Goal: Task Accomplishment & Management: Manage account settings

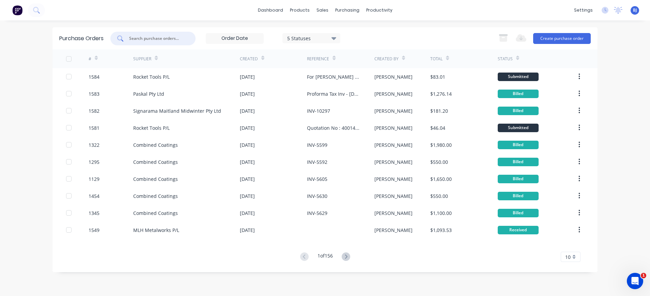
click at [174, 41] on input "text" at bounding box center [156, 38] width 57 height 7
type input "1397"
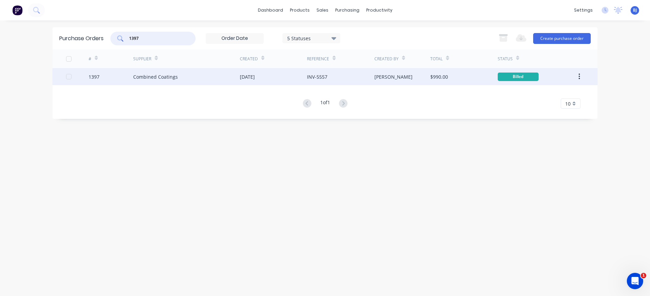
click at [172, 75] on div "Combined Coatings" at bounding box center [155, 76] width 45 height 7
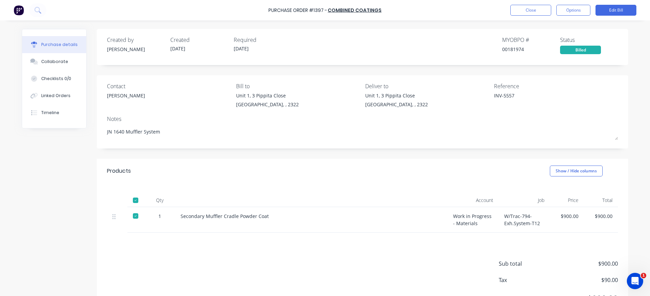
scroll to position [34, 0]
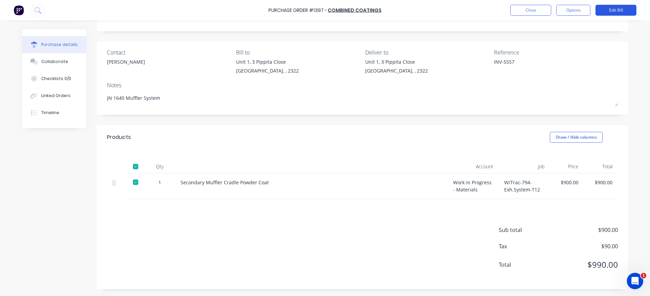
click at [621, 9] on button "Edit Bill" at bounding box center [615, 10] width 41 height 11
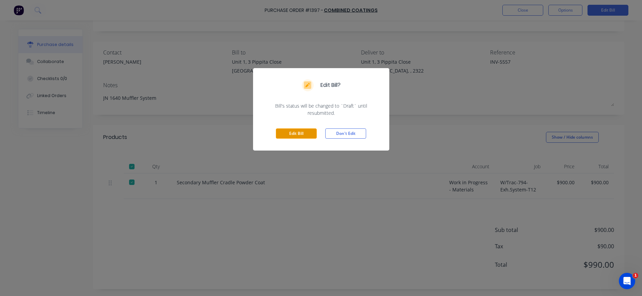
click at [297, 132] on button "Edit Bill" at bounding box center [296, 133] width 41 height 10
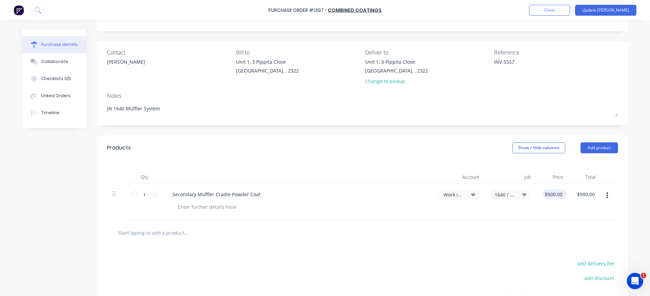
type textarea "x"
type input "900.00"
click at [553, 195] on input "900.00" at bounding box center [552, 194] width 21 height 10
type textarea "x"
drag, startPoint x: 559, startPoint y: 193, endPoint x: 523, endPoint y: 198, distance: 37.1
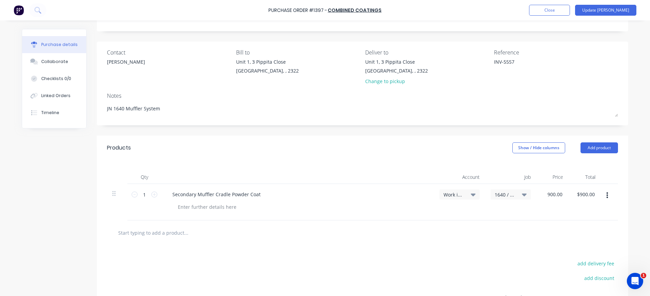
click at [523, 198] on div "1 1 Secondary Muffler Cradle Powder Coat Work in Progress - Materials 1640 / W/…" at bounding box center [362, 202] width 511 height 36
type input "1000.0"
type textarea "x"
type input "$1,000.00"
type input "1000.00"
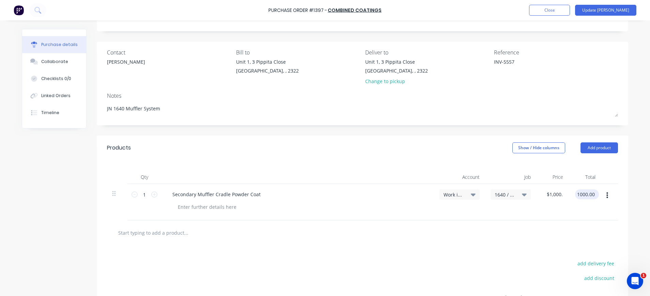
click at [581, 192] on input "1000.00" at bounding box center [585, 194] width 21 height 10
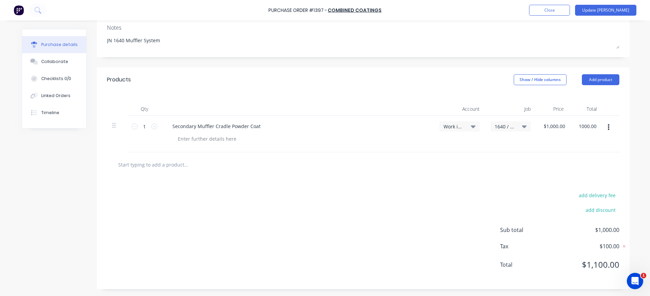
scroll to position [0, 0]
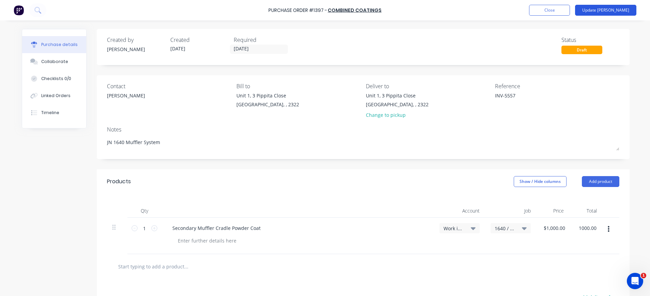
type textarea "x"
type input "$1,000.00"
click at [618, 10] on button "Update [PERSON_NAME]" at bounding box center [605, 10] width 61 height 11
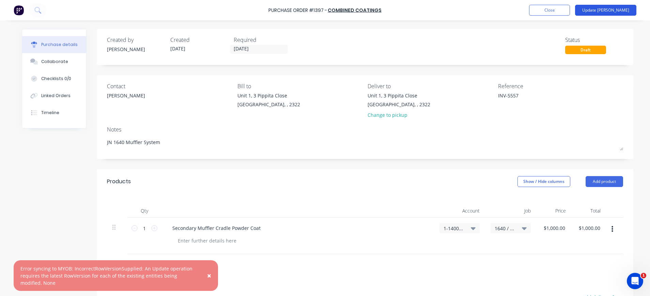
click at [614, 10] on button "Update [PERSON_NAME]" at bounding box center [605, 10] width 61 height 11
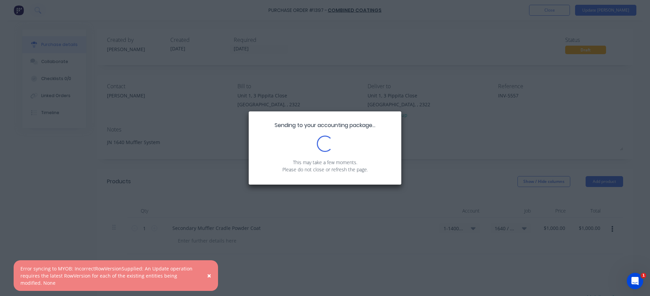
click at [209, 274] on span "×" at bounding box center [209, 276] width 4 height 10
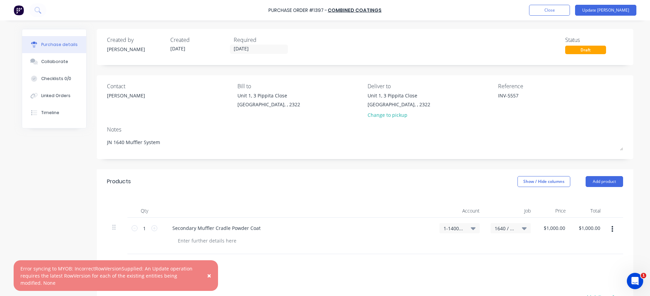
click at [209, 275] on span "×" at bounding box center [209, 276] width 4 height 10
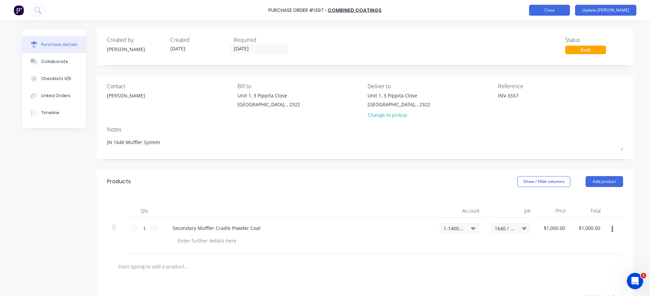
click at [562, 12] on button "Close" at bounding box center [549, 10] width 41 height 11
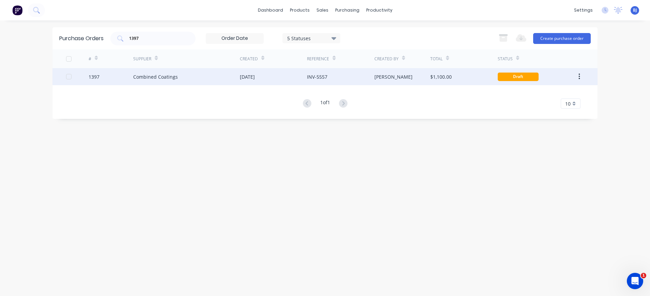
click at [509, 77] on div "Draft" at bounding box center [517, 77] width 41 height 9
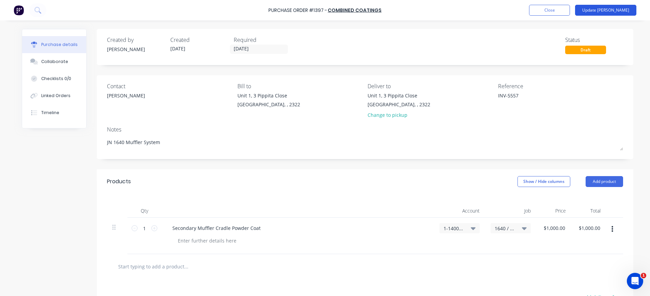
click at [607, 12] on button "Update [PERSON_NAME]" at bounding box center [605, 10] width 61 height 11
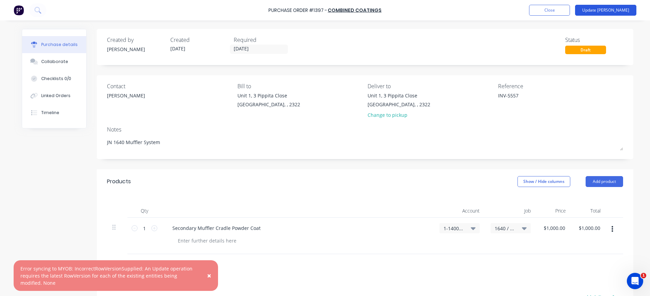
click at [610, 10] on button "Update [PERSON_NAME]" at bounding box center [605, 10] width 61 height 11
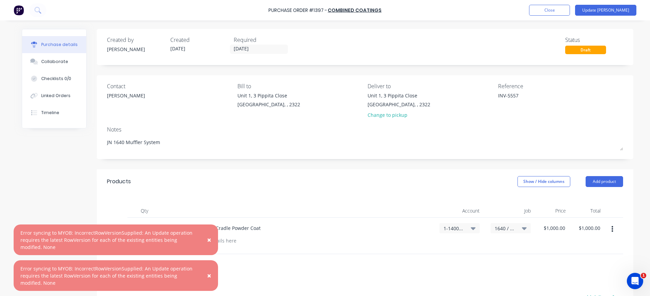
click at [208, 240] on span "×" at bounding box center [209, 240] width 4 height 10
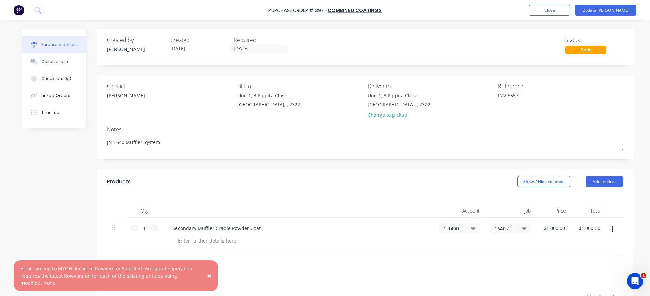
click at [209, 275] on span "×" at bounding box center [209, 276] width 4 height 10
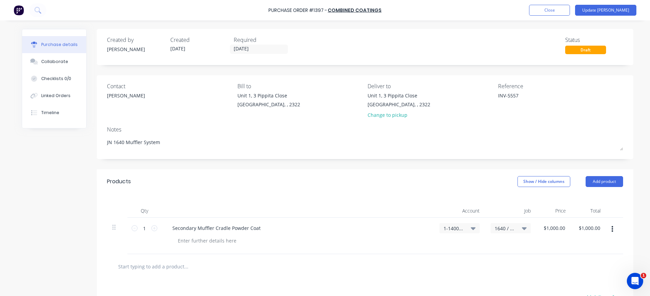
click at [575, 47] on div "Draft" at bounding box center [585, 50] width 41 height 9
click at [562, 12] on button "Close" at bounding box center [549, 10] width 41 height 11
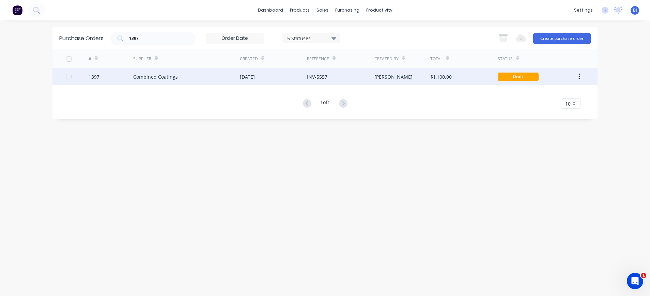
click at [580, 76] on button "button" at bounding box center [579, 76] width 16 height 12
click at [453, 77] on div "$1,100.00" at bounding box center [463, 76] width 67 height 17
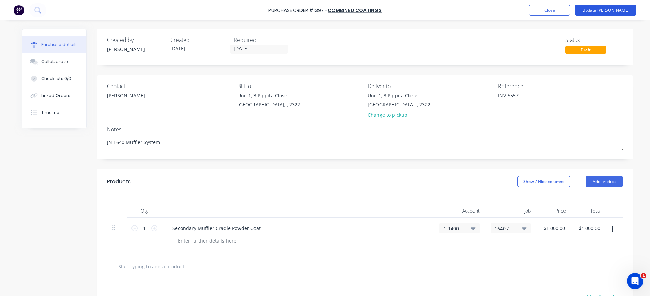
click at [614, 10] on button "Update [PERSON_NAME]" at bounding box center [605, 10] width 61 height 11
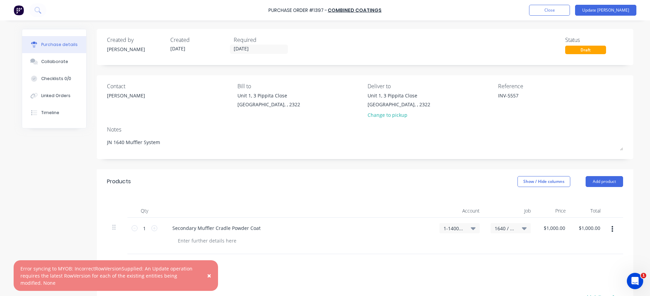
click at [208, 276] on span "×" at bounding box center [209, 276] width 4 height 10
type textarea "x"
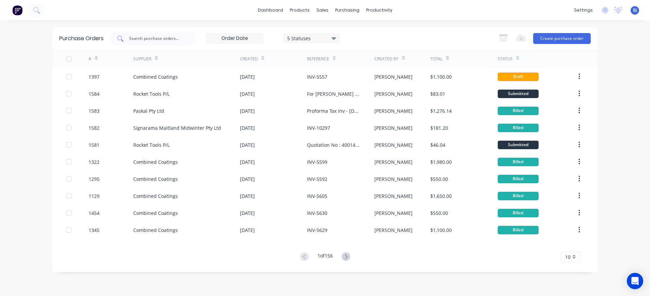
click at [162, 42] on input "text" at bounding box center [156, 38] width 57 height 7
click at [147, 37] on input "text" at bounding box center [156, 38] width 57 height 7
type input "1398"
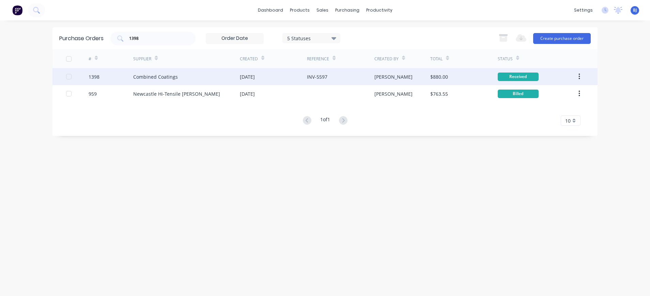
click at [176, 82] on div "Combined Coatings" at bounding box center [186, 76] width 107 height 17
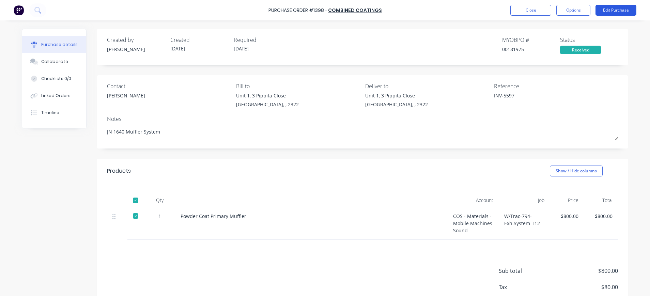
click at [606, 10] on button "Edit Purchase" at bounding box center [615, 10] width 41 height 11
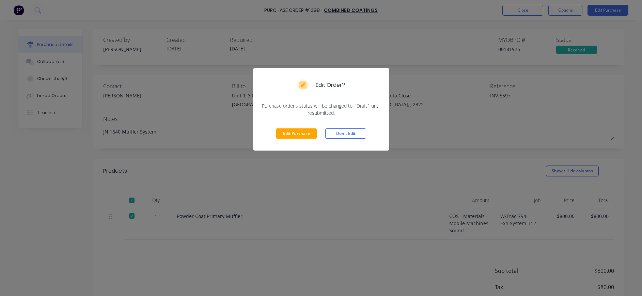
drag, startPoint x: 301, startPoint y: 136, endPoint x: 414, endPoint y: 101, distance: 118.3
click at [303, 136] on button "Edit Purchase" at bounding box center [296, 133] width 41 height 10
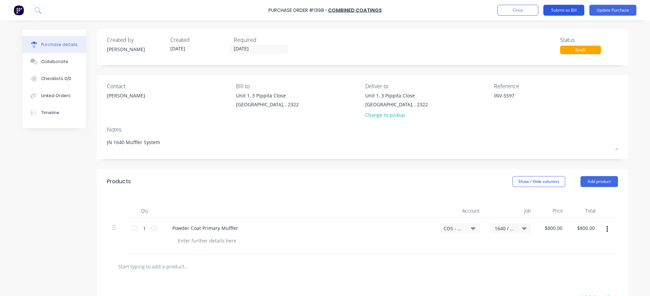
click at [569, 10] on button "Submit as Bill" at bounding box center [563, 10] width 41 height 11
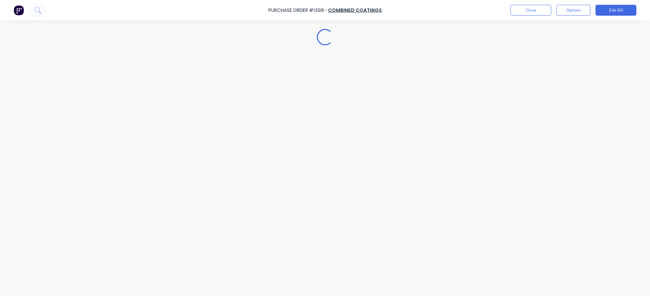
type textarea "x"
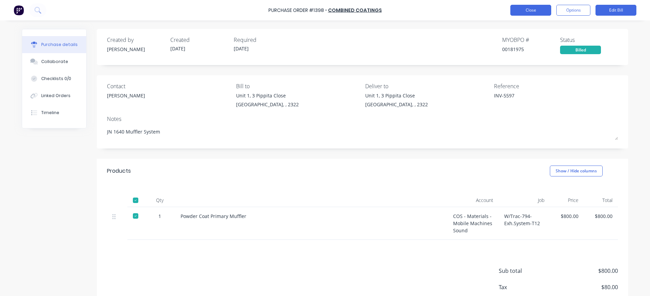
click at [533, 7] on button "Close" at bounding box center [530, 10] width 41 height 11
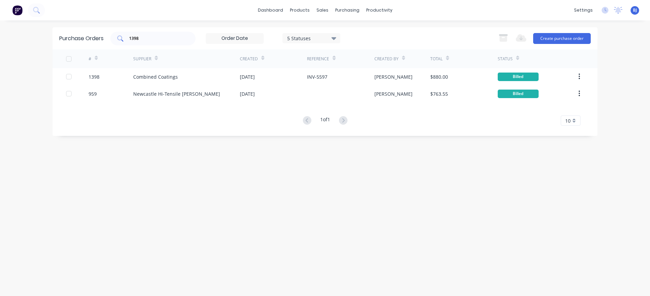
click at [167, 38] on input "1398" at bounding box center [156, 38] width 57 height 7
drag, startPoint x: 162, startPoint y: 37, endPoint x: 80, endPoint y: 36, distance: 81.7
click at [80, 36] on div "Purchase Orders 1398 5 Statuses 5 Statuses Export to Excel (XLSX) Create purcha…" at bounding box center [324, 38] width 545 height 22
type input "1295"
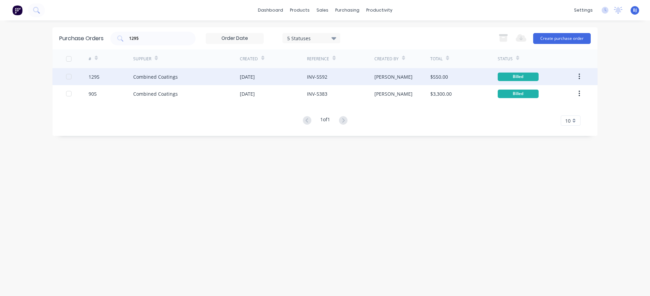
click at [145, 78] on div "Combined Coatings" at bounding box center [155, 76] width 45 height 7
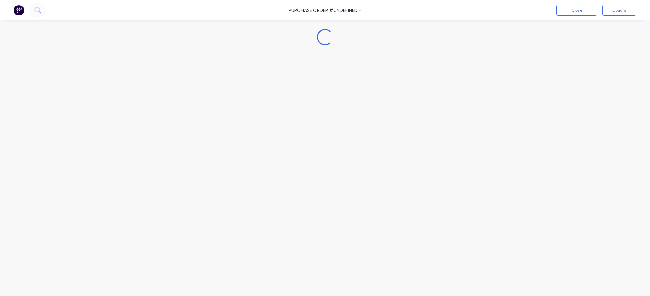
type textarea "x"
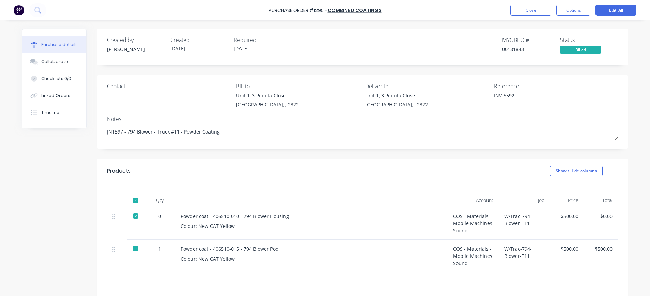
scroll to position [74, 0]
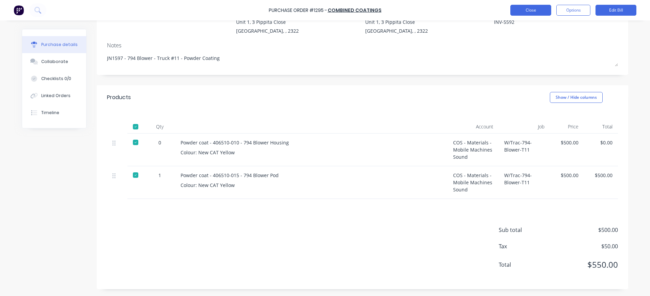
click at [538, 8] on button "Close" at bounding box center [530, 10] width 41 height 11
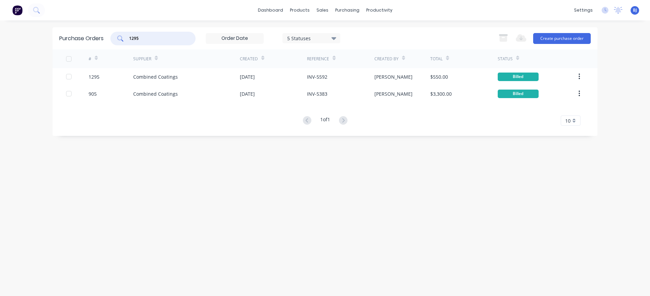
drag, startPoint x: 150, startPoint y: 40, endPoint x: 114, endPoint y: 40, distance: 35.4
click at [114, 40] on div "1295" at bounding box center [152, 39] width 85 height 14
type input "1483"
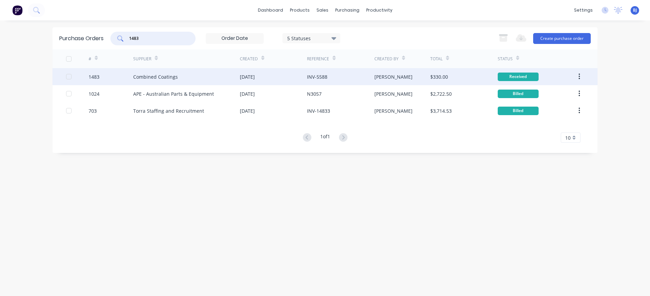
click at [154, 77] on div "Combined Coatings" at bounding box center [155, 76] width 45 height 7
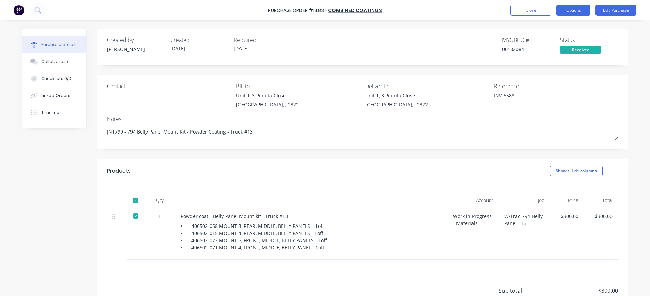
click at [562, 14] on button "Options" at bounding box center [573, 10] width 34 height 11
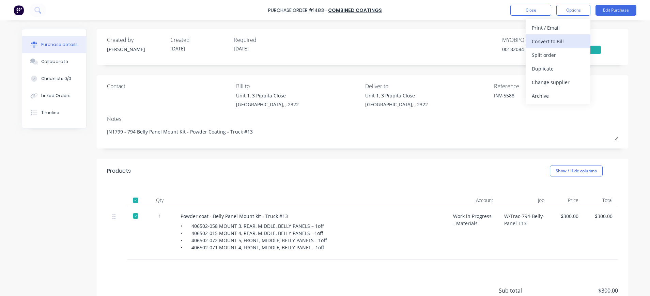
click at [554, 42] on div "Convert to Bill" at bounding box center [558, 41] width 52 height 10
type textarea "x"
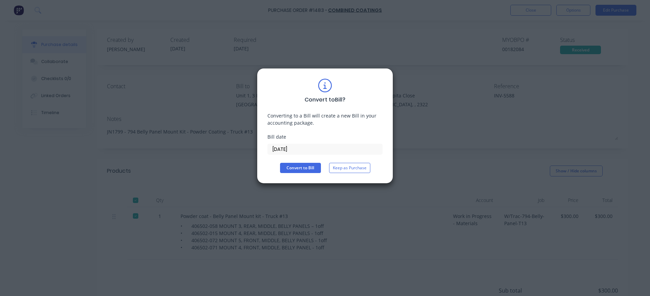
click at [292, 149] on input "[DATE]" at bounding box center [325, 149] width 114 height 10
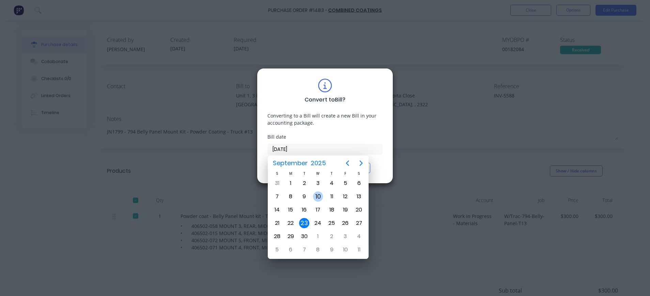
click at [317, 196] on div "10" at bounding box center [318, 196] width 10 height 10
type input "[DATE]"
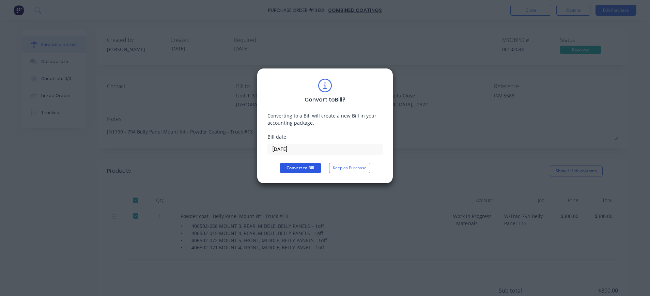
click at [299, 171] on button "Convert to Bill" at bounding box center [300, 168] width 41 height 10
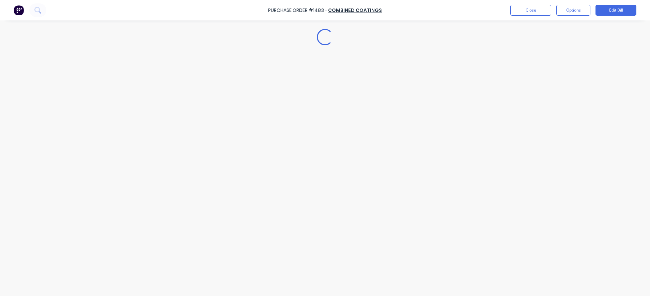
type textarea "x"
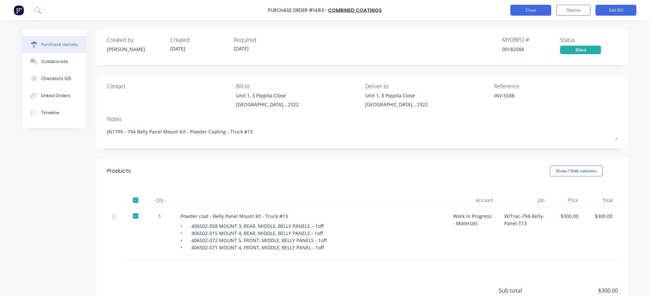
click at [530, 13] on button "Close" at bounding box center [530, 10] width 41 height 11
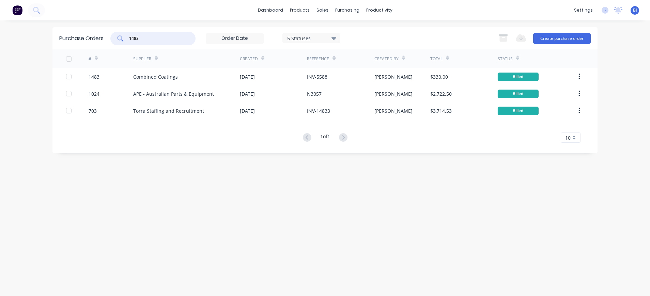
drag, startPoint x: 147, startPoint y: 40, endPoint x: 101, endPoint y: 37, distance: 45.7
click at [101, 37] on div "Purchase Orders 1483 5 Statuses 5 Statuses Export to Excel (XLSX) Create purcha…" at bounding box center [324, 38] width 545 height 22
type input "1482"
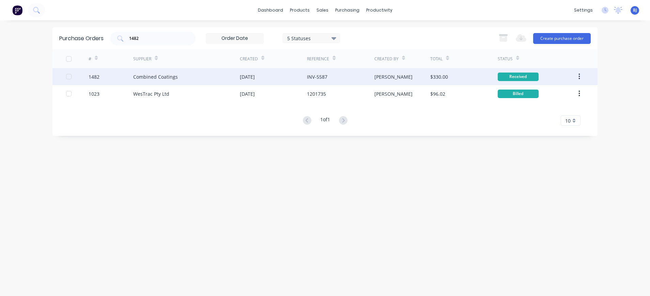
click at [139, 80] on div "Combined Coatings" at bounding box center [186, 76] width 107 height 17
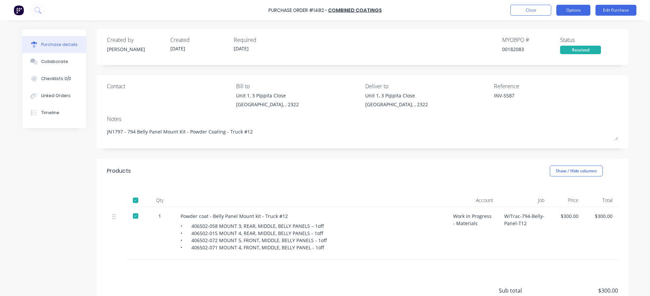
click at [578, 10] on button "Options" at bounding box center [573, 10] width 34 height 11
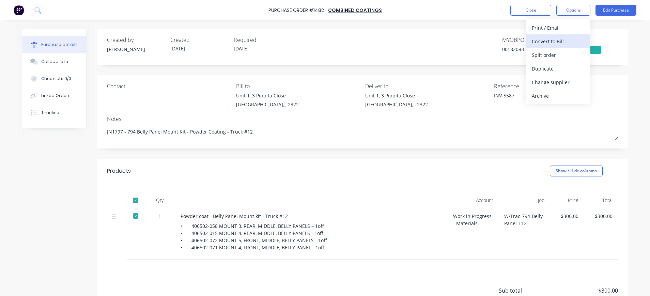
click at [559, 42] on div "Convert to Bill" at bounding box center [558, 41] width 52 height 10
type textarea "x"
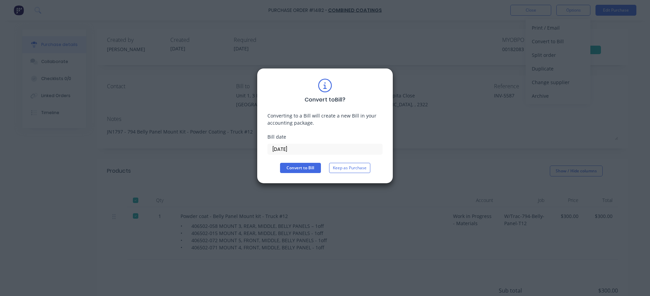
click at [298, 153] on input "[DATE]" at bounding box center [325, 149] width 114 height 10
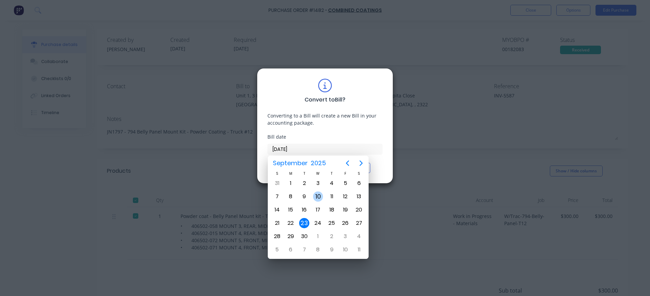
click at [320, 199] on div "10" at bounding box center [318, 196] width 10 height 10
type input "[DATE]"
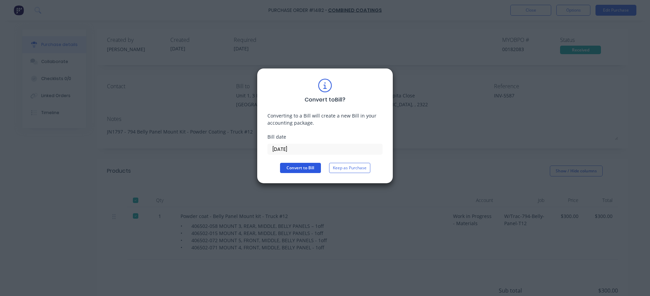
click at [311, 169] on button "Convert to Bill" at bounding box center [300, 168] width 41 height 10
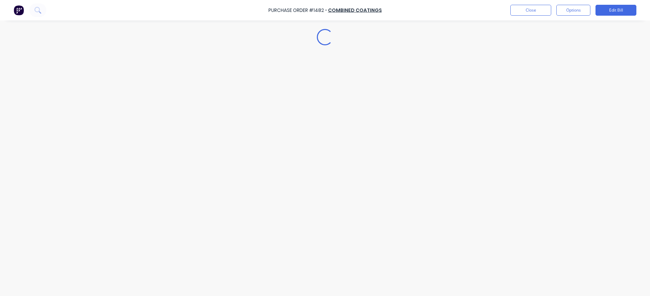
type textarea "x"
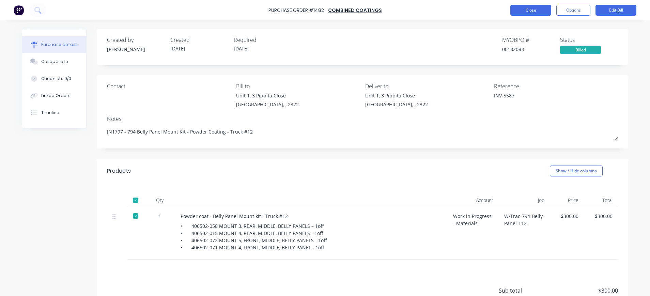
click at [535, 12] on button "Close" at bounding box center [530, 10] width 41 height 11
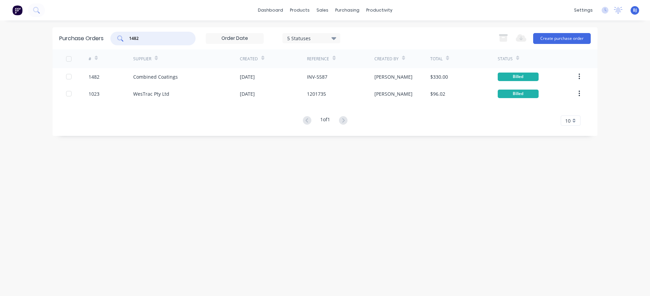
drag, startPoint x: 148, startPoint y: 37, endPoint x: 120, endPoint y: 37, distance: 28.6
click at [120, 37] on div "1482" at bounding box center [152, 39] width 85 height 14
type input "1150"
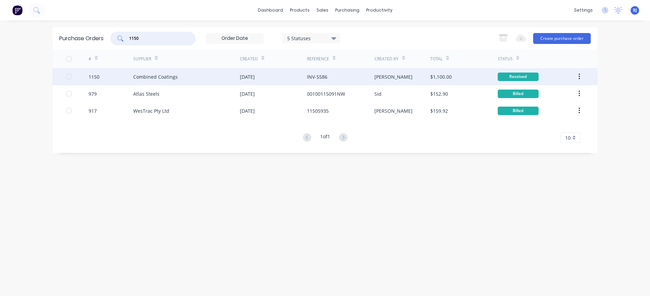
click at [175, 76] on div "Combined Coatings" at bounding box center [155, 76] width 45 height 7
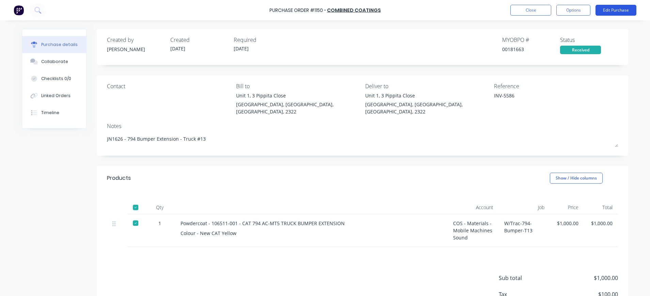
click at [608, 9] on button "Edit Purchase" at bounding box center [615, 10] width 41 height 11
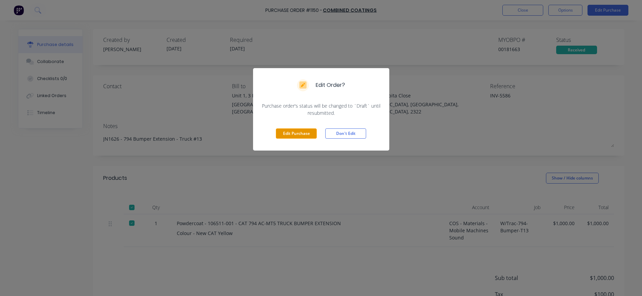
click at [297, 132] on button "Edit Purchase" at bounding box center [296, 133] width 41 height 10
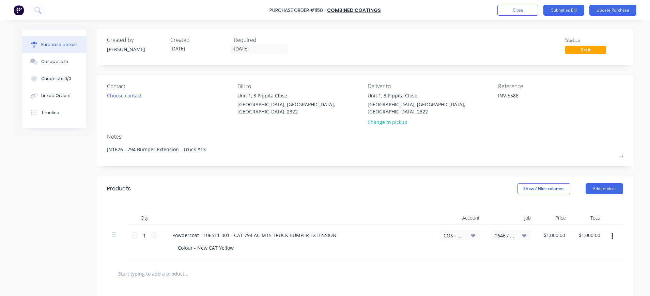
click at [471, 234] on icon at bounding box center [473, 235] width 5 height 3
type textarea "x"
click at [412, 252] on input at bounding box center [437, 256] width 70 height 14
type input "1"
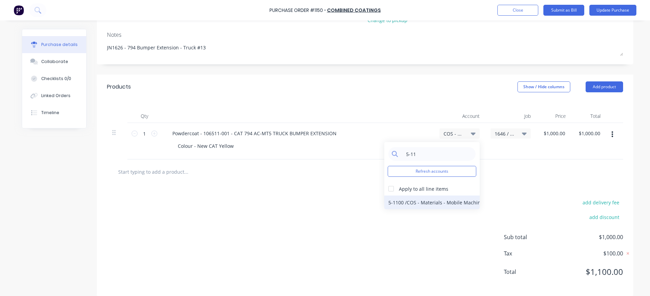
type input "5-11"
click at [432, 197] on div "5-1100 / COS - Materials - Mobile Machines Sound" at bounding box center [431, 202] width 95 height 14
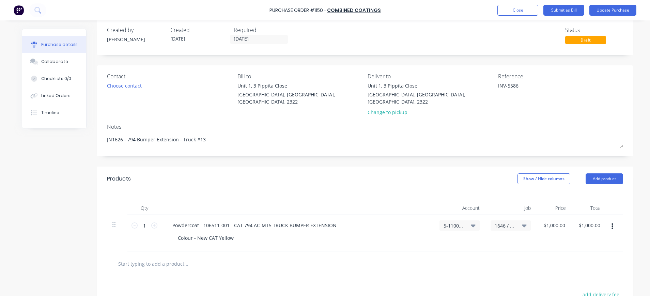
scroll to position [0, 0]
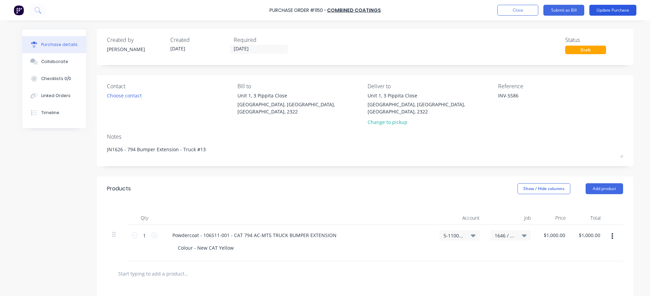
click at [621, 8] on button "Update Purchase" at bounding box center [612, 10] width 47 height 11
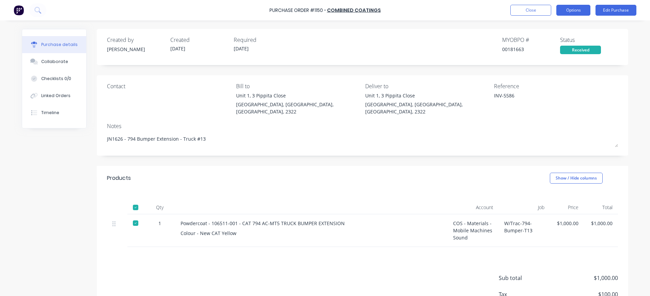
click at [577, 9] on button "Options" at bounding box center [573, 10] width 34 height 11
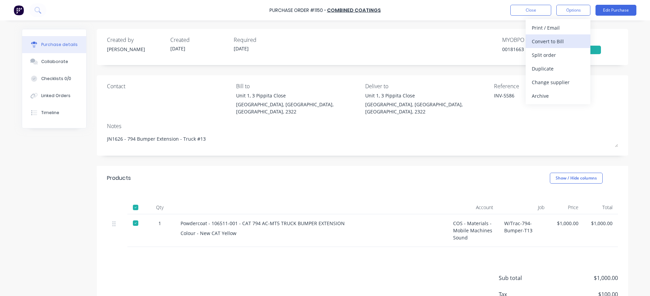
click at [555, 40] on div "Convert to Bill" at bounding box center [558, 41] width 52 height 10
type textarea "x"
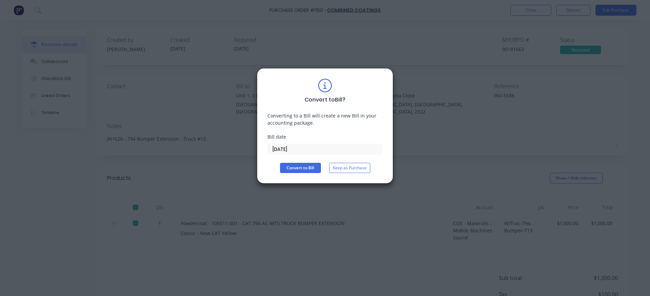
click at [298, 152] on input "[DATE]" at bounding box center [325, 149] width 114 height 10
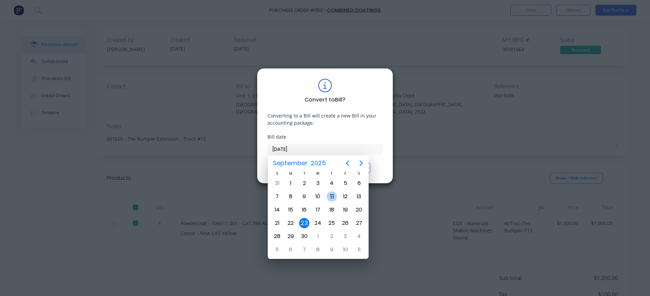
click at [330, 194] on div "11" at bounding box center [332, 196] width 10 height 10
type input "[DATE]"
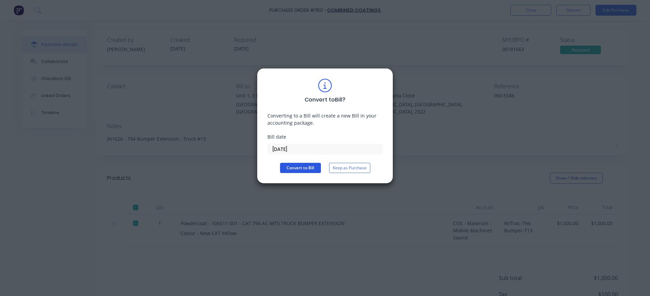
click at [298, 168] on button "Convert to Bill" at bounding box center [300, 168] width 41 height 10
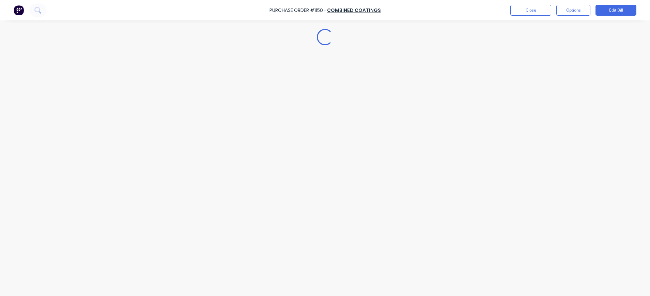
type textarea "x"
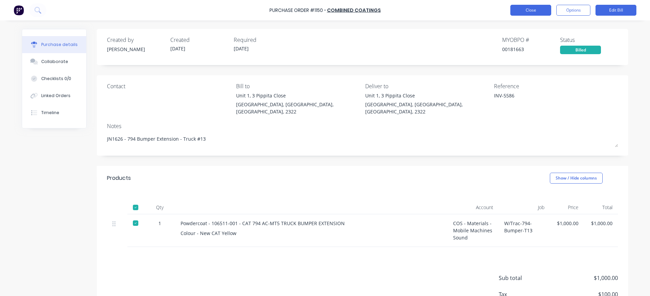
click at [542, 13] on button "Close" at bounding box center [530, 10] width 41 height 11
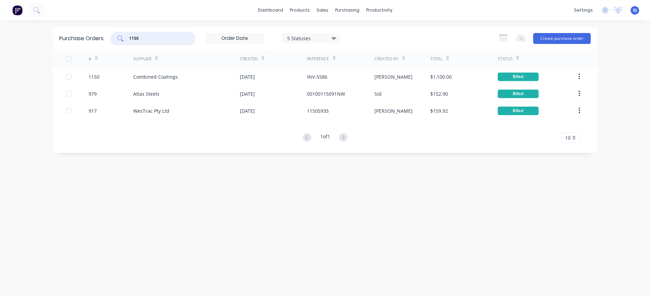
click at [179, 39] on input "1150" at bounding box center [156, 38] width 57 height 7
drag, startPoint x: 149, startPoint y: 39, endPoint x: 114, endPoint y: 39, distance: 35.1
click at [114, 39] on div "1150" at bounding box center [152, 39] width 85 height 14
type input "1575"
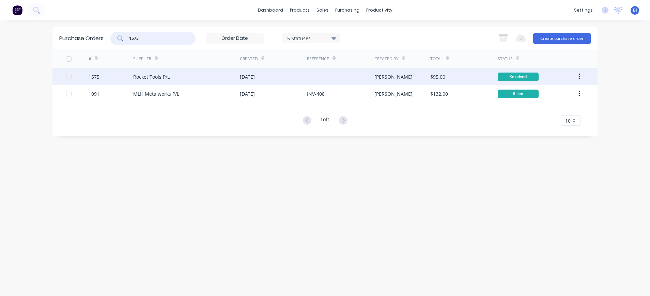
click at [156, 76] on div "Rocket Tools P/L" at bounding box center [151, 76] width 36 height 7
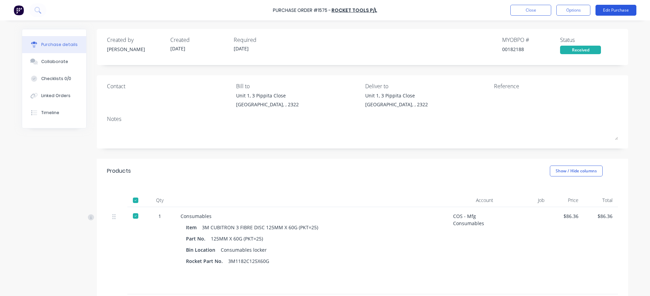
click at [611, 10] on button "Edit Purchase" at bounding box center [615, 10] width 41 height 11
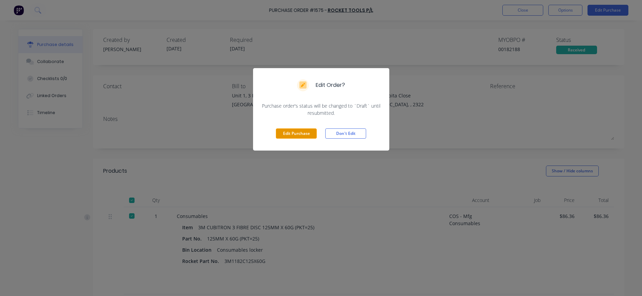
click at [305, 130] on button "Edit Purchase" at bounding box center [296, 133] width 41 height 10
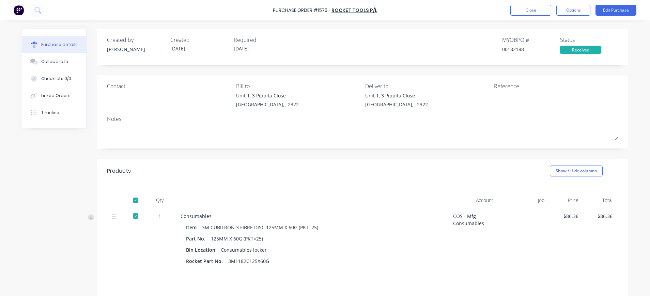
click at [494, 94] on textarea at bounding box center [536, 99] width 85 height 15
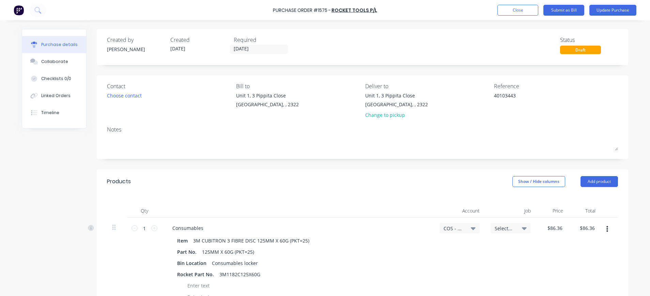
type textarea "40103443"
type textarea "x"
type textarea "40103443"
drag, startPoint x: 46, startPoint y: 60, endPoint x: 62, endPoint y: 64, distance: 16.6
click at [48, 60] on div "Collaborate" at bounding box center [54, 62] width 27 height 6
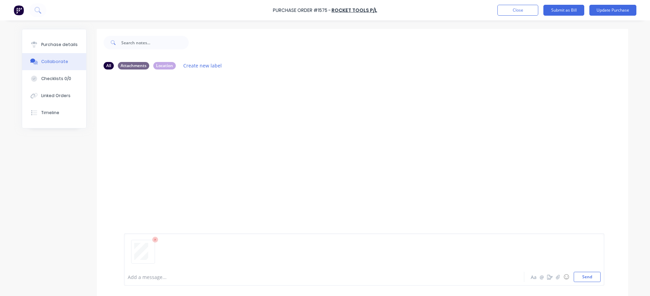
drag, startPoint x: 587, startPoint y: 274, endPoint x: 555, endPoint y: 266, distance: 33.4
click at [585, 274] on button "Send" at bounding box center [586, 277] width 27 height 10
click at [60, 44] on div "Purchase details" at bounding box center [59, 45] width 36 height 6
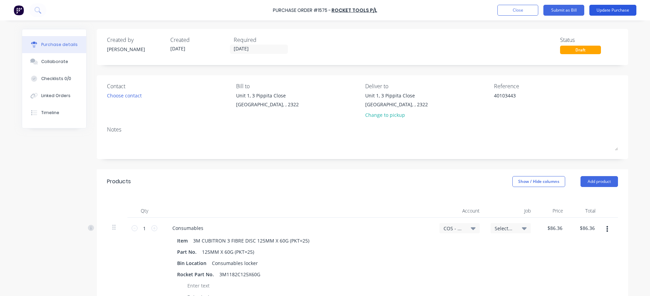
click at [603, 8] on button "Update Purchase" at bounding box center [612, 10] width 47 height 11
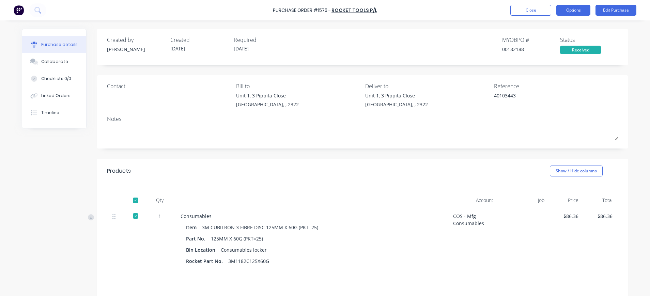
click at [578, 10] on button "Options" at bounding box center [573, 10] width 34 height 11
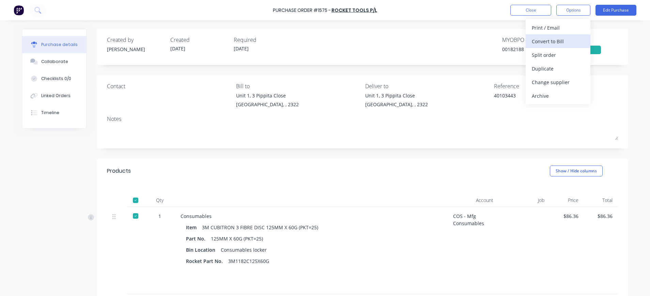
click at [561, 43] on div "Convert to Bill" at bounding box center [558, 41] width 52 height 10
type textarea "x"
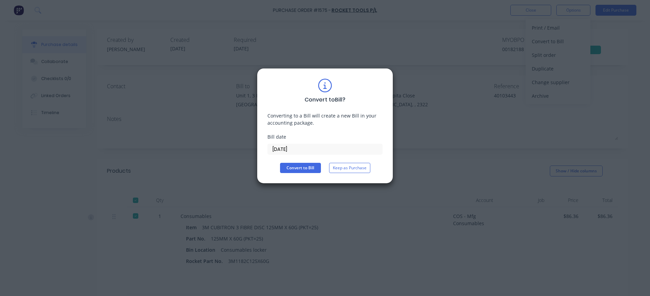
click at [296, 147] on input "[DATE]" at bounding box center [325, 149] width 114 height 10
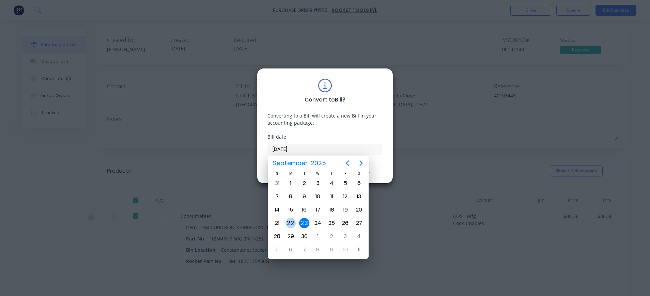
click at [294, 221] on div "22" at bounding box center [290, 223] width 10 height 10
type input "[DATE]"
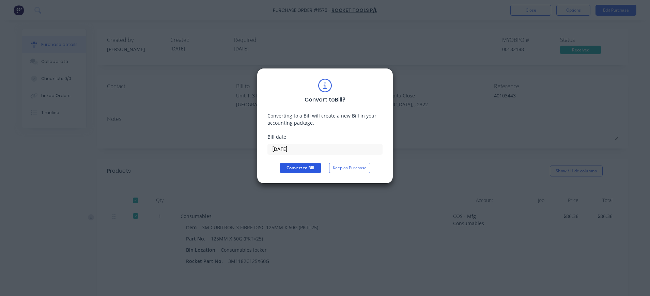
click at [302, 168] on button "Convert to Bill" at bounding box center [300, 168] width 41 height 10
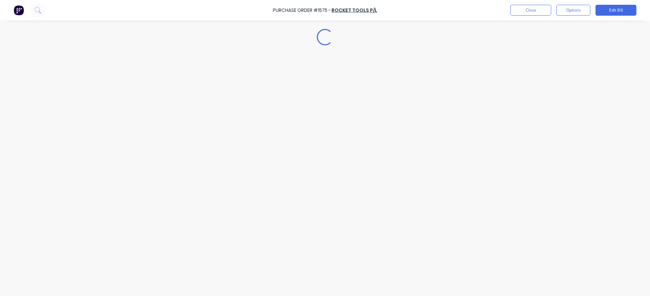
type textarea "x"
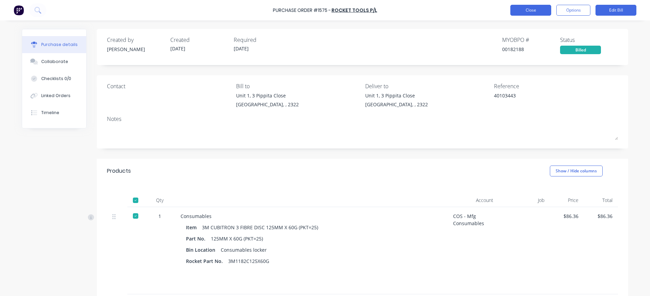
click at [525, 10] on button "Close" at bounding box center [530, 10] width 41 height 11
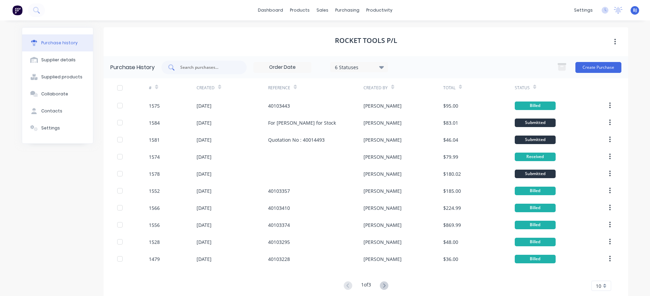
click at [216, 65] on input "text" at bounding box center [207, 67] width 57 height 7
type input "1574"
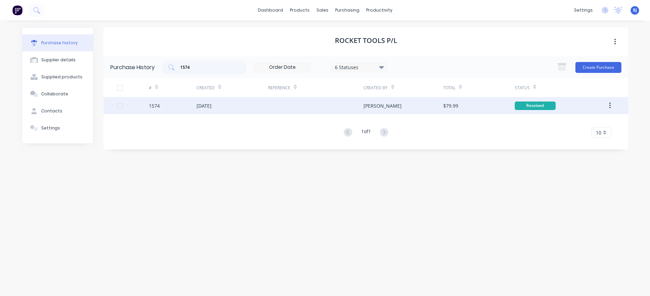
click at [211, 103] on div "[DATE]" at bounding box center [203, 105] width 15 height 7
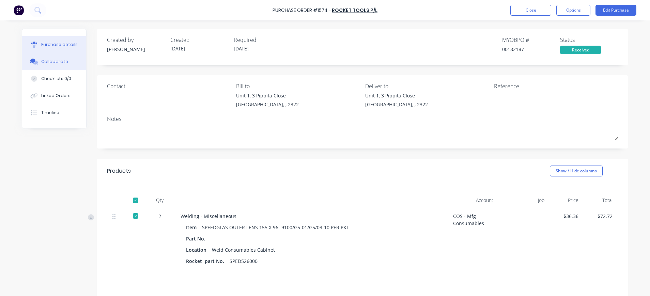
drag, startPoint x: 41, startPoint y: 61, endPoint x: 66, endPoint y: 65, distance: 25.9
click at [42, 62] on div "Collaborate" at bounding box center [54, 62] width 27 height 6
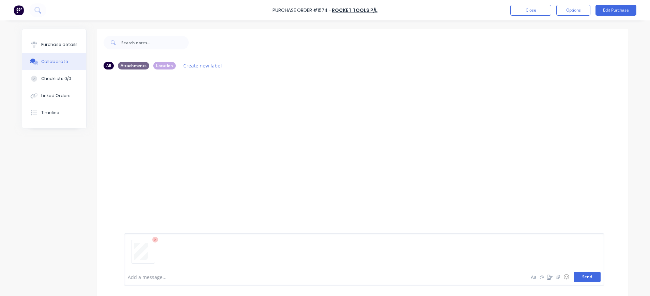
click at [577, 278] on button "Send" at bounding box center [586, 277] width 27 height 10
click at [64, 43] on div "Purchase details" at bounding box center [59, 45] width 36 height 6
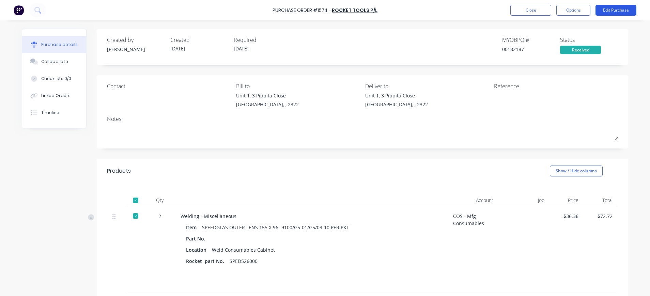
click at [620, 11] on button "Edit Purchase" at bounding box center [615, 10] width 41 height 11
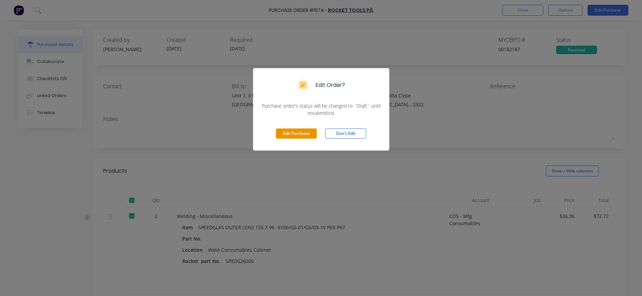
click at [294, 131] on button "Edit Purchase" at bounding box center [296, 133] width 41 height 10
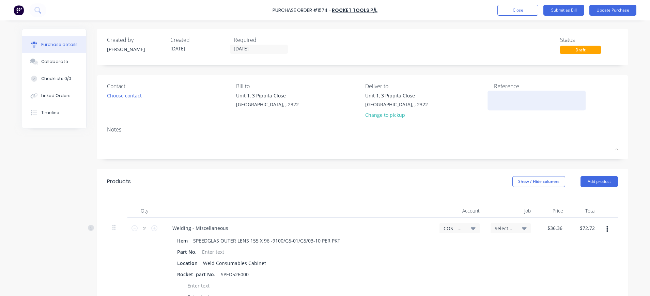
click at [501, 97] on textarea at bounding box center [536, 99] width 85 height 15
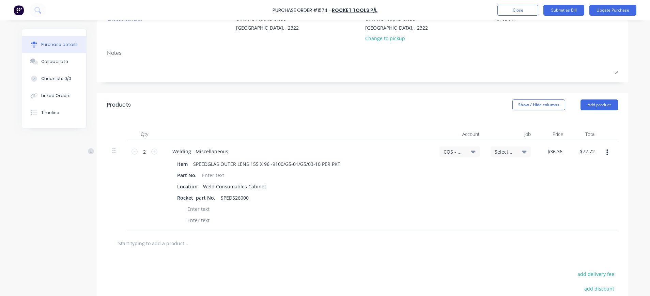
scroll to position [155, 0]
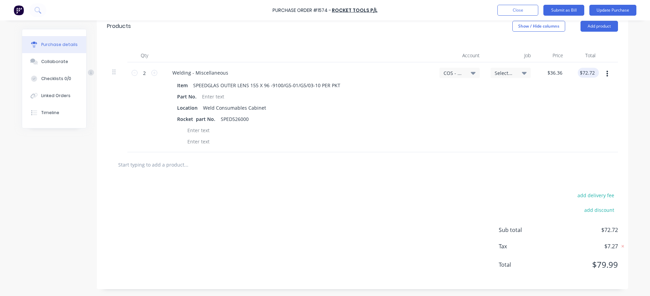
type textarea "40103444"
type textarea "x"
type textarea "40103444"
click at [592, 70] on div "$72.72 $72.72" at bounding box center [587, 73] width 21 height 10
type textarea "x"
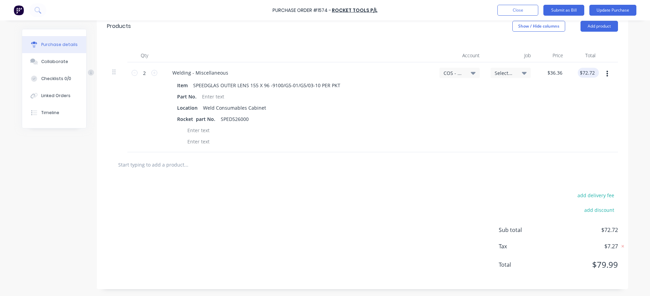
type input "72.72"
click at [589, 73] on input "72.72" at bounding box center [586, 73] width 18 height 10
type textarea "x"
type input "$72.72"
drag, startPoint x: 590, startPoint y: 70, endPoint x: 563, endPoint y: 70, distance: 26.9
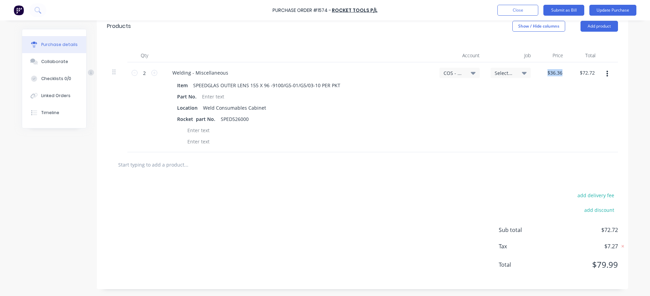
click at [563, 70] on div "2 2 Welding - Miscellaneous Item SPEEDGLAS OUTER LENS 155 X 96 -9100/G5-01/G5/0…" at bounding box center [362, 107] width 511 height 90
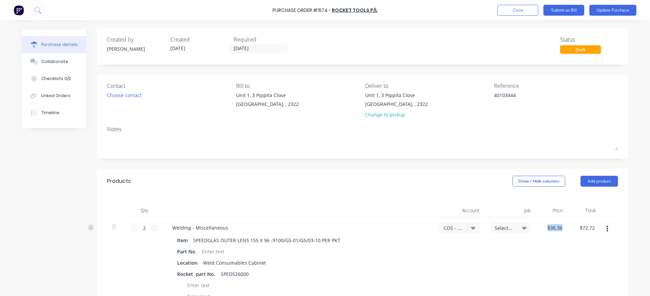
scroll to position [0, 0]
click at [608, 9] on button "Update Purchase" at bounding box center [612, 10] width 47 height 11
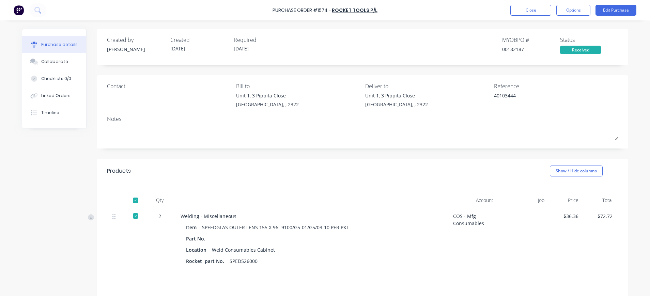
click at [597, 215] on div "$72.72" at bounding box center [600, 215] width 23 height 7
drag, startPoint x: 594, startPoint y: 217, endPoint x: 621, endPoint y: 217, distance: 27.6
click at [621, 217] on div "Qty Account Job Price Total 2 Welding - Miscellaneous Item SPEEDGLAS OUTER LENS…" at bounding box center [362, 238] width 531 height 111
click at [621, 10] on button "Edit Purchase" at bounding box center [615, 10] width 41 height 11
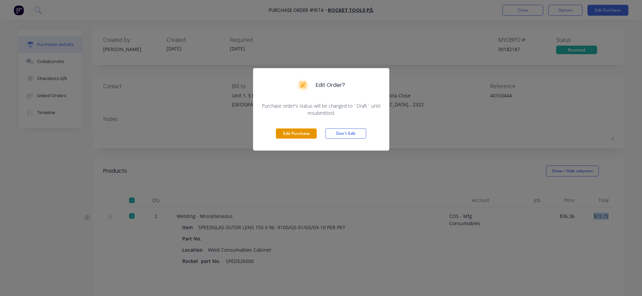
drag, startPoint x: 298, startPoint y: 133, endPoint x: 414, endPoint y: 127, distance: 116.3
click at [299, 133] on button "Edit Purchase" at bounding box center [296, 133] width 41 height 10
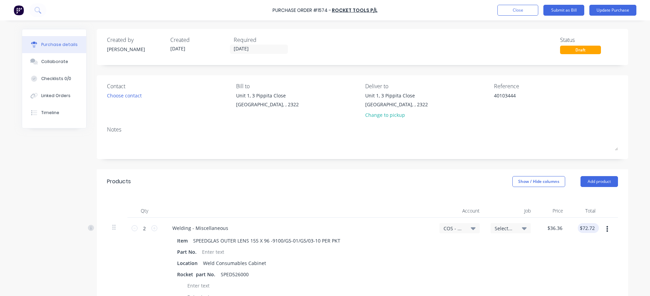
type textarea "x"
click at [586, 229] on input "72.72" at bounding box center [586, 228] width 18 height 10
type input "72.73"
type textarea "x"
type input "$36.365"
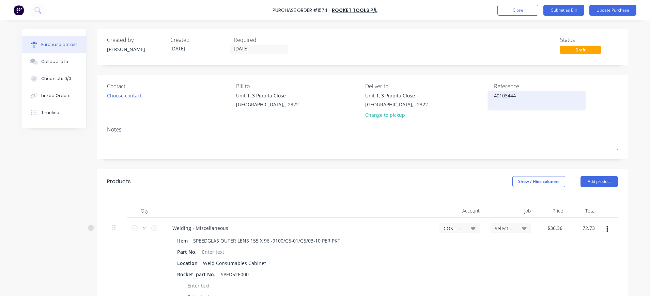
type input "$72.73"
click at [554, 109] on div "40103444" at bounding box center [536, 100] width 85 height 17
click at [608, 8] on button "Update Purchase" at bounding box center [612, 10] width 47 height 11
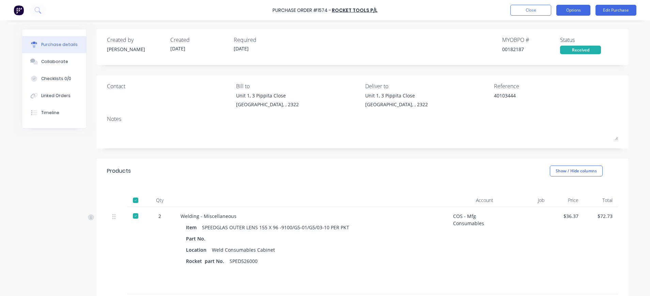
click at [565, 12] on button "Options" at bounding box center [573, 10] width 34 height 11
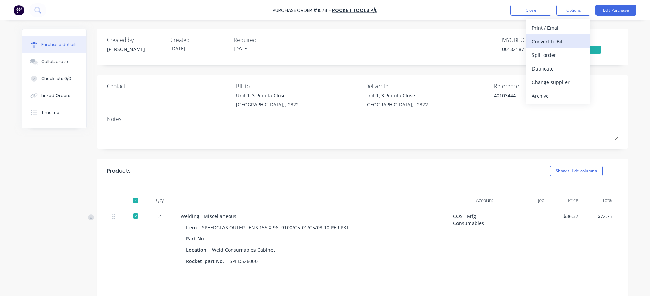
click at [559, 41] on div "Convert to Bill" at bounding box center [558, 41] width 52 height 10
type textarea "x"
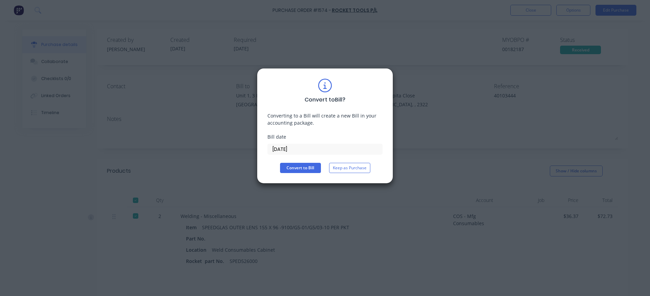
click at [289, 150] on input "[DATE]" at bounding box center [325, 149] width 114 height 10
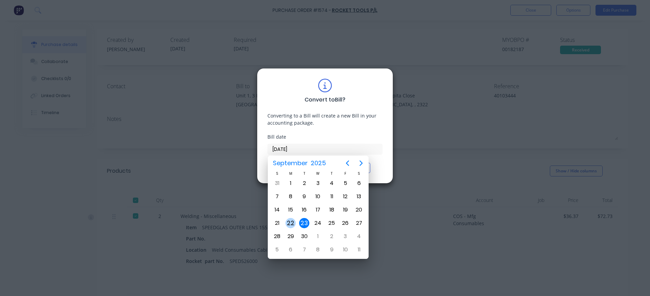
click at [289, 219] on div "22" at bounding box center [290, 223] width 10 height 10
type input "[DATE]"
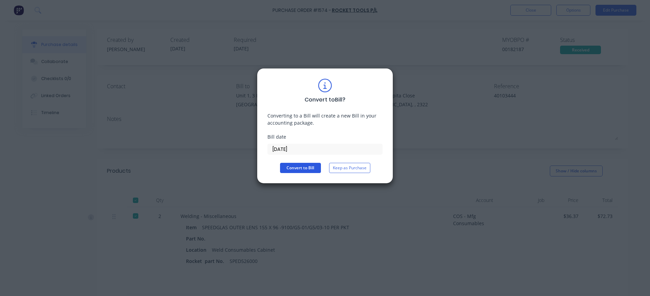
click at [301, 168] on button "Convert to Bill" at bounding box center [300, 168] width 41 height 10
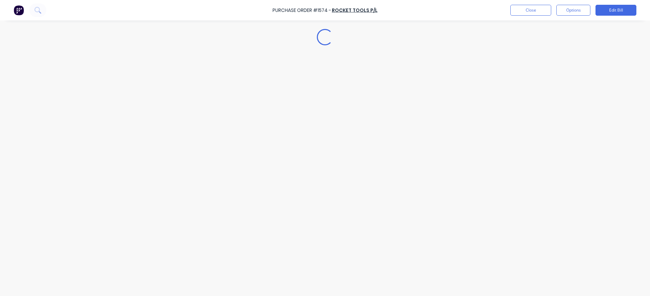
type textarea "x"
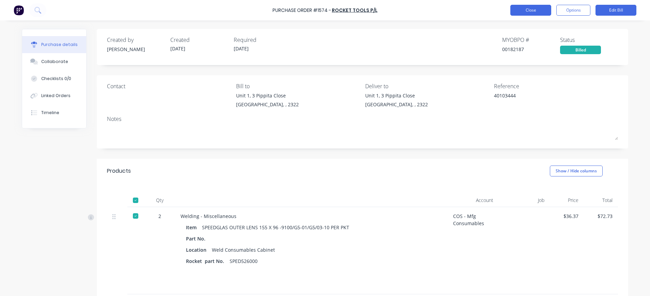
click at [528, 11] on button "Close" at bounding box center [530, 10] width 41 height 11
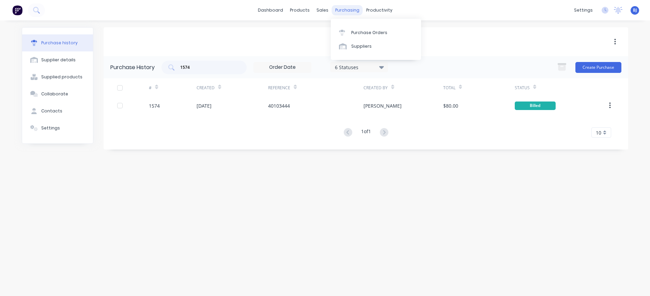
click at [348, 10] on div "purchasing" at bounding box center [347, 10] width 31 height 10
click at [359, 33] on div "Purchase Orders" at bounding box center [369, 33] width 36 height 6
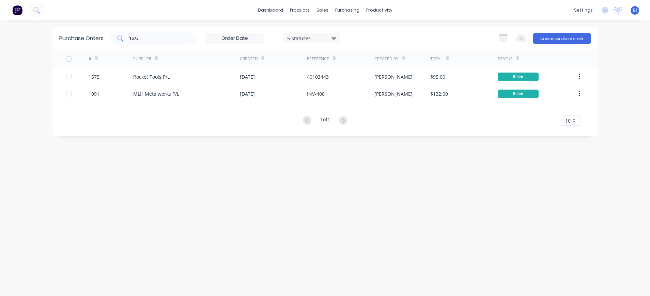
click at [164, 36] on input "1575" at bounding box center [156, 38] width 57 height 7
drag, startPoint x: 147, startPoint y: 35, endPoint x: 72, endPoint y: 25, distance: 76.2
click at [72, 25] on div "dashboard products sales purchasing productivity dashboard products Product Cat…" at bounding box center [325, 148] width 650 height 296
drag, startPoint x: 147, startPoint y: 38, endPoint x: 117, endPoint y: 37, distance: 30.0
click at [117, 37] on div "1573" at bounding box center [152, 39] width 85 height 14
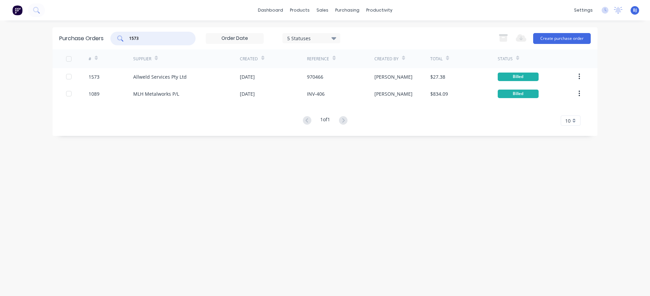
click at [168, 38] on input "1573" at bounding box center [156, 38] width 57 height 7
drag, startPoint x: 148, startPoint y: 38, endPoint x: 93, endPoint y: 40, distance: 54.5
click at [93, 40] on div "Purchase Orders 1573 5 Statuses 5 Statuses Export to Excel (XLSX) Create purcha…" at bounding box center [324, 38] width 545 height 22
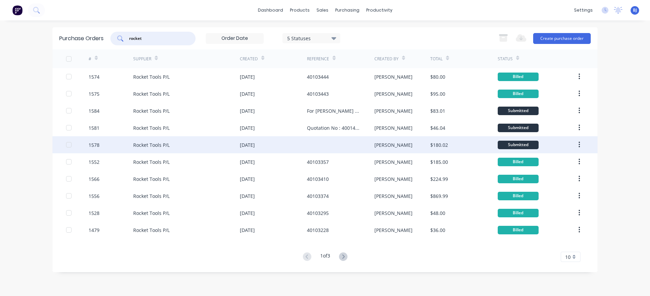
type input "rocket"
click at [159, 144] on div "Rocket Tools P/L" at bounding box center [151, 144] width 36 height 7
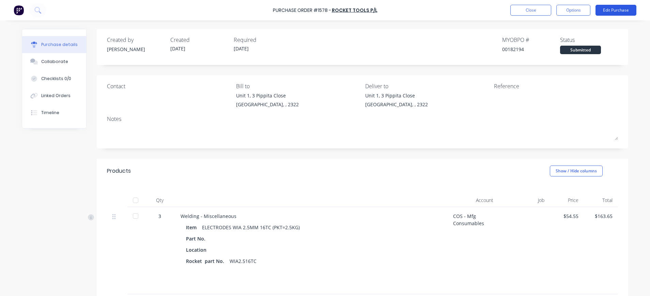
click at [614, 9] on button "Edit Purchase" at bounding box center [615, 10] width 41 height 11
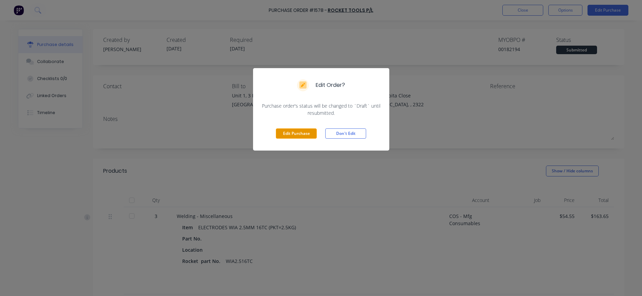
click at [290, 130] on button "Edit Purchase" at bounding box center [296, 133] width 41 height 10
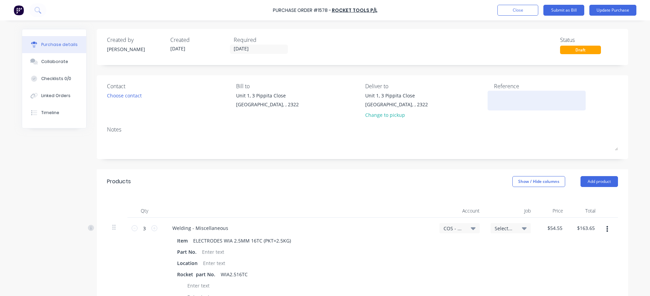
click at [521, 102] on textarea at bounding box center [536, 99] width 85 height 15
type textarea "40103450"
type textarea "x"
type textarea "40103450"
type input "163.65"
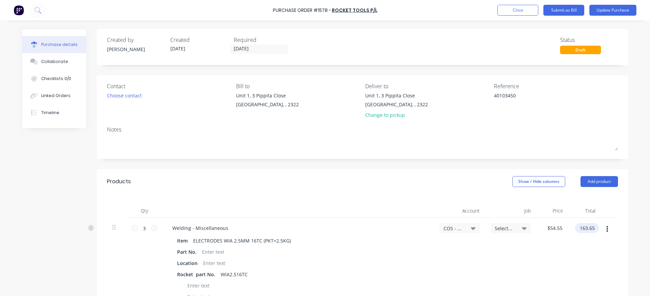
click at [589, 228] on input "163.65" at bounding box center [585, 228] width 21 height 10
type textarea "x"
drag, startPoint x: 590, startPoint y: 226, endPoint x: 567, endPoint y: 226, distance: 23.2
click at [568, 226] on div "163.65 163.65" at bounding box center [584, 263] width 32 height 90
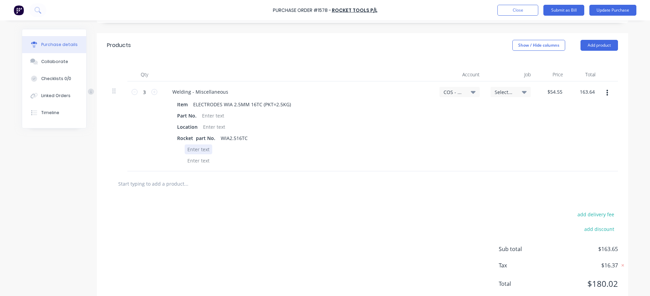
type input "163.64"
type textarea "x"
type input "$54.5467"
type input "$163.64"
click at [187, 151] on div at bounding box center [199, 149] width 28 height 10
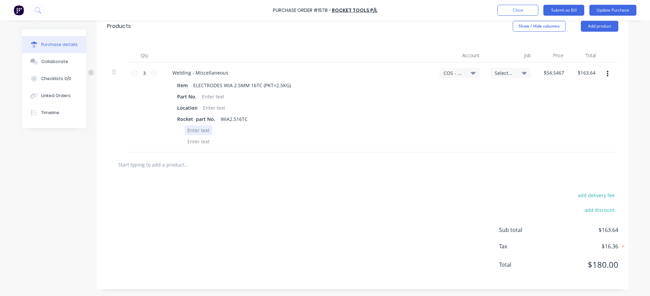
scroll to position [0, 0]
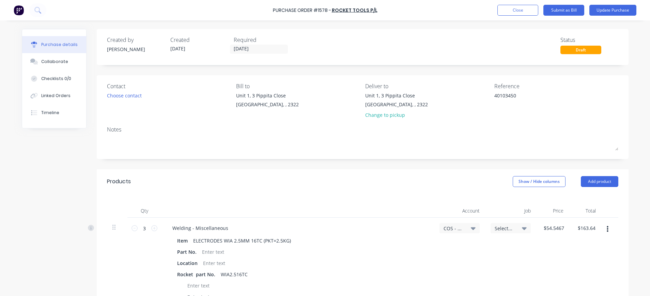
drag, startPoint x: 42, startPoint y: 63, endPoint x: 127, endPoint y: 64, distance: 85.1
click at [43, 63] on div "Collaborate" at bounding box center [54, 62] width 27 height 6
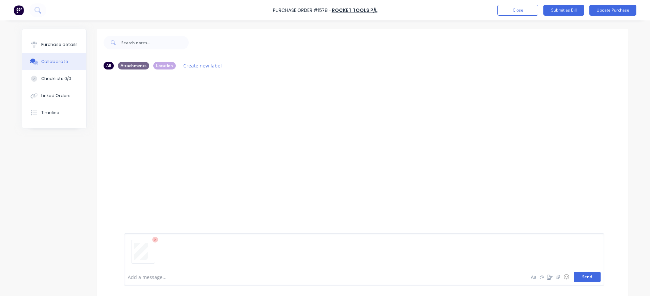
click at [586, 277] on button "Send" at bounding box center [586, 277] width 27 height 10
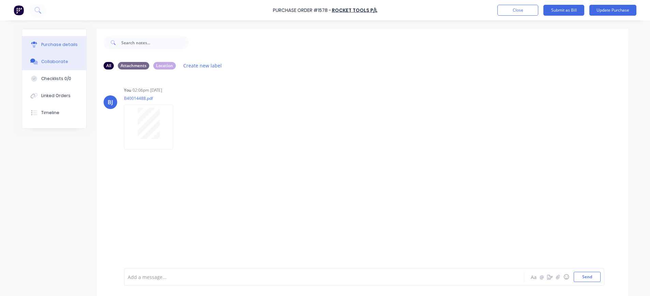
click at [64, 44] on div "Purchase details" at bounding box center [59, 45] width 36 height 6
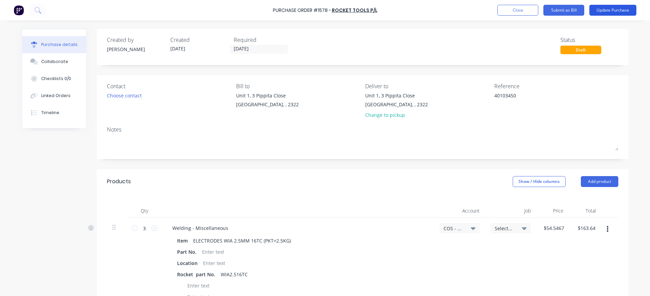
click at [608, 11] on button "Update Purchase" at bounding box center [612, 10] width 47 height 11
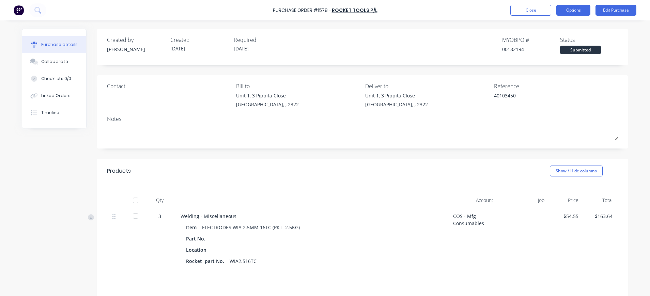
click at [571, 11] on button "Options" at bounding box center [573, 10] width 34 height 11
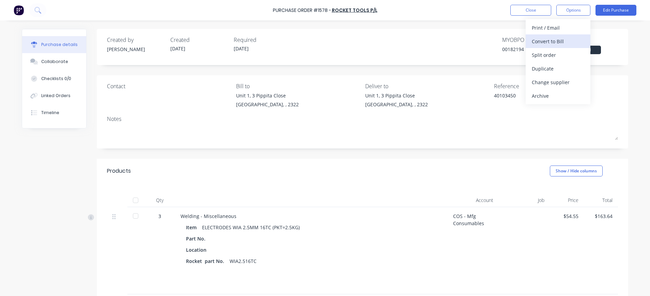
click at [561, 43] on div "Convert to Bill" at bounding box center [558, 41] width 52 height 10
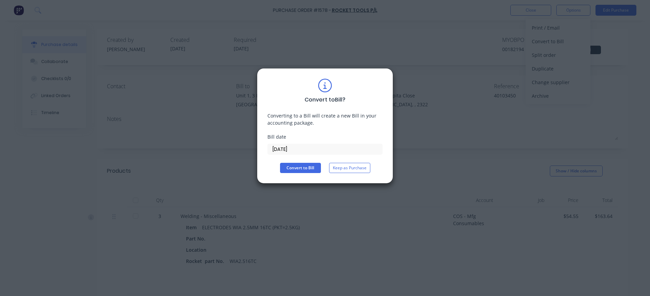
click at [286, 147] on input "[DATE]" at bounding box center [325, 149] width 114 height 10
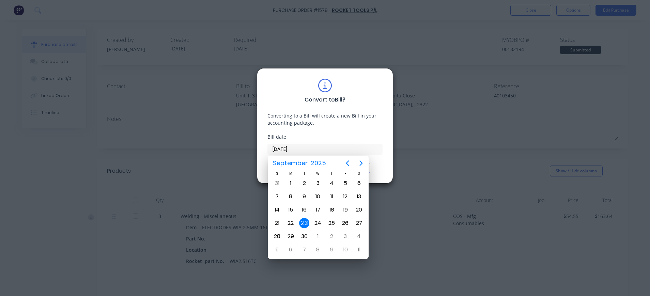
click at [304, 224] on div "23" at bounding box center [304, 223] width 10 height 10
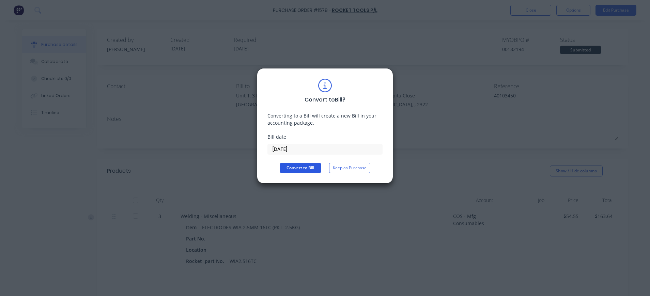
click at [310, 168] on button "Convert to Bill" at bounding box center [300, 168] width 41 height 10
type textarea "x"
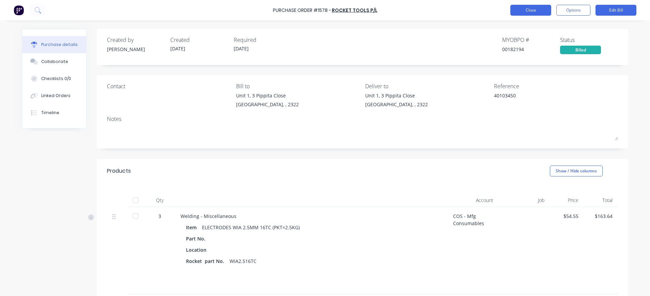
click at [538, 13] on button "Close" at bounding box center [530, 10] width 41 height 11
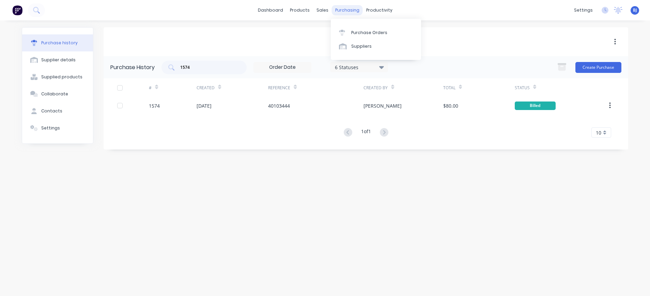
click at [350, 9] on div "purchasing" at bounding box center [347, 10] width 31 height 10
drag, startPoint x: 350, startPoint y: 9, endPoint x: 340, endPoint y: 8, distance: 10.6
click at [340, 8] on div "purchasing" at bounding box center [347, 10] width 31 height 10
drag, startPoint x: 340, startPoint y: 8, endPoint x: 393, endPoint y: 36, distance: 60.2
click at [393, 36] on link "Purchase Orders" at bounding box center [376, 33] width 90 height 14
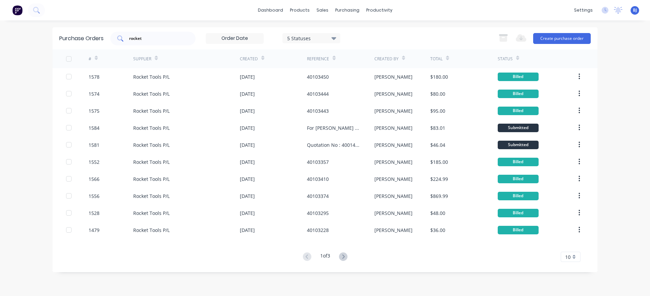
drag, startPoint x: 153, startPoint y: 42, endPoint x: 148, endPoint y: 43, distance: 4.1
click at [151, 42] on div "rocket" at bounding box center [152, 39] width 85 height 14
drag, startPoint x: 147, startPoint y: 42, endPoint x: 91, endPoint y: 37, distance: 56.7
click at [95, 37] on div "Purchase Orders rocket 5 Statuses 5 Statuses Export to Excel (XLSX) Create purc…" at bounding box center [324, 38] width 545 height 22
type input "1485"
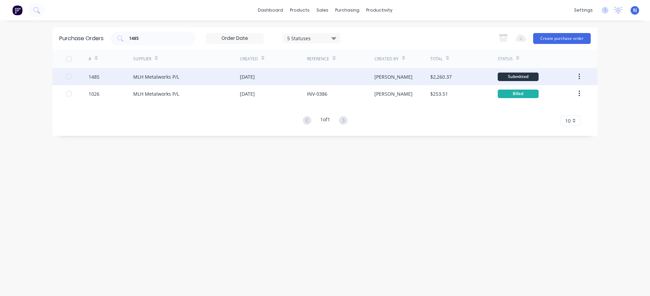
click at [152, 77] on div "MLH Metalworks P/L" at bounding box center [156, 76] width 46 height 7
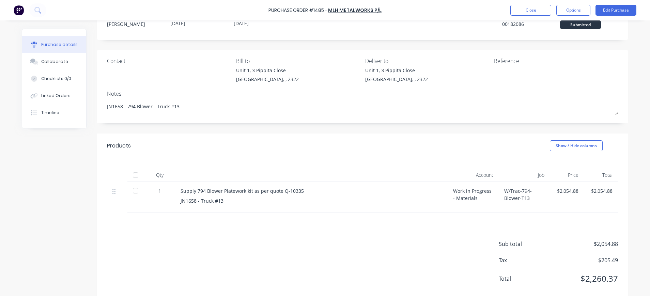
scroll to position [39, 0]
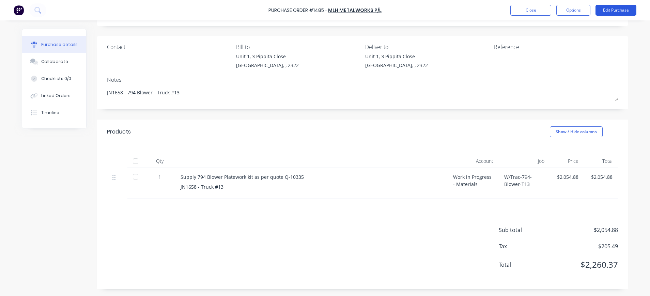
click at [611, 10] on button "Edit Purchase" at bounding box center [615, 10] width 41 height 11
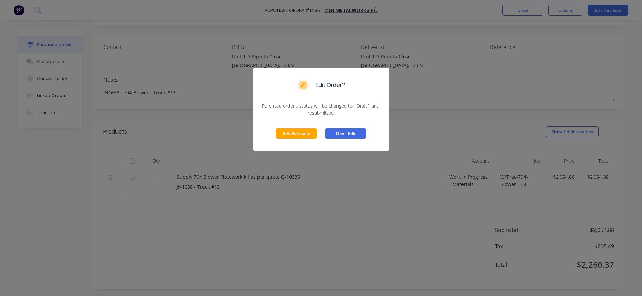
drag, startPoint x: 308, startPoint y: 133, endPoint x: 350, endPoint y: 126, distance: 43.3
click at [311, 132] on button "Edit Purchase" at bounding box center [296, 133] width 41 height 10
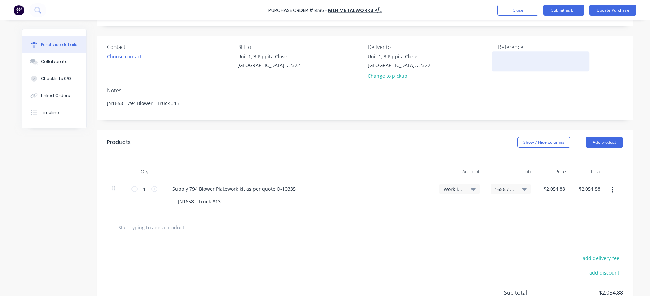
type textarea "x"
click at [500, 63] on textarea at bounding box center [540, 60] width 85 height 15
type textarea "INV-480"
type textarea "x"
type textarea "INV-480"
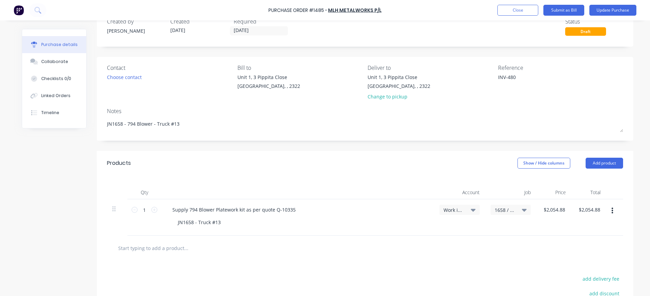
scroll to position [0, 0]
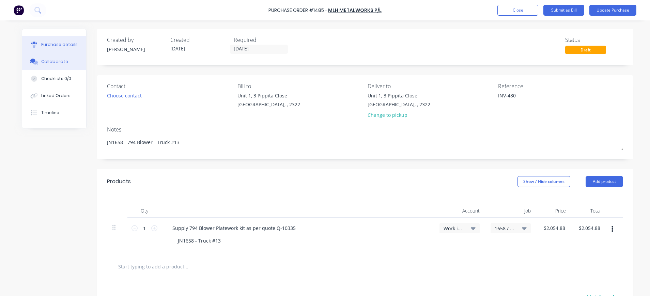
click at [58, 63] on div "Collaborate" at bounding box center [54, 62] width 27 height 6
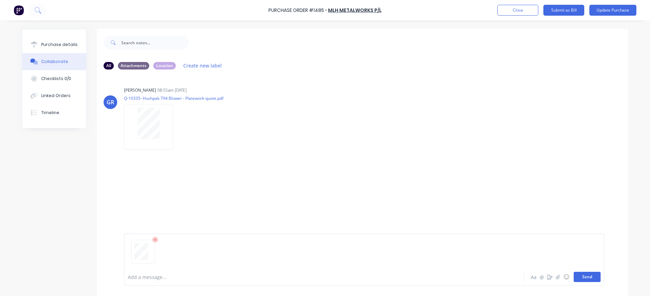
click at [581, 276] on button "Send" at bounding box center [586, 277] width 27 height 10
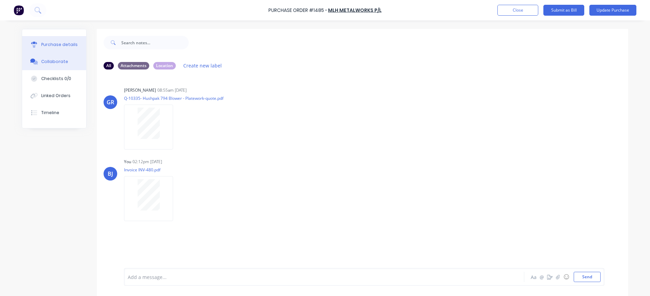
click at [69, 43] on div "Purchase details" at bounding box center [59, 45] width 36 height 6
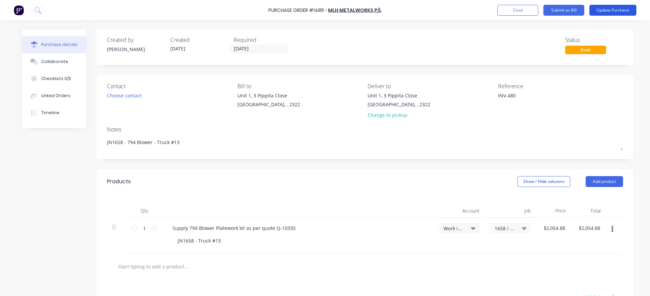
click at [609, 11] on button "Update Purchase" at bounding box center [612, 10] width 47 height 11
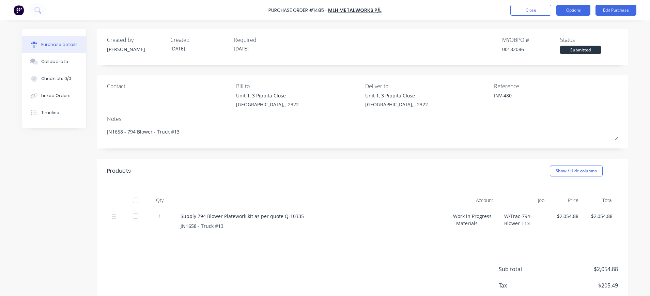
click at [570, 11] on button "Options" at bounding box center [573, 10] width 34 height 11
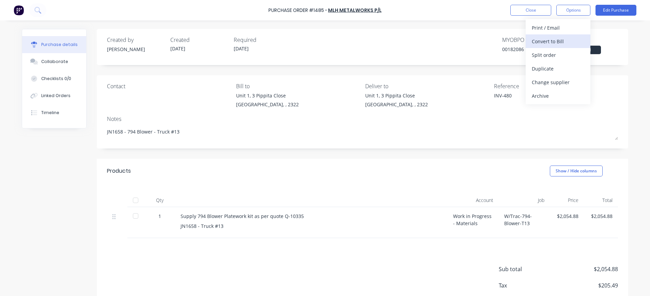
click at [557, 38] on div "Convert to Bill" at bounding box center [558, 41] width 52 height 10
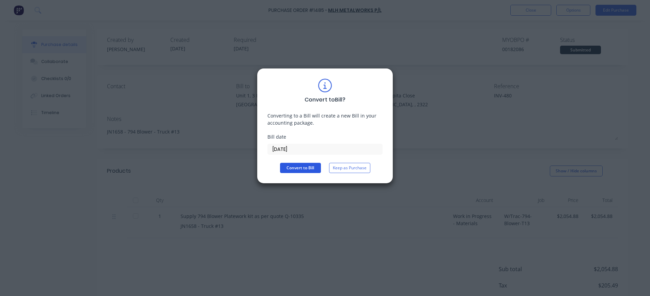
click at [311, 167] on button "Convert to Bill" at bounding box center [300, 168] width 41 height 10
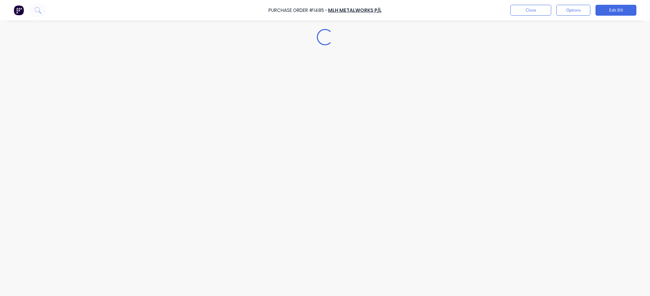
type textarea "x"
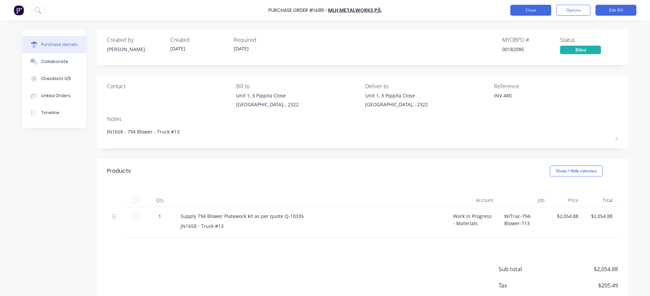
click at [543, 12] on button "Close" at bounding box center [530, 10] width 41 height 11
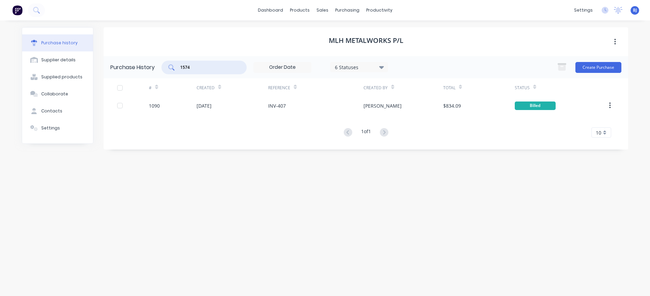
drag, startPoint x: 196, startPoint y: 68, endPoint x: 172, endPoint y: 69, distance: 23.9
click at [172, 69] on div "1574" at bounding box center [203, 68] width 85 height 14
drag, startPoint x: 186, startPoint y: 68, endPoint x: 203, endPoint y: 67, distance: 17.0
click at [201, 68] on input "1373" at bounding box center [207, 67] width 57 height 7
type input "1393"
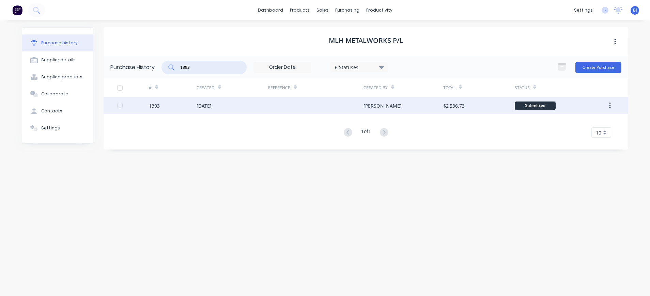
click at [211, 105] on div "[DATE]" at bounding box center [203, 105] width 15 height 7
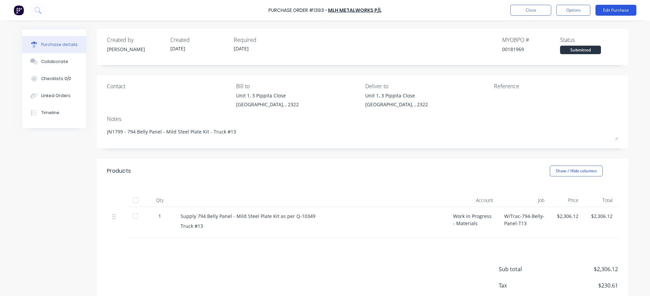
click at [606, 10] on button "Edit Purchase" at bounding box center [615, 10] width 41 height 11
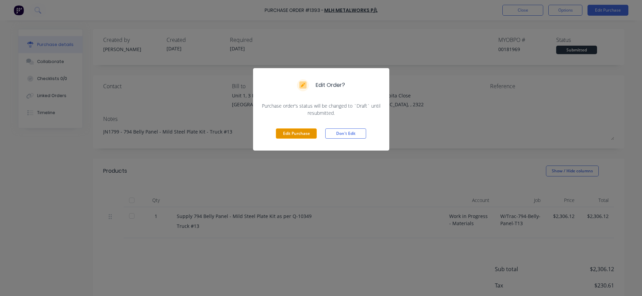
click at [280, 133] on button "Edit Purchase" at bounding box center [296, 133] width 41 height 10
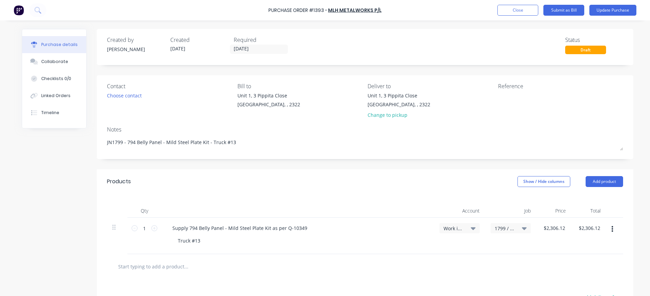
type textarea "x"
click at [507, 92] on div at bounding box center [540, 100] width 85 height 17
click at [505, 99] on textarea at bounding box center [540, 99] width 85 height 15
type textarea "INV-46"
type textarea "x"
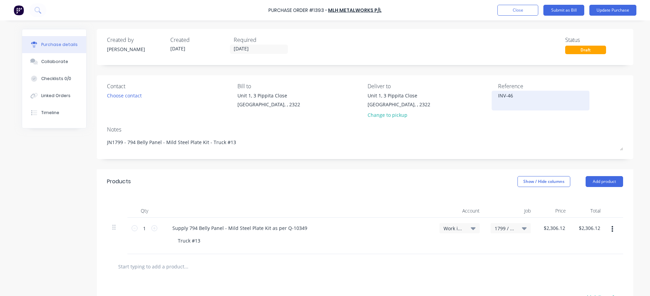
type textarea "INV-468"
type textarea "x"
type textarea "INV-468"
type textarea "x"
type textarea "INV-468"
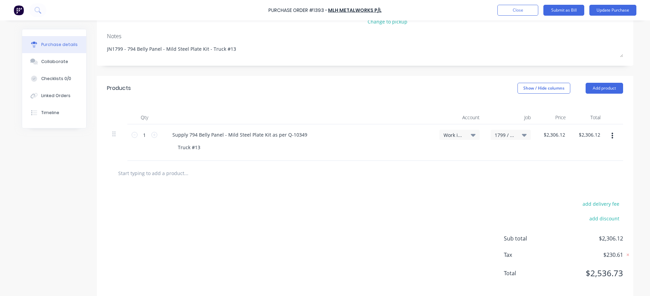
scroll to position [102, 0]
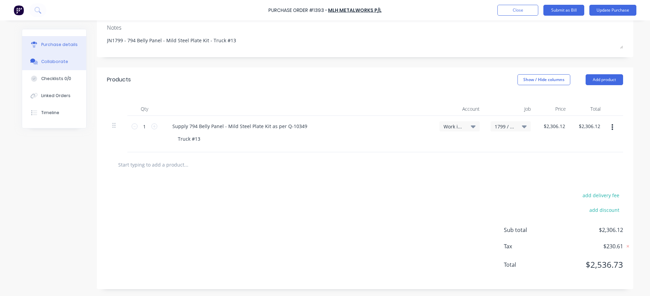
click at [57, 61] on div "Collaborate" at bounding box center [54, 62] width 27 height 6
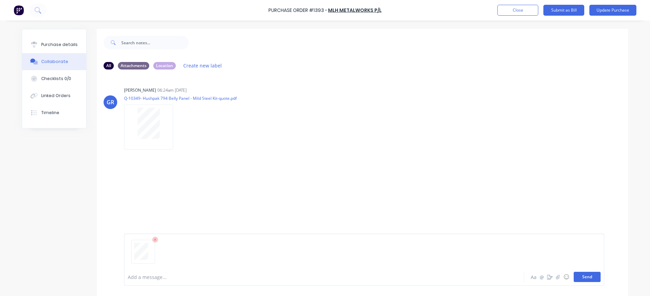
click at [589, 274] on button "Send" at bounding box center [586, 277] width 27 height 10
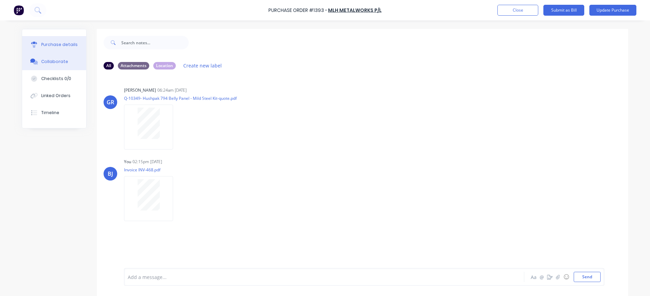
click at [56, 41] on button "Purchase details" at bounding box center [54, 44] width 64 height 17
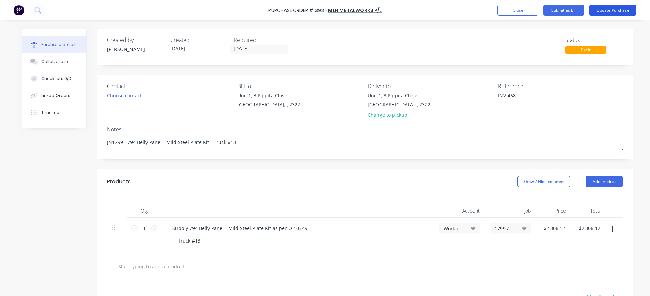
click at [596, 9] on button "Update Purchase" at bounding box center [612, 10] width 47 height 11
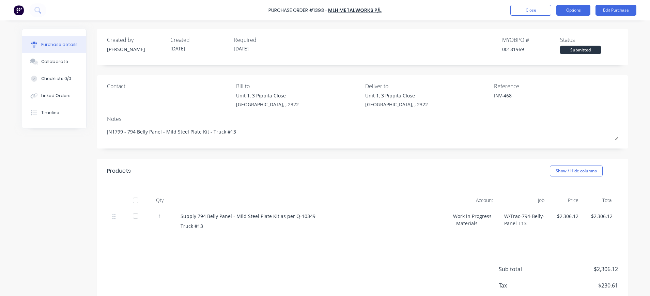
click at [567, 12] on button "Options" at bounding box center [573, 10] width 34 height 11
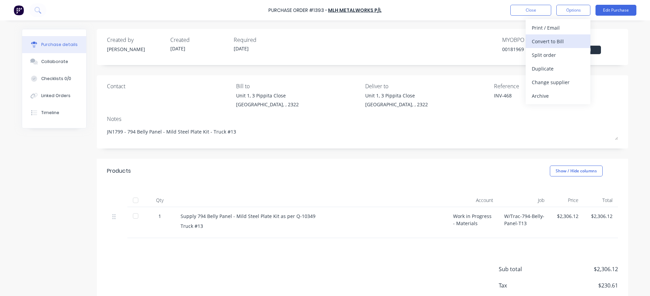
click at [552, 43] on div "Convert to Bill" at bounding box center [558, 41] width 52 height 10
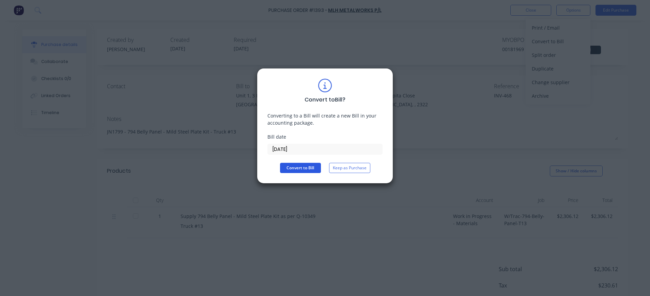
click at [309, 165] on button "Convert to Bill" at bounding box center [300, 168] width 41 height 10
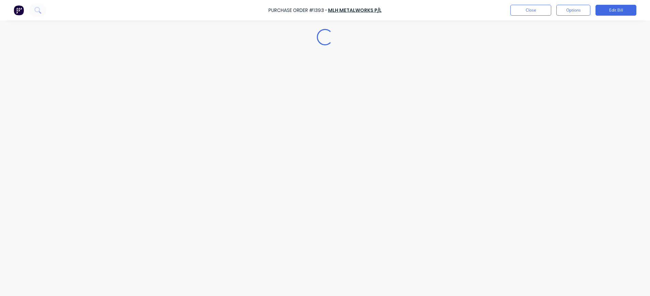
type textarea "x"
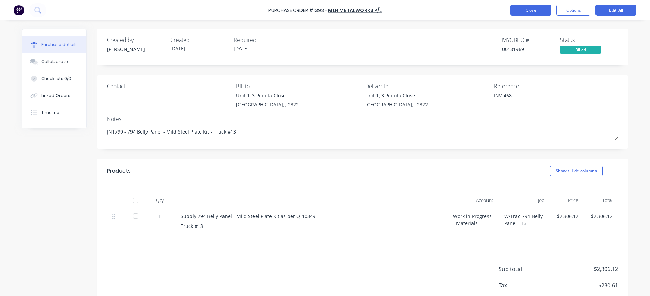
click at [539, 11] on button "Close" at bounding box center [530, 10] width 41 height 11
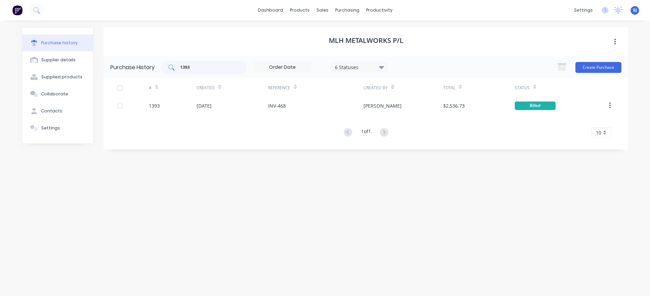
click at [197, 65] on input "1393" at bounding box center [207, 67] width 57 height 7
drag, startPoint x: 178, startPoint y: 63, endPoint x: 158, endPoint y: 65, distance: 19.5
click at [165, 64] on div "1393" at bounding box center [203, 68] width 85 height 14
type input "1549"
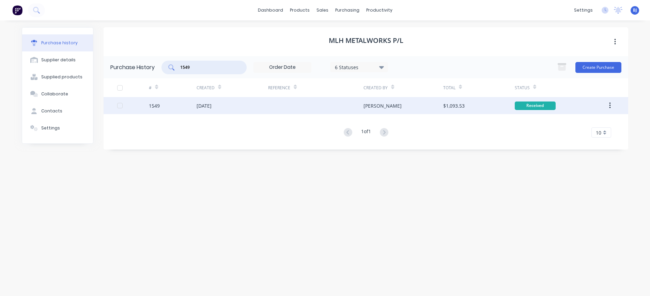
click at [210, 101] on div "[DATE]" at bounding box center [232, 105] width 72 height 17
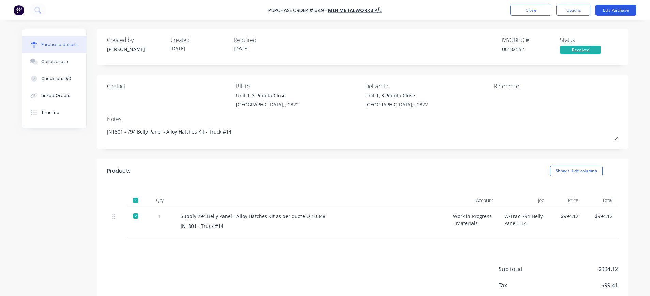
click at [612, 9] on button "Edit Purchase" at bounding box center [615, 10] width 41 height 11
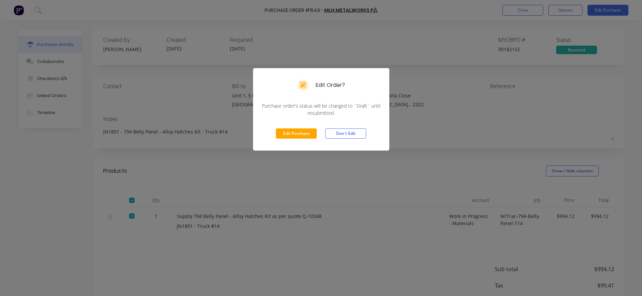
drag, startPoint x: 286, startPoint y: 134, endPoint x: 478, endPoint y: 95, distance: 196.1
click at [296, 132] on button "Edit Purchase" at bounding box center [296, 133] width 41 height 10
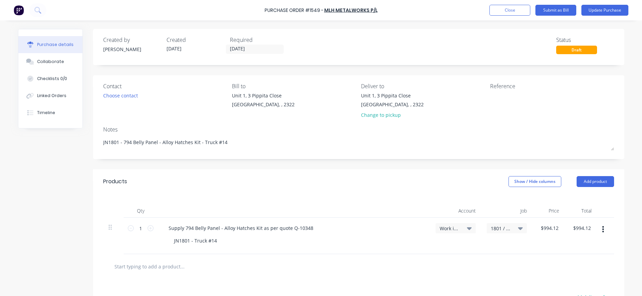
type textarea "x"
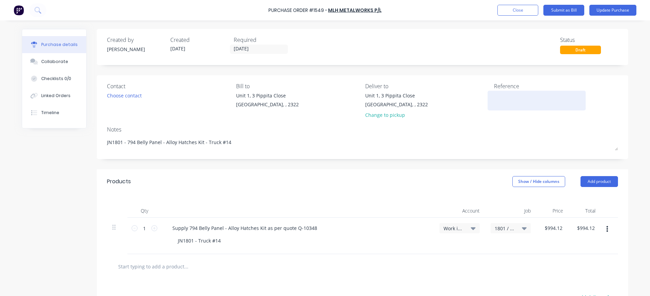
click at [525, 98] on textarea at bounding box center [536, 99] width 85 height 15
type textarea "INV-497"
type textarea "x"
type textarea "INV-497"
click at [598, 9] on button "Update Purchase" at bounding box center [612, 10] width 47 height 11
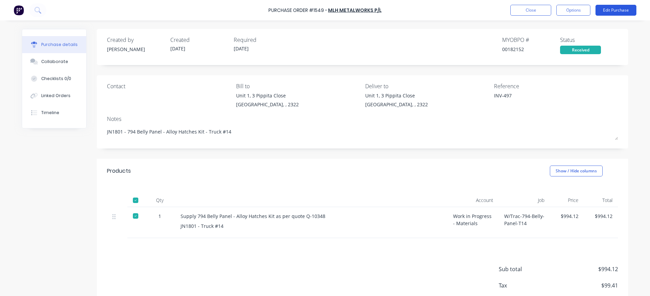
click at [609, 9] on button "Edit Purchase" at bounding box center [615, 10] width 41 height 11
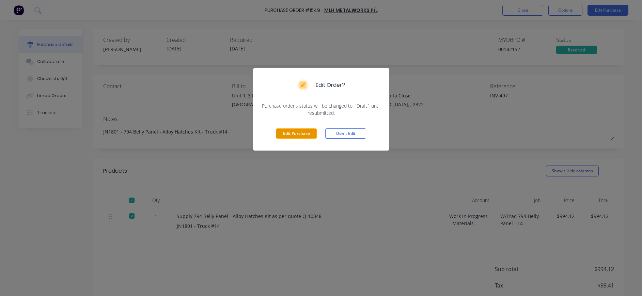
click at [297, 136] on button "Edit Purchase" at bounding box center [296, 133] width 41 height 10
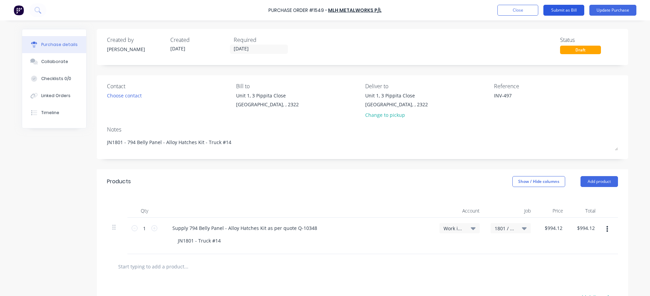
click at [561, 9] on button "Submit as Bill" at bounding box center [563, 10] width 41 height 11
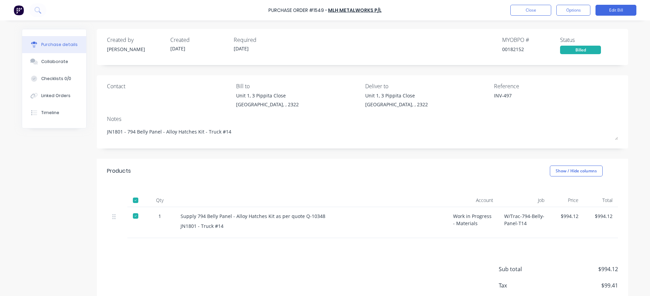
drag, startPoint x: 58, startPoint y: 61, endPoint x: 118, endPoint y: 93, distance: 68.8
click at [58, 61] on div "Collaborate" at bounding box center [54, 62] width 27 height 6
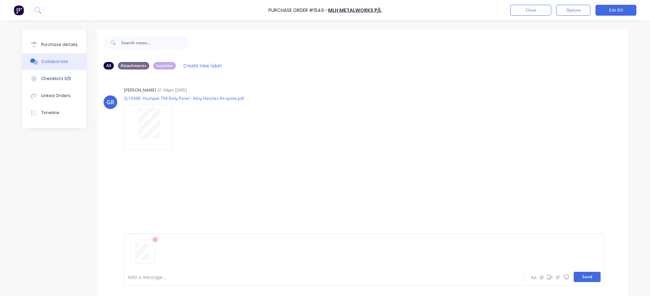
click at [587, 276] on button "Send" at bounding box center [586, 277] width 27 height 10
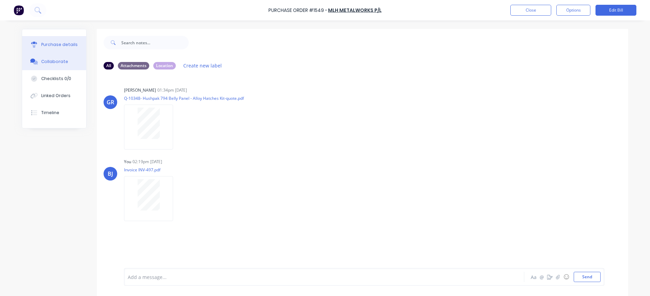
click at [54, 43] on div "Purchase details" at bounding box center [59, 45] width 36 height 6
type textarea "x"
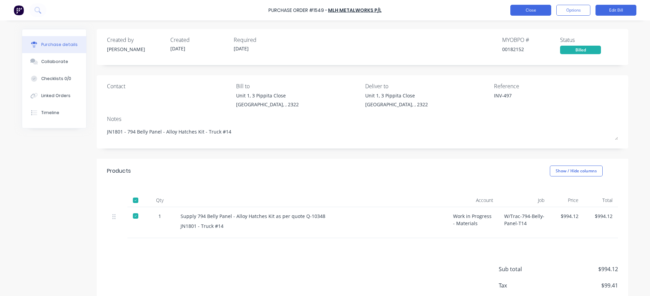
click at [533, 13] on button "Close" at bounding box center [530, 10] width 41 height 11
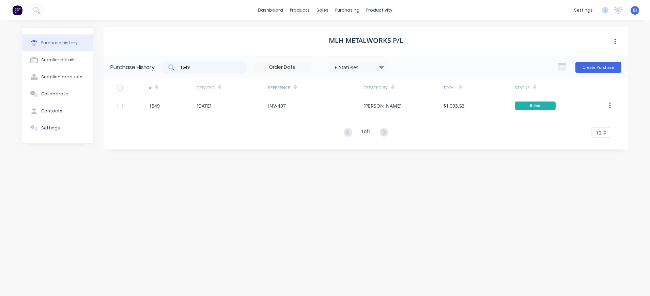
click at [199, 69] on input "1549" at bounding box center [207, 67] width 57 height 7
drag, startPoint x: 183, startPoint y: 67, endPoint x: 162, endPoint y: 68, distance: 20.4
click at [162, 68] on div "1549" at bounding box center [203, 68] width 85 height 14
type input "1575"
click at [343, 7] on div "purchasing" at bounding box center [347, 10] width 31 height 10
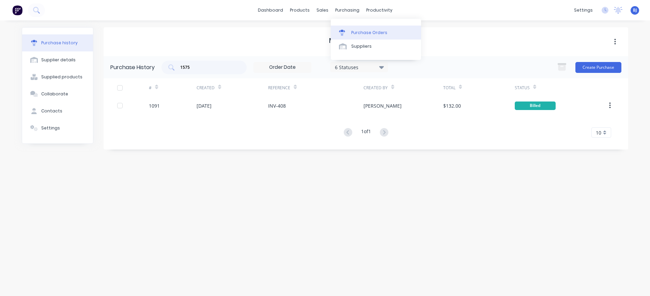
click at [359, 31] on div "Purchase Orders" at bounding box center [369, 33] width 36 height 6
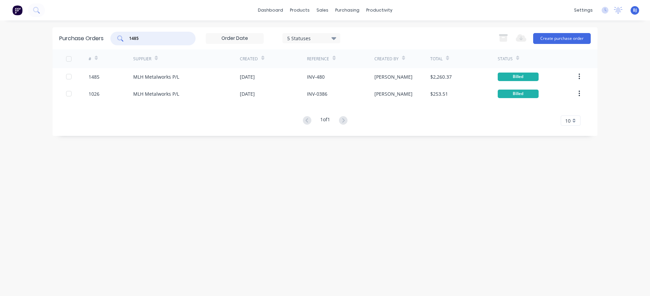
click at [145, 40] on input "1485" at bounding box center [156, 38] width 57 height 7
drag, startPoint x: 145, startPoint y: 40, endPoint x: 83, endPoint y: 36, distance: 61.8
click at [119, 38] on div "1485" at bounding box center [152, 39] width 85 height 14
drag, startPoint x: 150, startPoint y: 37, endPoint x: 115, endPoint y: 39, distance: 35.5
click at [115, 39] on div "1575" at bounding box center [152, 39] width 85 height 14
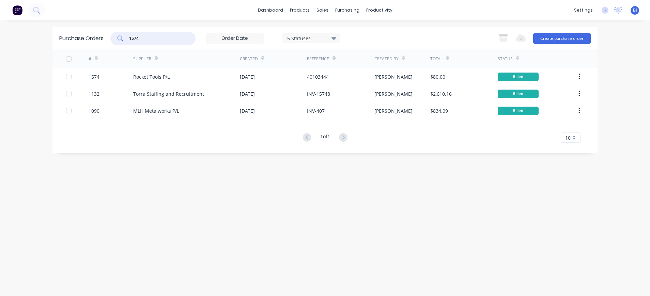
click at [141, 41] on input "1574" at bounding box center [156, 38] width 57 height 7
drag, startPoint x: 140, startPoint y: 41, endPoint x: 115, endPoint y: 38, distance: 25.3
click at [115, 38] on div "1574" at bounding box center [152, 39] width 85 height 14
type input "1569"
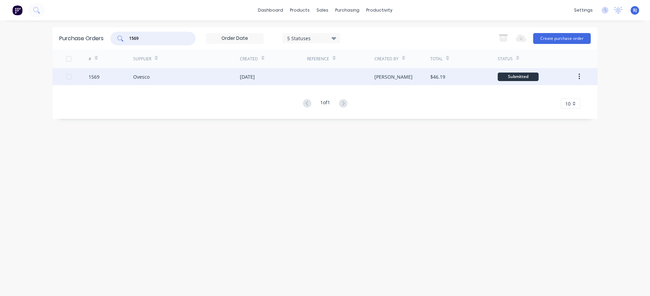
click at [143, 77] on div "Ovesco" at bounding box center [141, 76] width 16 height 7
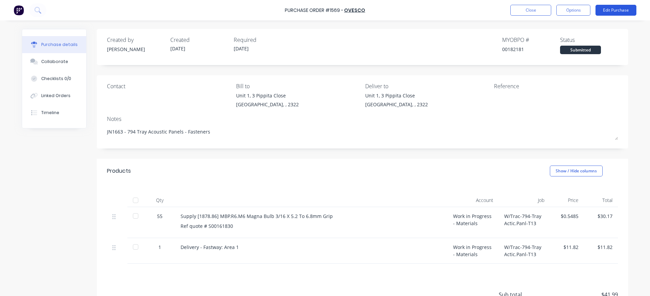
click at [608, 10] on button "Edit Purchase" at bounding box center [615, 10] width 41 height 11
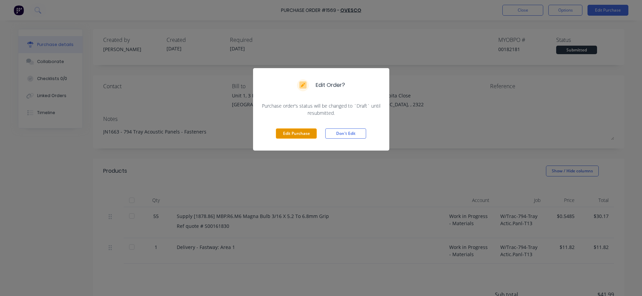
click at [292, 133] on button "Edit Purchase" at bounding box center [296, 133] width 41 height 10
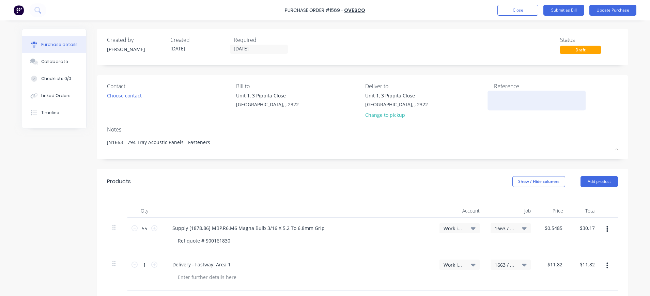
drag, startPoint x: 492, startPoint y: 96, endPoint x: 500, endPoint y: 97, distance: 7.9
click at [494, 97] on textarea at bounding box center [536, 99] width 85 height 15
type textarea "x"
type textarea "oJN1663 - 794 Tray Acoustic Panels - Fasteners"
type textarea "x"
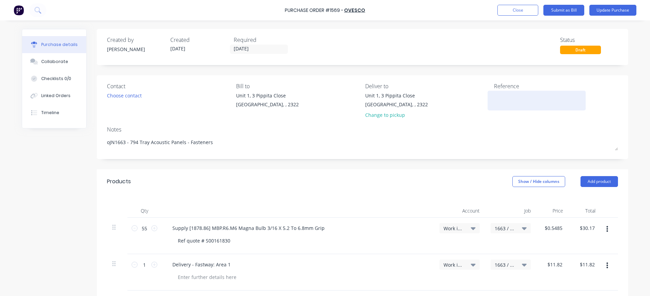
type textarea "onJN1663 - 794 Tray Acoustic Panels - Fasteners"
type textarea "x"
type textarea "oJN1663 - 794 Tray Acoustic Panels - Fasteners"
type textarea "x"
type textarea "ovJN1663 - 794 Tray Acoustic Panels - Fasteners"
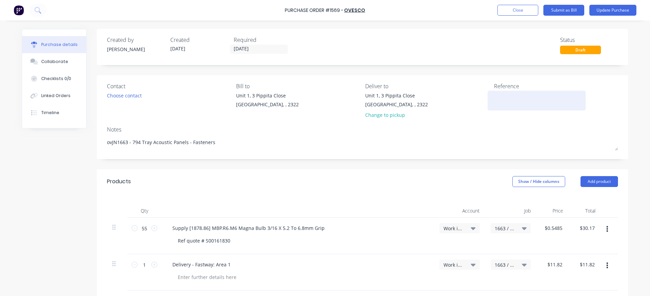
type textarea "x"
type textarea "ovoJN1663 - 794 Tray Acoustic Panels - Fasteners"
type textarea "x"
type textarea "ovoJN1663 - 794 Tray Acoustic Panels - Fasteners"
click at [512, 99] on textarea at bounding box center [536, 99] width 85 height 15
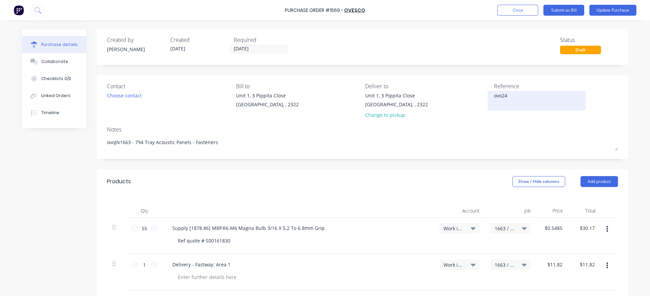
type textarea "ovo247"
type textarea "x"
type textarea "ovo2476"
type textarea "x"
type textarea "ovo24763"
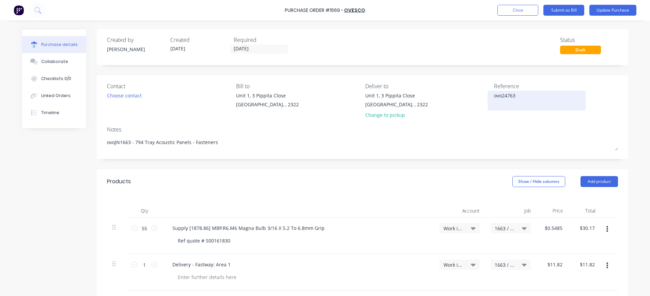
type textarea "x"
type textarea "ovo247638"
type textarea "x"
drag, startPoint x: 497, startPoint y: 96, endPoint x: 490, endPoint y: 94, distance: 6.9
click at [494, 94] on textarea "ovo247638" at bounding box center [536, 99] width 85 height 15
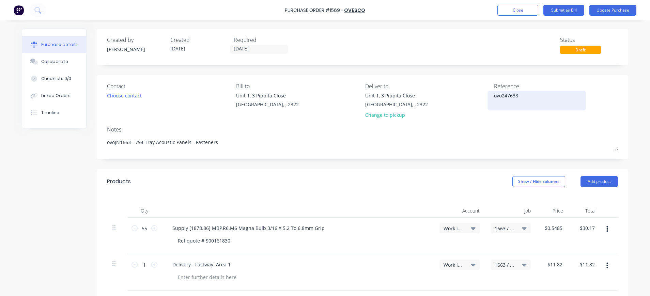
type textarea "O247638"
type textarea "x"
type textarea "OV247638"
type textarea "x"
type textarea "OVO247638"
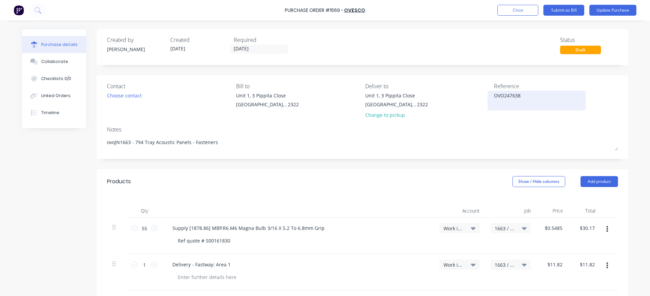
type textarea "x"
click at [549, 102] on textarea "OVO247638" at bounding box center [536, 99] width 85 height 15
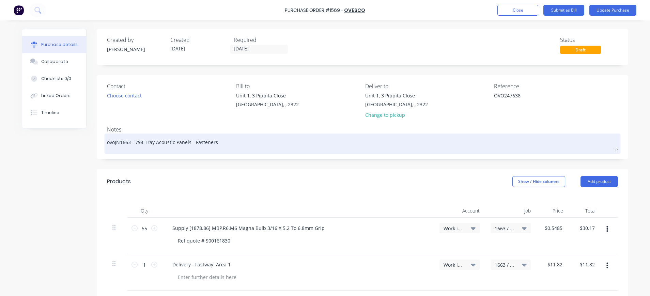
type textarea "OVO247638"
type textarea "x"
type textarea "OVO247638"
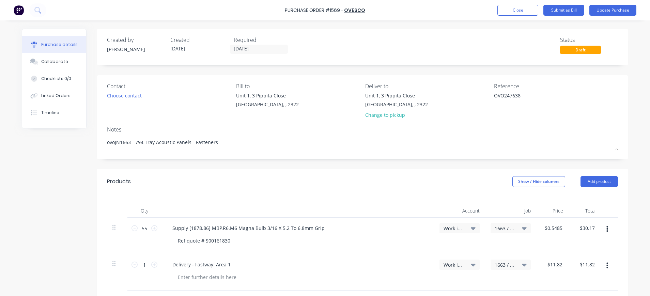
drag, startPoint x: 111, startPoint y: 141, endPoint x: 96, endPoint y: 141, distance: 14.3
click at [97, 141] on div "Contact Choose contact Bill to [STREET_ADDRESS] Deliver to [STREET_ADDRESS] Cha…" at bounding box center [362, 117] width 531 height 84
type textarea "x"
type textarea "JN1663 - 794 Tray Acoustic Panels - Fasteners"
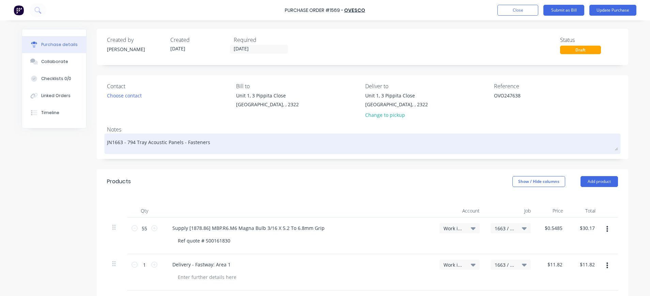
type textarea "x"
click at [256, 146] on textarea "JN1663 - 794 Tray Acoustic Panels - Fasteners" at bounding box center [362, 142] width 511 height 15
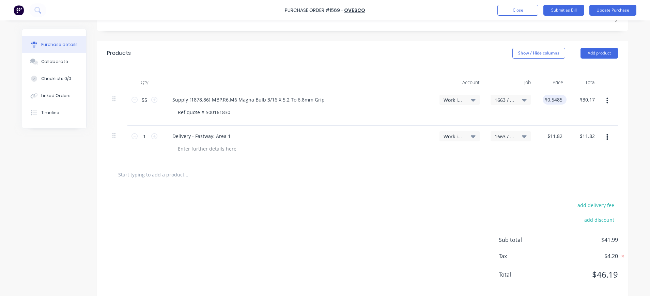
scroll to position [138, 0]
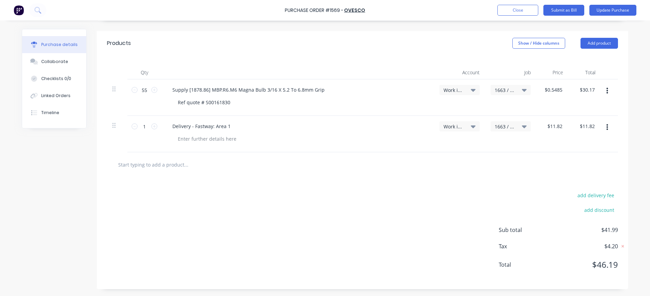
type textarea "JN1663 - 794 Tray Acoustic Panels - Fasteners"
type textarea "x"
type textarea "JN1663 - 794 Tray Acoustic Panels - Fasteners"
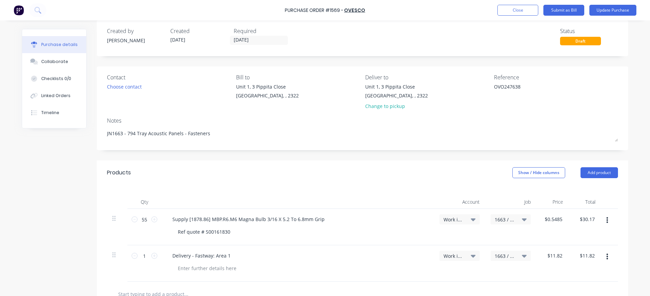
scroll to position [0, 0]
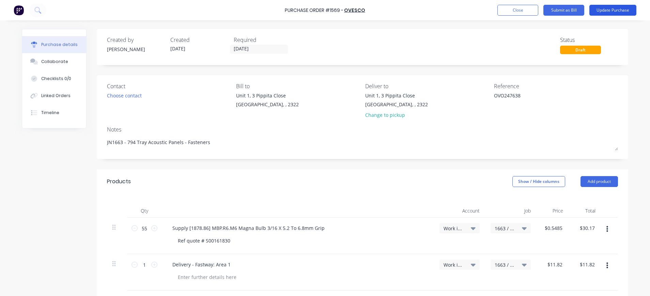
click at [623, 11] on button "Update Purchase" at bounding box center [612, 10] width 47 height 11
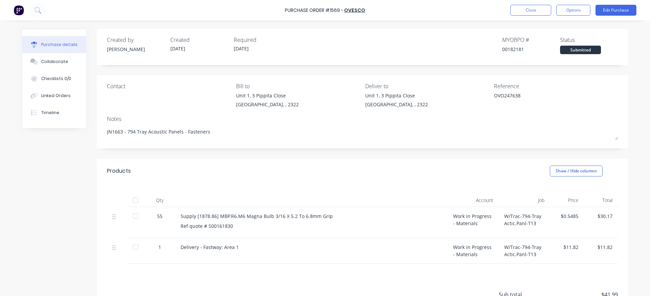
drag, startPoint x: 39, startPoint y: 63, endPoint x: 147, endPoint y: 66, distance: 108.3
click at [48, 63] on div "Collaborate" at bounding box center [54, 62] width 27 height 6
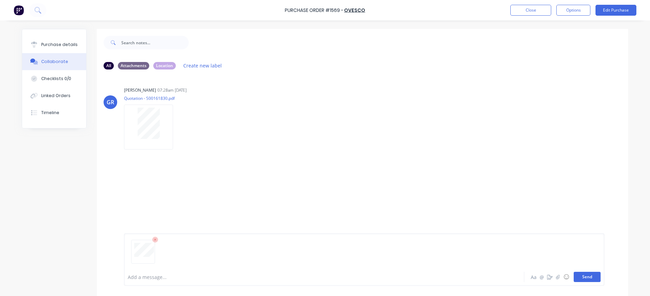
click at [581, 276] on button "Send" at bounding box center [586, 277] width 27 height 10
drag, startPoint x: 60, startPoint y: 46, endPoint x: 89, endPoint y: 58, distance: 31.0
click at [61, 47] on div "Purchase details" at bounding box center [59, 45] width 36 height 6
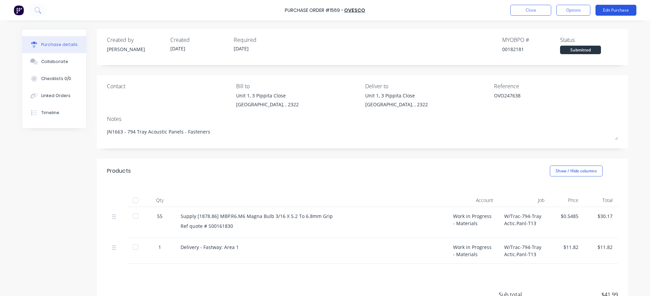
click at [615, 10] on button "Edit Purchase" at bounding box center [615, 10] width 41 height 11
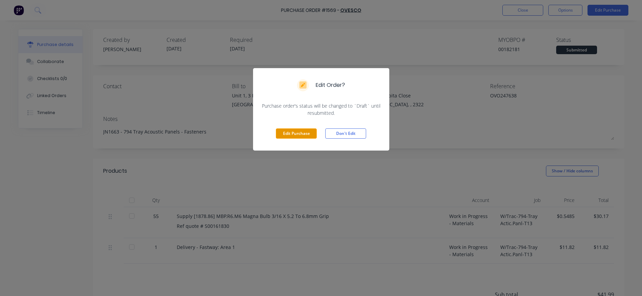
click at [309, 133] on button "Edit Purchase" at bounding box center [296, 133] width 41 height 10
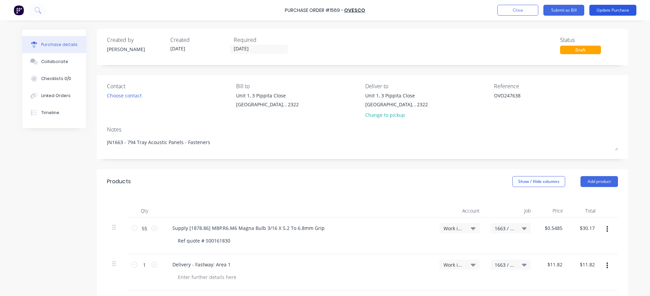
click at [607, 10] on button "Update Purchase" at bounding box center [612, 10] width 47 height 11
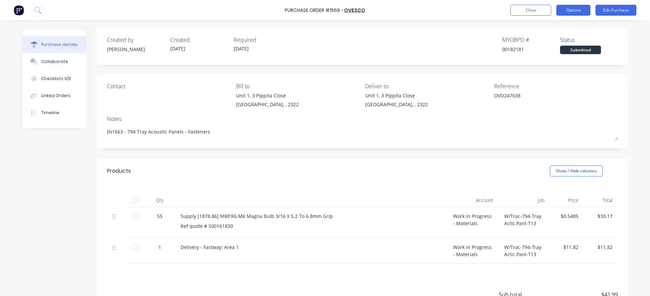
click at [575, 11] on button "Options" at bounding box center [573, 10] width 34 height 11
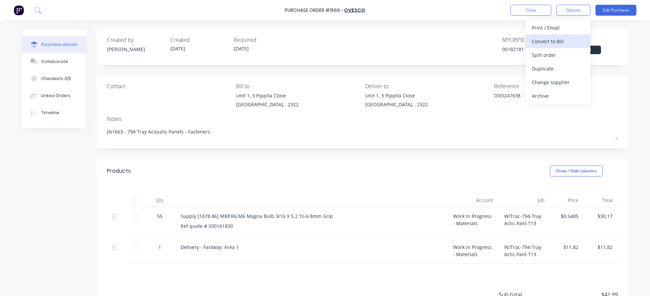
click at [564, 41] on div "Convert to Bill" at bounding box center [558, 41] width 52 height 10
type textarea "x"
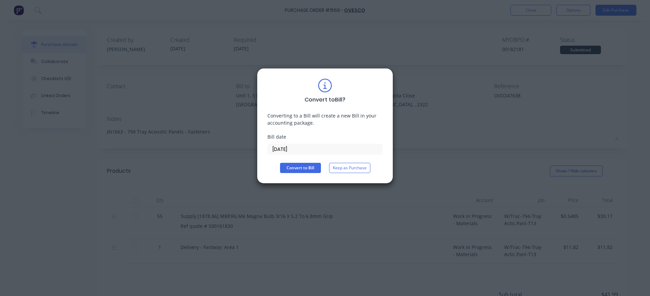
click at [289, 148] on input "[DATE]" at bounding box center [325, 149] width 114 height 10
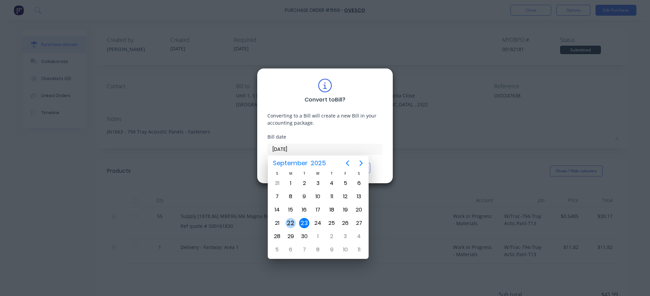
click at [290, 224] on div "22" at bounding box center [290, 223] width 10 height 10
type input "[DATE]"
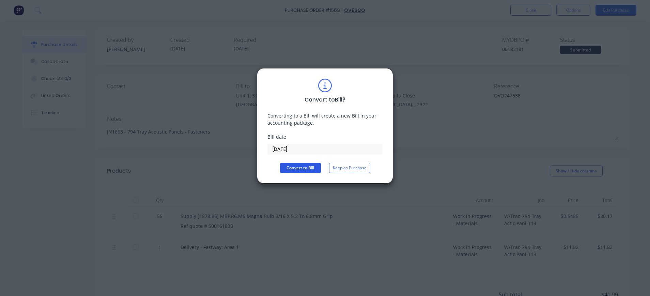
click at [298, 171] on button "Convert to Bill" at bounding box center [300, 168] width 41 height 10
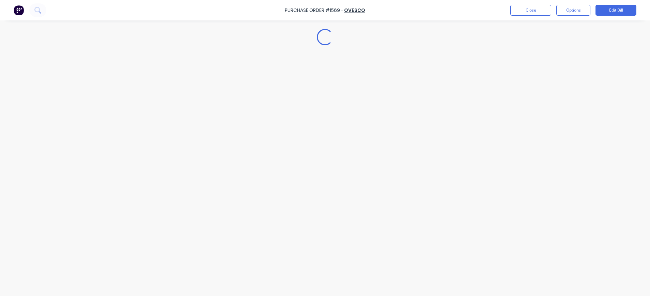
type textarea "x"
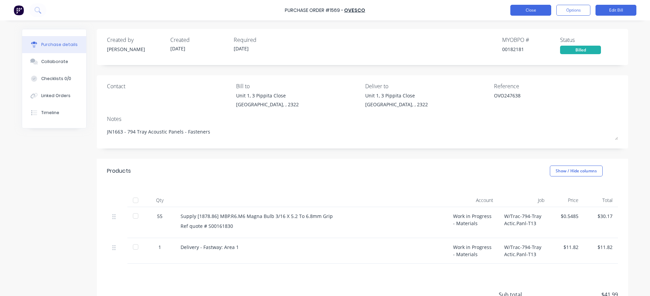
click at [536, 11] on button "Close" at bounding box center [530, 10] width 41 height 11
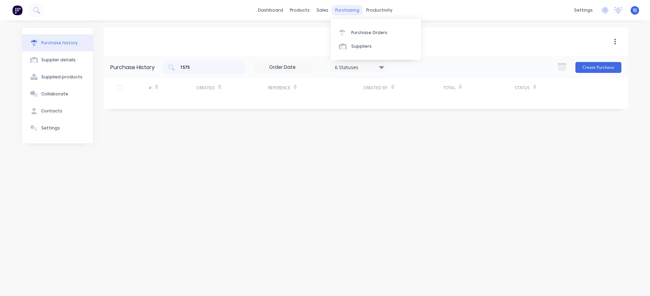
click at [349, 9] on div "purchasing" at bounding box center [347, 10] width 31 height 10
click at [358, 30] on div "Purchase Orders" at bounding box center [369, 33] width 36 height 6
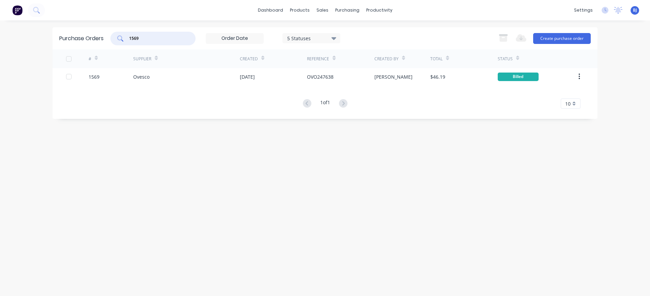
drag, startPoint x: 147, startPoint y: 36, endPoint x: 124, endPoint y: 36, distance: 22.8
click at [124, 36] on div "1569" at bounding box center [152, 39] width 85 height 14
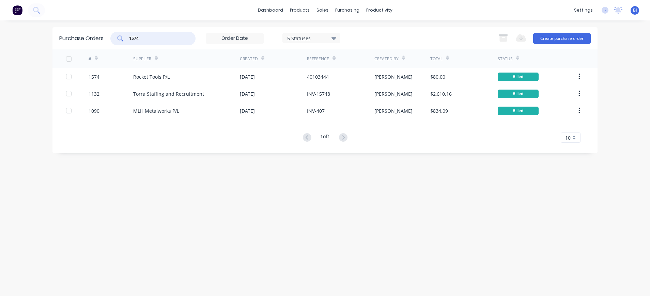
drag, startPoint x: 148, startPoint y: 40, endPoint x: 122, endPoint y: 37, distance: 27.1
click at [122, 37] on div "1574" at bounding box center [152, 39] width 85 height 14
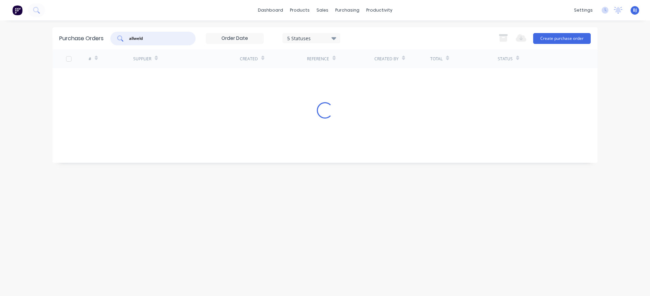
type input "allweld"
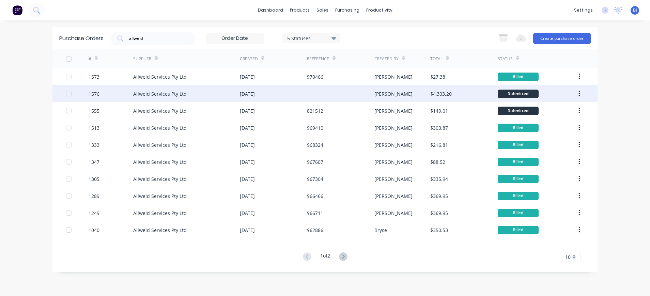
click at [252, 93] on div "[DATE]" at bounding box center [247, 93] width 15 height 7
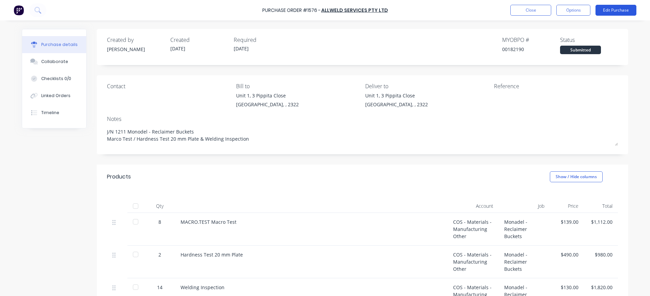
click at [624, 8] on button "Edit Purchase" at bounding box center [615, 10] width 41 height 11
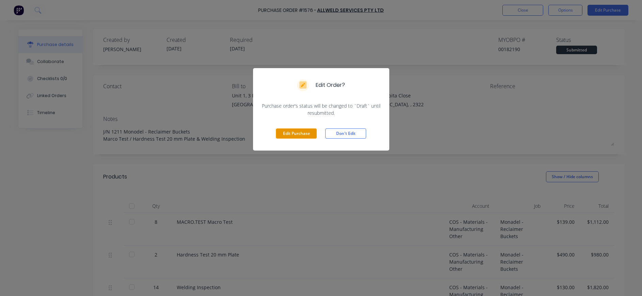
click at [299, 134] on button "Edit Purchase" at bounding box center [296, 133] width 41 height 10
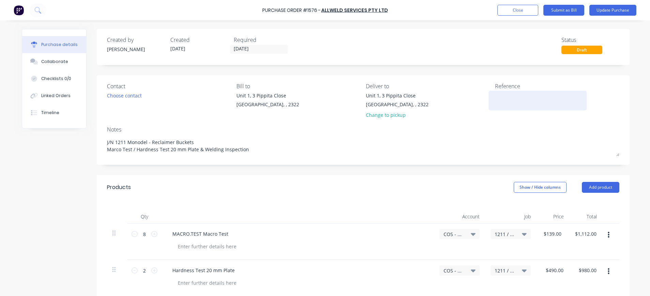
type textarea "x"
click at [510, 102] on textarea at bounding box center [537, 99] width 85 height 15
type textarea "970555"
type textarea "x"
type textarea "970555"
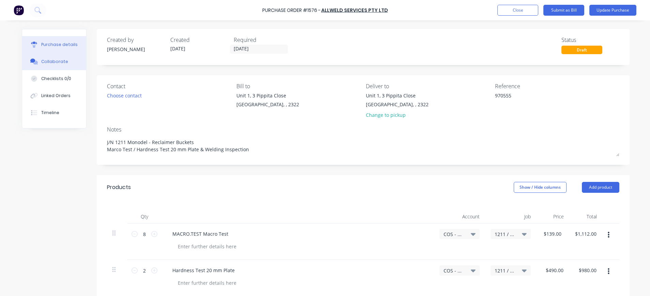
drag, startPoint x: 42, startPoint y: 67, endPoint x: 80, endPoint y: 65, distance: 38.2
click at [45, 67] on button "Collaborate" at bounding box center [54, 61] width 64 height 17
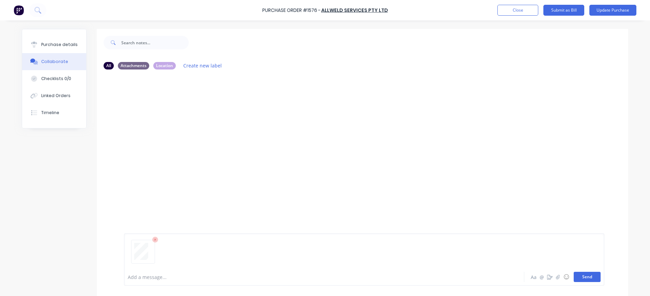
click at [585, 274] on button "Send" at bounding box center [586, 277] width 27 height 10
drag, startPoint x: 53, startPoint y: 46, endPoint x: 87, endPoint y: 57, distance: 35.4
click at [54, 46] on div "Purchase details" at bounding box center [59, 45] width 36 height 6
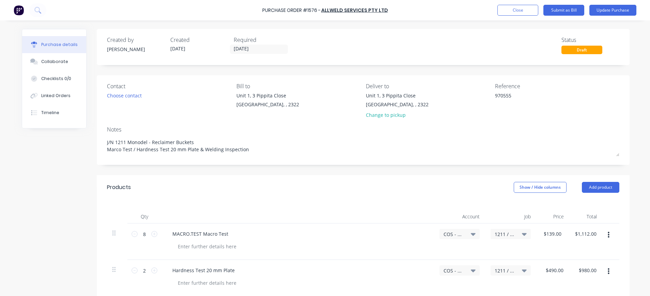
click at [471, 234] on icon at bounding box center [473, 234] width 5 height 3
type textarea "x"
click at [450, 252] on input at bounding box center [437, 255] width 70 height 14
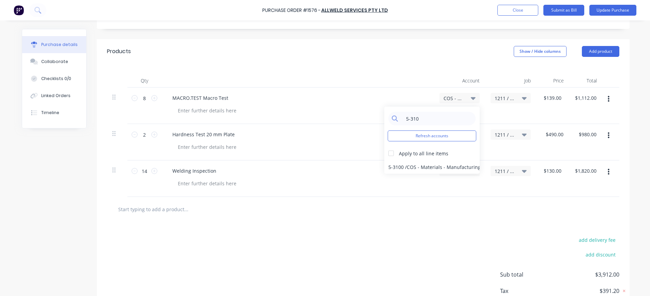
scroll to position [136, 0]
type input "5-310"
click at [388, 152] on div at bounding box center [391, 153] width 14 height 14
click at [417, 165] on div "5-3100 / COS - Materials - Manufacturing Other" at bounding box center [431, 167] width 95 height 14
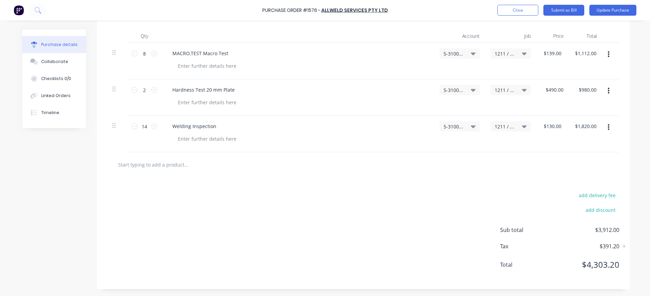
scroll to position [0, 0]
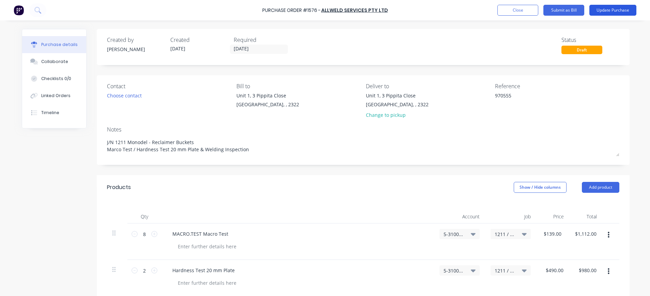
click at [605, 8] on button "Update Purchase" at bounding box center [612, 10] width 47 height 11
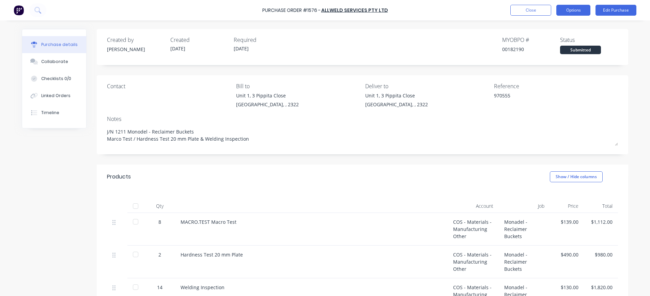
click at [574, 10] on button "Options" at bounding box center [573, 10] width 34 height 11
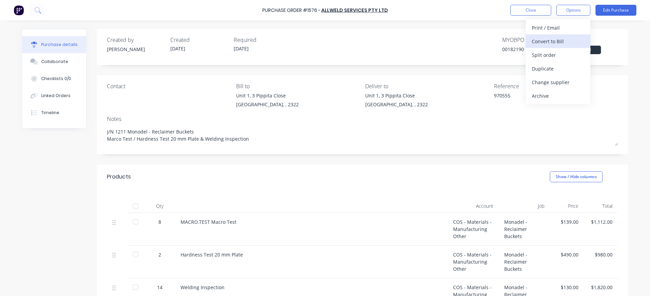
click at [549, 41] on div "Convert to Bill" at bounding box center [558, 41] width 52 height 10
type textarea "x"
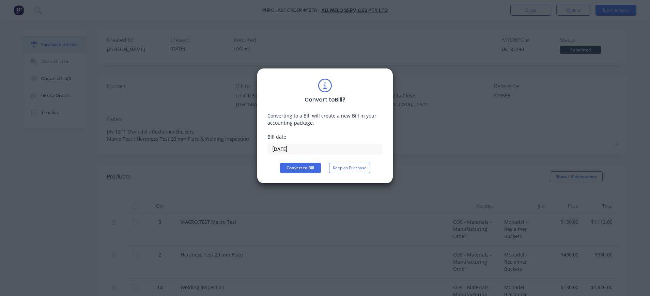
click at [290, 150] on input "[DATE]" at bounding box center [325, 149] width 114 height 10
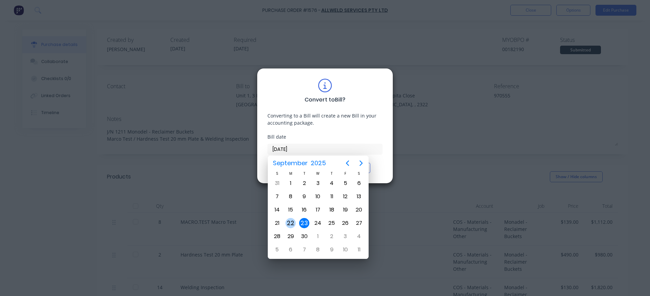
click at [294, 222] on div "22" at bounding box center [290, 223] width 10 height 10
type input "[DATE]"
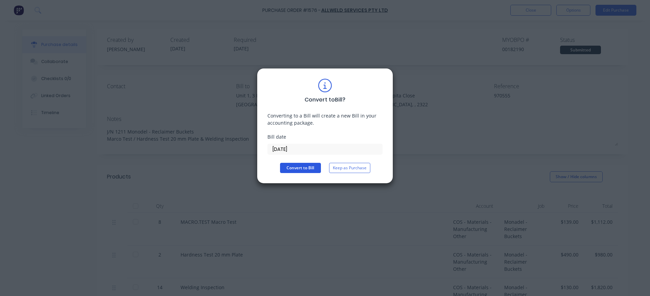
click at [312, 166] on button "Convert to Bill" at bounding box center [300, 168] width 41 height 10
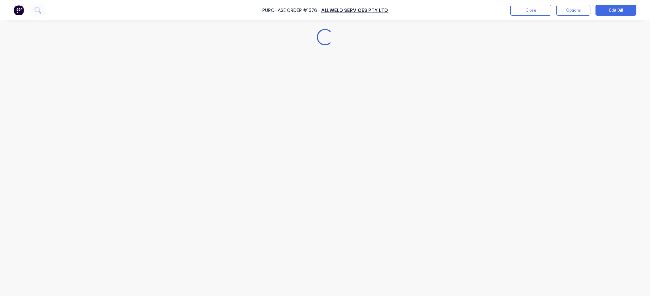
type textarea "x"
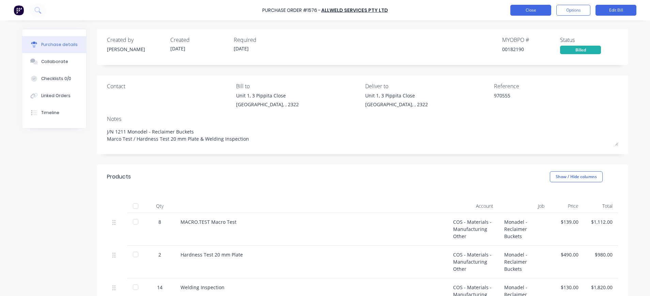
click at [536, 6] on button "Close" at bounding box center [530, 10] width 41 height 11
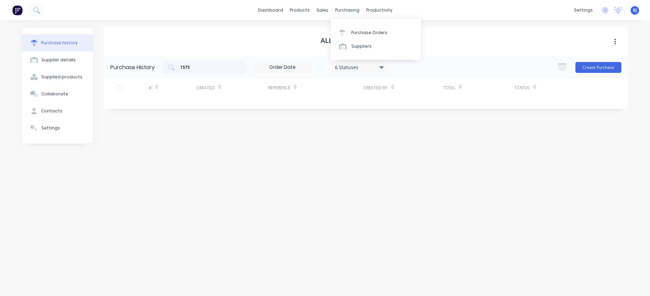
drag, startPoint x: 346, startPoint y: 11, endPoint x: 350, endPoint y: 17, distance: 6.9
click at [346, 11] on div "purchasing" at bounding box center [347, 10] width 31 height 10
click at [359, 32] on div "Purchase Orders" at bounding box center [369, 33] width 36 height 6
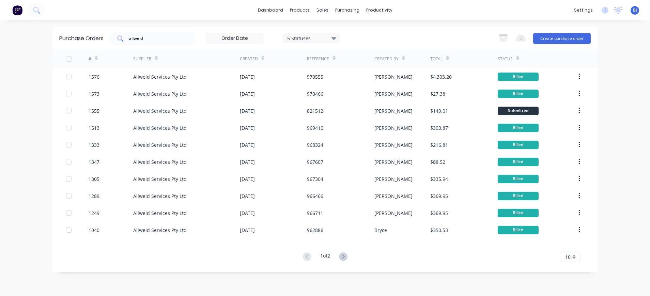
click at [140, 37] on input "allweld" at bounding box center [156, 38] width 57 height 7
drag, startPoint x: 151, startPoint y: 35, endPoint x: 110, endPoint y: 35, distance: 41.5
click at [110, 35] on div "Purchase Orders allweld 5 Statuses 5 Statuses Export to Excel (XLSX) Create pur…" at bounding box center [324, 38] width 545 height 22
type input "1"
type input "1527"
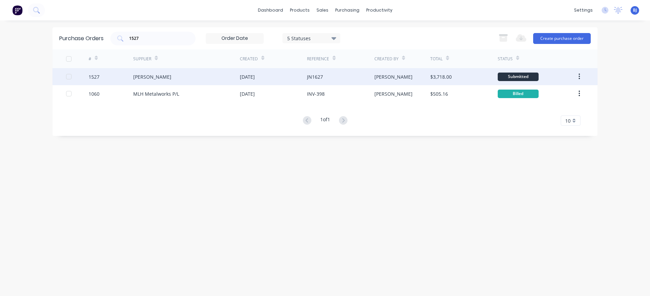
click at [165, 74] on div "[PERSON_NAME]" at bounding box center [152, 76] width 38 height 7
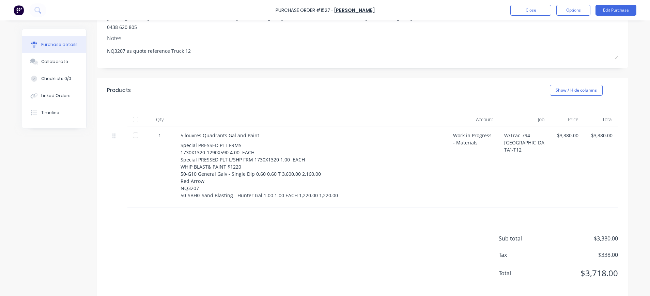
scroll to position [95, 0]
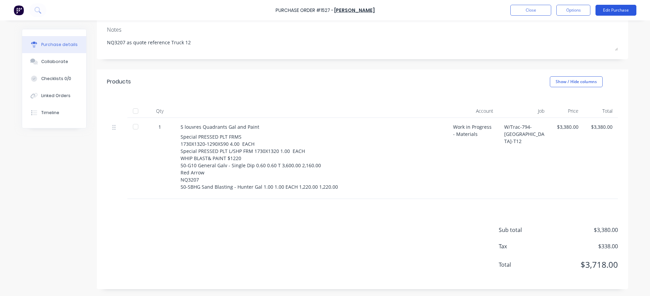
click at [627, 6] on button "Edit Purchase" at bounding box center [615, 10] width 41 height 11
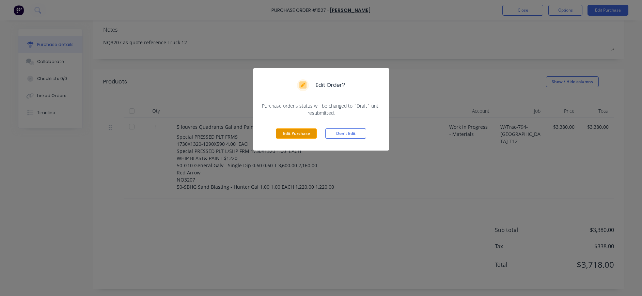
click at [282, 136] on button "Edit Purchase" at bounding box center [296, 133] width 41 height 10
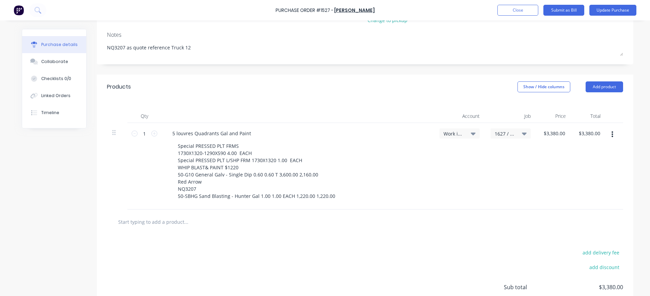
scroll to position [0, 0]
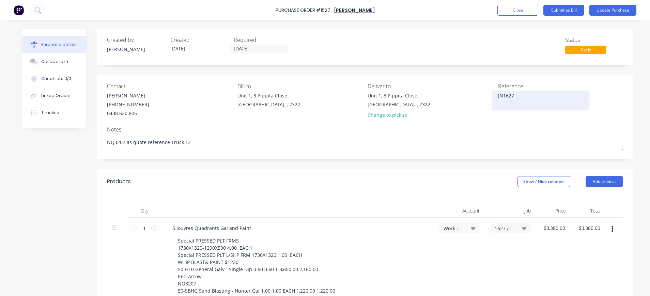
click at [512, 95] on textarea "JN1627" at bounding box center [540, 99] width 85 height 15
drag, startPoint x: 512, startPoint y: 95, endPoint x: 478, endPoint y: 95, distance: 34.0
click at [478, 95] on div "Contact [PERSON_NAME] [PHONE_NUMBER] Bill to [STREET_ADDRESS] Deliver to [STREE…" at bounding box center [365, 102] width 516 height 40
type textarea "x"
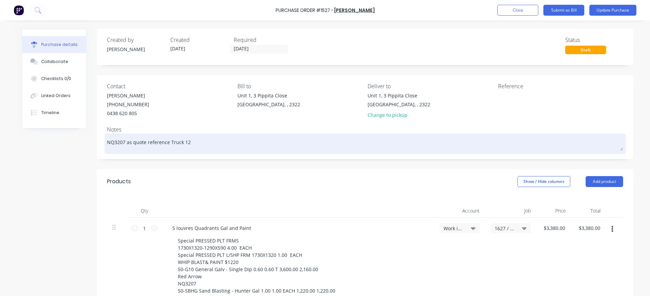
type textarea "x"
click at [107, 144] on textarea "NQ3207 as quote reference Truck 12" at bounding box center [365, 142] width 516 height 15
paste textarea "JN1627"
type textarea "x"
type textarea "JN1627NQ3207 as quote reference Truck 12"
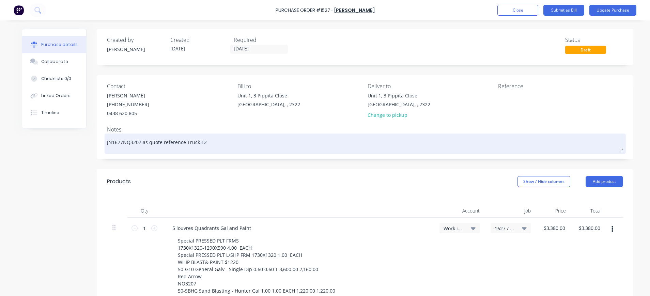
type textarea "x"
type textarea "JN1627 NQ3207 as quote reference Truck 12"
type textarea "x"
type textarea "JN1627 -NQ3207 as quote reference Truck 12"
type textarea "x"
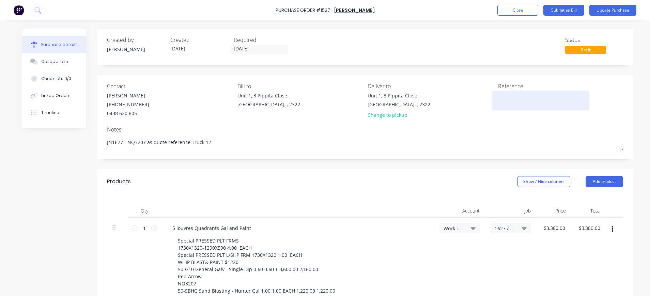
type textarea "JN1627 - NQ3207 as quote reference Truck 12"
type textarea "x"
type textarea "JN1627 - NQ3207 as quote reference Truck 12"
click at [509, 97] on textarea at bounding box center [540, 99] width 85 height 15
type textarea "518455"
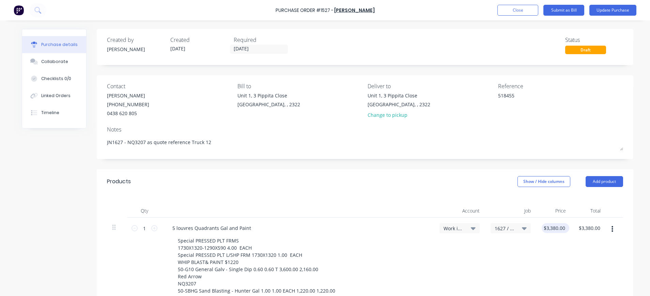
type textarea "x"
type textarea "518455"
type input "3380.00"
click at [559, 229] on div "3380.00 3380.00" at bounding box center [553, 228] width 24 height 10
type textarea "x"
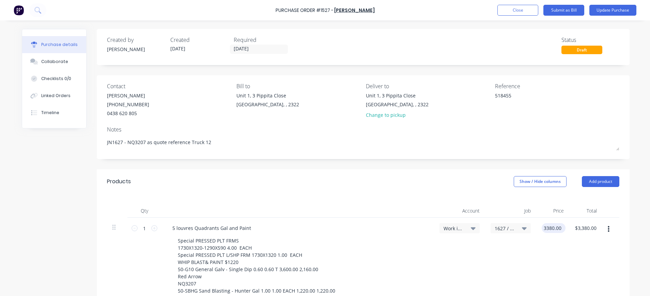
drag, startPoint x: 562, startPoint y: 229, endPoint x: 538, endPoint y: 228, distance: 24.2
click at [538, 228] on div "3380.00 3380.00" at bounding box center [551, 261] width 31 height 86
type input "2377.50"
type textarea "x"
type input "$2,377.50"
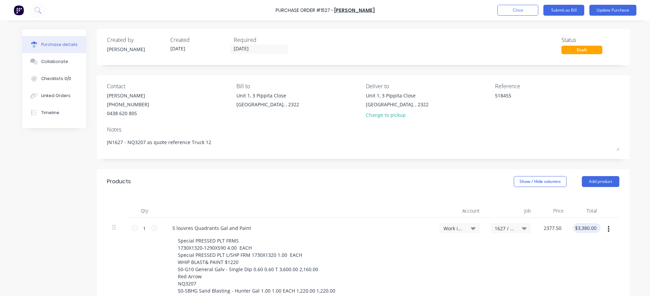
type input "2377.50"
click at [592, 230] on input "2377.50" at bounding box center [585, 228] width 25 height 10
type textarea "x"
type input "$2,377.50"
drag, startPoint x: 51, startPoint y: 61, endPoint x: 296, endPoint y: 124, distance: 252.8
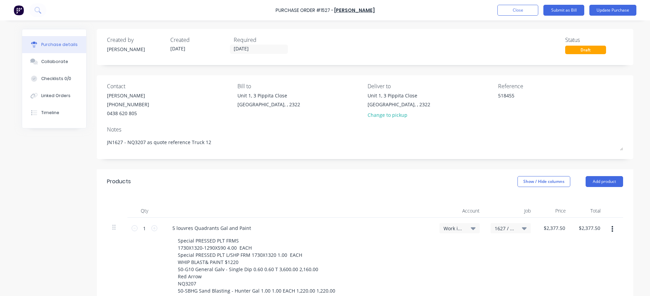
click at [51, 61] on div "Collaborate" at bounding box center [54, 62] width 27 height 6
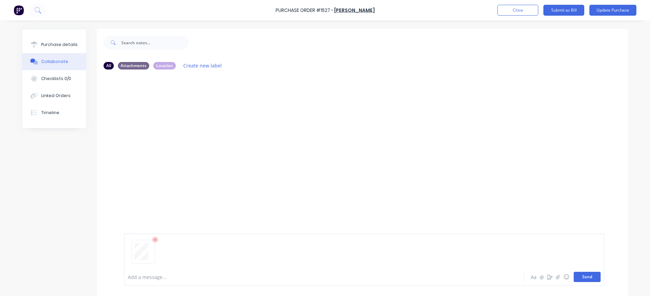
click at [587, 278] on button "Send" at bounding box center [586, 277] width 27 height 10
click at [62, 45] on div "Purchase details" at bounding box center [59, 45] width 36 height 6
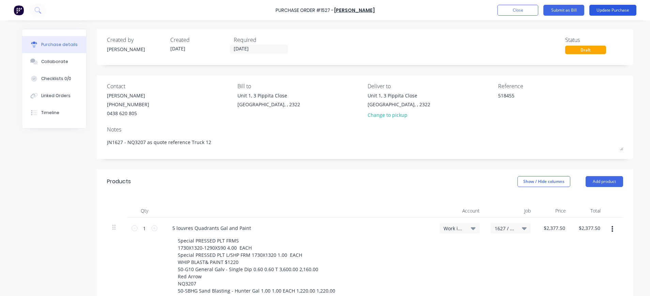
click at [601, 12] on button "Update Purchase" at bounding box center [612, 10] width 47 height 11
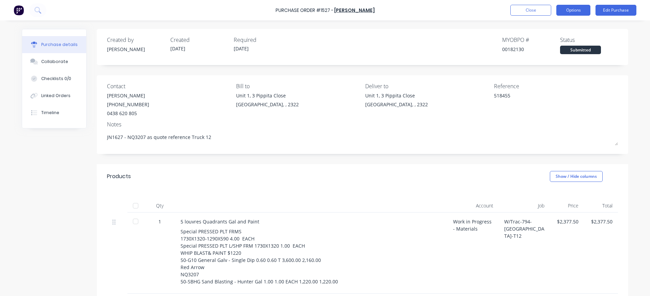
click at [569, 12] on button "Options" at bounding box center [573, 10] width 34 height 11
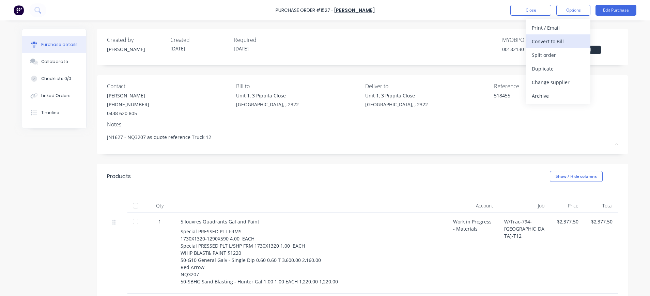
click at [561, 44] on div "Convert to Bill" at bounding box center [558, 41] width 52 height 10
type textarea "x"
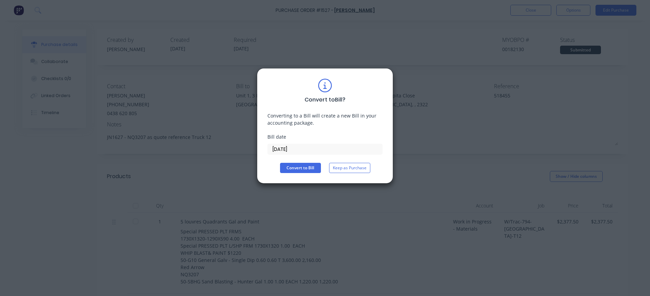
drag, startPoint x: 275, startPoint y: 147, endPoint x: 293, endPoint y: 148, distance: 17.4
click at [276, 147] on input "[DATE]" at bounding box center [325, 149] width 114 height 10
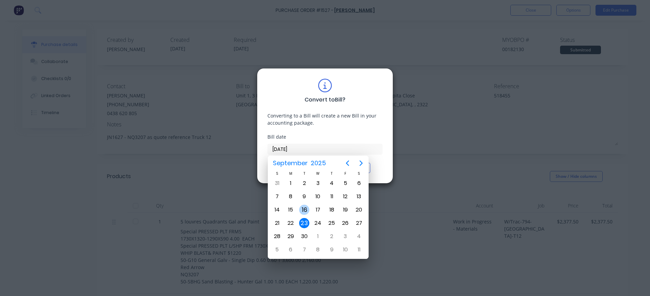
drag, startPoint x: 304, startPoint y: 207, endPoint x: 301, endPoint y: 181, distance: 25.8
click at [305, 207] on div "16" at bounding box center [304, 210] width 10 height 10
type input "[DATE]"
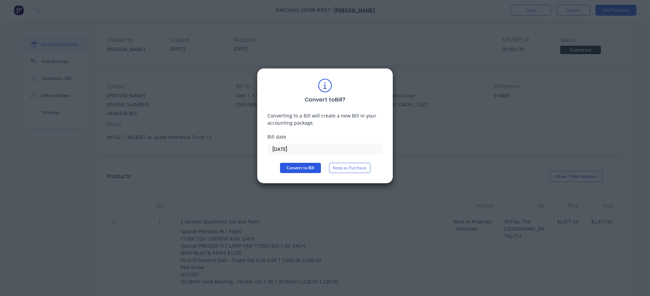
click at [300, 169] on button "Convert to Bill" at bounding box center [300, 168] width 41 height 10
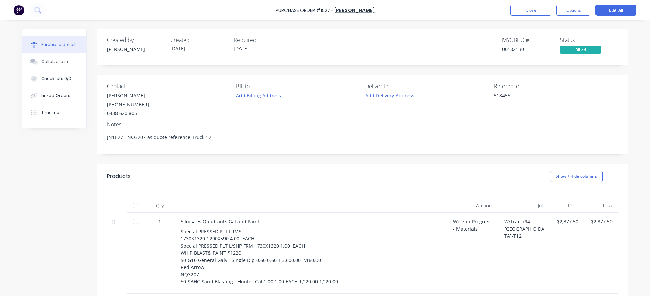
type textarea "x"
click at [539, 10] on button "Close" at bounding box center [530, 10] width 41 height 11
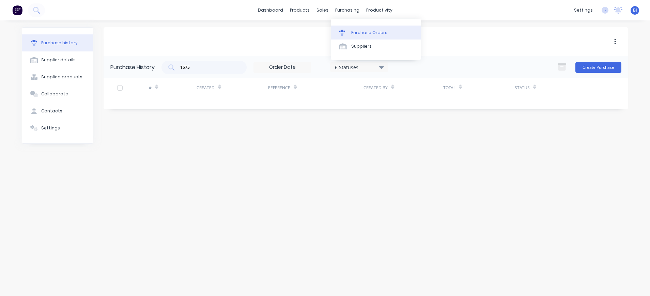
drag, startPoint x: 352, startPoint y: 11, endPoint x: 359, endPoint y: 26, distance: 17.4
click at [351, 11] on div "purchasing" at bounding box center [347, 10] width 31 height 10
click at [361, 30] on div "Purchase Orders" at bounding box center [369, 33] width 36 height 6
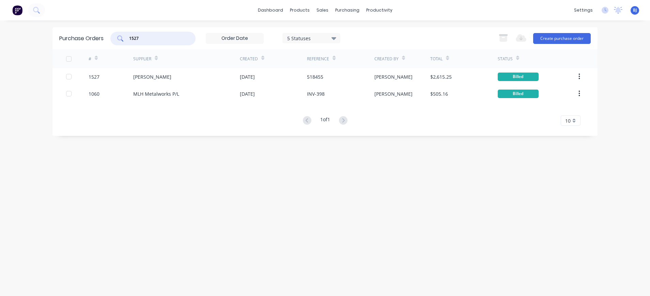
drag, startPoint x: 148, startPoint y: 38, endPoint x: 114, endPoint y: 38, distance: 34.0
click at [114, 38] on div "1527" at bounding box center [152, 39] width 85 height 14
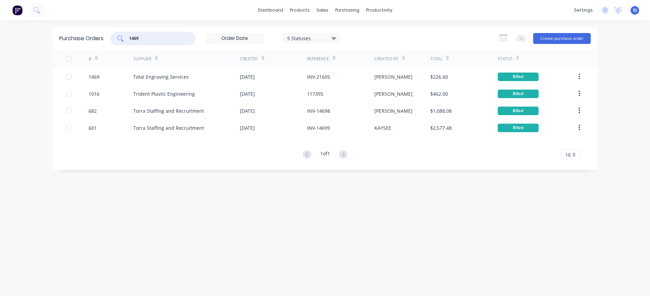
click at [156, 41] on input "1469" at bounding box center [156, 38] width 57 height 7
drag, startPoint x: 146, startPoint y: 35, endPoint x: 98, endPoint y: 42, distance: 48.8
click at [98, 42] on div "Purchase Orders 1469 5 Statuses 5 Statuses Export to Excel (XLSX) Create purcha…" at bounding box center [324, 38] width 545 height 22
drag, startPoint x: 148, startPoint y: 38, endPoint x: 116, endPoint y: 38, distance: 32.3
click at [116, 38] on div "1647" at bounding box center [152, 39] width 85 height 14
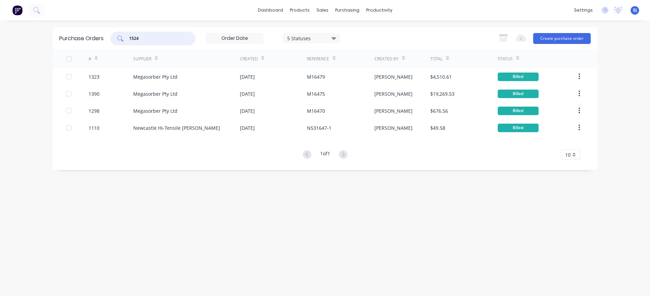
type input "1524"
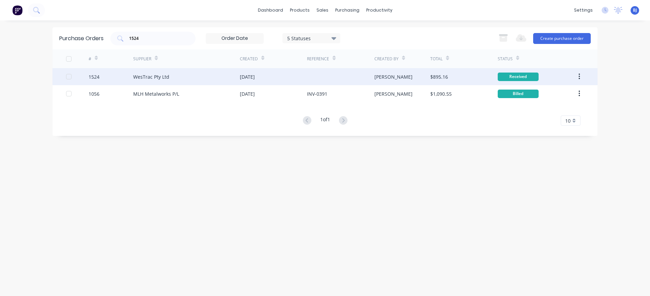
click at [155, 77] on div "WesTrac Pty Ltd" at bounding box center [151, 76] width 36 height 7
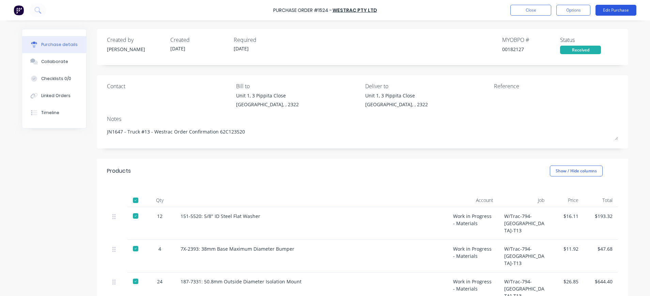
click at [626, 10] on button "Edit Purchase" at bounding box center [615, 10] width 41 height 11
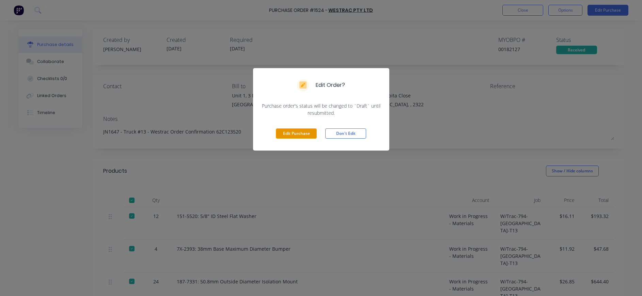
click at [278, 134] on button "Edit Purchase" at bounding box center [296, 133] width 41 height 10
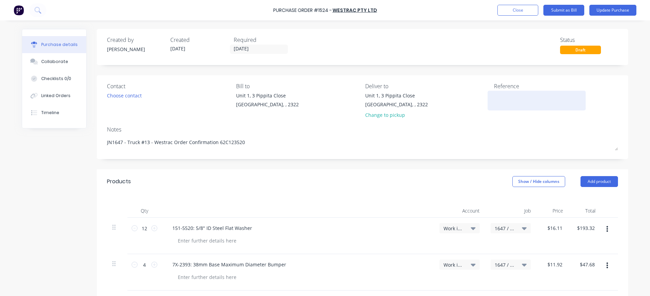
type textarea "x"
click at [494, 101] on div at bounding box center [536, 100] width 85 height 17
click at [494, 97] on textarea at bounding box center [536, 99] width 85 height 15
type textarea "1398650"
type textarea "x"
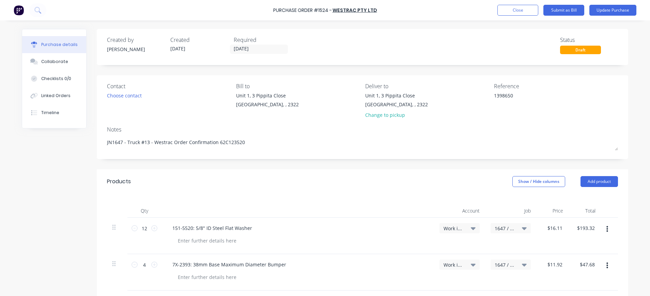
type textarea "1398650"
click at [393, 219] on div "151-5520: 5/8" ID Steel Flat Washer" at bounding box center [297, 236] width 272 height 36
drag, startPoint x: 59, startPoint y: 61, endPoint x: 256, endPoint y: 76, distance: 198.1
click at [84, 67] on div "Purchase details Collaborate Checklists 0/0 Linked Orders Timeline" at bounding box center [59, 78] width 75 height 99
drag, startPoint x: 58, startPoint y: 65, endPoint x: 66, endPoint y: 65, distance: 8.5
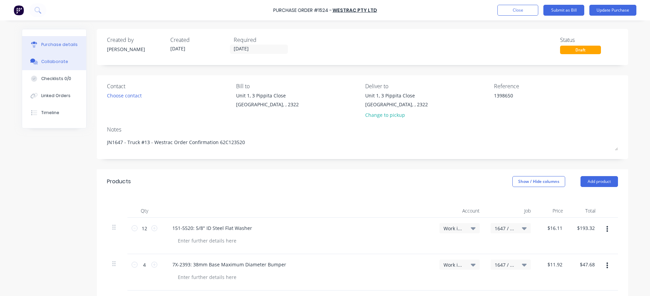
click at [59, 65] on button "Collaborate" at bounding box center [54, 61] width 64 height 17
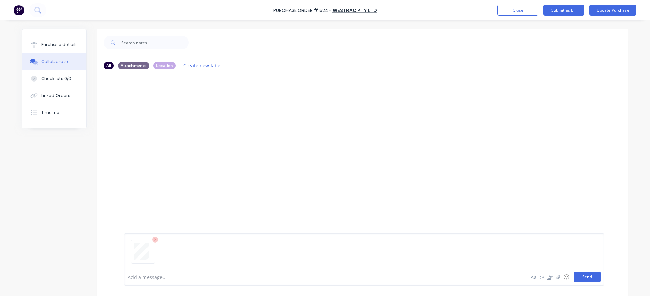
click at [585, 276] on button "Send" at bounding box center [586, 277] width 27 height 10
click at [63, 46] on div "Purchase details" at bounding box center [59, 45] width 36 height 6
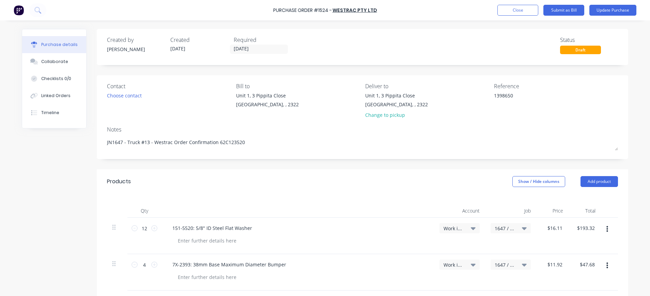
drag, startPoint x: 45, startPoint y: 62, endPoint x: 196, endPoint y: 93, distance: 154.3
click at [47, 62] on div "Collaborate" at bounding box center [54, 62] width 27 height 6
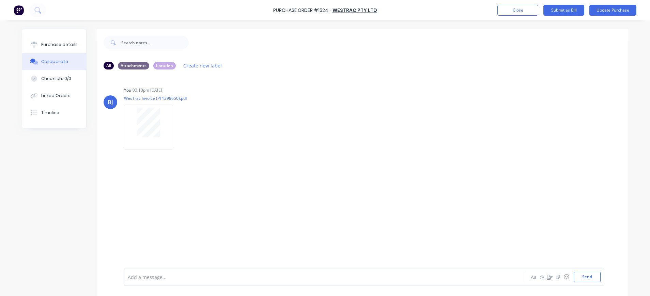
drag, startPoint x: 64, startPoint y: 39, endPoint x: 91, endPoint y: 49, distance: 28.5
click at [66, 41] on button "Purchase details" at bounding box center [54, 44] width 64 height 17
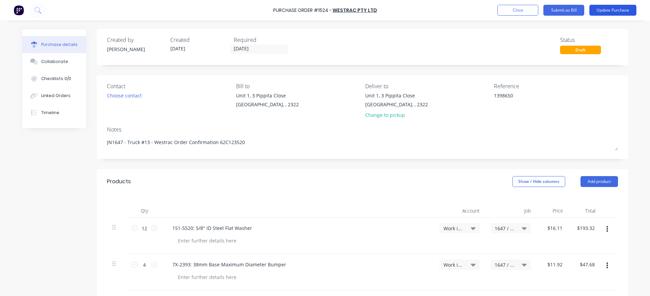
click at [614, 10] on button "Update Purchase" at bounding box center [612, 10] width 47 height 11
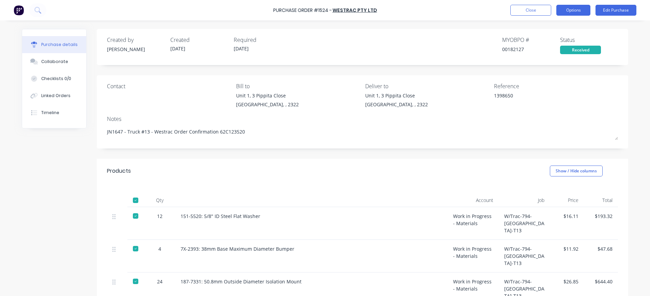
click at [573, 9] on button "Options" at bounding box center [573, 10] width 34 height 11
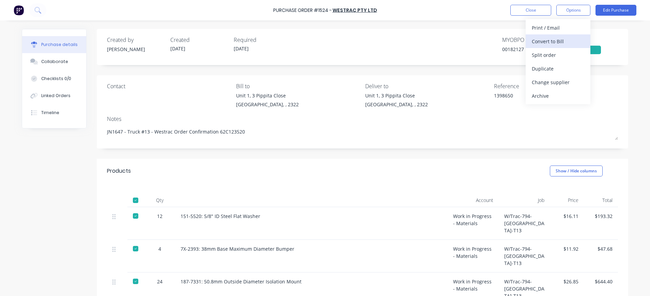
click at [563, 40] on div "Convert to Bill" at bounding box center [558, 41] width 52 height 10
type textarea "x"
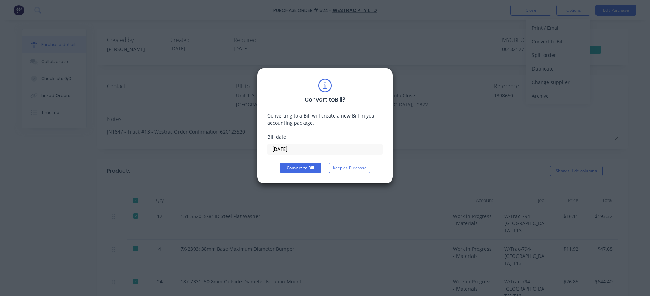
click at [298, 149] on input "[DATE]" at bounding box center [325, 149] width 114 height 10
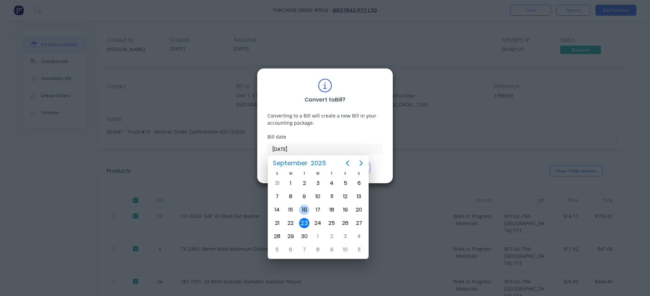
click at [305, 210] on div "16" at bounding box center [304, 210] width 10 height 10
type input "[DATE]"
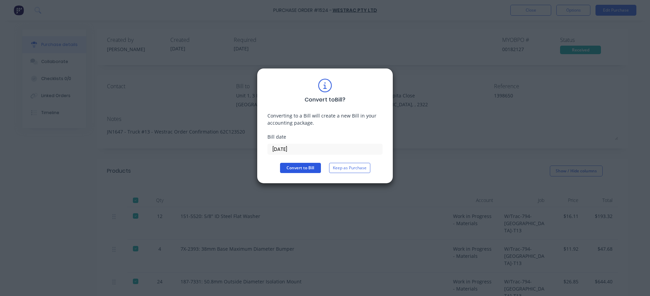
click at [303, 168] on button "Convert to Bill" at bounding box center [300, 168] width 41 height 10
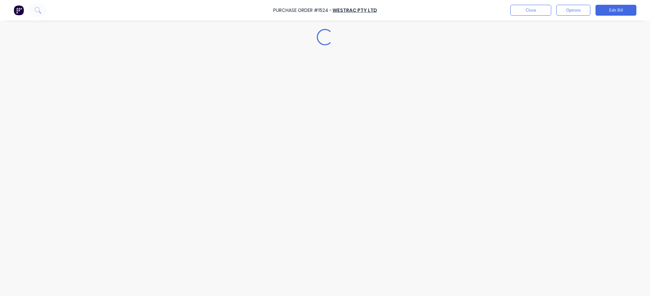
type textarea "x"
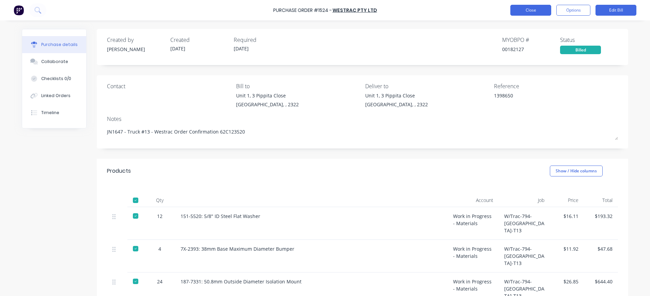
click at [534, 12] on button "Close" at bounding box center [530, 10] width 41 height 11
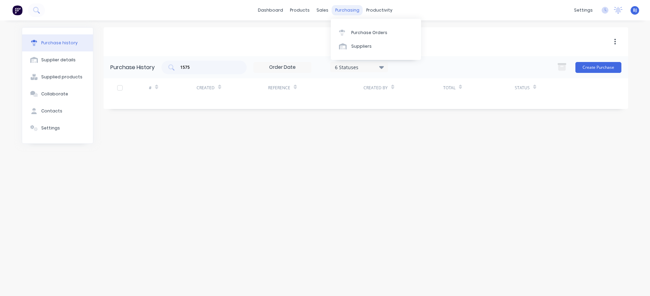
click at [346, 9] on div "purchasing" at bounding box center [347, 10] width 31 height 10
click at [209, 67] on input "1575" at bounding box center [207, 67] width 57 height 7
drag, startPoint x: 208, startPoint y: 67, endPoint x: 167, endPoint y: 71, distance: 41.7
click at [167, 71] on div "1575" at bounding box center [203, 68] width 85 height 14
type input "1462"
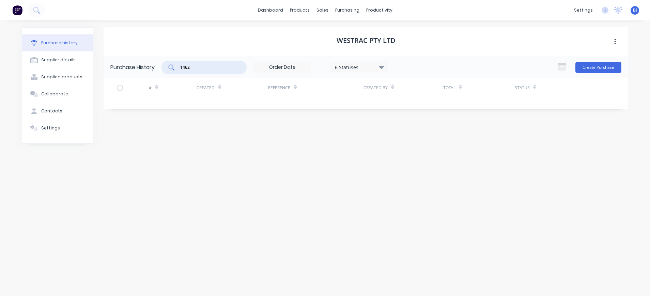
drag, startPoint x: 209, startPoint y: 68, endPoint x: 163, endPoint y: 68, distance: 45.6
click at [163, 68] on div "1462" at bounding box center [203, 68] width 85 height 14
click at [344, 9] on div "purchasing" at bounding box center [347, 10] width 31 height 10
click at [358, 31] on div "Purchase Orders" at bounding box center [369, 33] width 36 height 6
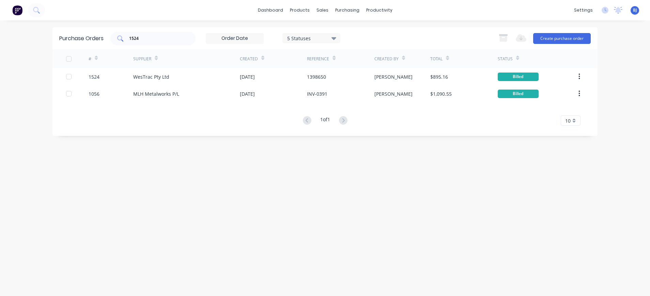
click at [155, 40] on input "1524" at bounding box center [156, 38] width 57 height 7
drag, startPoint x: 149, startPoint y: 39, endPoint x: 129, endPoint y: 38, distance: 20.1
click at [129, 38] on input "1524" at bounding box center [156, 38] width 57 height 7
paste input "462"
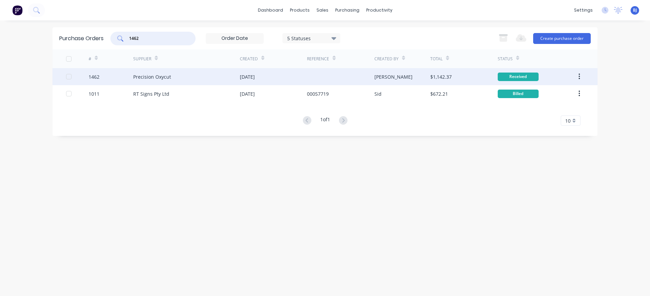
type input "1462"
drag, startPoint x: 170, startPoint y: 79, endPoint x: 173, endPoint y: 80, distance: 3.9
click at [173, 80] on div "Precision Oxycut" at bounding box center [186, 76] width 107 height 17
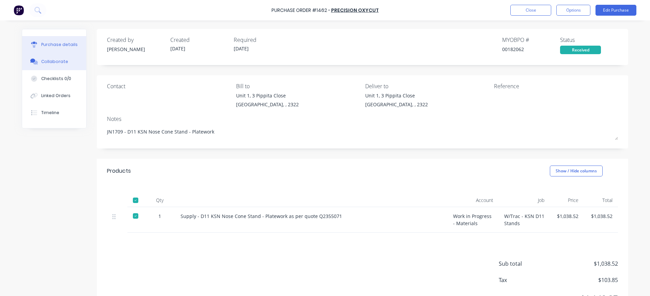
click at [47, 62] on div "Collaborate" at bounding box center [54, 62] width 27 height 6
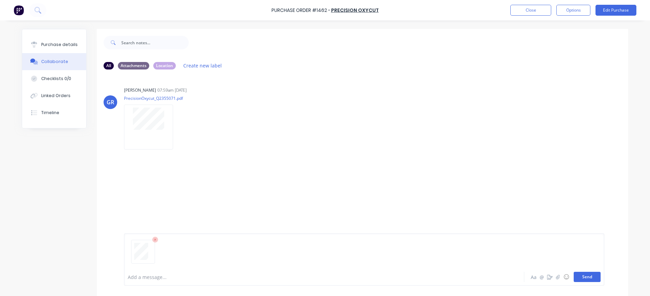
click at [581, 275] on button "Send" at bounding box center [586, 277] width 27 height 10
click at [39, 41] on button "Purchase details" at bounding box center [54, 44] width 64 height 17
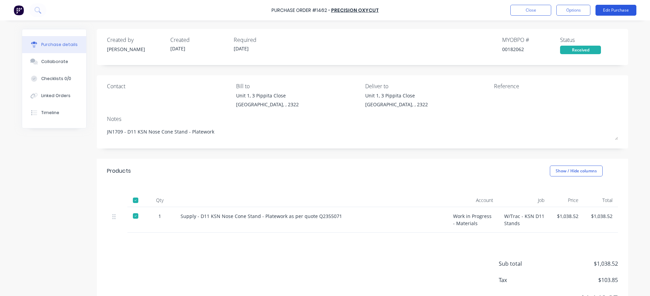
click at [613, 6] on button "Edit Purchase" at bounding box center [615, 10] width 41 height 11
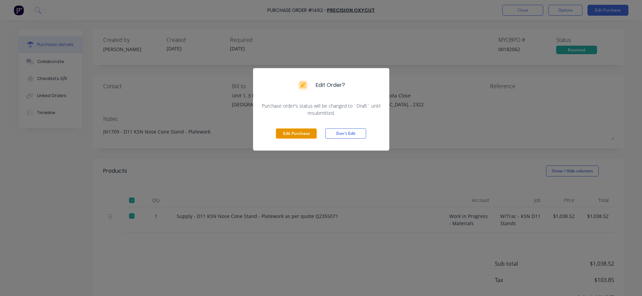
click at [291, 132] on button "Edit Purchase" at bounding box center [296, 133] width 41 height 10
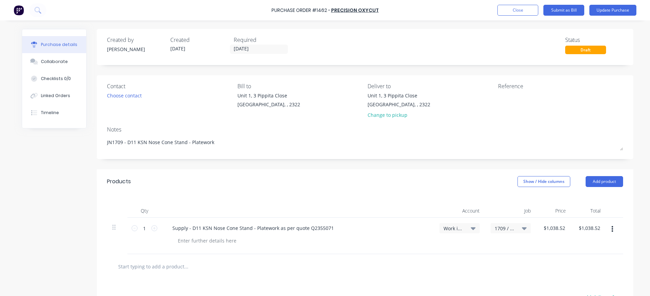
type textarea "x"
click at [501, 95] on textarea at bounding box center [540, 99] width 85 height 15
type textarea "1114501"
type textarea "x"
type textarea "1114501"
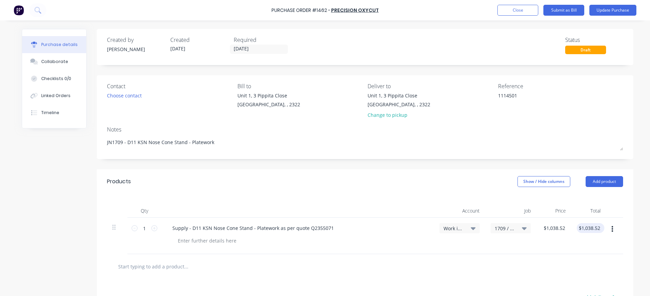
type textarea "x"
type input "1038.52"
click at [585, 231] on input "1038.52" at bounding box center [586, 228] width 21 height 10
type textarea "x"
drag, startPoint x: 595, startPoint y: 226, endPoint x: 566, endPoint y: 226, distance: 29.3
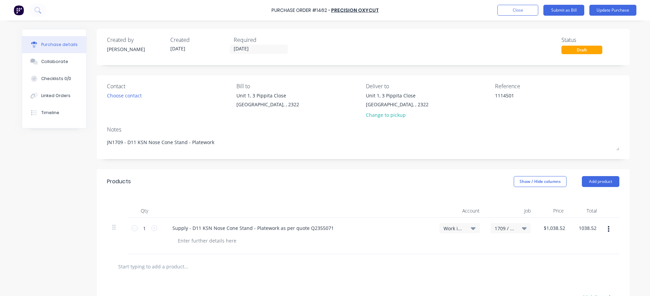
click at [566, 226] on div "1 1 Supply - D11 KSN Nose Cone Stand - Platework as per quote Q2355071 Work in …" at bounding box center [363, 236] width 512 height 36
type input "953.52"
click at [583, 229] on input "953.52" at bounding box center [586, 228] width 18 height 10
type textarea "x"
type input "953.52"
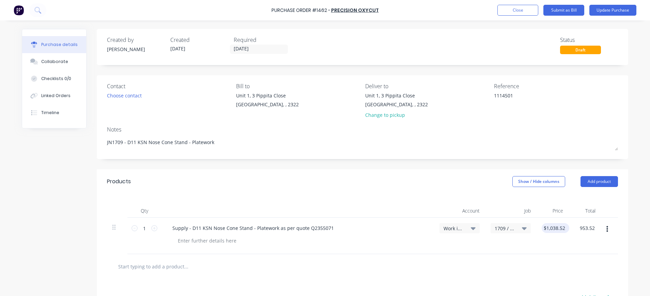
type input "$953.52"
click at [556, 227] on input "953.52" at bounding box center [554, 228] width 18 height 10
type textarea "x"
type input "$953.52"
click at [611, 9] on button "Update Purchase" at bounding box center [612, 10] width 47 height 11
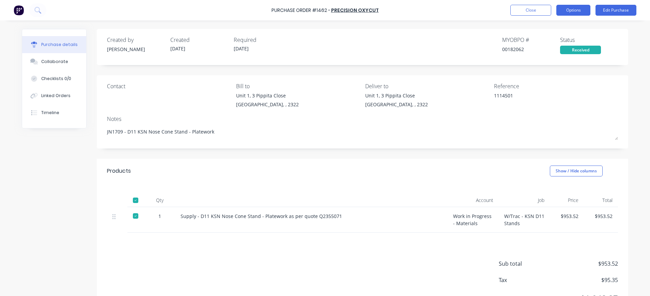
drag, startPoint x: 574, startPoint y: 9, endPoint x: 576, endPoint y: 13, distance: 5.0
click at [575, 9] on button "Options" at bounding box center [573, 10] width 34 height 11
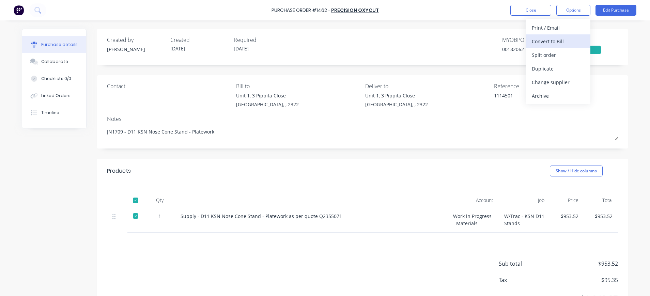
click at [559, 40] on div "Convert to Bill" at bounding box center [558, 41] width 52 height 10
type textarea "x"
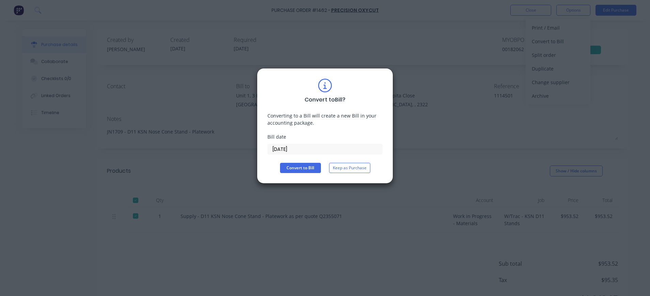
click at [295, 149] on input "[DATE]" at bounding box center [325, 149] width 114 height 10
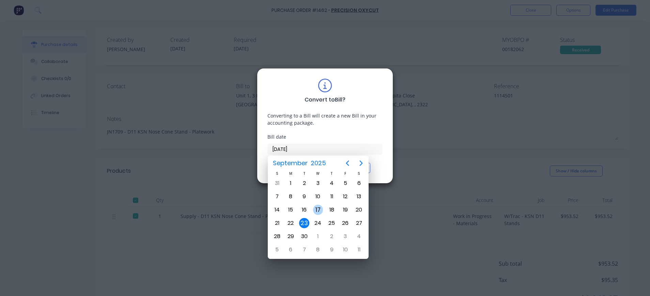
click at [317, 210] on div "17" at bounding box center [318, 210] width 10 height 10
type input "[DATE]"
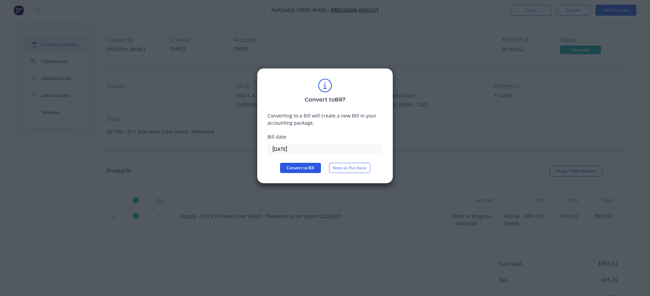
click at [294, 165] on button "Convert to Bill" at bounding box center [300, 168] width 41 height 10
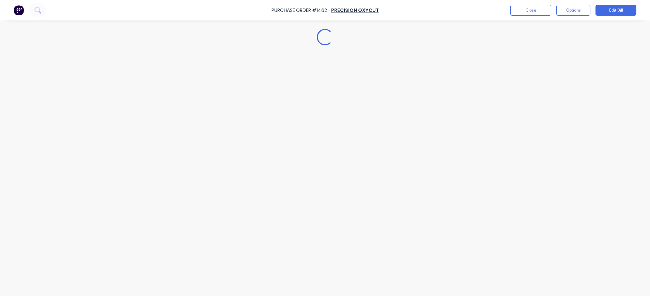
type textarea "x"
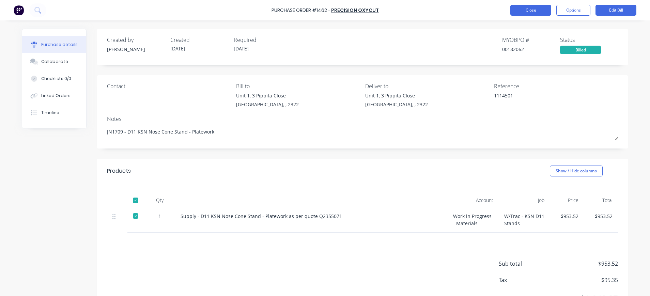
click at [525, 11] on button "Close" at bounding box center [530, 10] width 41 height 11
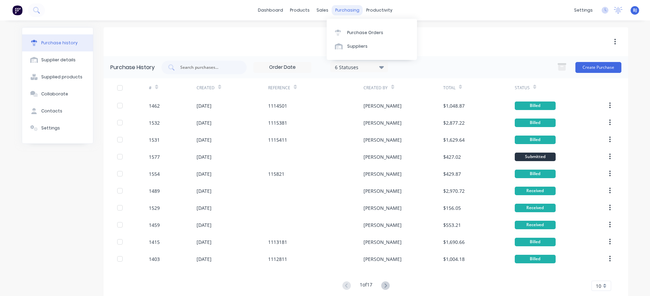
click at [334, 12] on div "purchasing" at bounding box center [347, 10] width 31 height 10
click at [344, 8] on div "purchasing" at bounding box center [347, 10] width 31 height 10
drag, startPoint x: 344, startPoint y: 8, endPoint x: 333, endPoint y: 9, distance: 10.9
click at [333, 9] on div "purchasing" at bounding box center [347, 10] width 31 height 10
click at [356, 30] on div "Purchase Orders" at bounding box center [365, 33] width 36 height 6
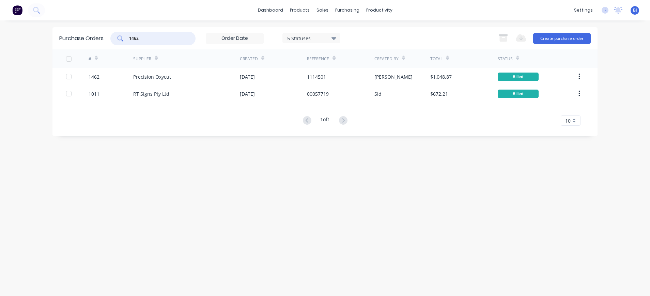
drag, startPoint x: 141, startPoint y: 41, endPoint x: 120, endPoint y: 39, distance: 21.2
click at [120, 39] on div "1462" at bounding box center [152, 39] width 85 height 14
click at [162, 35] on input "1358" at bounding box center [156, 38] width 57 height 7
drag, startPoint x: 156, startPoint y: 38, endPoint x: 112, endPoint y: 38, distance: 44.3
click at [112, 38] on div "1358" at bounding box center [152, 39] width 85 height 14
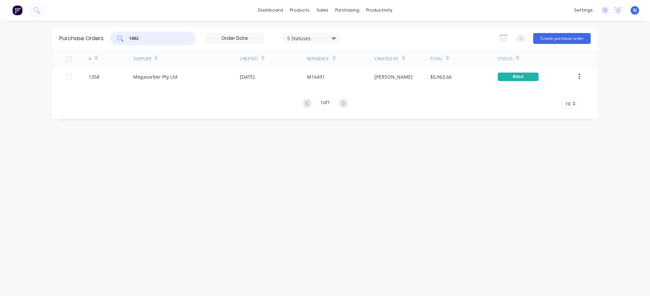
type input "1402"
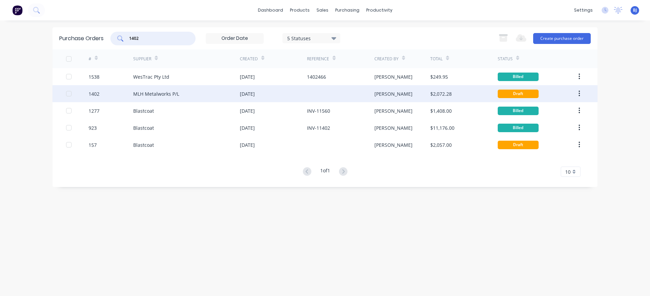
click at [163, 94] on div "MLH Metalworks P/L" at bounding box center [156, 93] width 46 height 7
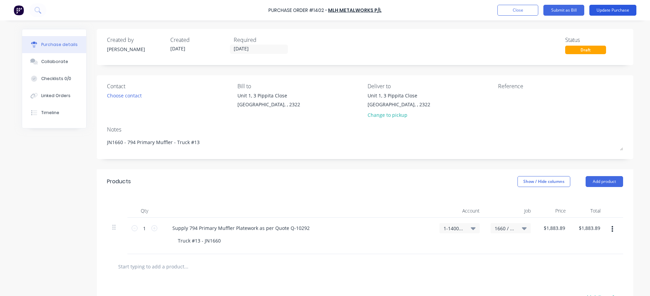
click at [605, 9] on button "Update Purchase" at bounding box center [612, 10] width 47 height 11
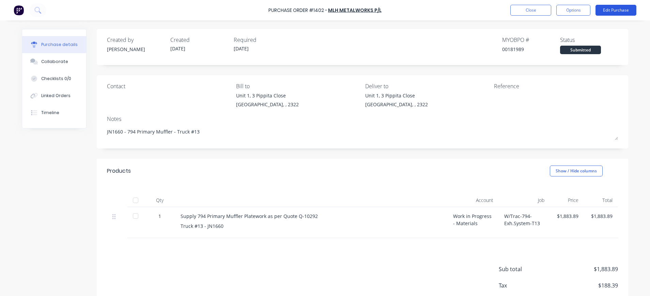
click at [630, 9] on button "Edit Purchase" at bounding box center [615, 10] width 41 height 11
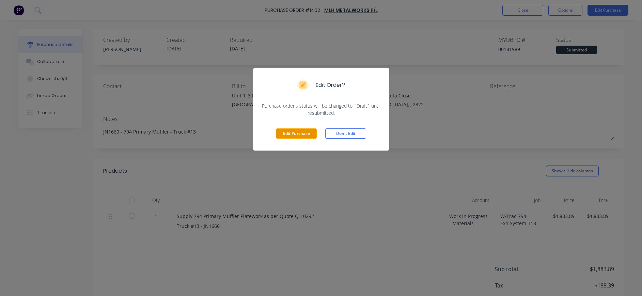
click at [282, 136] on button "Edit Purchase" at bounding box center [296, 133] width 41 height 10
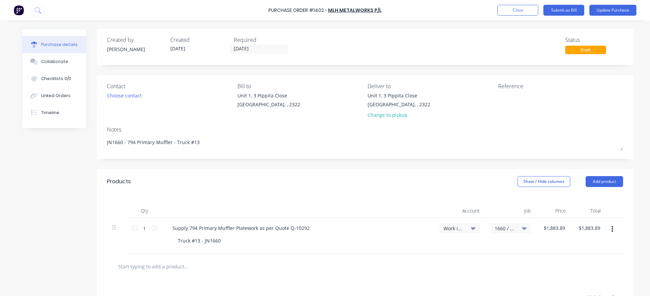
type textarea "x"
click at [498, 100] on textarea at bounding box center [540, 99] width 85 height 15
type textarea "INV-470"
type textarea "x"
type textarea "INV-470"
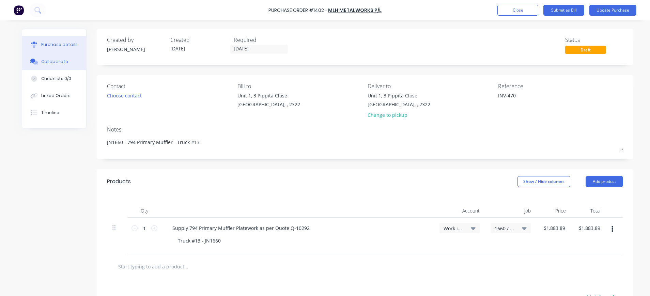
click at [64, 62] on button "Collaborate" at bounding box center [54, 61] width 64 height 17
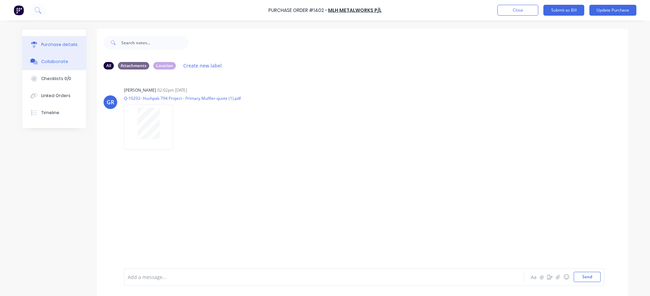
click at [55, 44] on div "Purchase details" at bounding box center [59, 45] width 36 height 6
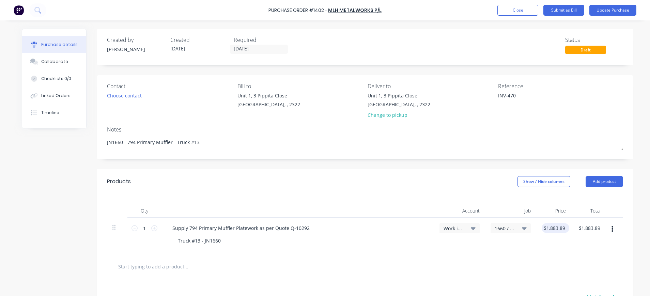
type textarea "x"
drag, startPoint x: 542, startPoint y: 228, endPoint x: 564, endPoint y: 229, distance: 21.8
click at [564, 229] on div "1 1 Supply 794 Primary Muffler Platework as per Quote Q-10292 Truck #13 - JN166…" at bounding box center [363, 236] width 512 height 36
type input "12414.14"
type textarea "x"
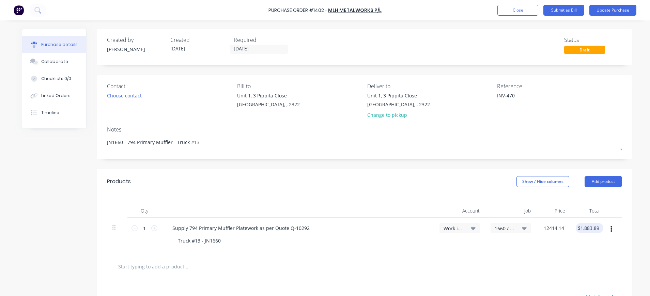
type input "$12,414.14"
type input "12414.14"
click at [595, 229] on input "12414.14" at bounding box center [587, 228] width 25 height 10
type textarea "x"
type input "$12,414.14"
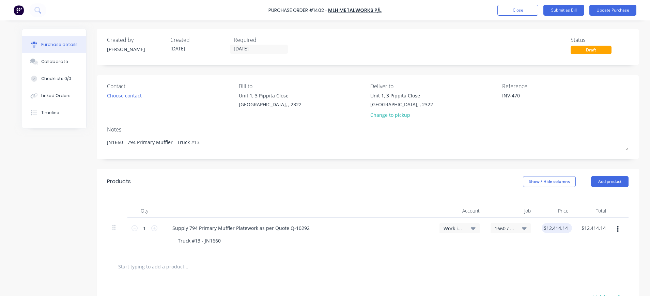
drag, startPoint x: 563, startPoint y: 228, endPoint x: 555, endPoint y: 228, distance: 8.2
click at [555, 228] on div "$12,414.14 $12,414.14" at bounding box center [556, 228] width 30 height 10
drag, startPoint x: 565, startPoint y: 228, endPoint x: 528, endPoint y: 228, distance: 36.8
click at [528, 228] on div "1 1 Supply 794 Primary Muffler Platework as per Quote Q-10292 Truck #13 - JN166…" at bounding box center [367, 236] width 521 height 36
type textarea "x"
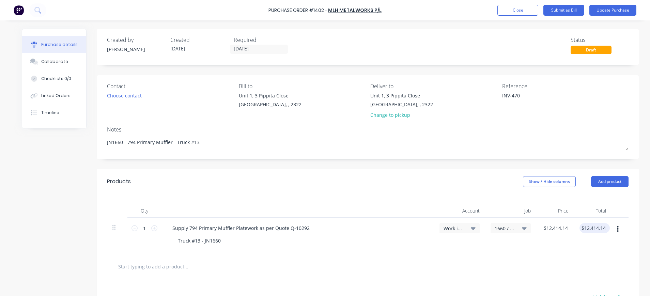
type input "12414.14"
drag, startPoint x: 528, startPoint y: 228, endPoint x: 588, endPoint y: 228, distance: 59.2
click at [588, 228] on input "12414.14" at bounding box center [593, 228] width 28 height 10
click at [598, 227] on input "12414.14" at bounding box center [591, 228] width 24 height 10
type textarea "x"
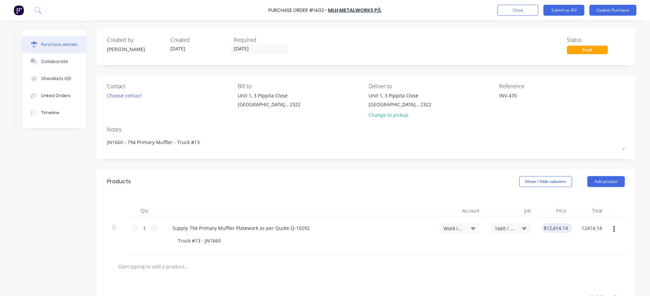
drag, startPoint x: 598, startPoint y: 227, endPoint x: 562, endPoint y: 227, distance: 36.1
click at [562, 227] on div "1 1 Supply 794 Primary Muffler Platework as per Quote Q-10292 Truck #13 - JN166…" at bounding box center [366, 236] width 518 height 36
type input "2414.14"
type textarea "x"
type input "$2,414.14"
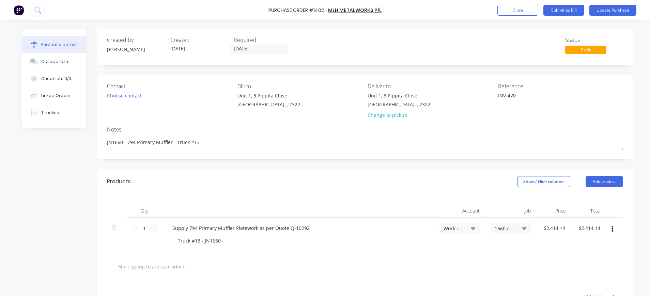
click at [561, 235] on div "$2,414.14 $2,414.14" at bounding box center [553, 236] width 35 height 36
drag, startPoint x: 46, startPoint y: 56, endPoint x: 51, endPoint y: 58, distance: 5.0
click at [47, 57] on button "Collaborate" at bounding box center [54, 61] width 64 height 17
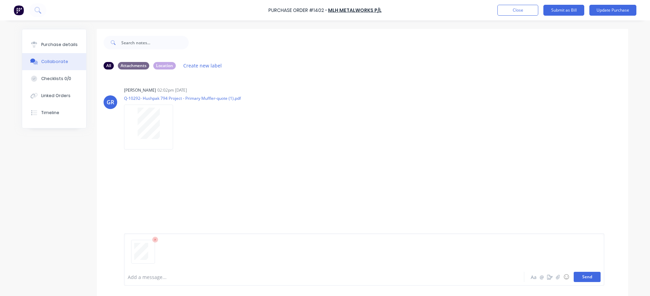
click at [583, 278] on button "Send" at bounding box center [586, 277] width 27 height 10
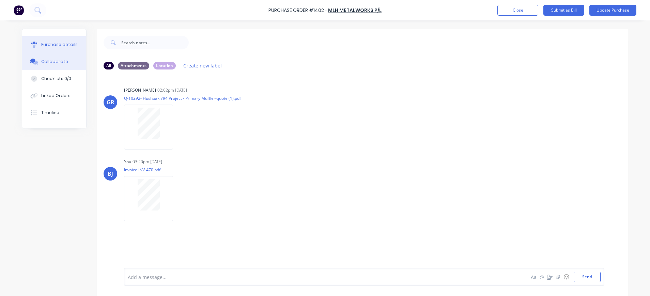
click at [66, 44] on div "Purchase details" at bounding box center [59, 45] width 36 height 6
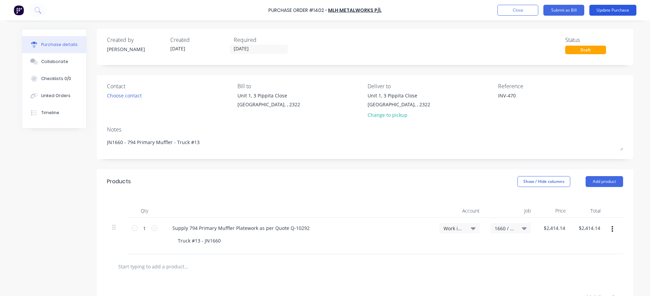
click at [614, 10] on button "Update Purchase" at bounding box center [612, 10] width 47 height 11
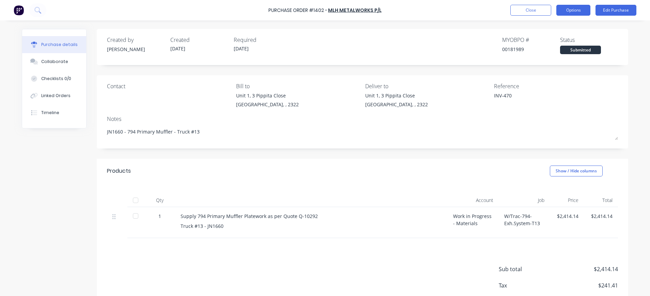
click at [573, 9] on button "Options" at bounding box center [573, 10] width 34 height 11
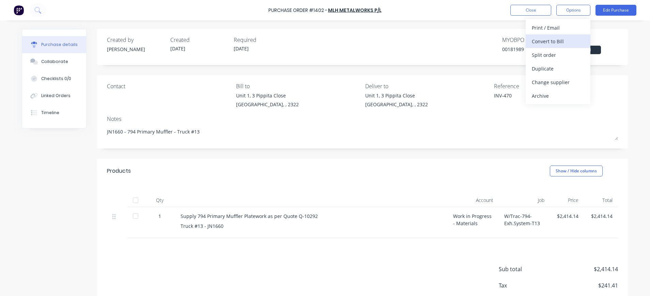
click at [562, 41] on div "Convert to Bill" at bounding box center [558, 41] width 52 height 10
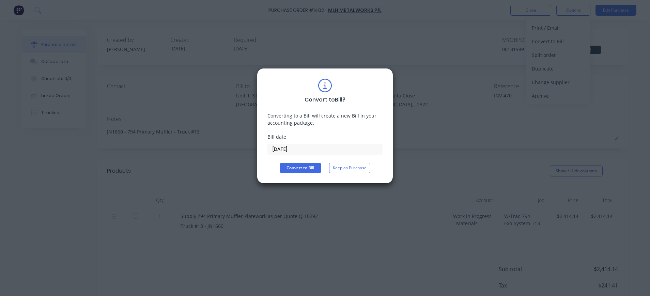
click at [298, 145] on input "[DATE]" at bounding box center [325, 149] width 114 height 10
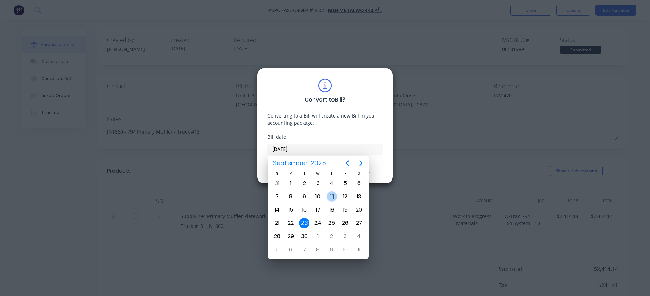
click at [329, 199] on div "11" at bounding box center [332, 196] width 10 height 10
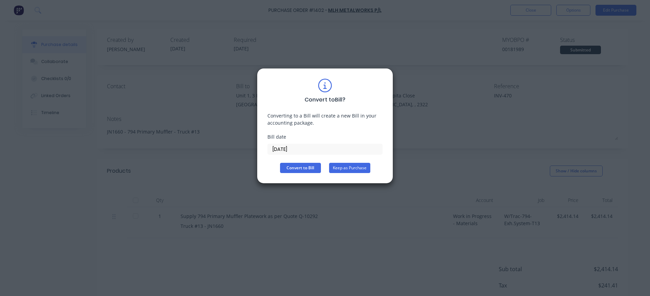
drag, startPoint x: 307, startPoint y: 167, endPoint x: 330, endPoint y: 164, distance: 22.3
click at [308, 167] on button "Convert to Bill" at bounding box center [300, 168] width 41 height 10
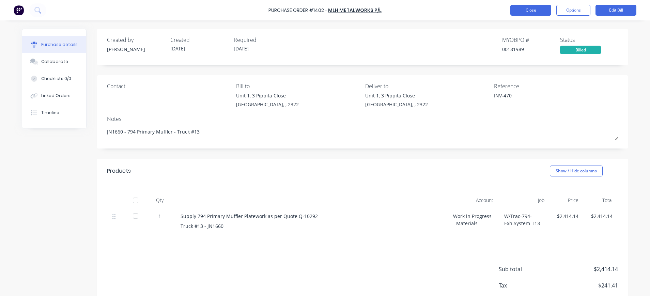
click at [539, 10] on button "Close" at bounding box center [530, 10] width 41 height 11
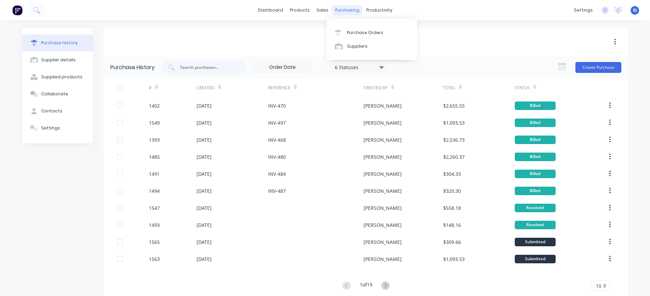
click at [336, 10] on div "purchasing" at bounding box center [347, 10] width 31 height 10
click at [353, 33] on div "Purchase Orders" at bounding box center [365, 33] width 36 height 6
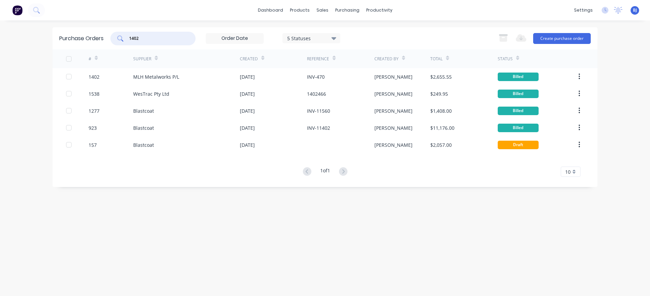
click at [158, 37] on input "1402" at bounding box center [156, 38] width 57 height 7
drag, startPoint x: 143, startPoint y: 37, endPoint x: 104, endPoint y: 35, distance: 39.6
click at [105, 36] on div "Purchase Orders 1402 5 Statuses 5 Statuses Export to Excel (XLSX) Create purcha…" at bounding box center [324, 38] width 545 height 22
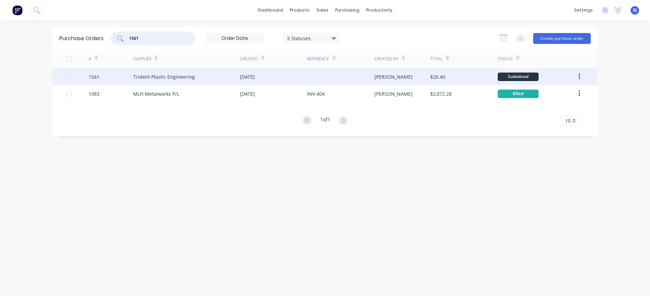
click at [145, 75] on div "Trident Plastic Engineering" at bounding box center [164, 76] width 62 height 7
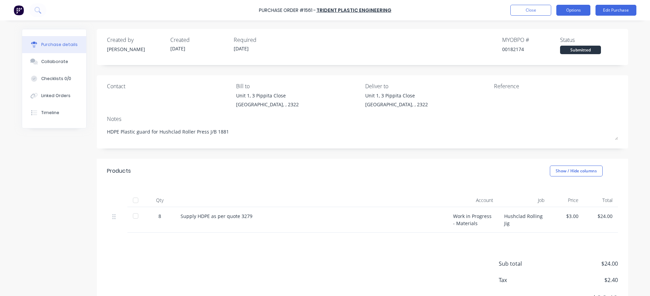
click at [578, 7] on button "Options" at bounding box center [573, 10] width 34 height 11
click at [615, 10] on button "Edit Purchase" at bounding box center [615, 10] width 41 height 11
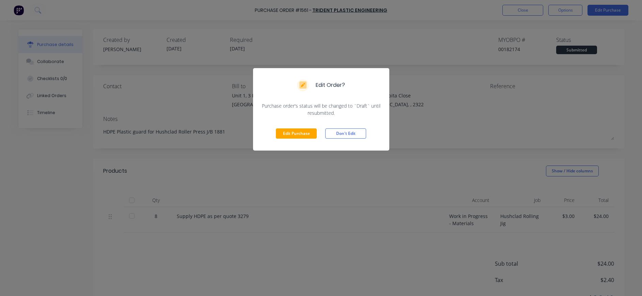
drag, startPoint x: 302, startPoint y: 131, endPoint x: 366, endPoint y: 124, distance: 65.1
click at [304, 131] on button "Edit Purchase" at bounding box center [296, 133] width 41 height 10
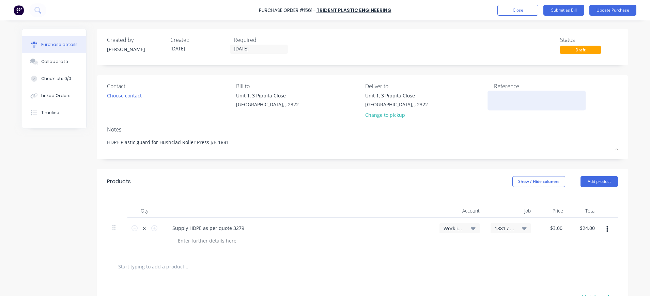
click at [494, 102] on textarea at bounding box center [536, 99] width 85 height 15
click at [471, 229] on icon at bounding box center [473, 228] width 5 height 3
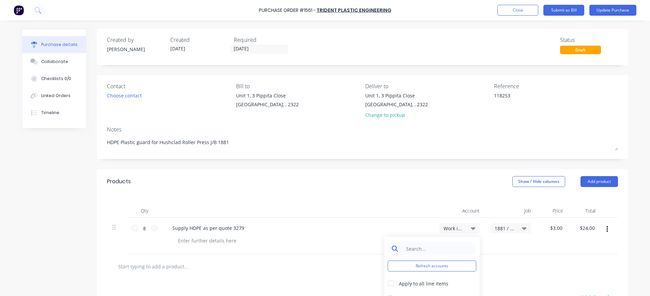
click at [445, 245] on input at bounding box center [437, 249] width 70 height 14
click at [437, 245] on input "1-3" at bounding box center [437, 249] width 70 height 14
drag, startPoint x: 416, startPoint y: 249, endPoint x: 393, endPoint y: 249, distance: 23.2
click at [393, 249] on div "1-3" at bounding box center [431, 249] width 87 height 14
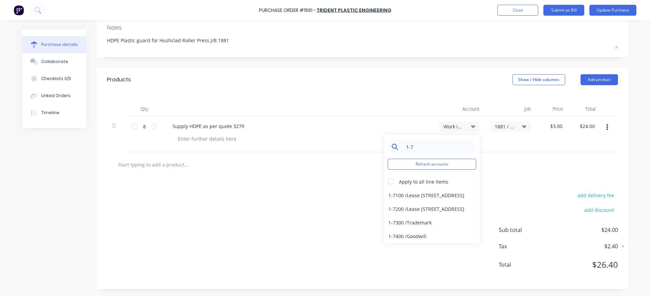
click at [423, 147] on input "1-7" at bounding box center [437, 147] width 70 height 14
drag, startPoint x: 423, startPoint y: 147, endPoint x: 386, endPoint y: 149, distance: 36.2
click at [388, 149] on div "1-7" at bounding box center [431, 147] width 87 height 14
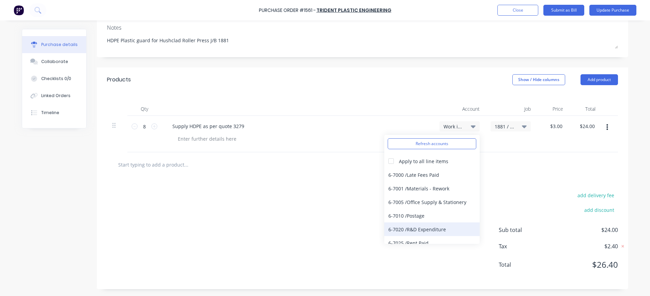
click at [430, 228] on div "6-7020 / R&D Expenditure" at bounding box center [431, 229] width 95 height 14
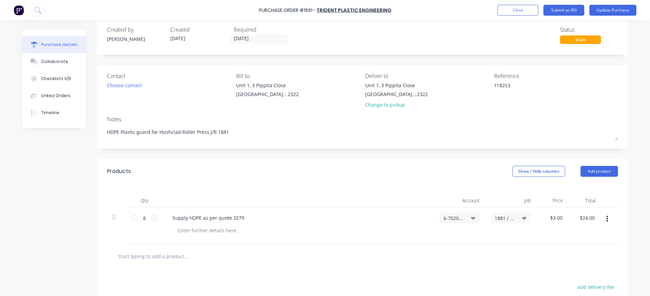
scroll to position [0, 0]
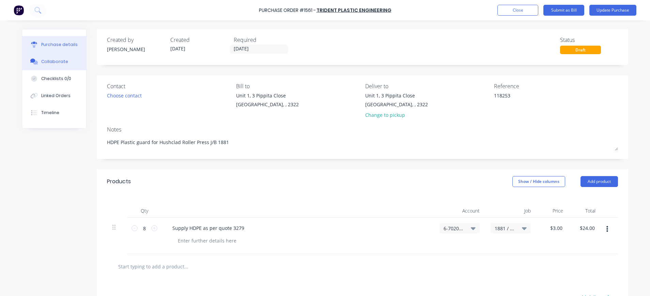
click at [46, 64] on div "Collaborate" at bounding box center [54, 62] width 27 height 6
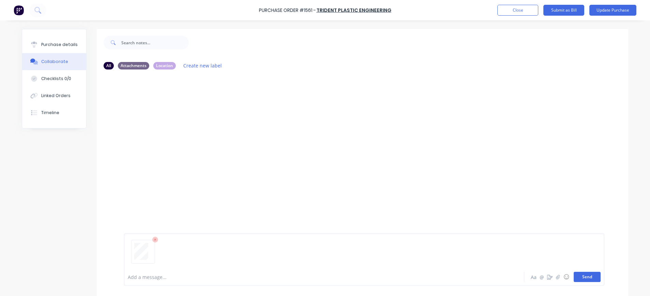
click at [581, 275] on button "Send" at bounding box center [586, 277] width 27 height 10
click at [45, 43] on div "Purchase details" at bounding box center [59, 45] width 36 height 6
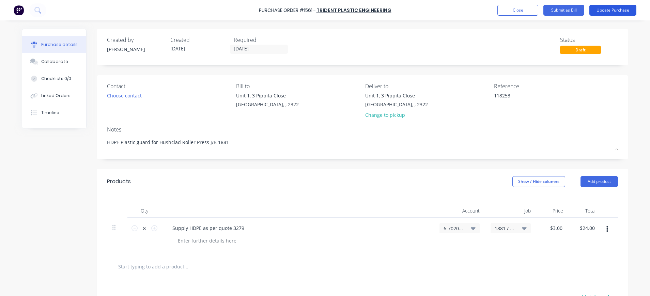
click at [607, 9] on button "Update Purchase" at bounding box center [612, 10] width 47 height 11
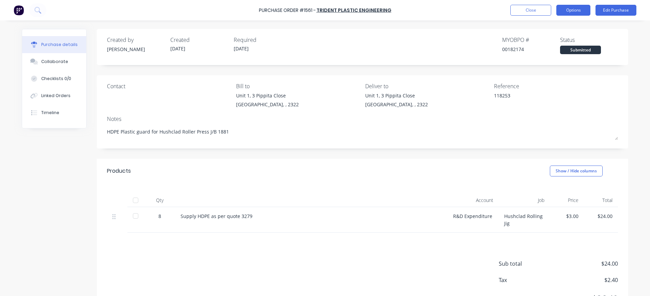
click at [574, 9] on button "Options" at bounding box center [573, 10] width 34 height 11
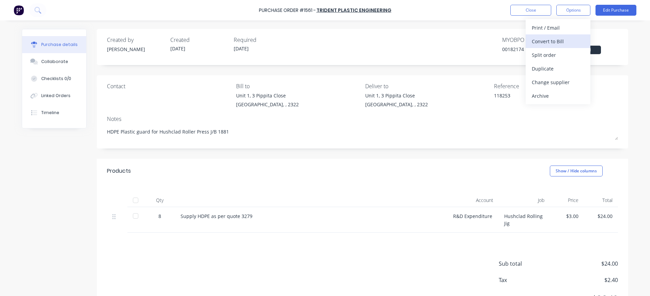
click at [539, 42] on div "Convert to Bill" at bounding box center [558, 41] width 52 height 10
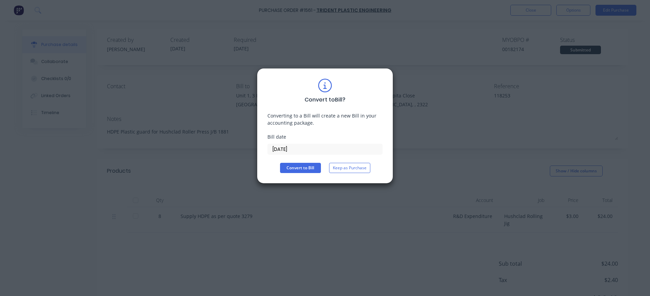
click at [298, 147] on input "[DATE]" at bounding box center [325, 149] width 114 height 10
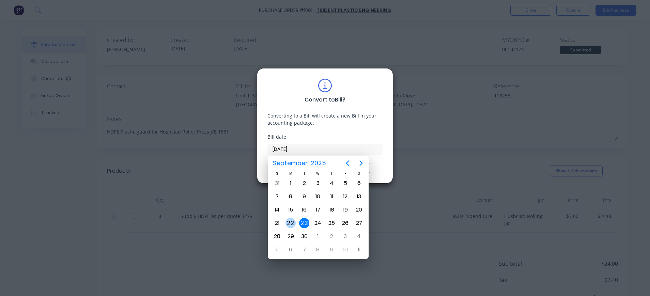
drag, startPoint x: 290, startPoint y: 223, endPoint x: 293, endPoint y: 215, distance: 9.2
click at [291, 223] on div "22" at bounding box center [290, 223] width 10 height 10
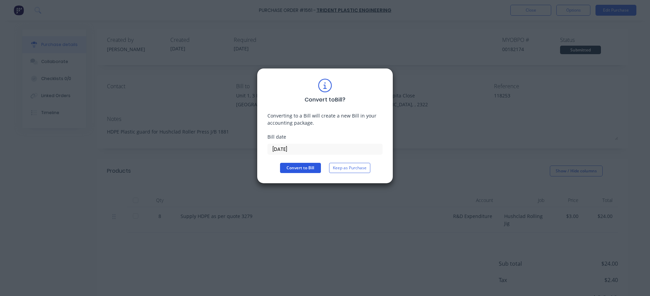
click at [298, 171] on button "Convert to Bill" at bounding box center [300, 168] width 41 height 10
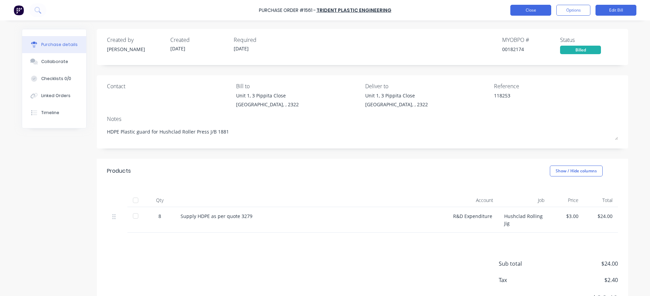
click at [531, 11] on button "Close" at bounding box center [530, 10] width 41 height 11
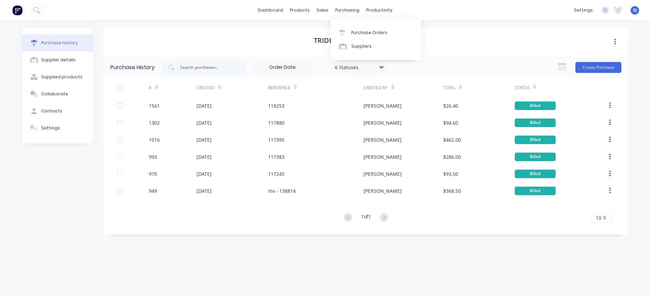
drag, startPoint x: 347, startPoint y: 10, endPoint x: 354, endPoint y: 25, distance: 17.2
click at [347, 12] on div "purchasing" at bounding box center [347, 10] width 31 height 10
click at [356, 33] on div "Purchase Orders" at bounding box center [369, 33] width 36 height 6
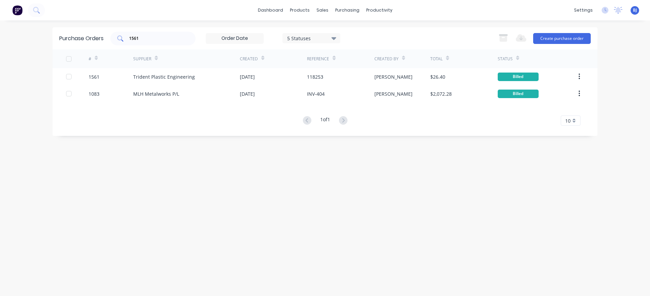
click at [147, 39] on input "1561" at bounding box center [156, 38] width 57 height 7
drag, startPoint x: 147, startPoint y: 39, endPoint x: 110, endPoint y: 39, distance: 37.8
click at [110, 39] on div "Purchase Orders 1561 5 Statuses 5 Statuses Export to Excel (XLSX) Create purcha…" at bounding box center [324, 38] width 545 height 22
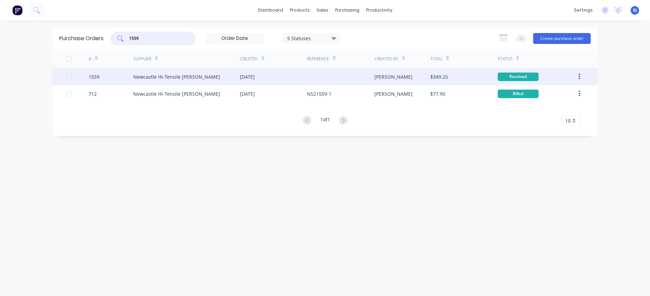
click at [159, 75] on div "Newcastle Hi-Tensile [PERSON_NAME]" at bounding box center [176, 76] width 87 height 7
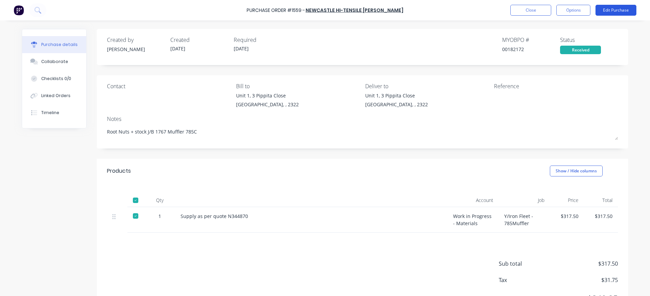
click at [605, 10] on button "Edit Purchase" at bounding box center [615, 10] width 41 height 11
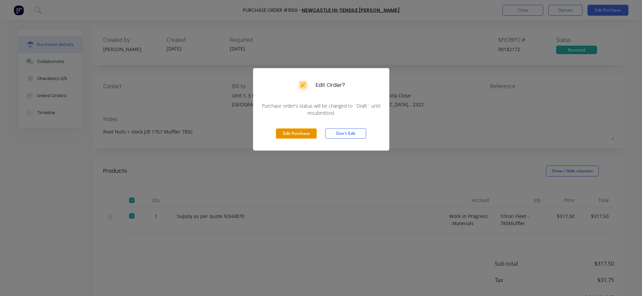
click at [285, 133] on button "Edit Purchase" at bounding box center [296, 133] width 41 height 10
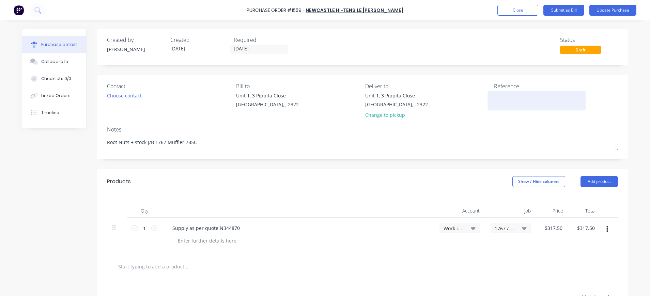
drag, startPoint x: 492, startPoint y: 97, endPoint x: 498, endPoint y: 97, distance: 6.1
click at [494, 97] on textarea at bounding box center [536, 99] width 85 height 15
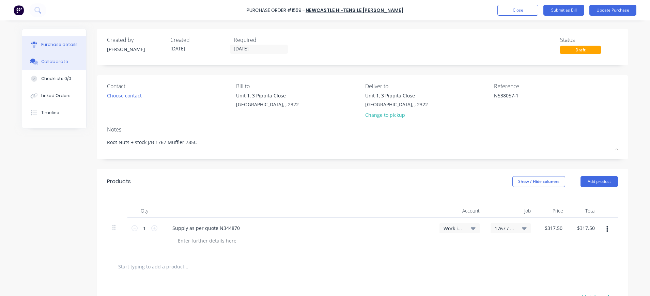
drag, startPoint x: 42, startPoint y: 62, endPoint x: 46, endPoint y: 64, distance: 5.0
click at [43, 63] on div "Collaborate" at bounding box center [54, 62] width 27 height 6
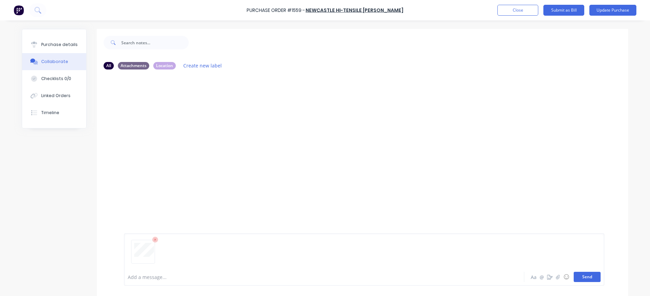
click at [584, 279] on button "Send" at bounding box center [586, 277] width 27 height 10
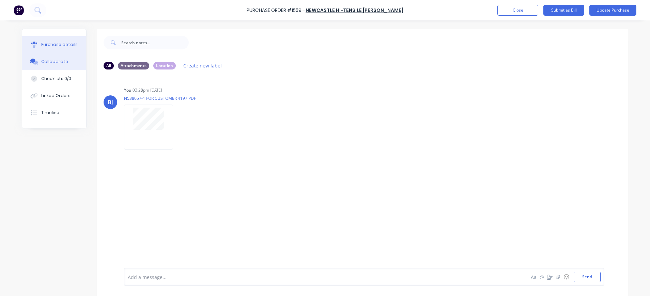
click at [63, 43] on div "Purchase details" at bounding box center [59, 45] width 36 height 6
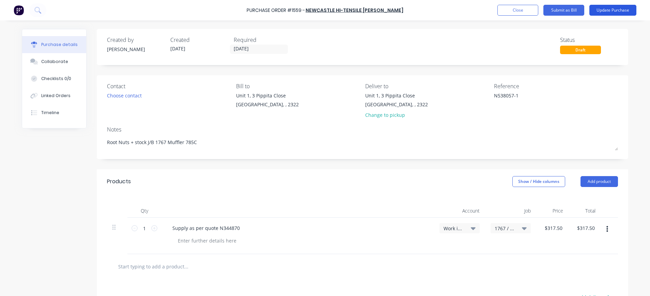
click at [604, 12] on button "Update Purchase" at bounding box center [612, 10] width 47 height 11
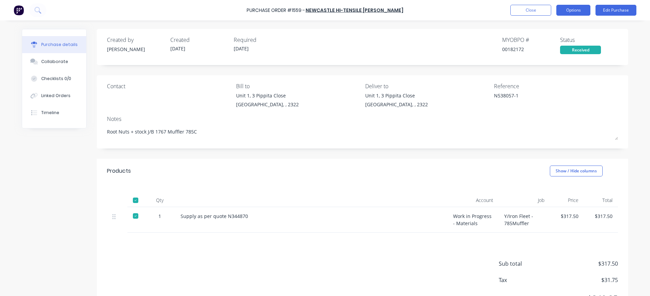
click at [571, 8] on button "Options" at bounding box center [573, 10] width 34 height 11
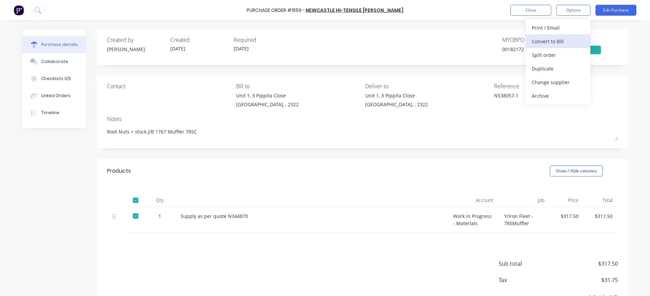
click at [557, 39] on div "Convert to Bill" at bounding box center [558, 41] width 52 height 10
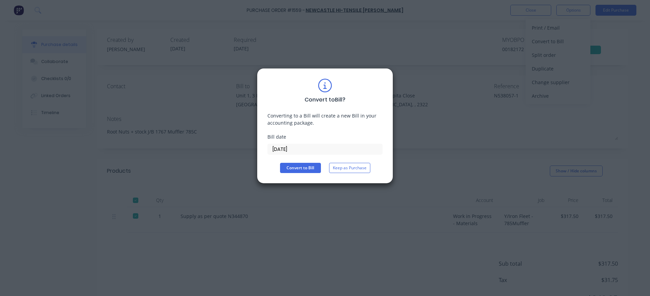
click at [284, 146] on input "[DATE]" at bounding box center [325, 149] width 114 height 10
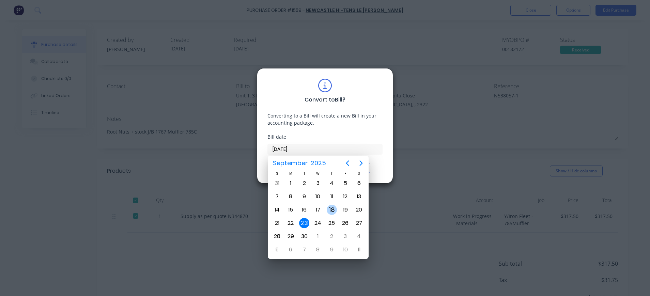
click at [335, 209] on div "18" at bounding box center [332, 210] width 10 height 10
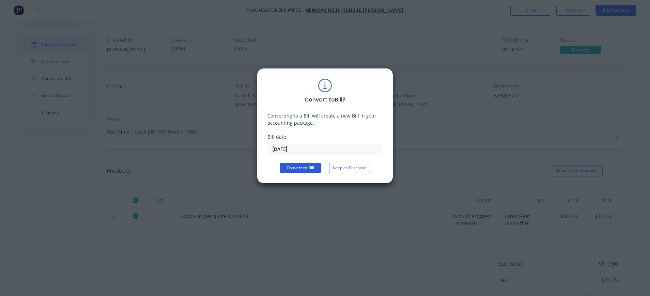
click at [301, 167] on button "Convert to Bill" at bounding box center [300, 168] width 41 height 10
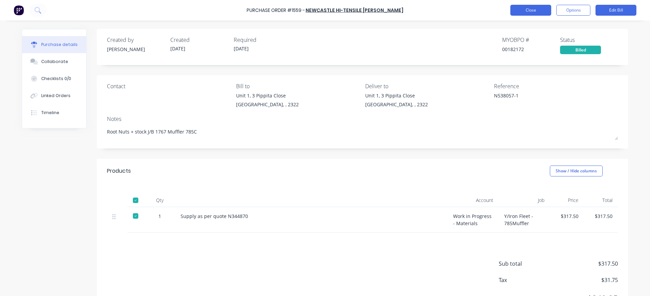
click at [525, 11] on button "Close" at bounding box center [530, 10] width 41 height 11
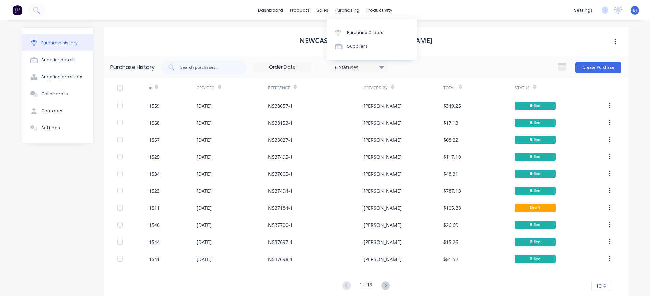
drag, startPoint x: 341, startPoint y: 10, endPoint x: 352, endPoint y: 24, distance: 17.7
click at [342, 10] on div "purchasing" at bounding box center [347, 10] width 31 height 10
click at [355, 31] on div "Purchase Orders" at bounding box center [365, 33] width 36 height 6
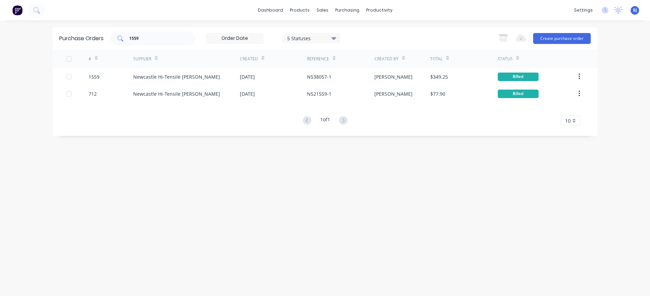
click at [154, 38] on input "1559" at bounding box center [156, 38] width 57 height 7
drag, startPoint x: 151, startPoint y: 38, endPoint x: 111, endPoint y: 39, distance: 39.5
click at [111, 39] on div "1559" at bounding box center [152, 39] width 85 height 14
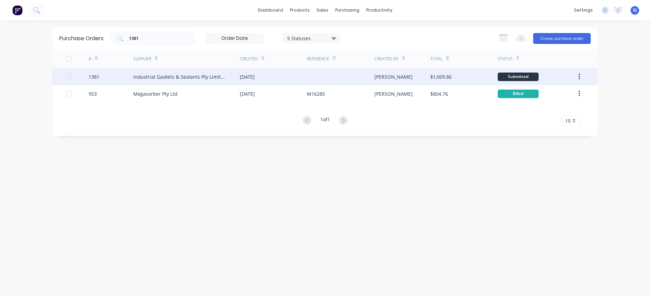
click at [140, 77] on div "Industrial Gaskets & Sealants Pty Limited" at bounding box center [179, 76] width 93 height 7
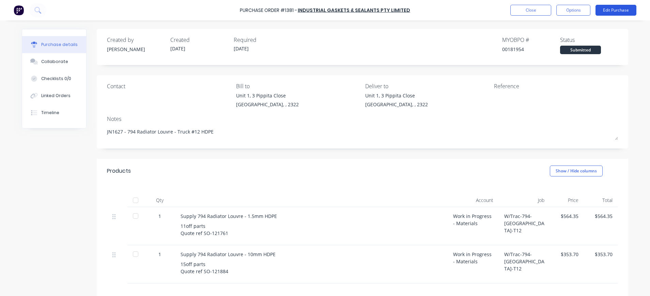
click at [608, 9] on button "Edit Purchase" at bounding box center [615, 10] width 41 height 11
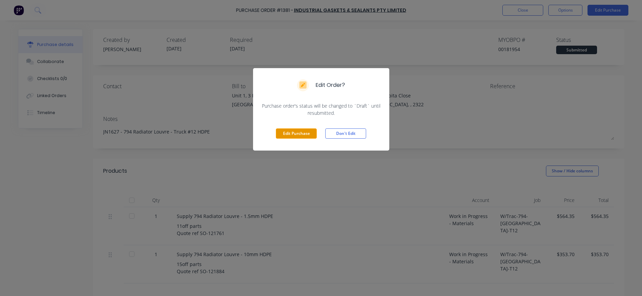
click at [305, 133] on button "Edit Purchase" at bounding box center [296, 133] width 41 height 10
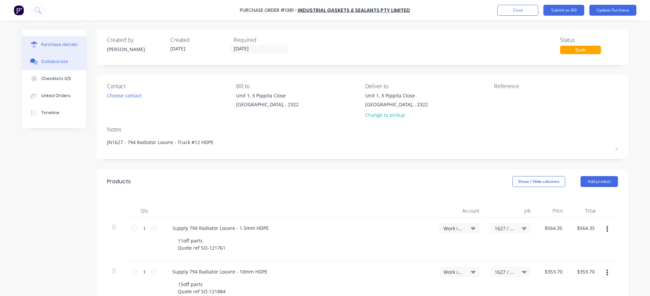
click at [45, 60] on div "Collaborate" at bounding box center [54, 62] width 27 height 6
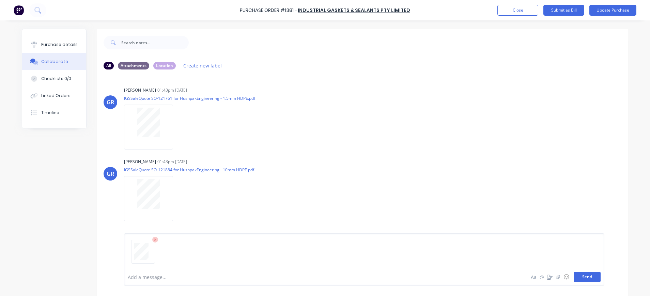
click at [591, 275] on button "Send" at bounding box center [586, 277] width 27 height 10
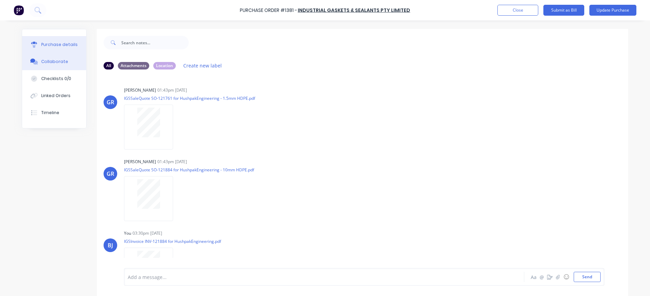
drag, startPoint x: 53, startPoint y: 44, endPoint x: 81, endPoint y: 50, distance: 28.8
click at [55, 46] on div "Purchase details" at bounding box center [59, 45] width 36 height 6
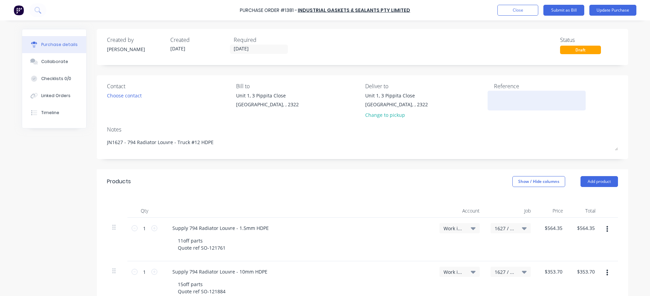
click at [514, 97] on textarea at bounding box center [536, 99] width 85 height 15
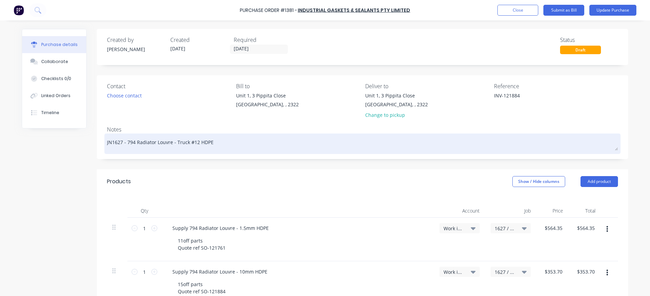
click at [315, 146] on textarea "JN1627 - 794 Radiator Louvre - Truck #12 HDPE" at bounding box center [362, 142] width 511 height 15
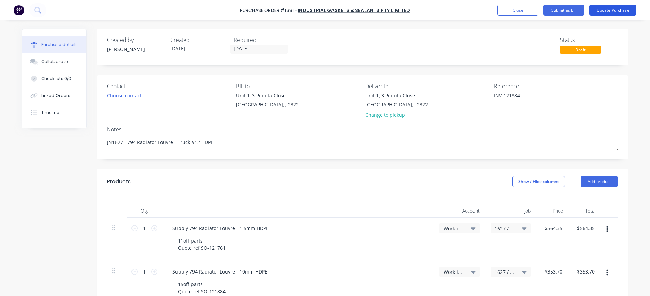
click at [602, 11] on button "Update Purchase" at bounding box center [612, 10] width 47 height 11
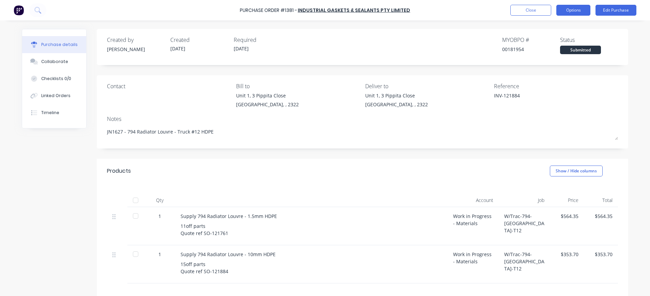
drag, startPoint x: 576, startPoint y: 9, endPoint x: 576, endPoint y: 14, distance: 5.5
click at [576, 9] on button "Options" at bounding box center [573, 10] width 34 height 11
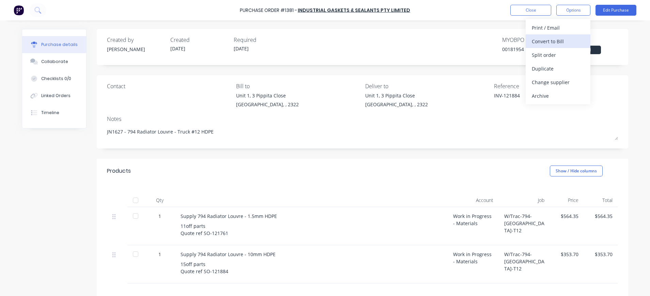
click at [562, 36] on div "Convert to Bill" at bounding box center [558, 41] width 52 height 10
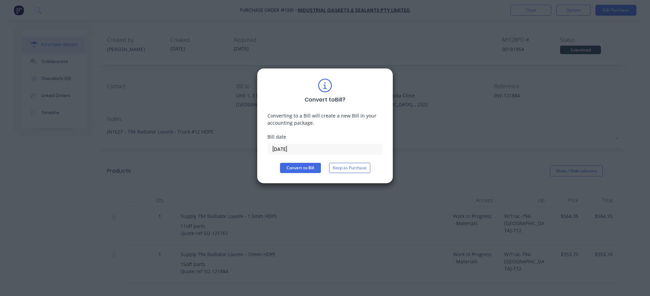
click at [306, 148] on input "[DATE]" at bounding box center [325, 149] width 114 height 10
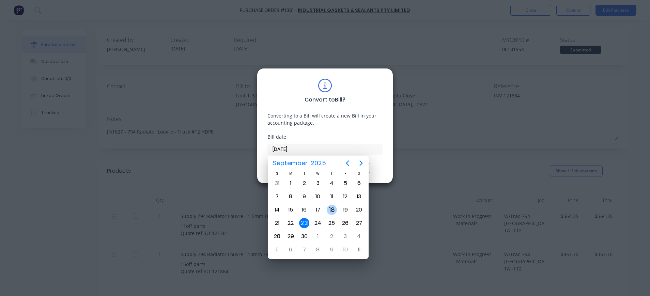
click at [332, 209] on div "18" at bounding box center [332, 210] width 10 height 10
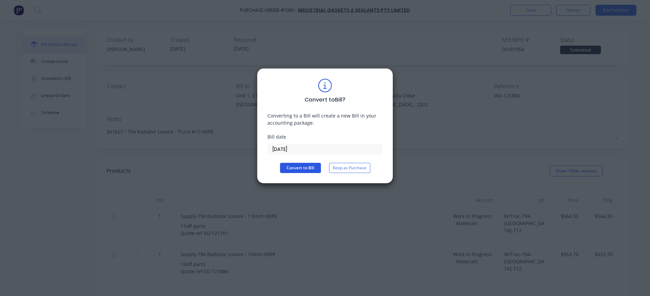
click at [291, 169] on button "Convert to Bill" at bounding box center [300, 168] width 41 height 10
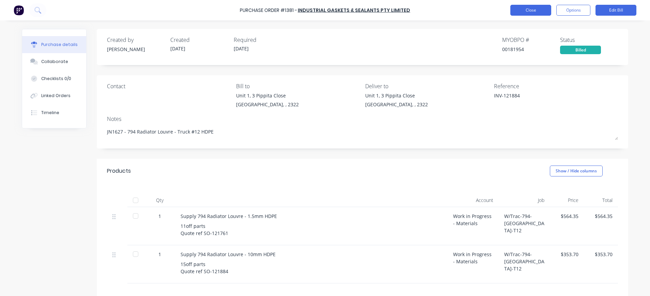
click at [524, 13] on button "Close" at bounding box center [530, 10] width 41 height 11
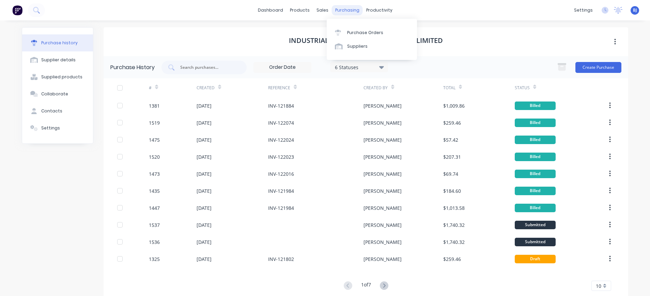
drag, startPoint x: 340, startPoint y: 10, endPoint x: 343, endPoint y: 13, distance: 4.6
click at [340, 10] on div "purchasing" at bounding box center [347, 10] width 31 height 10
click at [355, 31] on div "Purchase Orders" at bounding box center [365, 33] width 36 height 6
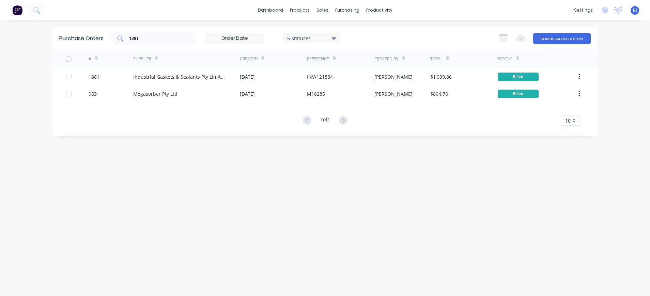
click at [161, 39] on input "1381" at bounding box center [156, 38] width 57 height 7
drag, startPoint x: 132, startPoint y: 41, endPoint x: 98, endPoint y: 42, distance: 33.7
click at [98, 42] on div "Purchase Orders 1381 5 Statuses 5 Statuses Export to Excel (XLSX) Create purcha…" at bounding box center [324, 38] width 545 height 22
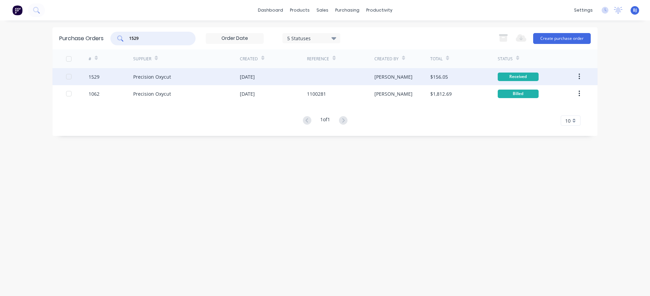
click at [146, 75] on div "Precision Oxycut" at bounding box center [152, 76] width 38 height 7
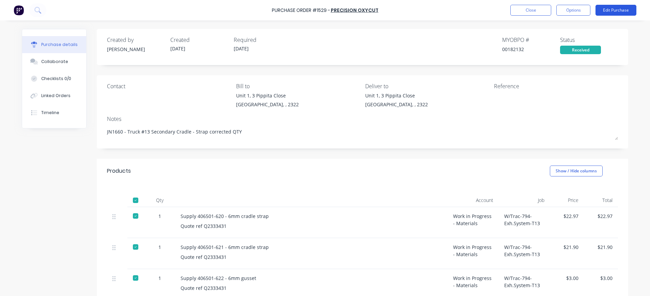
click at [603, 12] on button "Edit Purchase" at bounding box center [615, 10] width 41 height 11
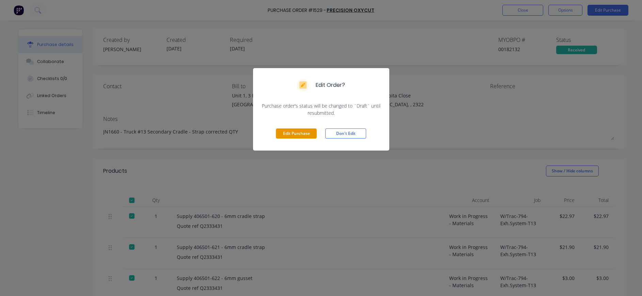
click at [297, 133] on button "Edit Purchase" at bounding box center [296, 133] width 41 height 10
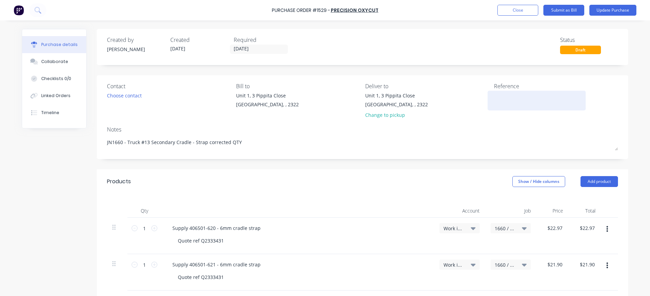
click at [498, 99] on textarea at bounding box center [536, 99] width 85 height 15
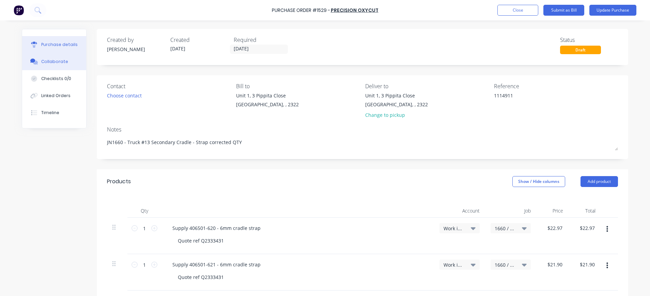
drag, startPoint x: 51, startPoint y: 60, endPoint x: 65, endPoint y: 63, distance: 14.5
click at [51, 60] on div "Collaborate" at bounding box center [54, 62] width 27 height 6
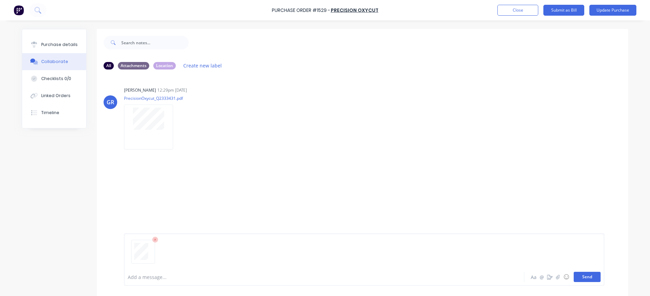
click at [576, 276] on button "Send" at bounding box center [586, 277] width 27 height 10
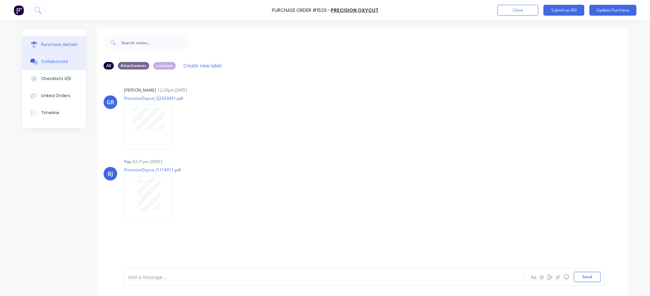
click at [63, 44] on div "Purchase details" at bounding box center [59, 45] width 36 height 6
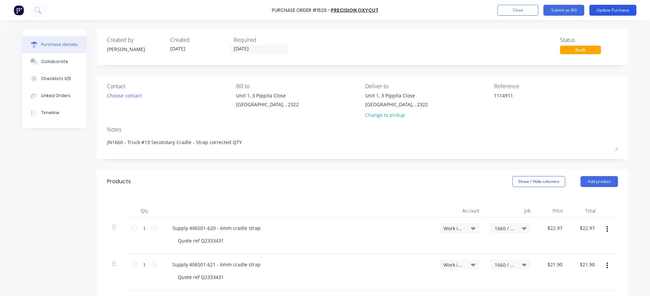
click at [622, 9] on button "Update Purchase" at bounding box center [612, 10] width 47 height 11
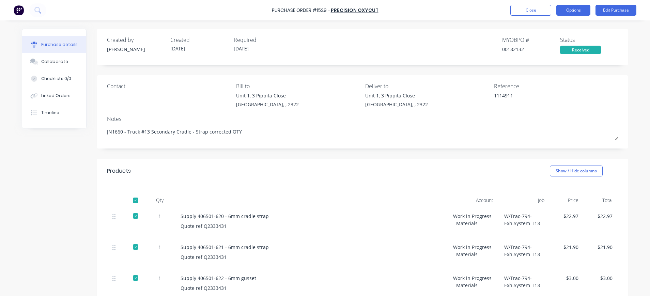
click at [569, 11] on button "Options" at bounding box center [573, 10] width 34 height 11
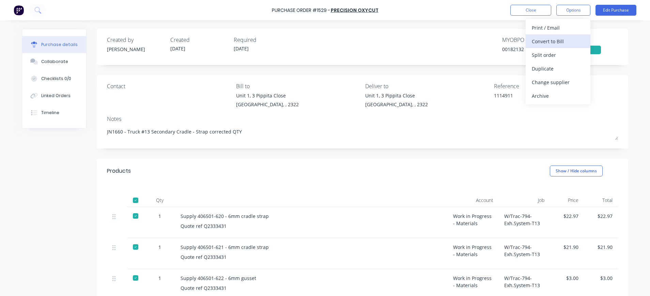
click at [554, 45] on div "Convert to Bill" at bounding box center [558, 41] width 52 height 10
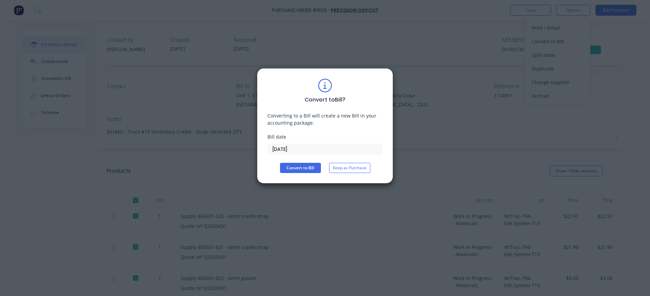
click at [283, 152] on input "[DATE]" at bounding box center [325, 149] width 114 height 10
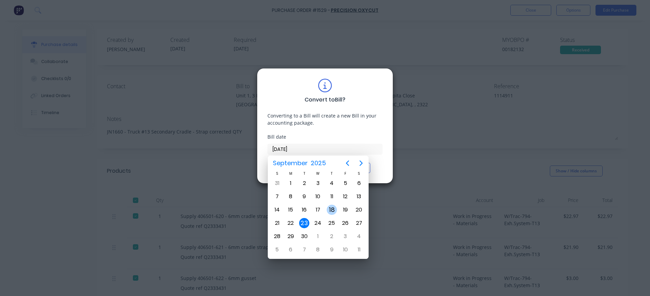
click at [333, 209] on div "18" at bounding box center [332, 210] width 10 height 10
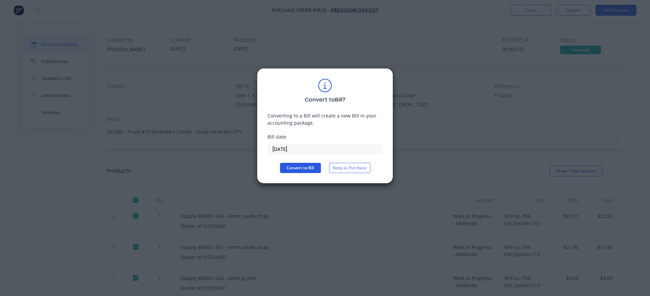
click at [302, 166] on button "Convert to Bill" at bounding box center [300, 168] width 41 height 10
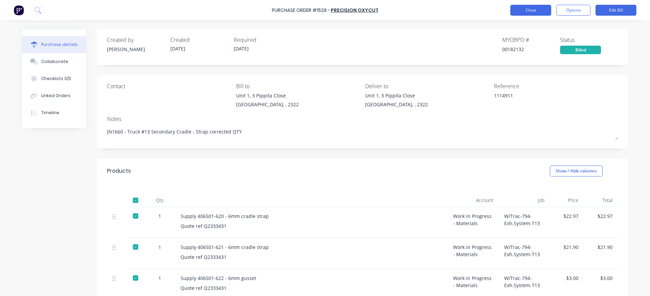
click at [543, 12] on button "Close" at bounding box center [530, 10] width 41 height 11
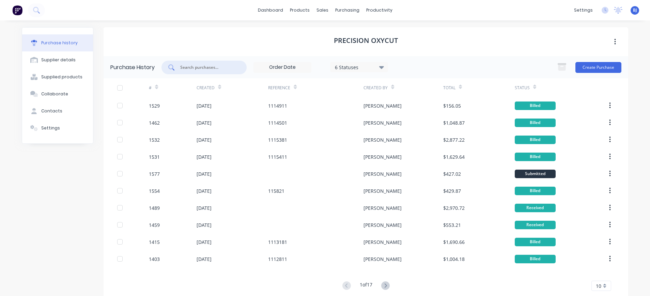
click at [217, 67] on input "text" at bounding box center [207, 67] width 57 height 7
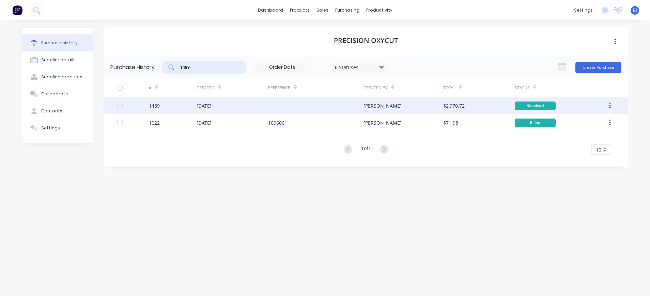
click at [211, 103] on div "[DATE]" at bounding box center [203, 105] width 15 height 7
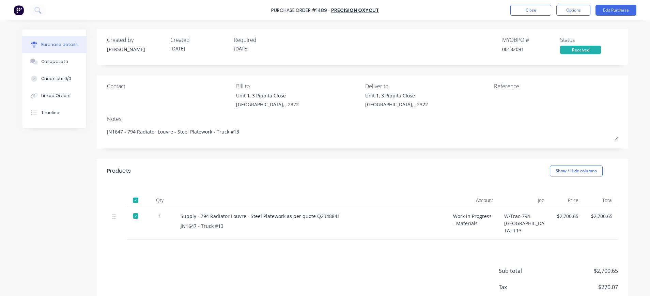
drag, startPoint x: 57, startPoint y: 63, endPoint x: 253, endPoint y: 91, distance: 198.4
click at [58, 63] on div "Collaborate" at bounding box center [54, 62] width 27 height 6
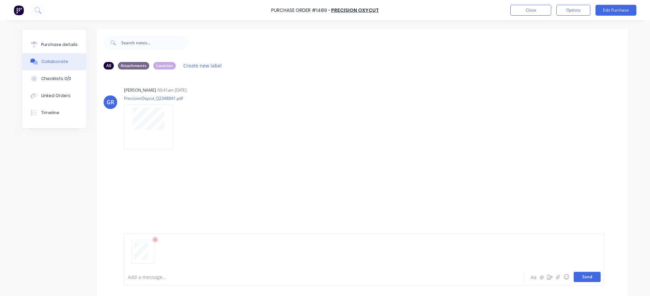
click at [578, 277] on button "Send" at bounding box center [586, 277] width 27 height 10
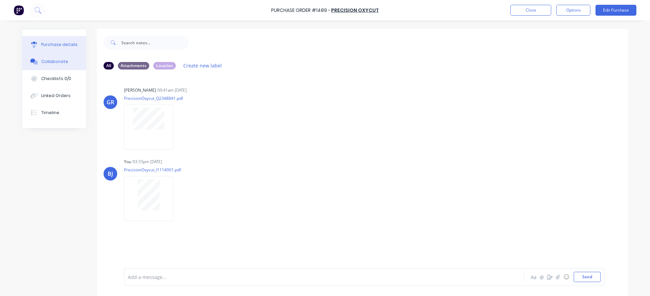
drag, startPoint x: 60, startPoint y: 44, endPoint x: 62, endPoint y: 47, distance: 3.7
click at [60, 45] on div "Purchase details" at bounding box center [59, 45] width 36 height 6
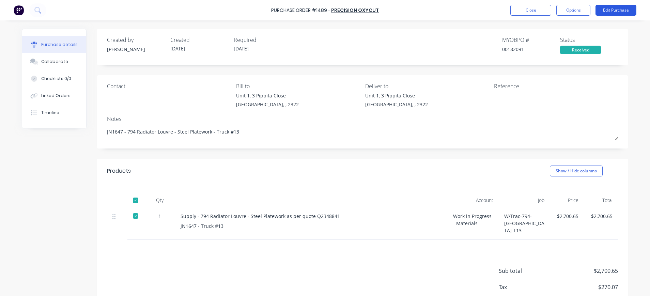
click at [606, 12] on button "Edit Purchase" at bounding box center [615, 10] width 41 height 11
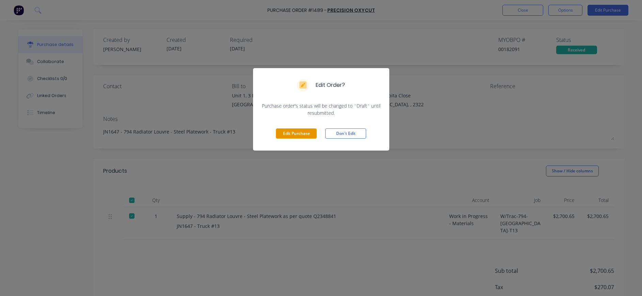
click at [286, 132] on button "Edit Purchase" at bounding box center [296, 133] width 41 height 10
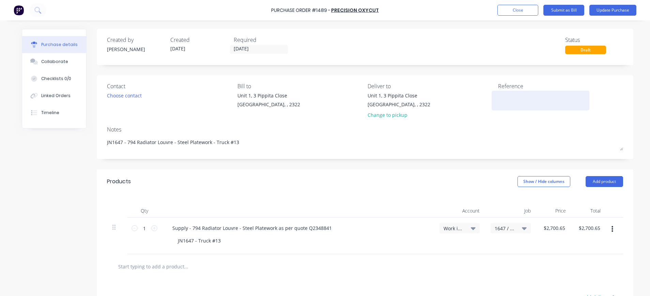
drag, startPoint x: 508, startPoint y: 97, endPoint x: 527, endPoint y: 95, distance: 19.6
click at [508, 97] on textarea at bounding box center [540, 99] width 85 height 15
drag, startPoint x: 59, startPoint y: 62, endPoint x: 117, endPoint y: 92, distance: 66.2
click at [60, 65] on button "Collaborate" at bounding box center [54, 61] width 64 height 17
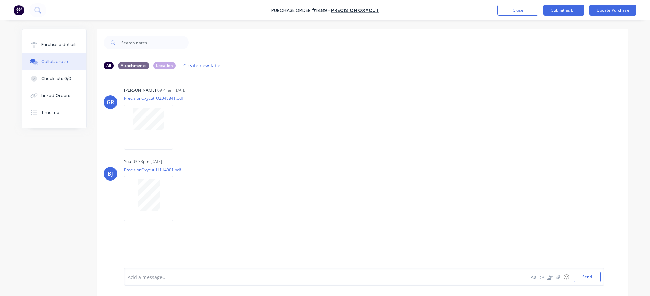
drag, startPoint x: 60, startPoint y: 45, endPoint x: 81, endPoint y: 62, distance: 27.1
click at [62, 48] on button "Purchase details" at bounding box center [54, 44] width 64 height 17
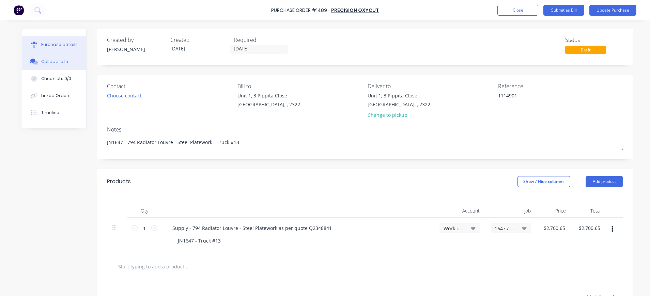
click at [52, 58] on button "Collaborate" at bounding box center [54, 61] width 64 height 17
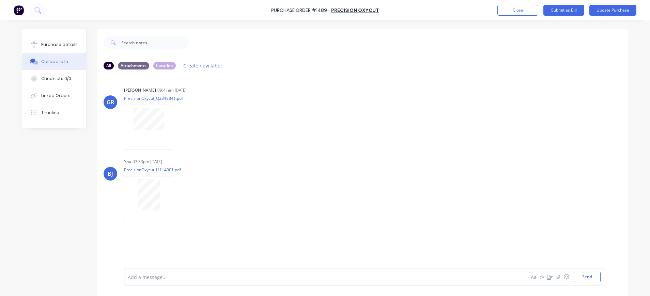
drag, startPoint x: 64, startPoint y: 43, endPoint x: 89, endPoint y: 44, distance: 24.9
click at [65, 43] on div "Purchase details" at bounding box center [59, 45] width 36 height 6
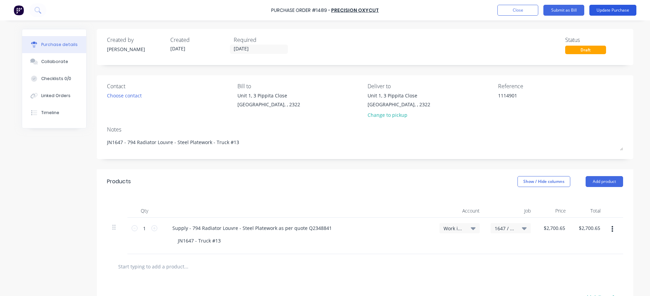
click at [606, 11] on button "Update Purchase" at bounding box center [612, 10] width 47 height 11
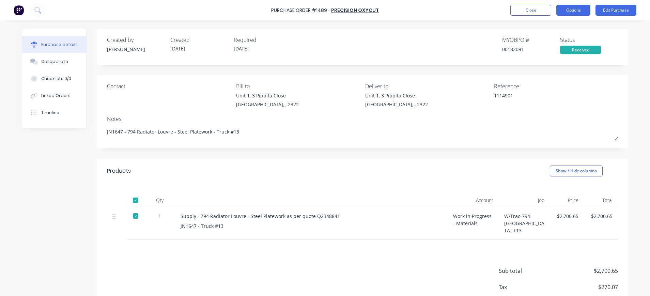
click at [571, 11] on button "Options" at bounding box center [573, 10] width 34 height 11
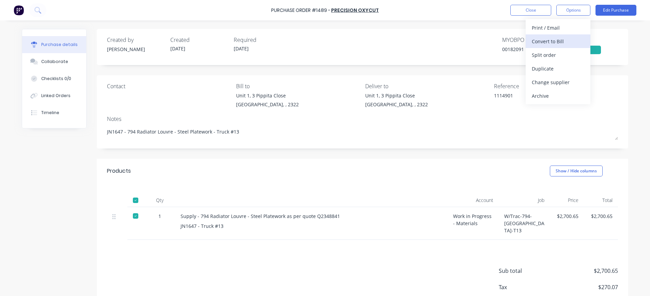
click at [537, 40] on div "Convert to Bill" at bounding box center [558, 41] width 52 height 10
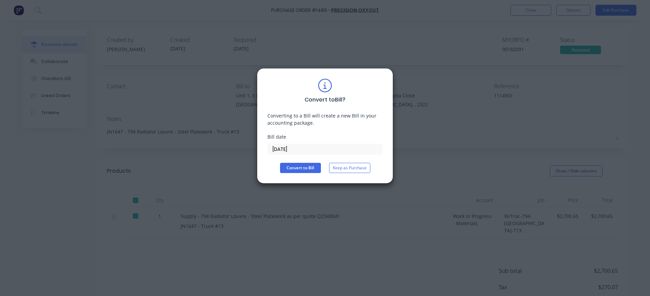
click at [297, 146] on input "[DATE]" at bounding box center [325, 149] width 114 height 10
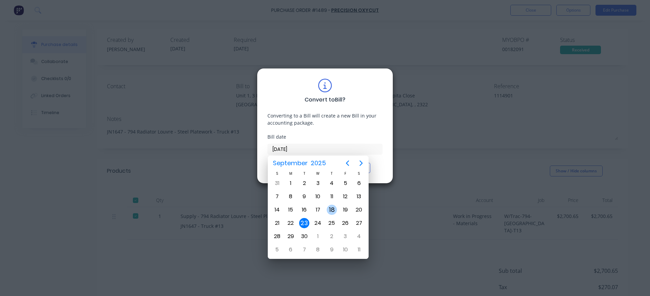
drag, startPoint x: 334, startPoint y: 210, endPoint x: 328, endPoint y: 205, distance: 8.9
click at [333, 210] on div "18" at bounding box center [332, 210] width 10 height 10
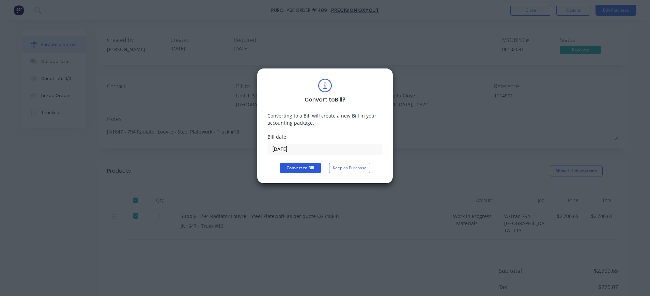
click at [304, 168] on button "Convert to Bill" at bounding box center [300, 168] width 41 height 10
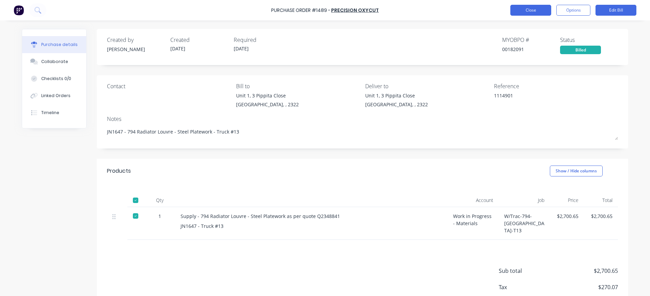
click at [536, 9] on button "Close" at bounding box center [530, 10] width 41 height 11
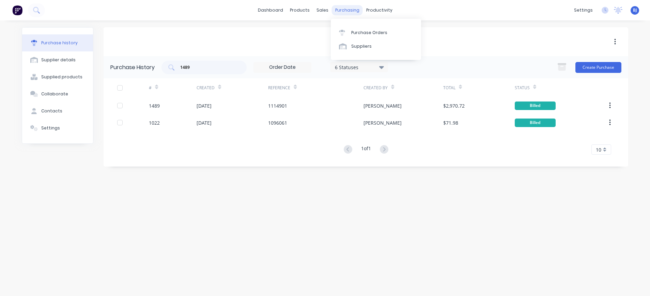
click at [351, 9] on div "purchasing" at bounding box center [347, 10] width 31 height 10
click at [363, 32] on div "Purchase Orders" at bounding box center [369, 33] width 36 height 6
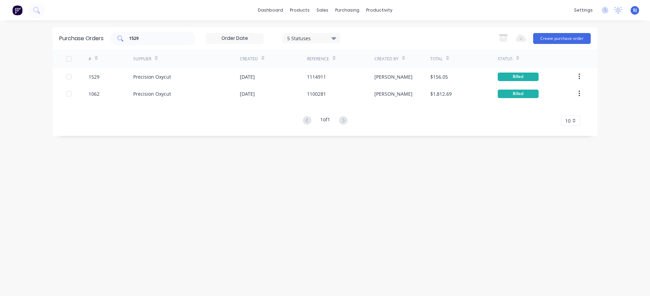
click at [160, 39] on input "1529" at bounding box center [156, 38] width 57 height 7
drag, startPoint x: 156, startPoint y: 38, endPoint x: 121, endPoint y: 37, distance: 34.8
click at [121, 37] on div "1529" at bounding box center [152, 39] width 85 height 14
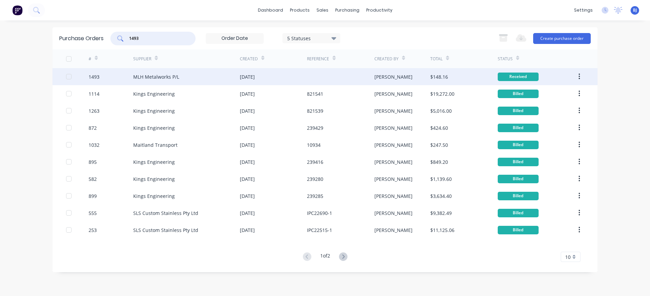
click at [167, 74] on div "MLH Metalworks P/L" at bounding box center [156, 76] width 46 height 7
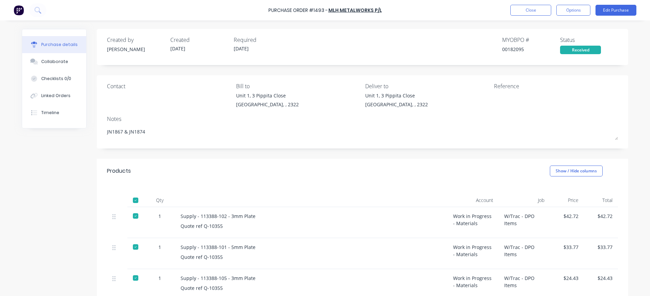
drag, startPoint x: 62, startPoint y: 61, endPoint x: 141, endPoint y: 76, distance: 80.1
click at [66, 61] on button "Collaborate" at bounding box center [54, 61] width 64 height 17
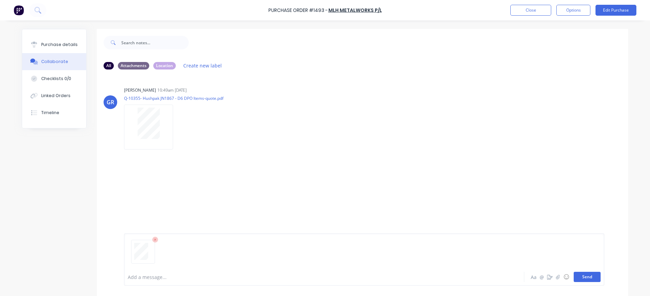
click at [590, 276] on button "Send" at bounding box center [586, 277] width 27 height 10
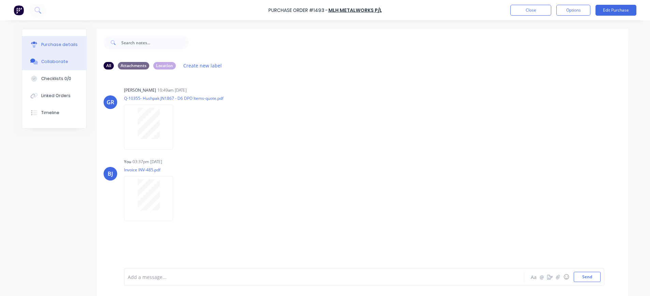
click at [60, 43] on div "Purchase details" at bounding box center [59, 45] width 36 height 6
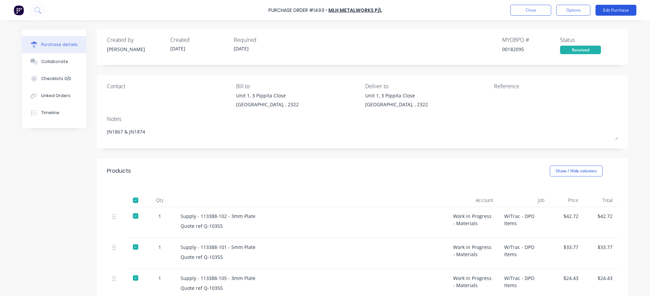
click at [605, 10] on button "Edit Purchase" at bounding box center [615, 10] width 41 height 11
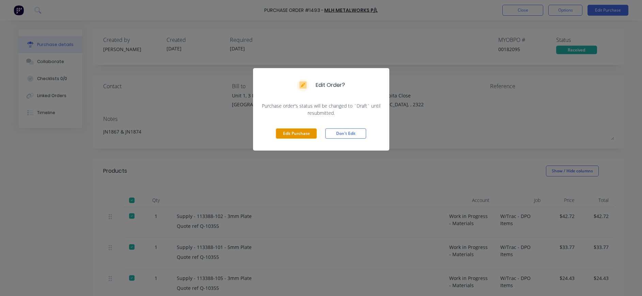
click at [281, 129] on button "Edit Purchase" at bounding box center [296, 133] width 41 height 10
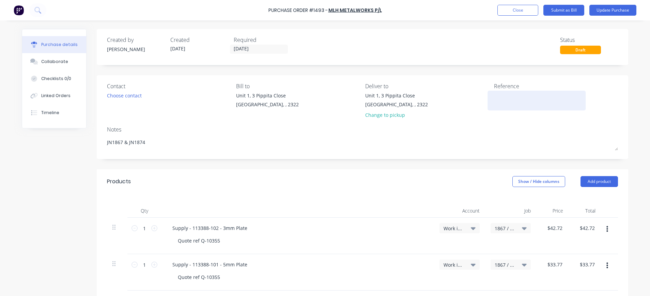
click at [499, 96] on textarea at bounding box center [536, 99] width 85 height 15
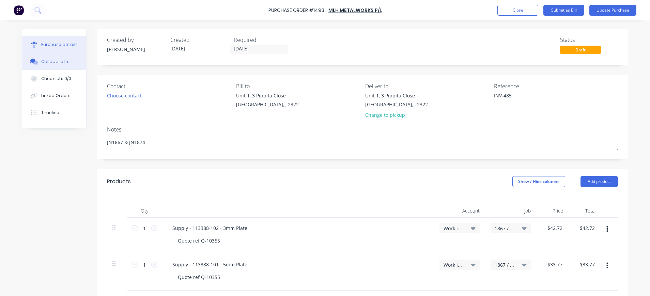
click at [58, 63] on div "Collaborate" at bounding box center [54, 62] width 27 height 6
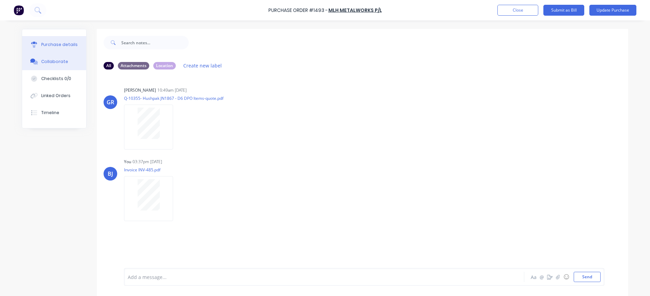
click at [70, 41] on button "Purchase details" at bounding box center [54, 44] width 64 height 17
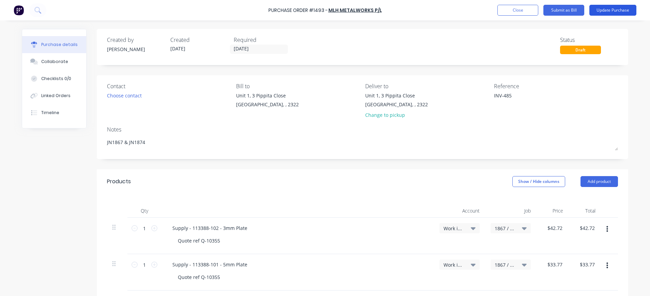
click at [611, 9] on button "Update Purchase" at bounding box center [612, 10] width 47 height 11
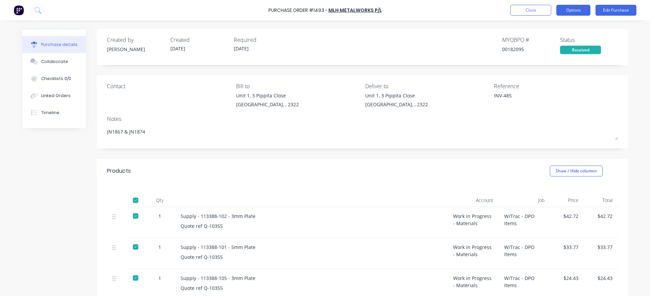
click at [569, 10] on button "Options" at bounding box center [573, 10] width 34 height 11
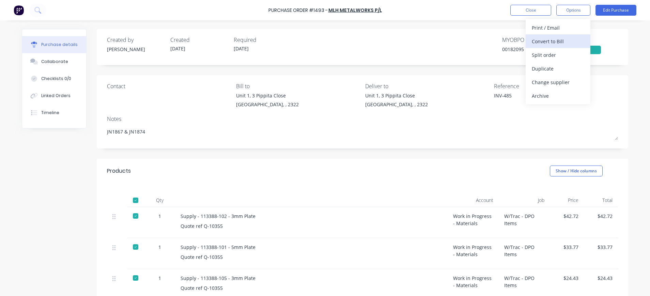
click at [561, 42] on div "Convert to Bill" at bounding box center [558, 41] width 52 height 10
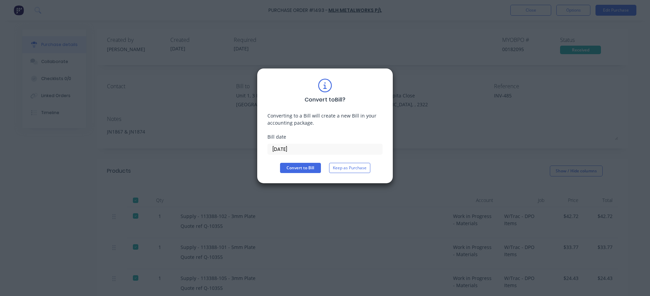
drag, startPoint x: 289, startPoint y: 146, endPoint x: 293, endPoint y: 149, distance: 4.7
click at [290, 148] on input "[DATE]" at bounding box center [325, 149] width 114 height 10
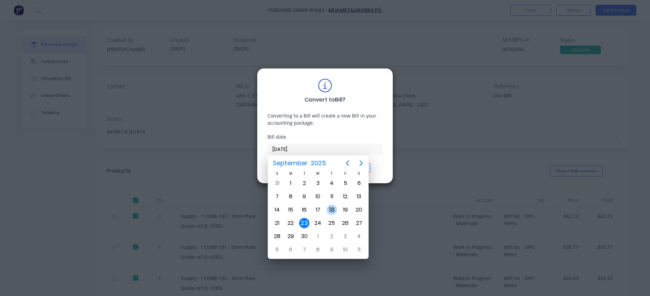
click at [333, 211] on div "18" at bounding box center [332, 210] width 10 height 10
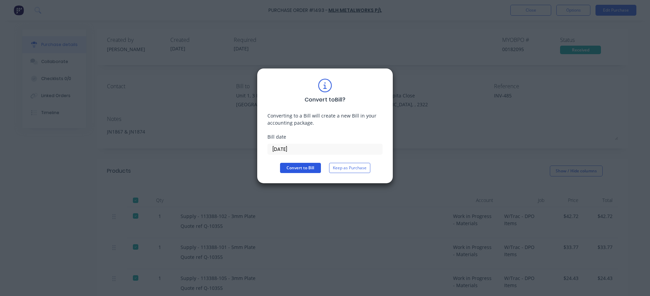
click at [293, 170] on button "Convert to Bill" at bounding box center [300, 168] width 41 height 10
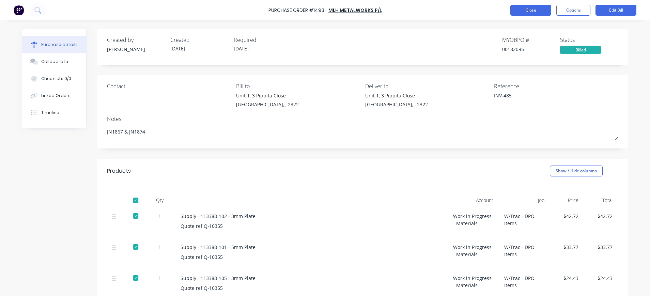
click at [528, 12] on button "Close" at bounding box center [530, 10] width 41 height 11
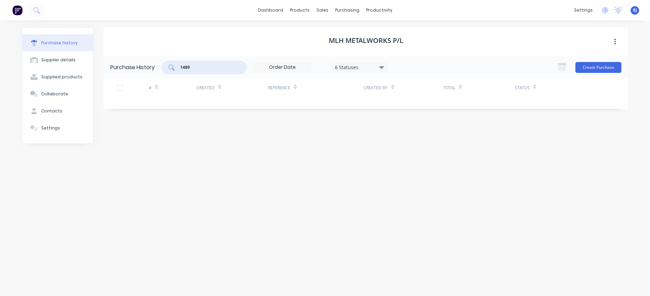
click at [210, 68] on input "1489" at bounding box center [207, 67] width 57 height 7
drag, startPoint x: 201, startPoint y: 68, endPoint x: 171, endPoint y: 68, distance: 30.0
click at [171, 68] on div "1489" at bounding box center [203, 68] width 85 height 14
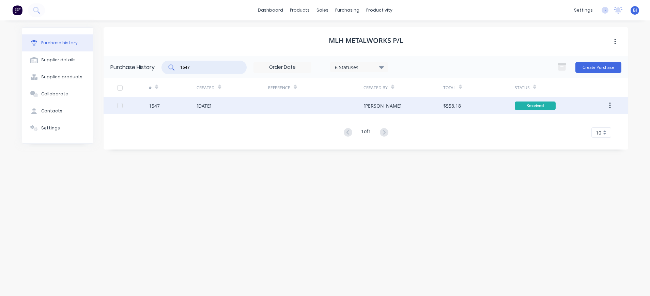
click at [201, 102] on div "[DATE]" at bounding box center [203, 105] width 15 height 7
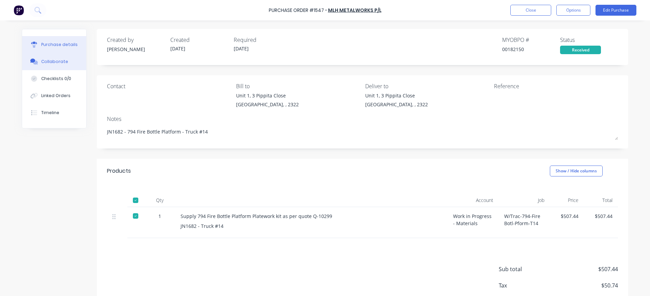
click at [59, 63] on div "Collaborate" at bounding box center [54, 62] width 27 height 6
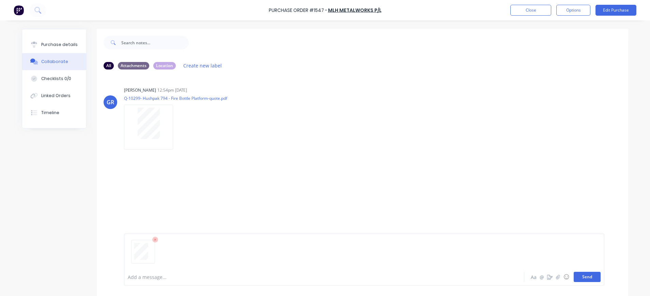
click at [583, 279] on button "Send" at bounding box center [586, 277] width 27 height 10
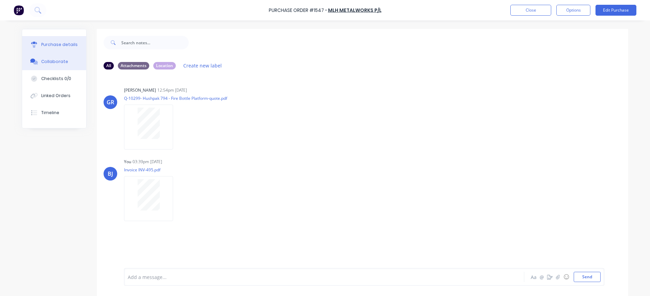
click at [65, 47] on div "Purchase details" at bounding box center [59, 45] width 36 height 6
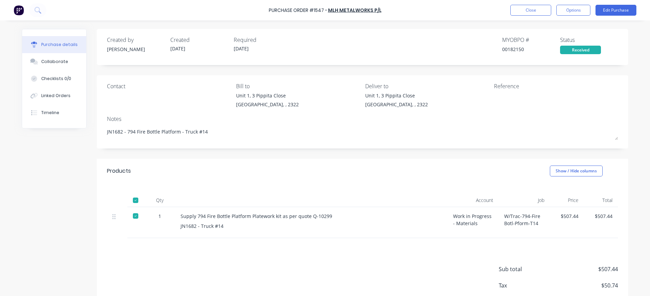
click at [494, 98] on div at bounding box center [536, 100] width 85 height 17
click at [566, 11] on button "Options" at bounding box center [573, 10] width 34 height 11
click at [552, 39] on div "Convert to Bill" at bounding box center [558, 41] width 52 height 10
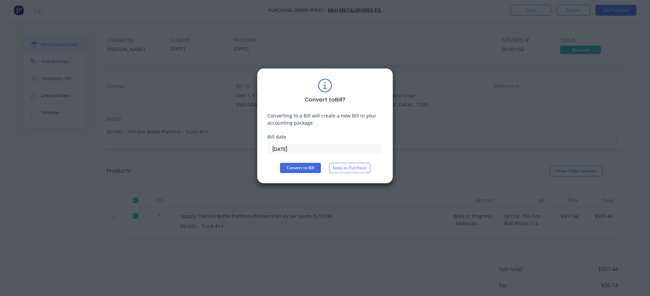
click at [288, 147] on input "[DATE]" at bounding box center [325, 149] width 114 height 10
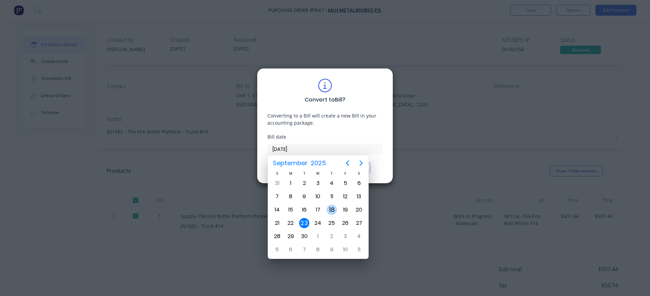
click at [332, 210] on div "18" at bounding box center [332, 210] width 10 height 10
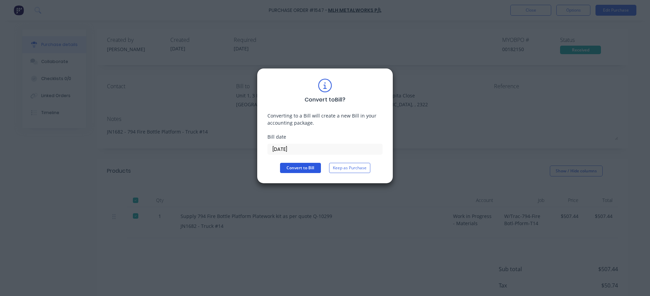
click at [297, 166] on button "Convert to Bill" at bounding box center [300, 168] width 41 height 10
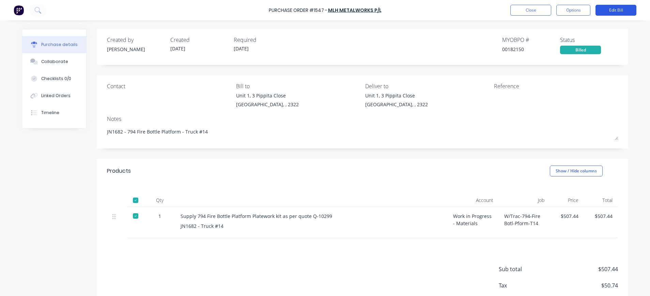
click at [613, 7] on button "Edit Bill" at bounding box center [615, 10] width 41 height 11
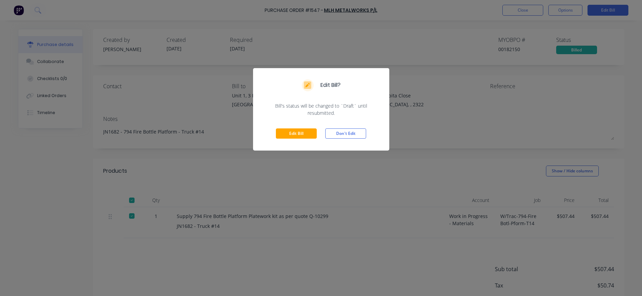
drag, startPoint x: 303, startPoint y: 130, endPoint x: 369, endPoint y: 118, distance: 67.1
click at [306, 131] on button "Edit Bill" at bounding box center [296, 133] width 41 height 10
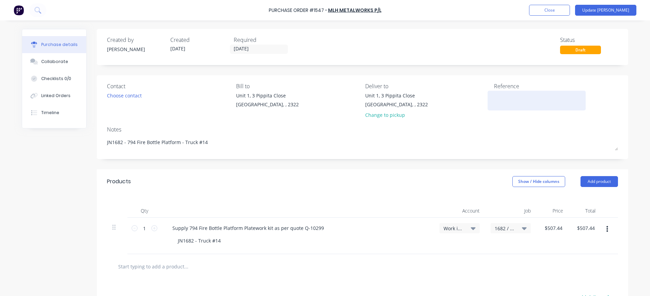
click at [494, 103] on textarea at bounding box center [536, 99] width 85 height 15
click at [608, 10] on button "Update [PERSON_NAME]" at bounding box center [605, 10] width 61 height 11
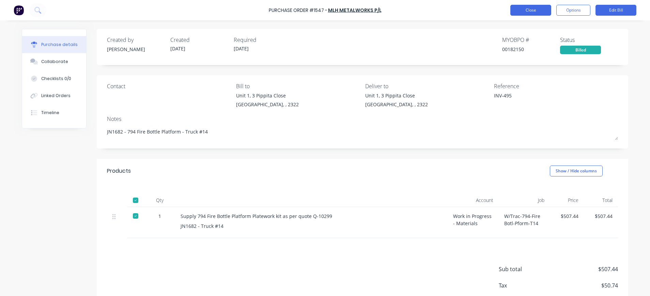
click at [532, 11] on button "Close" at bounding box center [530, 10] width 41 height 11
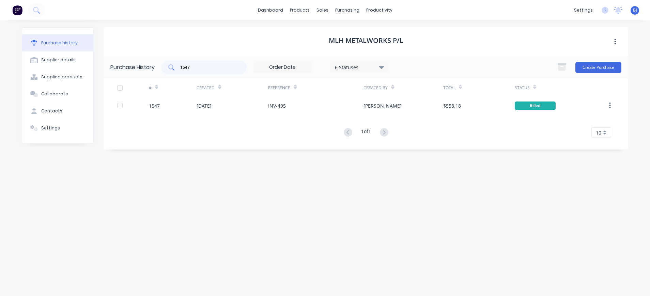
click at [193, 66] on input "1547" at bounding box center [207, 67] width 57 height 7
drag, startPoint x: 194, startPoint y: 67, endPoint x: 165, endPoint y: 67, distance: 28.9
click at [165, 67] on div "1547" at bounding box center [203, 68] width 85 height 14
drag, startPoint x: 199, startPoint y: 68, endPoint x: 169, endPoint y: 66, distance: 29.7
click at [169, 66] on div "1262" at bounding box center [203, 68] width 85 height 14
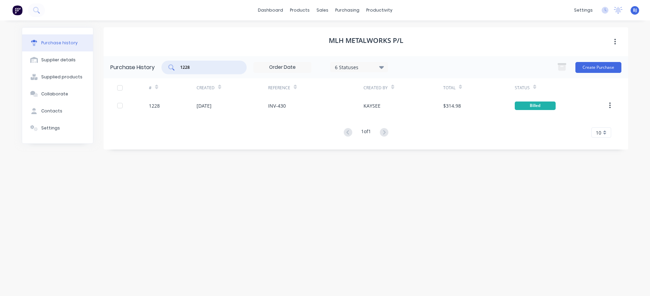
drag, startPoint x: 180, startPoint y: 67, endPoint x: 168, endPoint y: 67, distance: 12.6
click at [168, 67] on div "1228" at bounding box center [203, 68] width 85 height 14
click at [223, 65] on input "1407" at bounding box center [207, 67] width 57 height 7
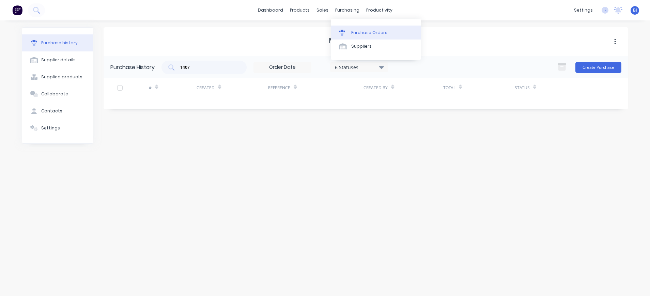
drag, startPoint x: 338, startPoint y: 12, endPoint x: 346, endPoint y: 32, distance: 22.0
click at [338, 12] on div "purchasing" at bounding box center [347, 10] width 31 height 10
click at [346, 34] on div at bounding box center [344, 33] width 10 height 6
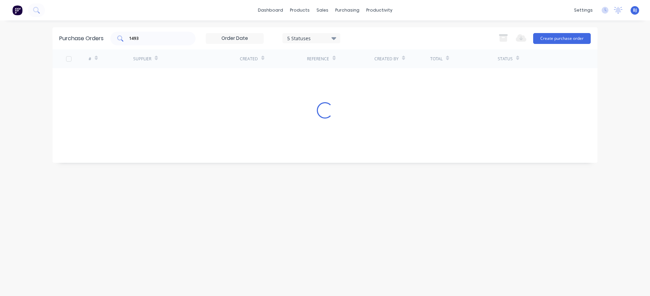
click at [164, 40] on input "1493" at bounding box center [156, 38] width 57 height 7
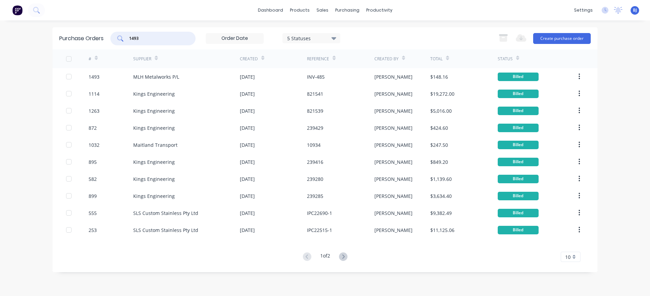
drag, startPoint x: 156, startPoint y: 40, endPoint x: 113, endPoint y: 42, distance: 42.9
click at [113, 42] on div "1493" at bounding box center [152, 39] width 85 height 14
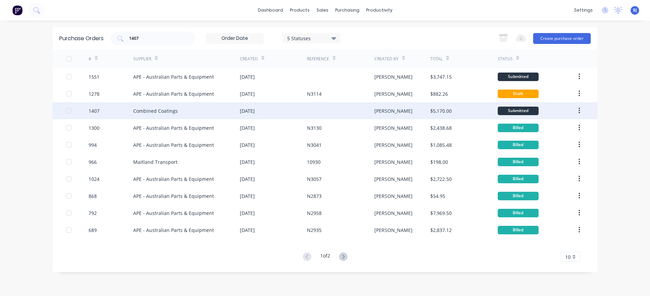
click at [177, 111] on div "Combined Coatings" at bounding box center [186, 110] width 107 height 17
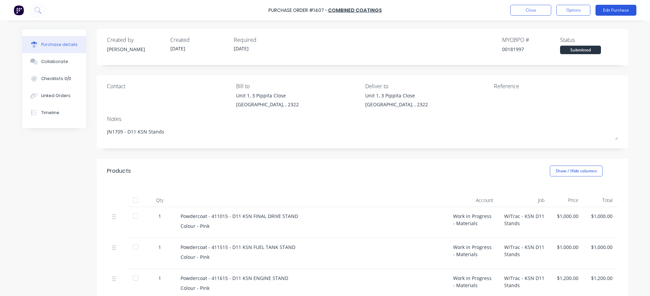
click at [611, 8] on button "Edit Purchase" at bounding box center [615, 10] width 41 height 11
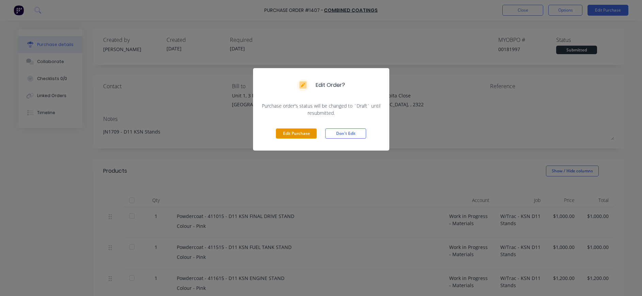
click at [285, 133] on button "Edit Purchase" at bounding box center [296, 133] width 41 height 10
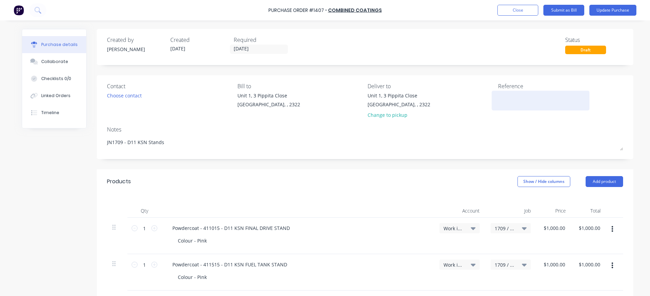
click at [516, 99] on textarea at bounding box center [540, 99] width 85 height 15
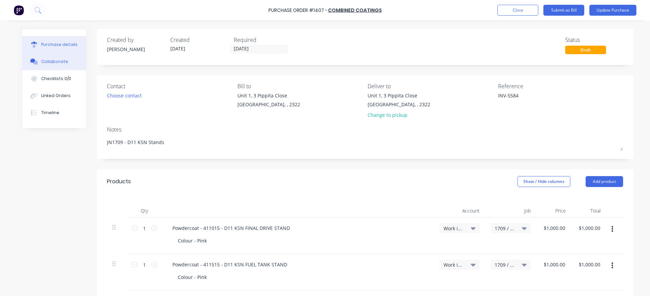
click at [64, 60] on button "Collaborate" at bounding box center [54, 61] width 64 height 17
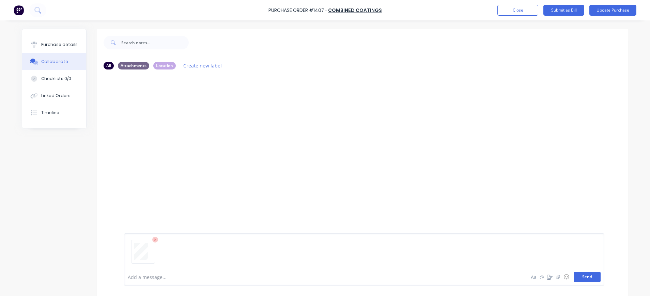
click at [583, 276] on button "Send" at bounding box center [586, 277] width 27 height 10
click at [58, 43] on div "Purchase details" at bounding box center [59, 45] width 36 height 6
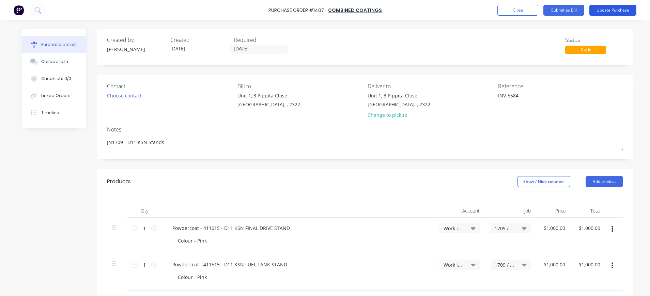
click at [617, 11] on button "Update Purchase" at bounding box center [612, 10] width 47 height 11
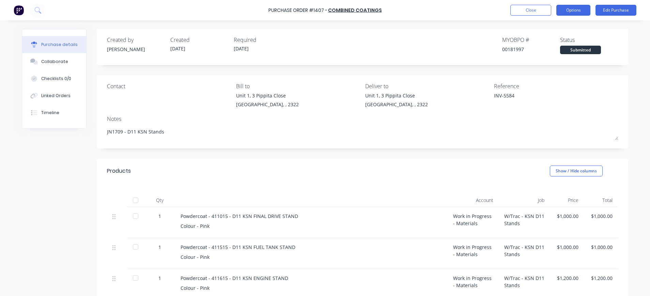
click at [570, 9] on button "Options" at bounding box center [573, 10] width 34 height 11
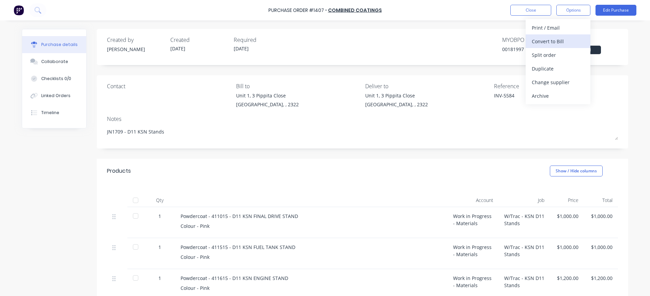
click at [552, 41] on div "Convert to Bill" at bounding box center [558, 41] width 52 height 10
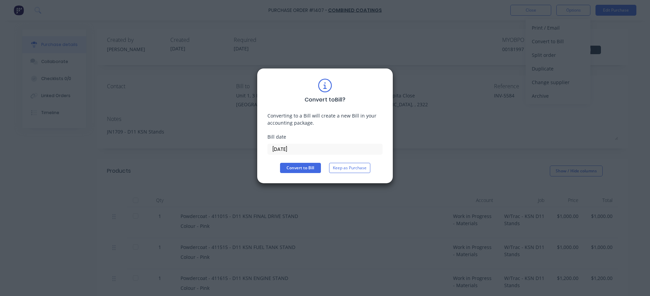
click at [299, 150] on input "[DATE]" at bounding box center [325, 149] width 114 height 10
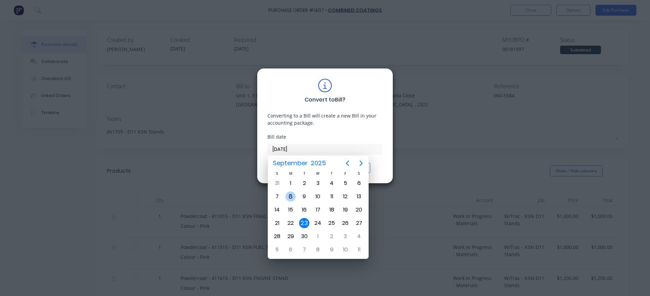
click at [295, 195] on div "8" at bounding box center [290, 196] width 10 height 10
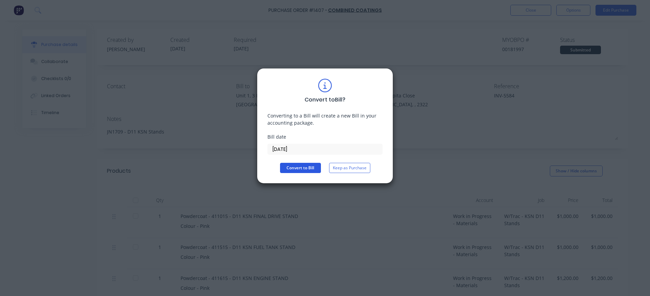
click at [306, 167] on button "Convert to Bill" at bounding box center [300, 168] width 41 height 10
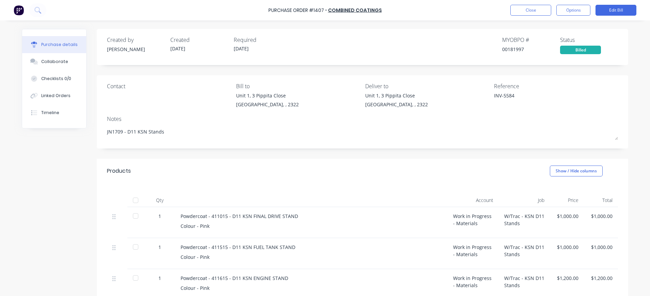
drag, startPoint x: 308, startPoint y: 162, endPoint x: 217, endPoint y: 314, distance: 176.9
click at [529, 10] on button "Close" at bounding box center [530, 10] width 41 height 11
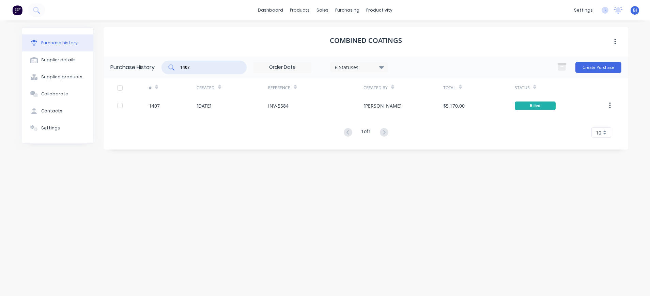
click at [220, 65] on input "1407" at bounding box center [207, 67] width 57 height 7
drag, startPoint x: 202, startPoint y: 65, endPoint x: 171, endPoint y: 61, distance: 31.5
click at [171, 61] on div "1407" at bounding box center [203, 68] width 85 height 14
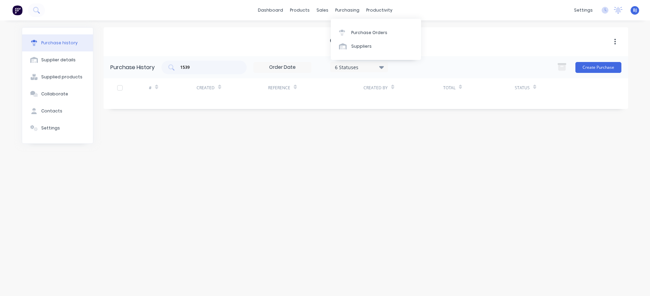
drag, startPoint x: 351, startPoint y: 8, endPoint x: 322, endPoint y: 23, distance: 32.6
click at [351, 9] on div "purchasing" at bounding box center [347, 10] width 31 height 10
drag, startPoint x: 200, startPoint y: 66, endPoint x: 165, endPoint y: 67, distance: 34.4
click at [165, 67] on div "1539" at bounding box center [203, 68] width 85 height 14
click at [347, 11] on div "purchasing" at bounding box center [347, 10] width 31 height 10
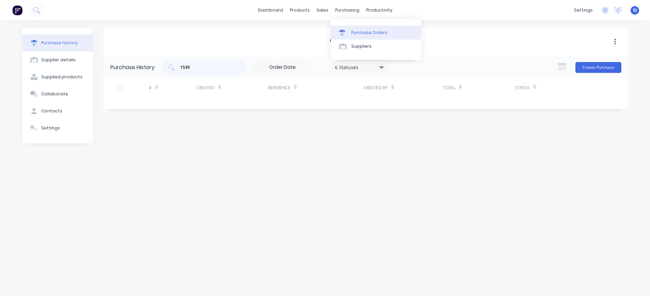
click at [354, 28] on link "Purchase Orders" at bounding box center [376, 33] width 90 height 14
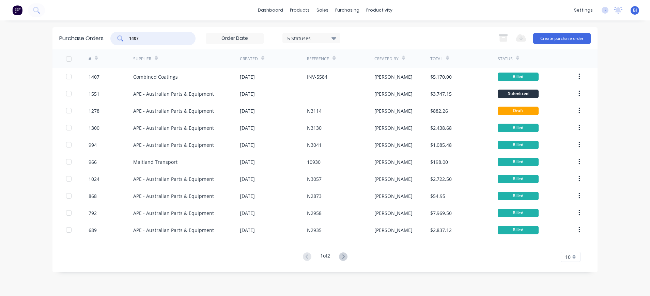
drag, startPoint x: 176, startPoint y: 38, endPoint x: 116, endPoint y: 38, distance: 59.9
click at [116, 38] on div "1407" at bounding box center [152, 39] width 85 height 14
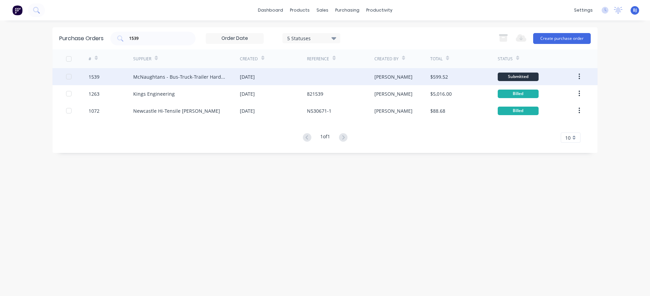
click at [161, 76] on div "McNaughtans - Bus-Truck-Trailer Hardware" at bounding box center [179, 76] width 93 height 7
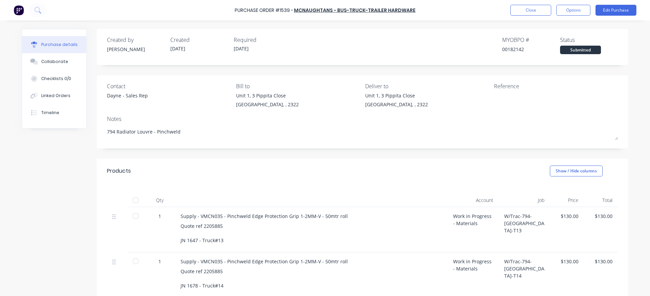
drag, startPoint x: 53, startPoint y: 63, endPoint x: 138, endPoint y: 77, distance: 85.9
click at [54, 63] on div "Collaborate" at bounding box center [54, 62] width 27 height 6
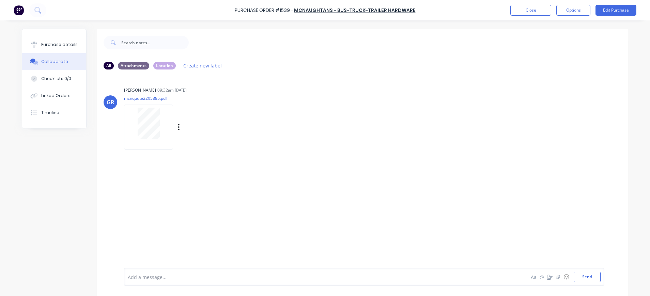
click at [158, 128] on div at bounding box center [148, 123] width 43 height 31
click at [69, 39] on button "Purchase details" at bounding box center [54, 44] width 64 height 17
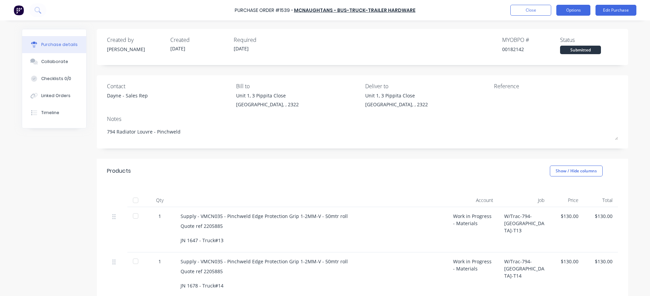
click at [570, 9] on button "Options" at bounding box center [573, 10] width 34 height 11
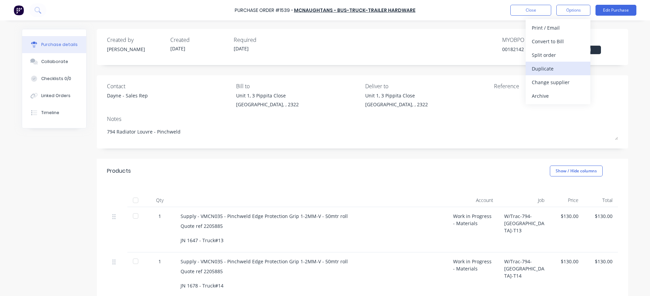
click at [553, 68] on div "Duplicate" at bounding box center [558, 69] width 52 height 10
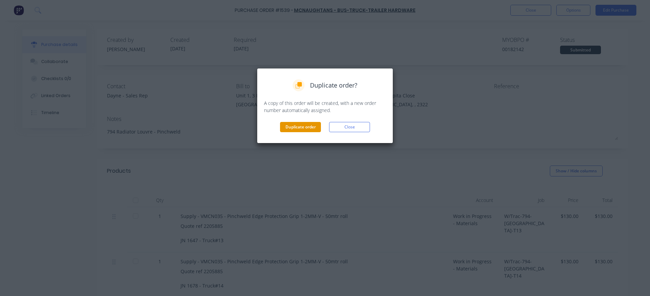
click at [313, 123] on button "Duplicate order" at bounding box center [300, 127] width 41 height 10
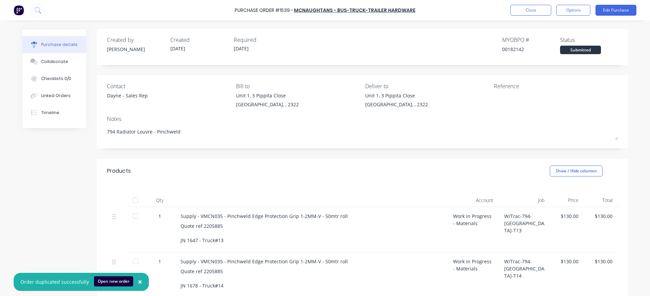
drag, startPoint x: 108, startPoint y: 279, endPoint x: 138, endPoint y: 268, distance: 32.1
click at [109, 279] on button "Open new order" at bounding box center [113, 281] width 39 height 10
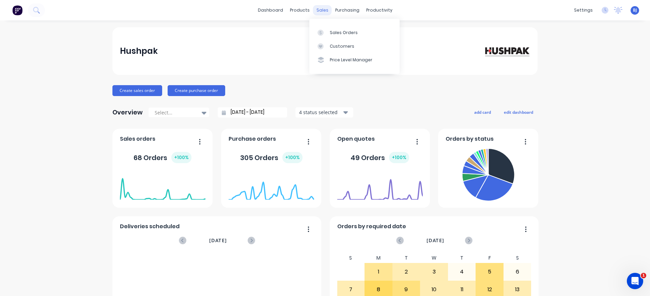
click at [320, 9] on div "sales" at bounding box center [322, 10] width 19 height 10
click at [321, 11] on div "sales" at bounding box center [322, 10] width 19 height 10
click at [332, 33] on div "Sales Orders" at bounding box center [344, 33] width 28 height 6
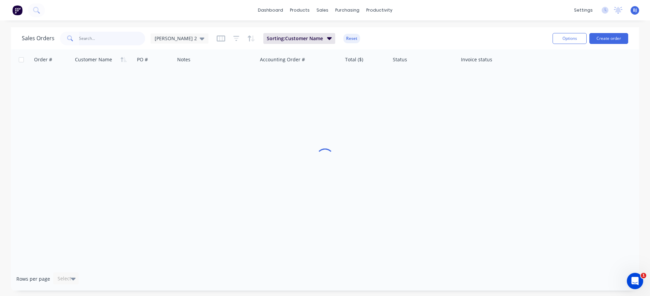
click at [122, 40] on input "text" at bounding box center [112, 39] width 66 height 14
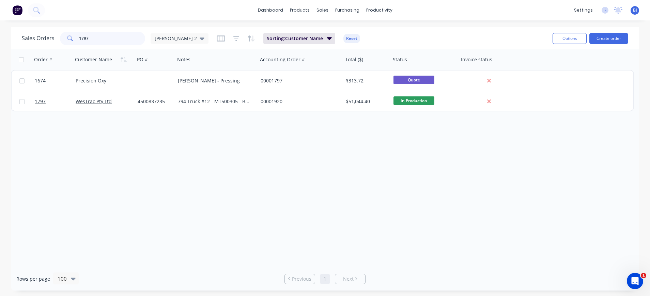
click at [119, 37] on input "1797" at bounding box center [112, 39] width 66 height 14
drag, startPoint x: 112, startPoint y: 37, endPoint x: 56, endPoint y: 41, distance: 55.9
click at [56, 41] on div "Sales Orders 1797 beth 2" at bounding box center [115, 39] width 187 height 14
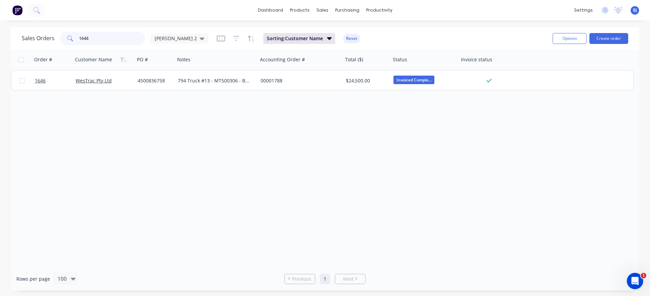
drag, startPoint x: 125, startPoint y: 34, endPoint x: 111, endPoint y: 34, distance: 13.6
click at [125, 35] on input "1646" at bounding box center [112, 39] width 66 height 14
drag, startPoint x: 111, startPoint y: 34, endPoint x: 72, endPoint y: 36, distance: 39.9
click at [72, 35] on div "1646" at bounding box center [102, 39] width 85 height 14
click at [113, 38] on input "1658" at bounding box center [112, 39] width 66 height 14
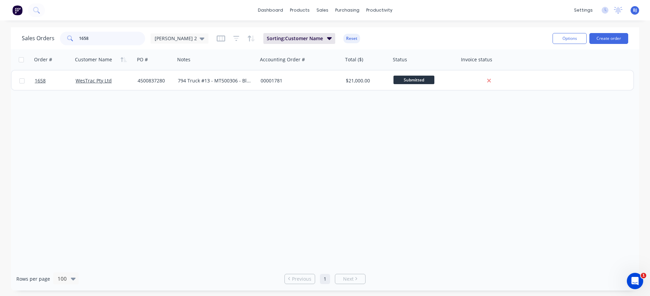
drag, startPoint x: 95, startPoint y: 42, endPoint x: 72, endPoint y: 41, distance: 23.2
click at [72, 41] on div "1658" at bounding box center [102, 39] width 85 height 14
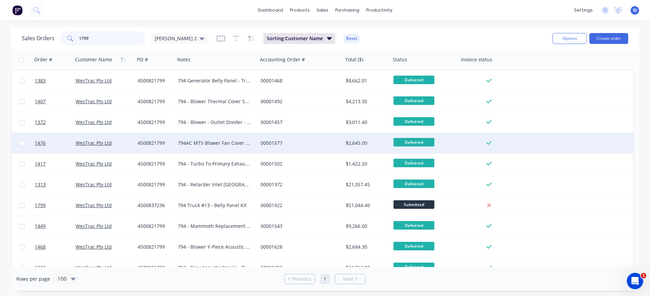
scroll to position [31, 0]
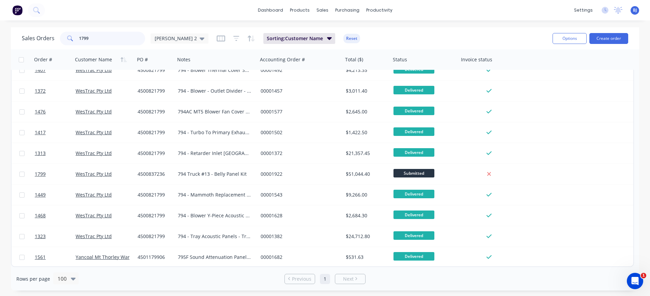
click at [111, 36] on input "1799" at bounding box center [112, 39] width 66 height 14
drag, startPoint x: 101, startPoint y: 35, endPoint x: 64, endPoint y: 36, distance: 36.4
click at [64, 36] on div "1799" at bounding box center [102, 39] width 85 height 14
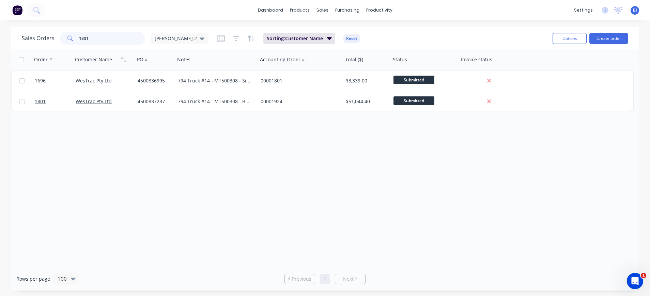
click at [109, 43] on input "1801" at bounding box center [112, 39] width 66 height 14
drag, startPoint x: 104, startPoint y: 40, endPoint x: 64, endPoint y: 38, distance: 40.6
click at [64, 38] on div "1801" at bounding box center [102, 39] width 85 height 14
drag, startPoint x: 99, startPoint y: 42, endPoint x: 62, endPoint y: 40, distance: 36.5
click at [62, 40] on div "1663" at bounding box center [102, 39] width 85 height 14
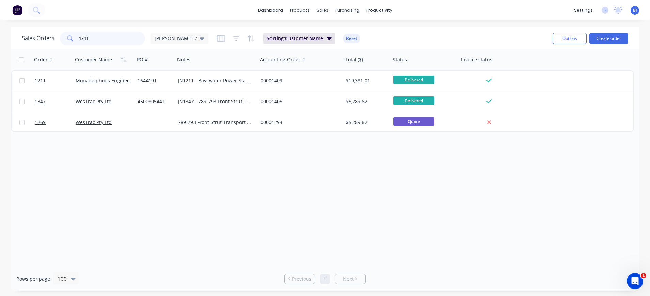
drag, startPoint x: 86, startPoint y: 40, endPoint x: 68, endPoint y: 40, distance: 18.0
click at [68, 40] on div "1211" at bounding box center [102, 39] width 85 height 14
drag, startPoint x: 89, startPoint y: 39, endPoint x: 64, endPoint y: 39, distance: 25.2
click at [64, 39] on div "1211" at bounding box center [102, 39] width 85 height 14
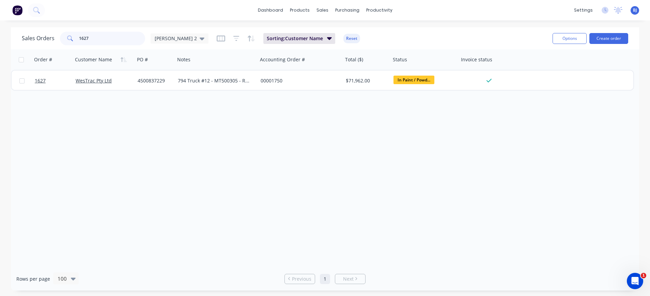
drag, startPoint x: 110, startPoint y: 36, endPoint x: 95, endPoint y: 36, distance: 14.6
click at [104, 36] on input "1627" at bounding box center [112, 39] width 66 height 14
drag, startPoint x: 92, startPoint y: 36, endPoint x: 71, endPoint y: 37, distance: 20.5
click at [71, 37] on div "1627" at bounding box center [102, 39] width 85 height 14
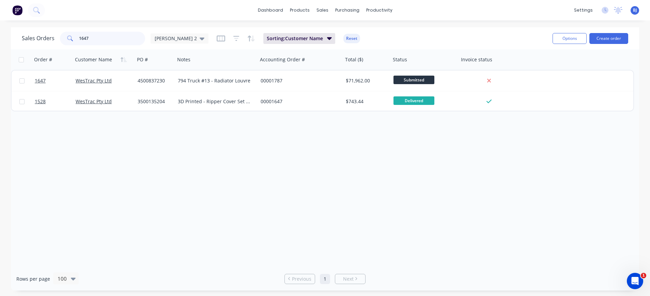
click at [111, 44] on input "1647" at bounding box center [112, 39] width 66 height 14
drag, startPoint x: 105, startPoint y: 40, endPoint x: 45, endPoint y: 38, distance: 60.0
click at [53, 39] on div "Sales Orders 1647 beth 2" at bounding box center [115, 39] width 187 height 14
drag, startPoint x: 127, startPoint y: 39, endPoint x: 122, endPoint y: 39, distance: 4.4
click at [126, 39] on input "1709" at bounding box center [112, 39] width 66 height 14
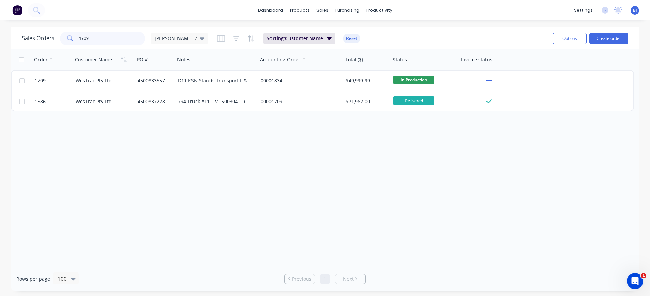
drag, startPoint x: 121, startPoint y: 39, endPoint x: 42, endPoint y: 42, distance: 79.7
click at [42, 42] on div "Sales Orders 1709 beth 2" at bounding box center [115, 39] width 187 height 14
drag, startPoint x: 103, startPoint y: 41, endPoint x: 68, endPoint y: 37, distance: 34.6
click at [68, 37] on div "1660" at bounding box center [102, 39] width 85 height 14
drag, startPoint x: 99, startPoint y: 34, endPoint x: 51, endPoint y: 24, distance: 48.4
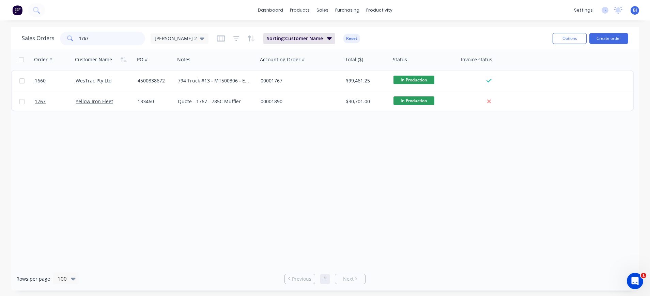
click at [63, 34] on div "1767" at bounding box center [102, 39] width 85 height 14
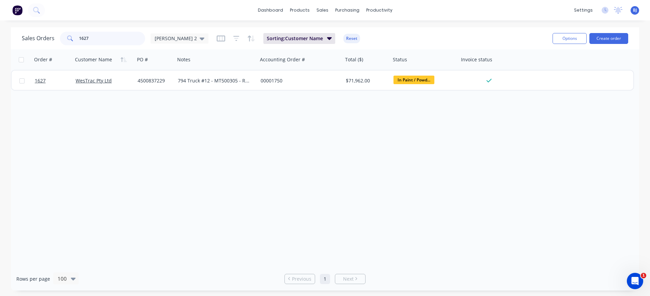
drag, startPoint x: 90, startPoint y: 38, endPoint x: 65, endPoint y: 38, distance: 25.2
click at [65, 38] on div "1627" at bounding box center [102, 39] width 85 height 14
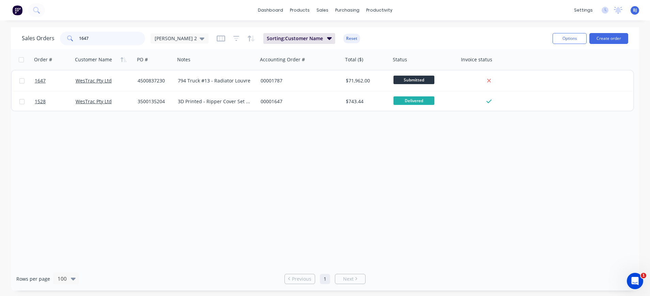
drag, startPoint x: 109, startPoint y: 39, endPoint x: 63, endPoint y: 39, distance: 46.0
click at [63, 39] on div "1647" at bounding box center [102, 39] width 85 height 14
drag, startPoint x: 109, startPoint y: 34, endPoint x: 74, endPoint y: 35, distance: 34.8
click at [74, 35] on div "1867" at bounding box center [102, 39] width 85 height 14
type input "1864"
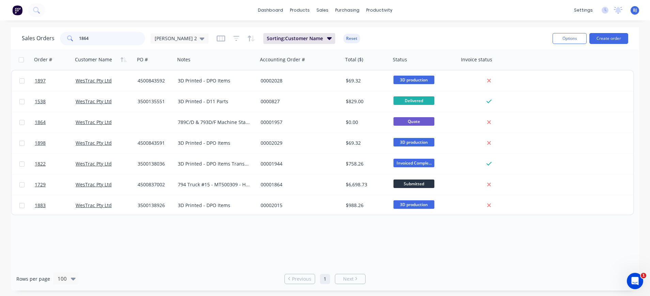
drag, startPoint x: 110, startPoint y: 40, endPoint x: 63, endPoint y: 38, distance: 46.7
click at [63, 38] on div "1864" at bounding box center [102, 39] width 85 height 14
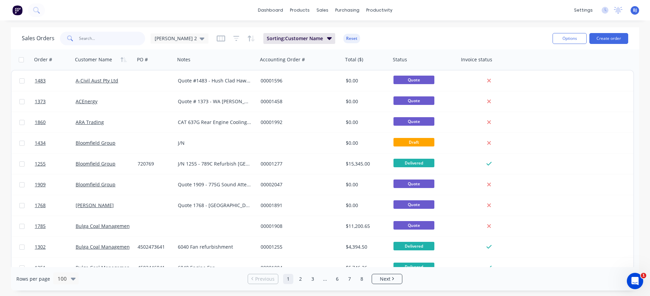
click at [117, 38] on input "text" at bounding box center [112, 39] width 66 height 14
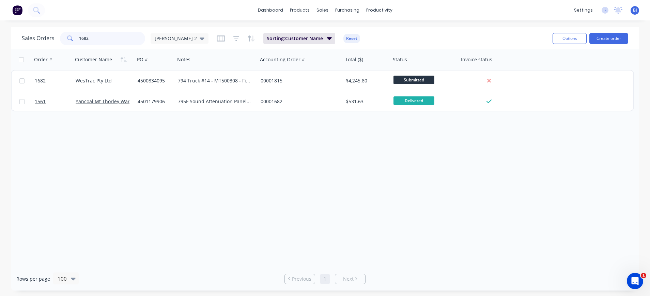
click at [86, 44] on input "1682" at bounding box center [112, 39] width 66 height 14
drag, startPoint x: 90, startPoint y: 40, endPoint x: 63, endPoint y: 38, distance: 26.3
click at [63, 38] on div "1682" at bounding box center [102, 39] width 85 height 14
type input "1709"
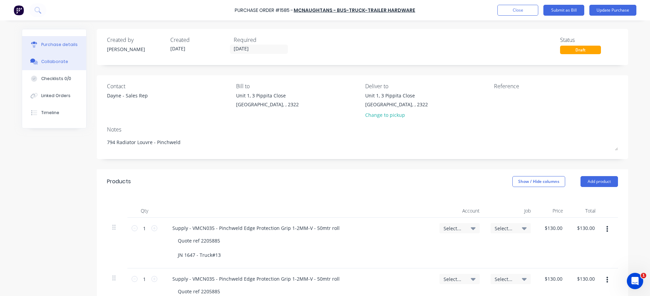
click at [47, 61] on div "Collaborate" at bounding box center [54, 62] width 27 height 6
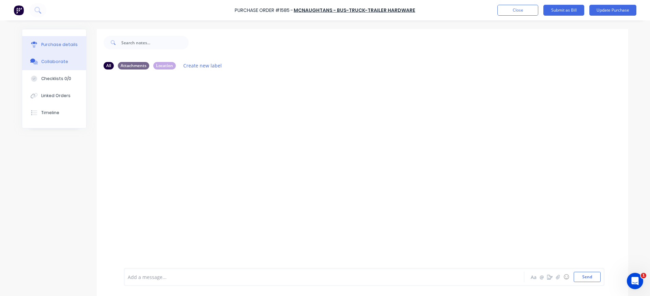
drag, startPoint x: 55, startPoint y: 45, endPoint x: 59, endPoint y: 45, distance: 3.8
click at [56, 45] on div "Purchase details" at bounding box center [59, 45] width 36 height 6
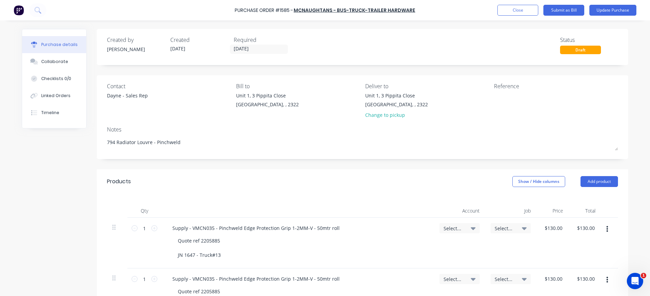
type textarea "x"
click at [508, 102] on textarea at bounding box center [536, 99] width 85 height 15
type textarea "1"
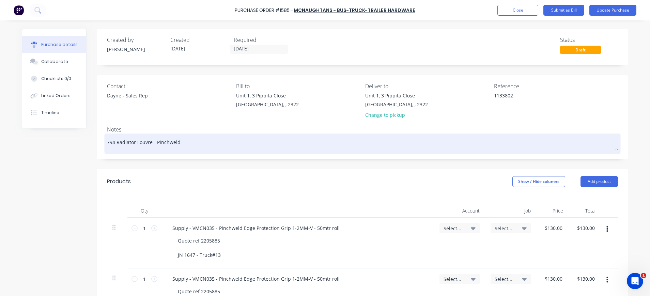
type textarea "1133802"
type textarea "x"
type textarea "1133802"
click at [205, 142] on textarea "794 Radiator Louvre - Pinchweld" at bounding box center [362, 142] width 511 height 15
type textarea "x"
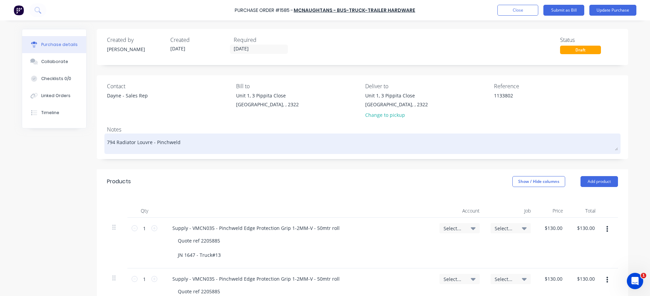
type textarea "794 Radiator Louvre - Pinchweld"
type textarea "x"
type textarea "794 Radiator Louvre - Pinchweld"
type textarea "x"
type textarea "794 Radiator Louvre - Pinchweld R"
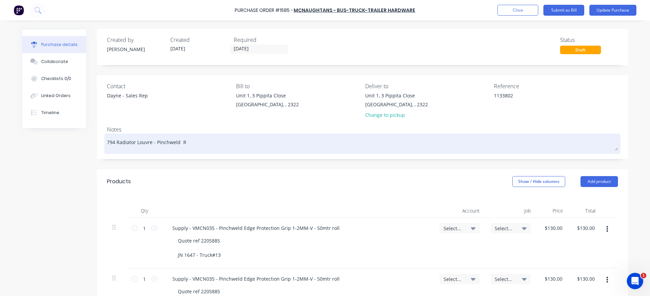
type textarea "x"
type textarea "794 Radiator Louvre - Pinchweld Re"
type textarea "x"
type textarea "794 Radiator Louvre - Pinchweld Ref"
type textarea "x"
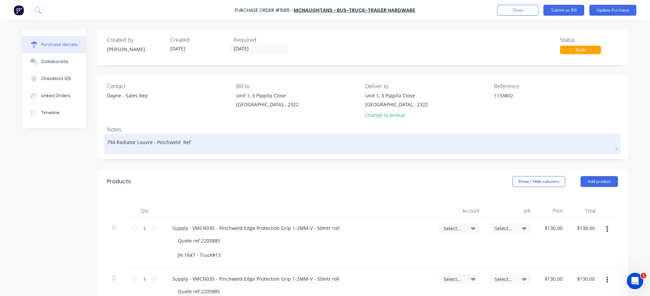
type textarea "794 Radiator Louvre - Pinchweld Refe"
type textarea "x"
type textarea "794 Radiator Louvre - Pinchweld Refer"
type textarea "x"
type textarea "794 Radiator Louvre - Pinchweld Refere"
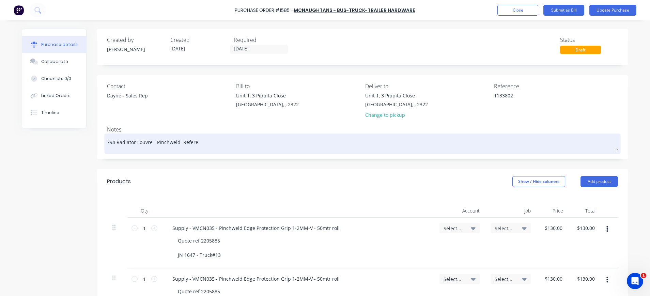
type textarea "x"
type textarea "794 Radiator Louvre - Pinchweld Referen"
type textarea "x"
type textarea "794 Radiator Louvre - Pinchweld Referenc"
type textarea "x"
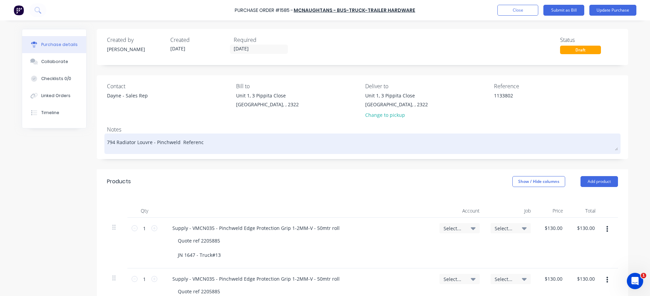
type textarea "794 Radiator Louvre - Pinchweld Reference"
type textarea "x"
type textarea "794 Radiator Louvre - Pinchweld Reference"
type textarea "x"
type textarea "794 Radiator Louvre - Pinchweld Reference P"
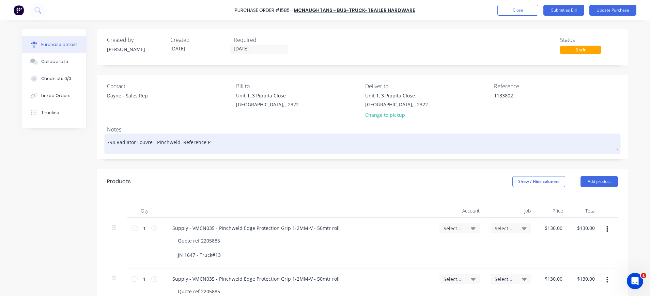
type textarea "x"
type textarea "794 Radiator Louvre - Pinchweld Reference PO"
type textarea "x"
type textarea "794 Radiator Louvre - Pinchweld Reference PO"
type textarea "x"
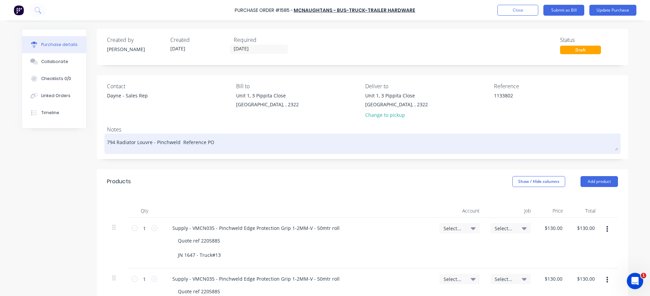
type textarea "794 Radiator Louvre - Pinchweld Reference PO #"
type textarea "x"
type textarea "794 Radiator Louvre - Pinchweld Reference PO #"
type textarea "x"
type textarea "794 Radiator Louvre - Pinchweld Reference PO # 0"
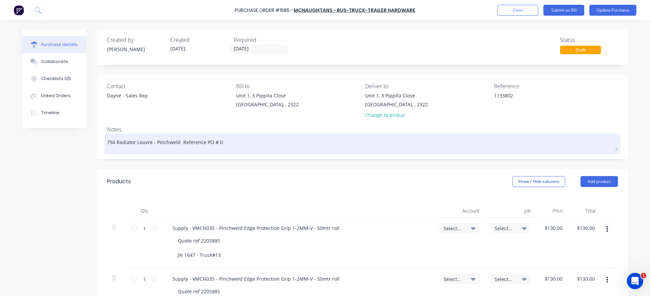
type textarea "x"
type textarea "794 Radiator Louvre - Pinchweld Reference PO # 01"
type textarea "x"
type textarea "794 Radiator Louvre - Pinchweld Reference PO # 0"
type textarea "x"
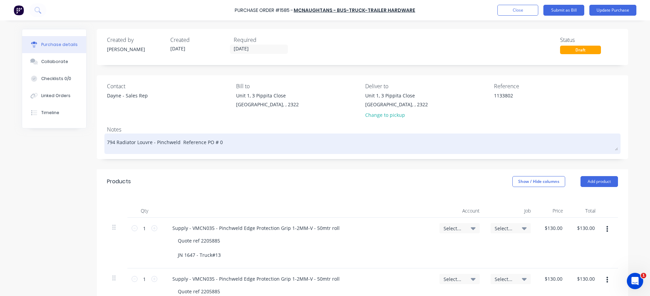
type textarea "794 Radiator Louvre - Pinchweld Reference PO #"
type textarea "x"
type textarea "794 Radiator Louvre - Pinchweld Reference PO # 1"
type textarea "x"
type textarea "794 Radiator Louvre - Pinchweld Reference PO # 15"
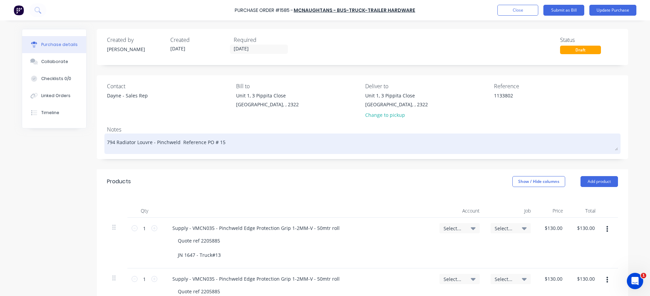
type textarea "x"
type textarea "794 Radiator Louvre - Pinchweld Reference PO # 153"
type textarea "x"
type textarea "794 Radiator Louvre - Pinchweld Reference PO # 1539"
type textarea "x"
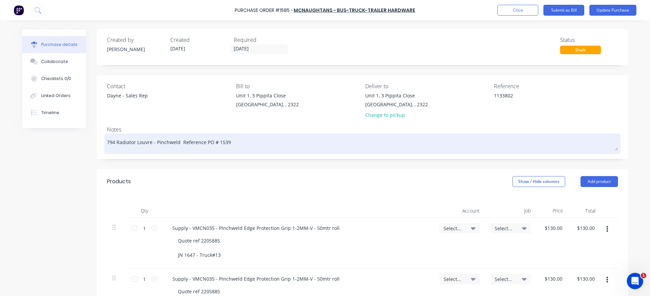
type textarea "794 Radiator Louvre - Pinchweld Reference PO # 1539"
type textarea "x"
type textarea "794 Radiator Louvre - Pinchweld Reference PO # 1539 5"
type textarea "x"
type textarea "794 Radiator Louvre - Pinchweld Reference PO # 1539 50"
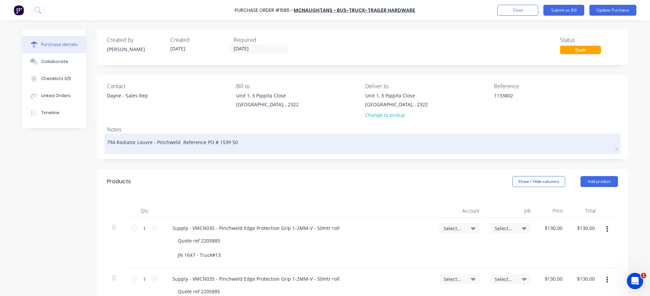
type textarea "x"
type textarea "794 Radiator Louvre - Pinchweld Reference PO # 1539 50M"
type textarea "x"
type textarea "794 Radiator Louvre - Pinchweld Reference PO # 1539 50M"
type textarea "x"
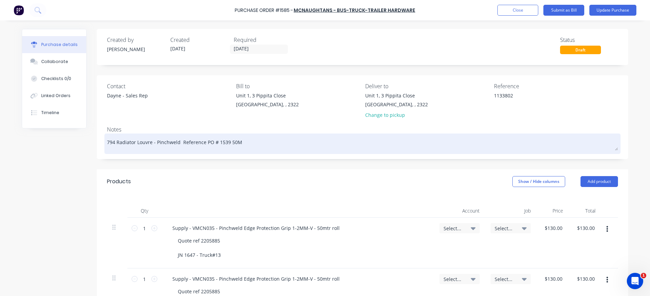
type textarea "794 Radiator Louvre - Pinchweld Reference PO # 1539 50M o"
type textarea "x"
type textarea "794 Radiator Louvre - Pinchweld Reference PO # 1539 50M on"
type textarea "x"
type textarea "794 Radiator Louvre - Pinchweld Reference PO # 1539 50M onl"
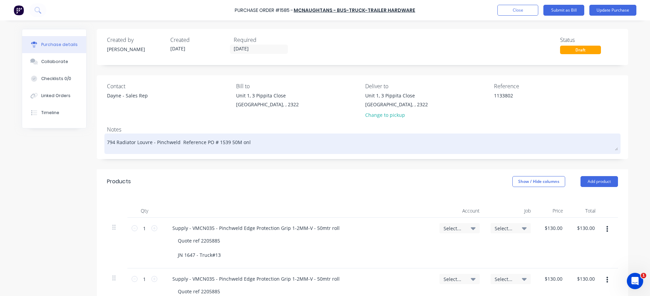
type textarea "x"
type textarea "794 Radiator Louvre - Pinchweld Reference PO # 1539 50M only"
type textarea "x"
type textarea "794 Radiator Louvre - Pinchweld Reference PO # 1539 50M only"
type textarea "x"
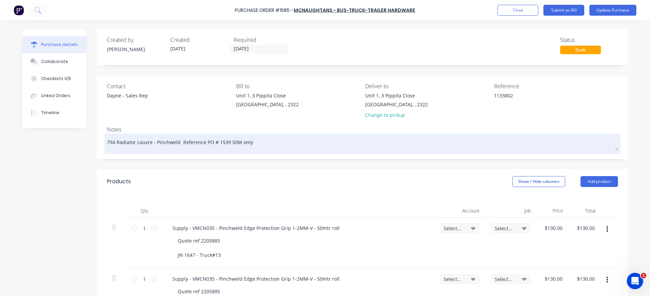
type textarea "794 Radiator Louvre - Pinchweld Reference PO # 1539 50M only s"
type textarea "x"
type textarea "794 Radiator Louvre - Pinchweld Reference PO # 1539 50M only su"
type textarea "x"
type textarea "794 Radiator Louvre - Pinchweld Reference PO # 1539 50M only sup"
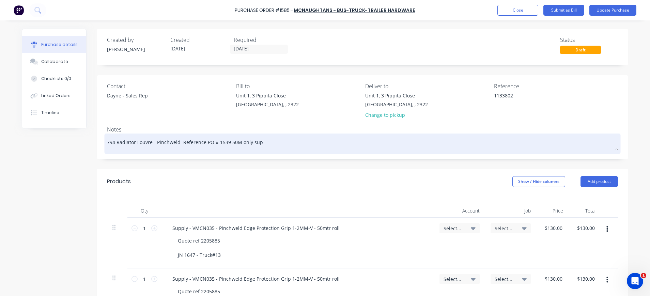
type textarea "x"
type textarea "794 Radiator Louvre - Pinchweld Reference PO # 1539 50M only supp"
type textarea "x"
type textarea "794 Radiator Louvre - Pinchweld Reference PO # 1539 50M only suppl"
type textarea "x"
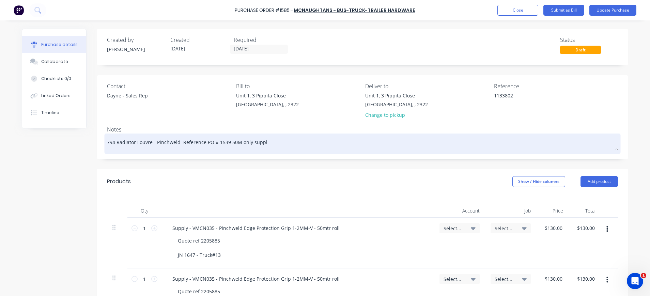
type textarea "794 Radiator Louvre - Pinchweld Reference PO # 1539 50M only suppli"
type textarea "x"
type textarea "794 Radiator Louvre - Pinchweld Reference PO # 1539 50M only supplie"
type textarea "x"
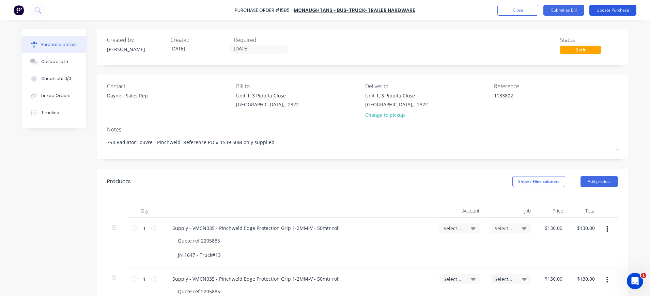
type textarea "794 Radiator Louvre - Pinchweld Reference PO # 1539 50M only supplied"
type textarea "x"
type textarea "794 Radiator Louvre - Pinchweld Reference PO # 1539 50M only supplied"
click at [606, 11] on button "Update Purchase" at bounding box center [612, 10] width 47 height 11
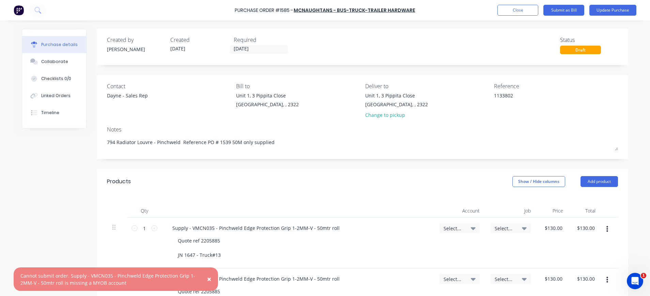
click at [207, 278] on span "×" at bounding box center [209, 279] width 4 height 10
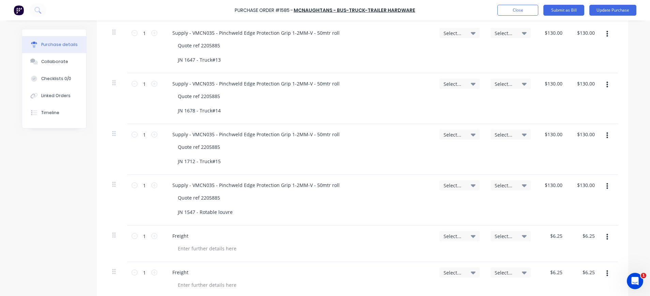
scroll to position [278, 0]
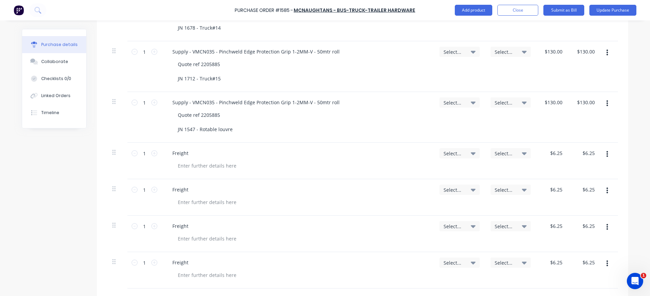
click at [606, 104] on icon "button" at bounding box center [607, 103] width 2 height 6
click at [584, 162] on button "Delete" at bounding box center [586, 163] width 58 height 14
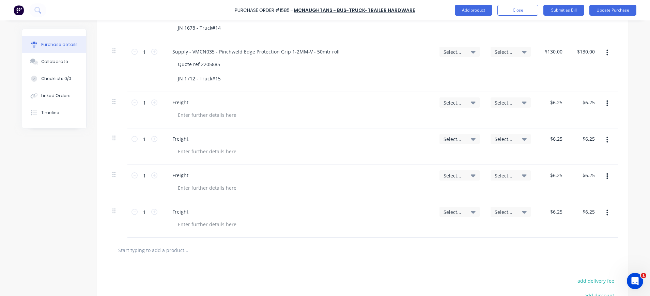
click at [606, 102] on icon "button" at bounding box center [607, 103] width 2 height 7
drag, startPoint x: 588, startPoint y: 165, endPoint x: 598, endPoint y: 144, distance: 23.6
click at [588, 164] on button "Delete" at bounding box center [586, 163] width 58 height 14
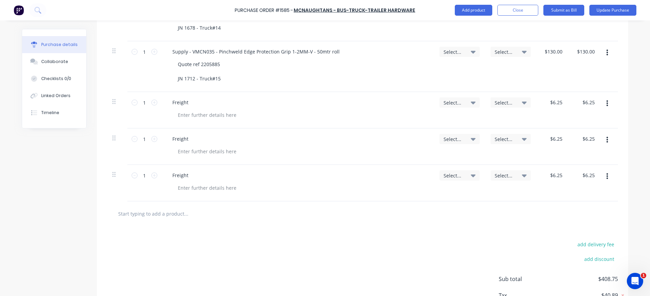
click at [606, 103] on icon "button" at bounding box center [607, 103] width 2 height 6
drag, startPoint x: 584, startPoint y: 165, endPoint x: 590, endPoint y: 154, distance: 13.3
click at [584, 164] on button "Delete" at bounding box center [586, 163] width 58 height 14
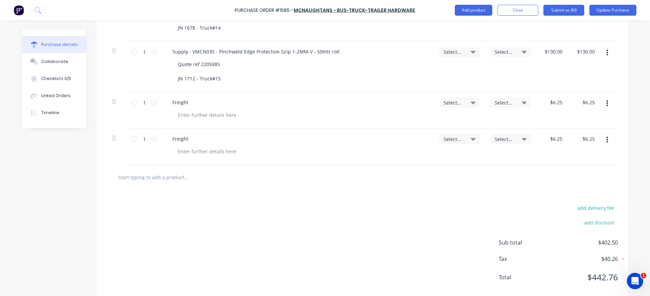
click at [606, 106] on button "button" at bounding box center [607, 103] width 16 height 12
drag, startPoint x: 583, startPoint y: 160, endPoint x: 594, endPoint y: 138, distance: 24.8
click at [583, 160] on button "Delete" at bounding box center [586, 163] width 58 height 14
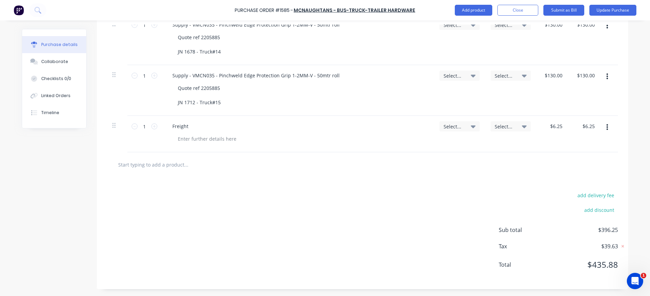
click at [606, 79] on icon "button" at bounding box center [607, 77] width 2 height 6
click at [584, 131] on button "Delete" at bounding box center [586, 136] width 58 height 14
drag, startPoint x: 605, startPoint y: 75, endPoint x: 603, endPoint y: 79, distance: 4.7
click at [604, 77] on button "button" at bounding box center [607, 76] width 16 height 12
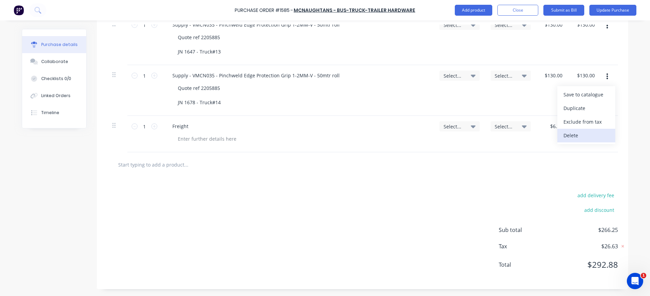
click at [577, 135] on button "Delete" at bounding box center [586, 136] width 58 height 14
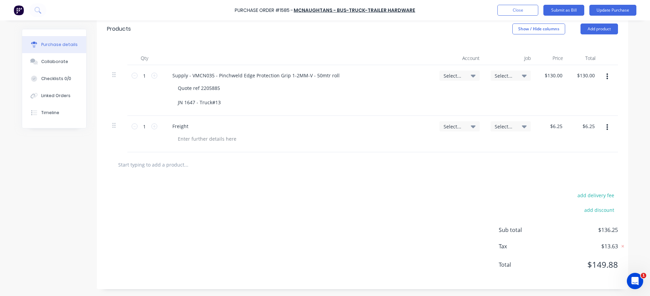
click at [601, 126] on button "button" at bounding box center [607, 127] width 16 height 12
click at [565, 186] on button "Delete" at bounding box center [586, 186] width 58 height 14
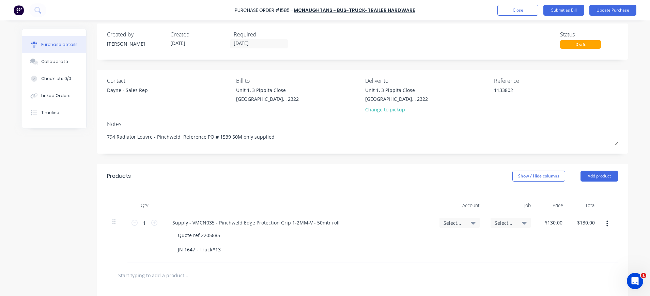
scroll to position [0, 0]
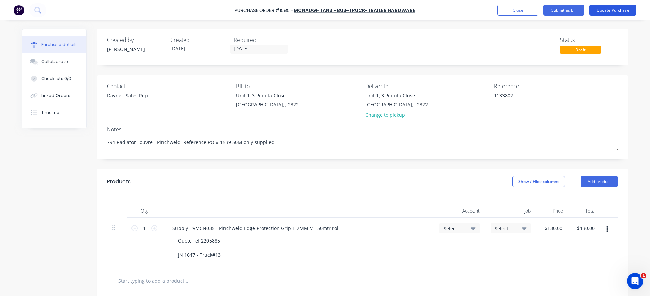
click at [608, 11] on button "Update Purchase" at bounding box center [612, 10] width 47 height 11
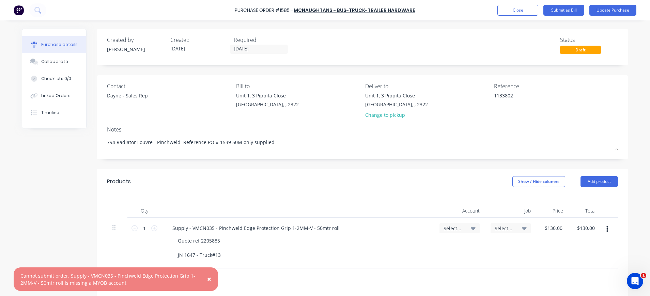
drag, startPoint x: 209, startPoint y: 279, endPoint x: 312, endPoint y: 270, distance: 103.9
click at [209, 280] on span "×" at bounding box center [209, 279] width 4 height 10
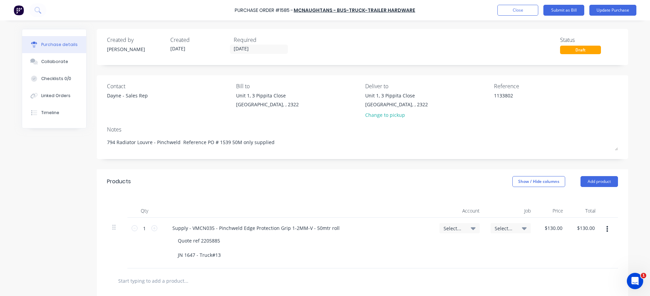
click at [522, 227] on icon at bounding box center [524, 228] width 5 height 3
click at [471, 228] on icon at bounding box center [473, 228] width 5 height 3
type textarea "x"
click at [408, 250] on input at bounding box center [437, 249] width 70 height 14
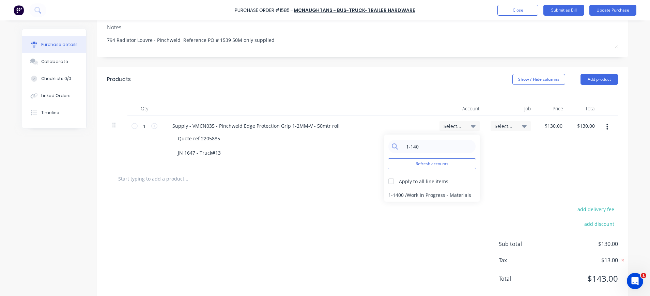
scroll to position [116, 0]
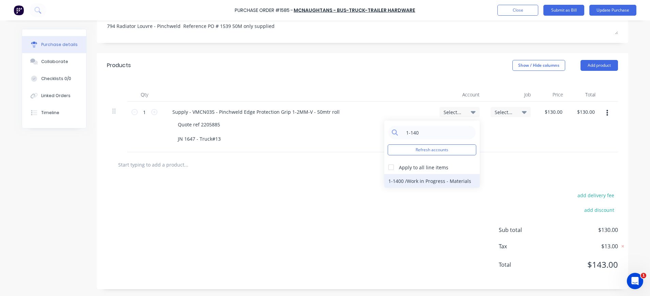
type input "1-140"
click at [407, 183] on div "1-1400 / Work in Progress - Materials" at bounding box center [431, 181] width 95 height 14
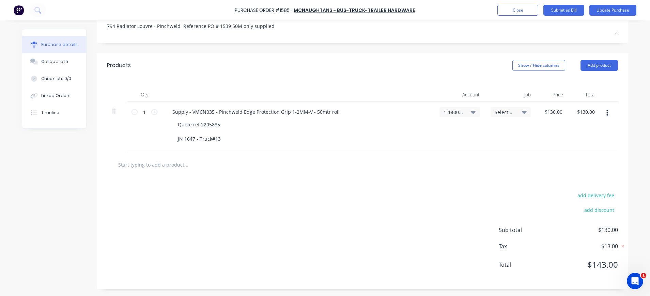
click at [510, 113] on span "Select..." at bounding box center [504, 112] width 20 height 7
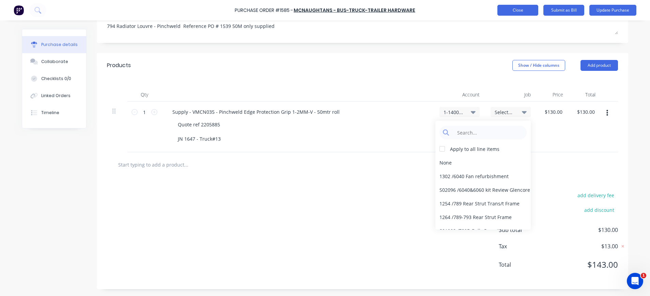
click at [523, 10] on button "Close" at bounding box center [517, 10] width 41 height 11
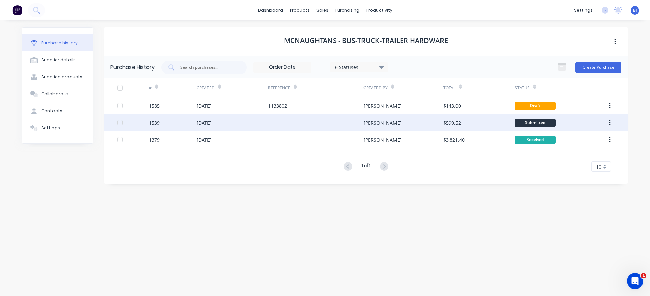
click at [204, 126] on div "[DATE]" at bounding box center [203, 122] width 15 height 7
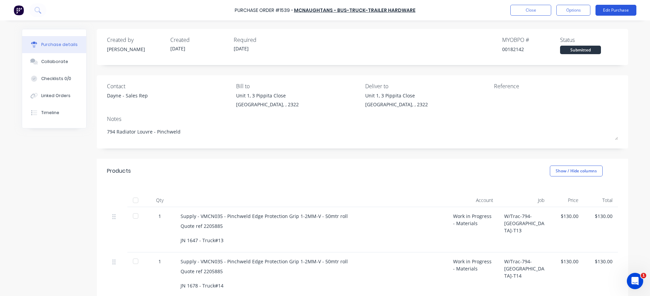
click at [615, 9] on button "Edit Purchase" at bounding box center [615, 10] width 41 height 11
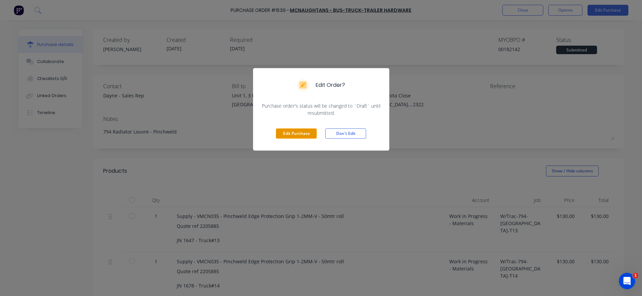
click at [279, 137] on button "Edit Purchase" at bounding box center [296, 133] width 41 height 10
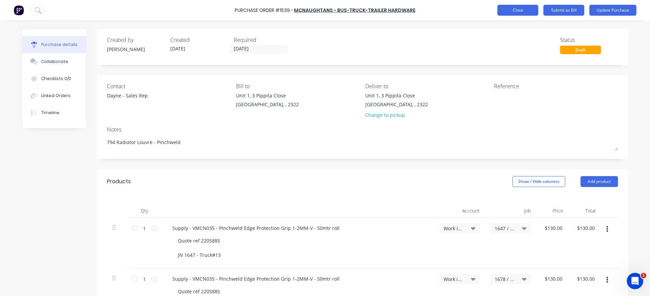
click at [520, 10] on button "Close" at bounding box center [517, 10] width 41 height 11
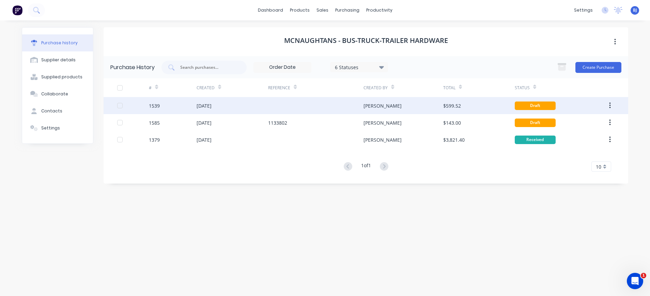
click at [512, 105] on div "$599.52" at bounding box center [479, 105] width 72 height 17
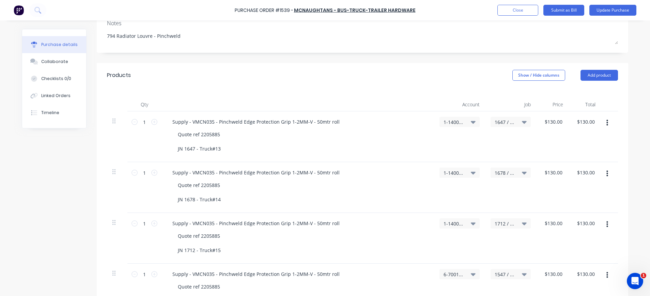
scroll to position [5, 0]
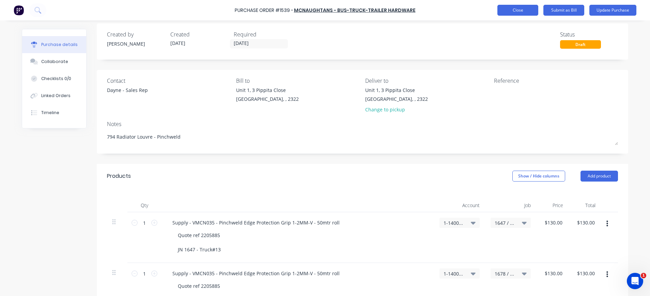
click at [533, 9] on button "Close" at bounding box center [517, 10] width 41 height 11
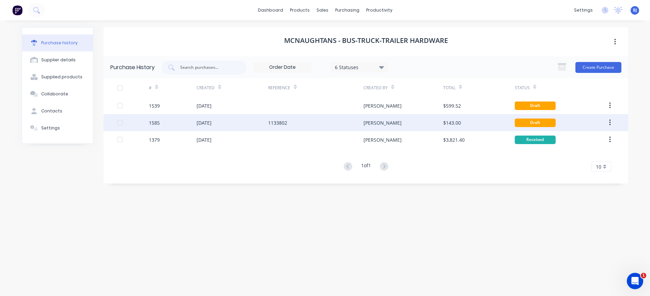
click at [225, 124] on div "[DATE]" at bounding box center [232, 122] width 72 height 17
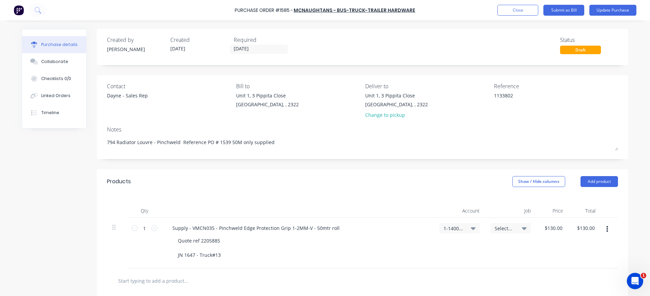
click at [509, 228] on span "Select..." at bounding box center [504, 228] width 20 height 7
type textarea "x"
drag, startPoint x: 491, startPoint y: 252, endPoint x: 473, endPoint y: 247, distance: 18.1
click at [491, 252] on input at bounding box center [488, 249] width 70 height 14
type input "1647"
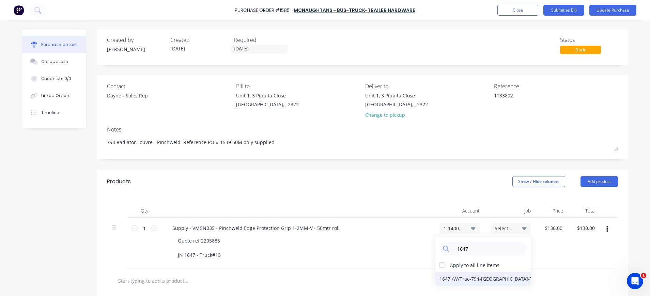
click at [493, 280] on div "1647 / W/Trac-794-Louvre-T13" at bounding box center [482, 279] width 95 height 14
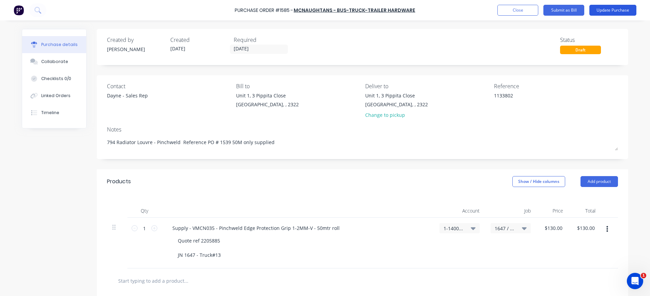
click at [609, 10] on button "Update Purchase" at bounding box center [612, 10] width 47 height 11
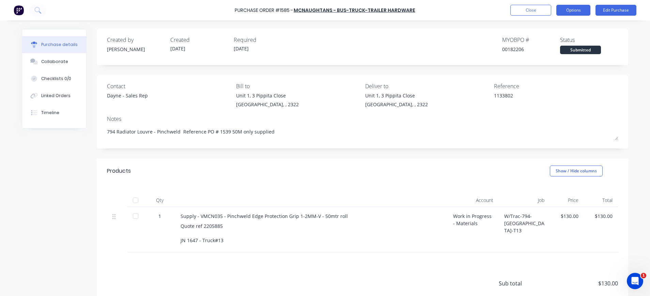
click at [577, 9] on button "Options" at bounding box center [573, 10] width 34 height 11
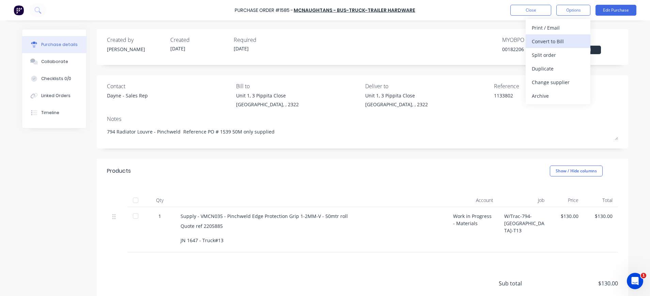
click at [559, 39] on div "Convert to Bill" at bounding box center [558, 41] width 52 height 10
type textarea "x"
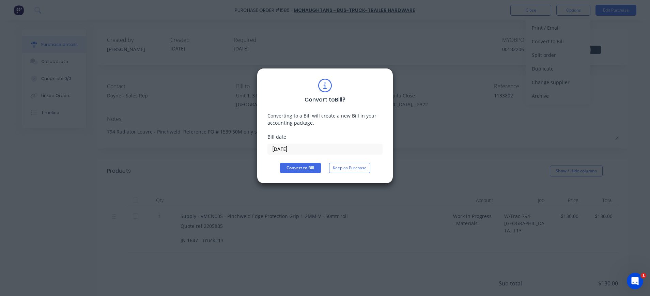
click at [289, 149] on input "[DATE]" at bounding box center [325, 149] width 114 height 10
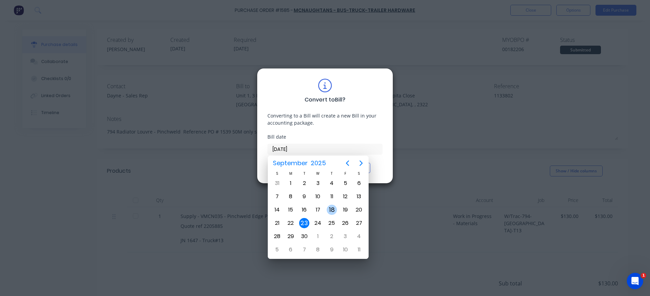
drag, startPoint x: 332, startPoint y: 207, endPoint x: 329, endPoint y: 207, distance: 3.8
click at [332, 208] on div "18" at bounding box center [332, 210] width 10 height 10
type input "[DATE]"
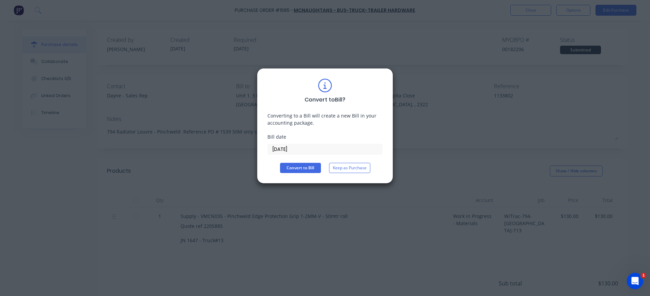
click at [297, 161] on div "Convert to Bill ? Converting to a Bill will create a new Bill in your accountin…" at bounding box center [324, 126] width 115 height 94
drag, startPoint x: 309, startPoint y: 168, endPoint x: 323, endPoint y: 169, distance: 14.0
click at [310, 168] on button "Convert to Bill" at bounding box center [300, 168] width 41 height 10
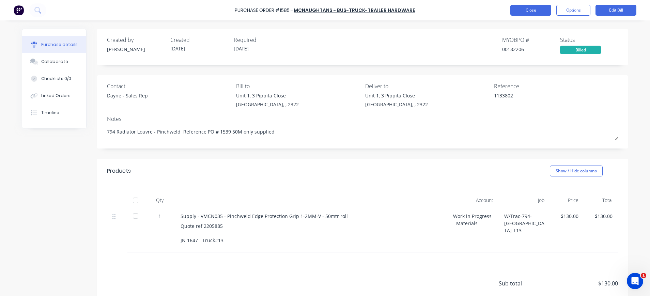
click at [533, 11] on button "Close" at bounding box center [530, 10] width 41 height 11
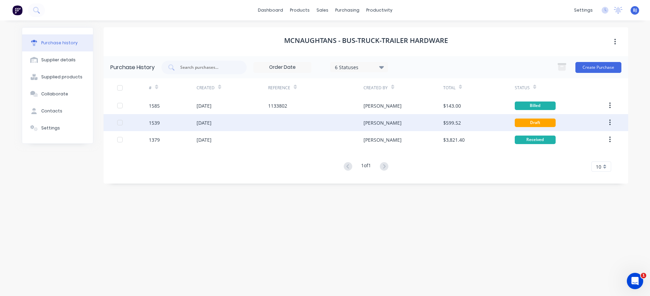
click at [207, 123] on div "[DATE]" at bounding box center [203, 122] width 15 height 7
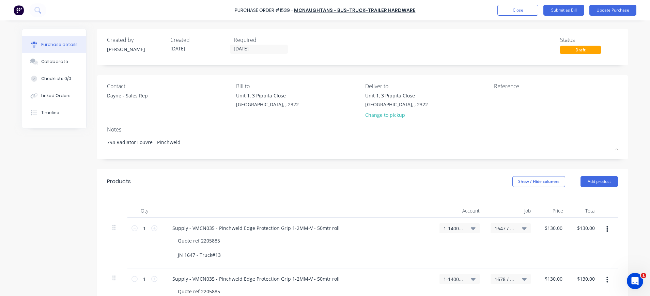
click at [606, 229] on icon "button" at bounding box center [607, 229] width 2 height 6
click at [574, 286] on button "Delete" at bounding box center [586, 288] width 58 height 14
click at [521, 11] on button "Close" at bounding box center [517, 10] width 41 height 11
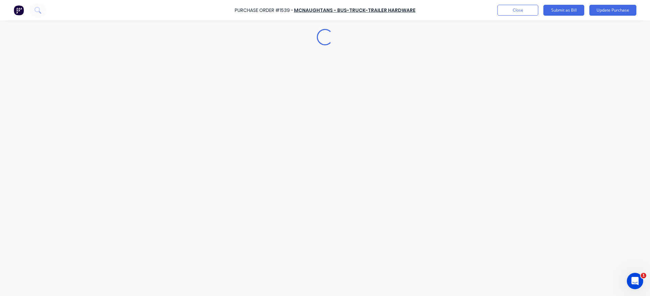
type textarea "x"
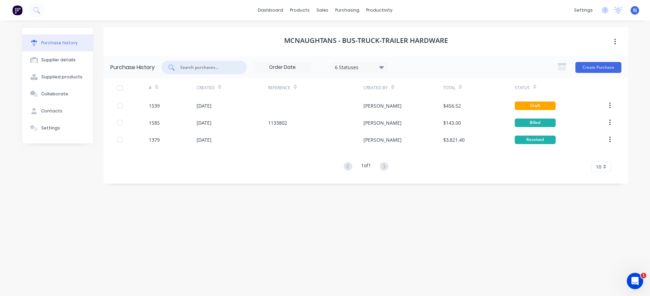
click at [232, 64] on input "text" at bounding box center [207, 67] width 57 height 7
type input "1379"
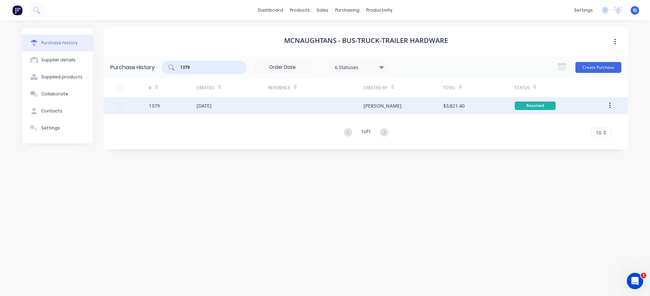
click at [370, 105] on div "[PERSON_NAME]" at bounding box center [382, 105] width 38 height 7
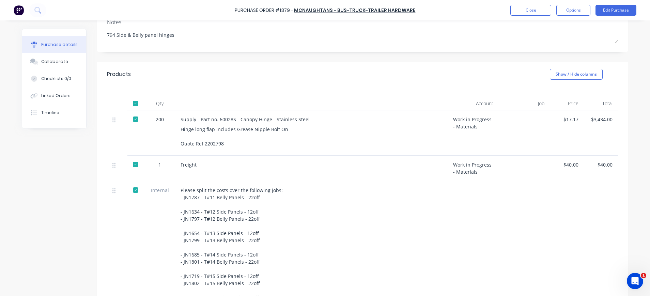
scroll to position [93, 0]
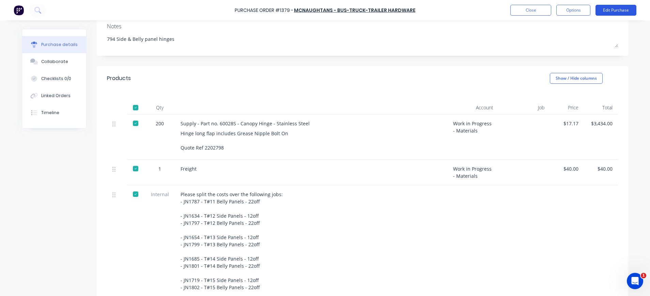
click at [608, 12] on button "Edit Purchase" at bounding box center [615, 10] width 41 height 11
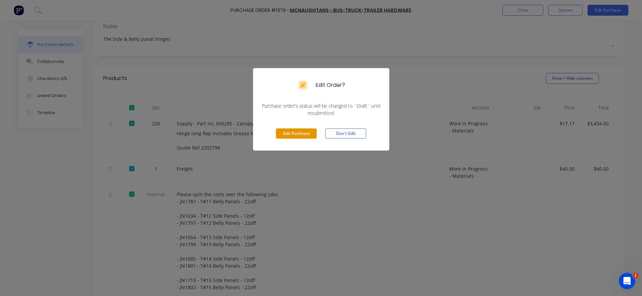
click at [282, 134] on button "Edit Purchase" at bounding box center [296, 133] width 41 height 10
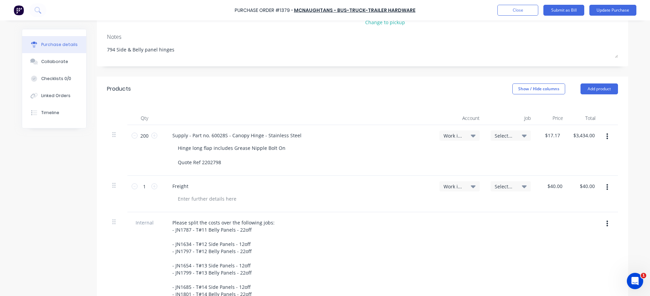
click at [606, 140] on icon "button" at bounding box center [607, 136] width 2 height 7
click at [606, 136] on icon "button" at bounding box center [607, 136] width 2 height 7
click at [605, 137] on button "button" at bounding box center [607, 136] width 16 height 12
click at [588, 165] on button "Duplicate" at bounding box center [586, 168] width 58 height 14
type textarea "x"
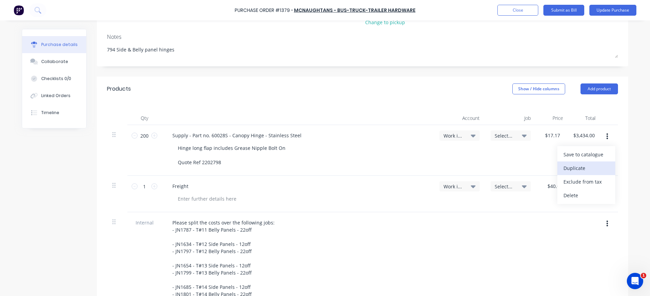
type input "$17.17"
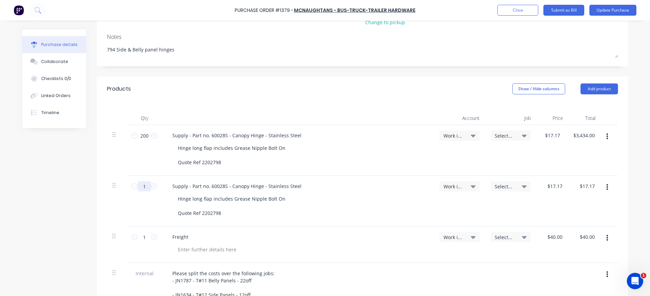
click at [145, 184] on input "1" at bounding box center [145, 186] width 14 height 10
type textarea "x"
type input "2"
type input "$34.34"
type textarea "x"
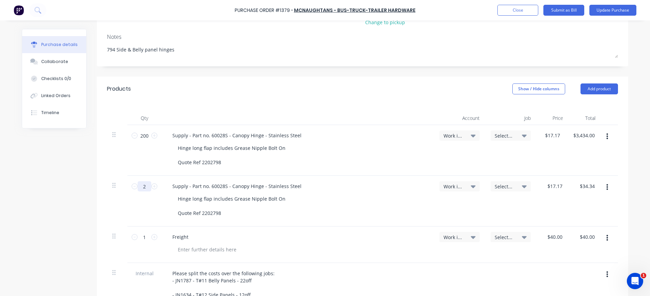
type input "22"
type input "$377.74"
type textarea "x"
type input "22"
click at [604, 187] on button "button" at bounding box center [607, 187] width 16 height 12
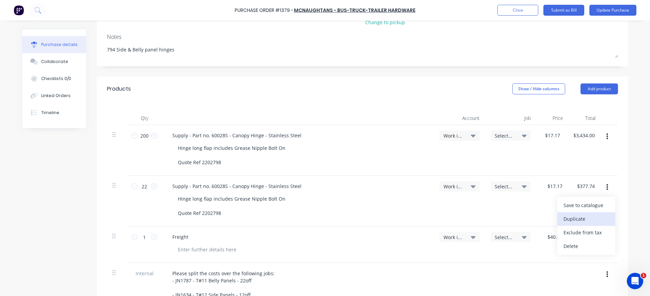
click at [591, 222] on button "Duplicate" at bounding box center [586, 219] width 58 height 14
type textarea "x"
type input "$17.17"
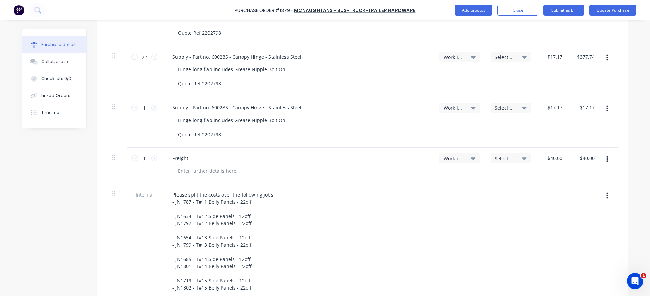
scroll to position [229, 0]
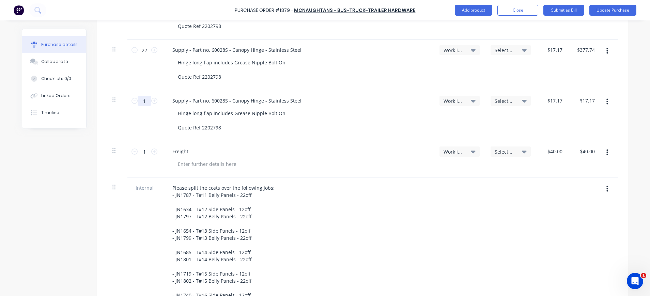
type textarea "x"
drag, startPoint x: 143, startPoint y: 103, endPoint x: 134, endPoint y: 101, distance: 9.3
click at [138, 101] on input "1" at bounding box center [145, 101] width 14 height 10
type input "12"
type textarea "x"
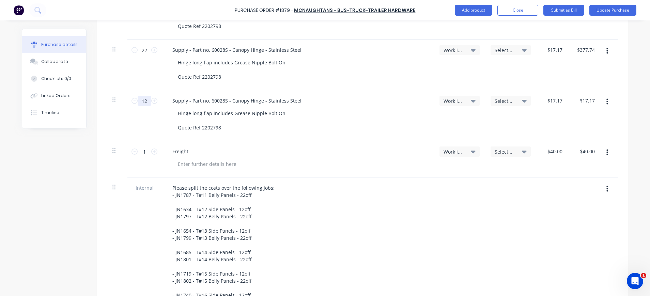
type input "$206.04"
type textarea "x"
click at [143, 101] on input "12" at bounding box center [145, 101] width 14 height 10
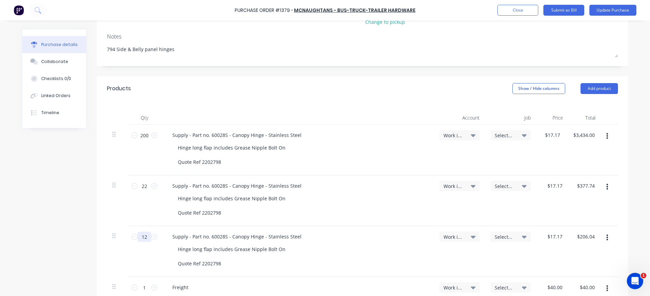
scroll to position [93, 0]
type input "12"
click at [139, 136] on input "200" at bounding box center [145, 135] width 14 height 10
type textarea "x"
type input "2"
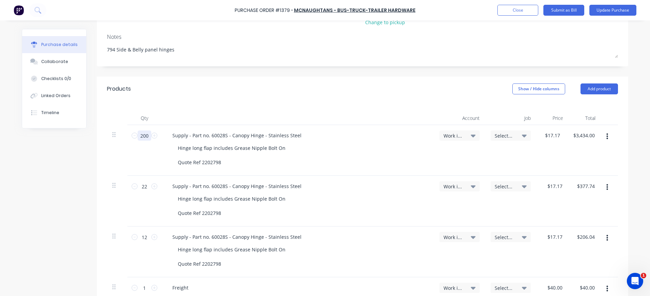
type input "$34.34"
type textarea "x"
type input "22"
type input "$377.74"
type textarea "x"
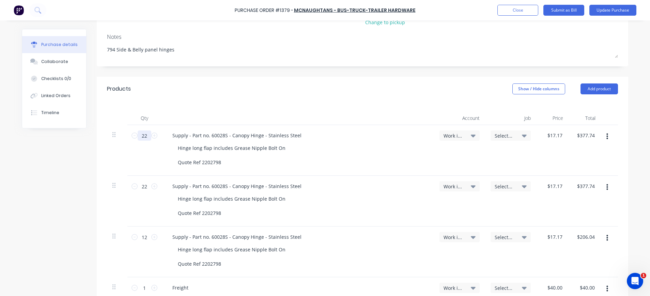
type input "22"
click at [606, 139] on icon "button" at bounding box center [607, 136] width 2 height 6
click at [587, 167] on button "Duplicate" at bounding box center [586, 168] width 58 height 14
type textarea "x"
type input "1"
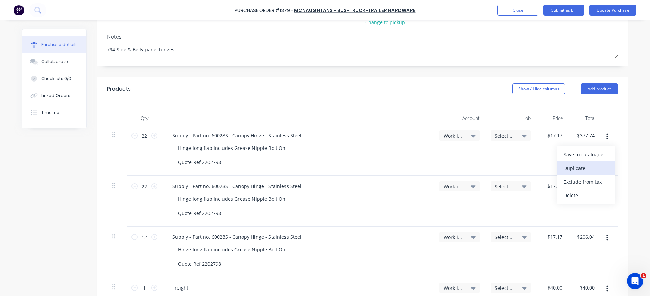
type input "$17.17"
type input "22"
type input "$377.74"
type input "12"
type input "$17.17"
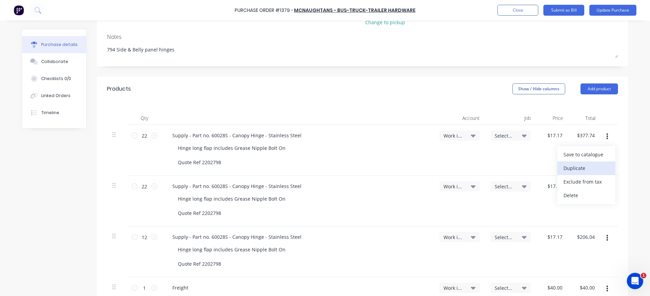
type input "$206.04"
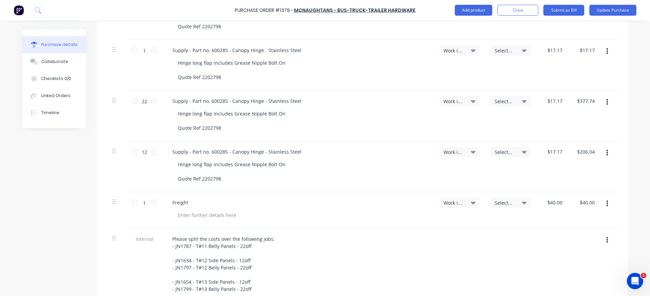
scroll to position [229, 0]
click at [606, 153] on icon "button" at bounding box center [607, 152] width 2 height 7
drag, startPoint x: 593, startPoint y: 185, endPoint x: 604, endPoint y: 157, distance: 30.5
click at [595, 183] on button "Duplicate" at bounding box center [586, 184] width 58 height 14
type textarea "x"
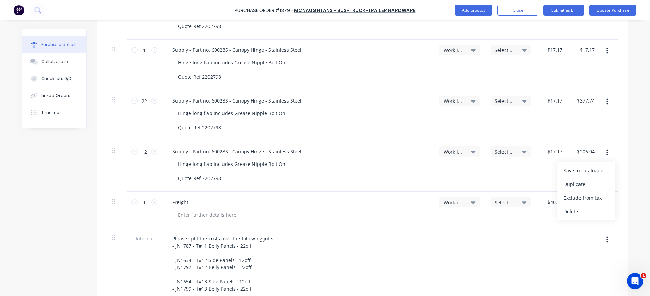
type input "$17.17"
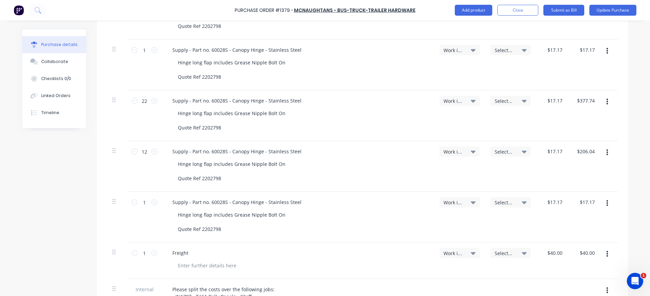
drag, startPoint x: 604, startPoint y: 154, endPoint x: 603, endPoint y: 161, distance: 7.2
click at [606, 154] on icon "button" at bounding box center [607, 152] width 2 height 7
click at [583, 187] on button "Duplicate" at bounding box center [586, 184] width 58 height 14
type textarea "x"
type input "$17.17"
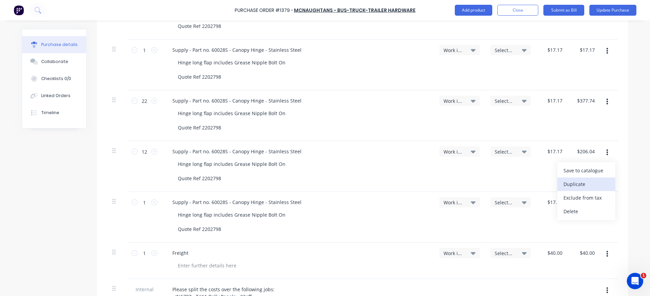
type input "$17.17"
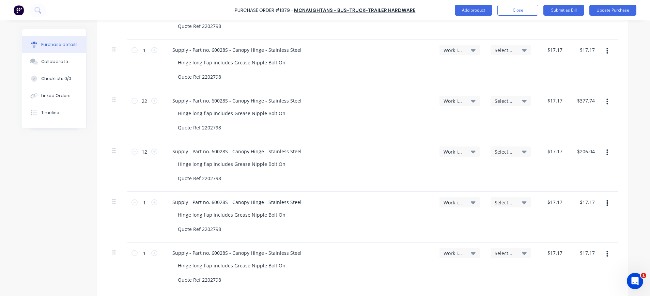
click at [606, 155] on icon "button" at bounding box center [607, 152] width 2 height 6
click at [580, 180] on button "Duplicate" at bounding box center [586, 184] width 58 height 14
type textarea "x"
type input "$17.17"
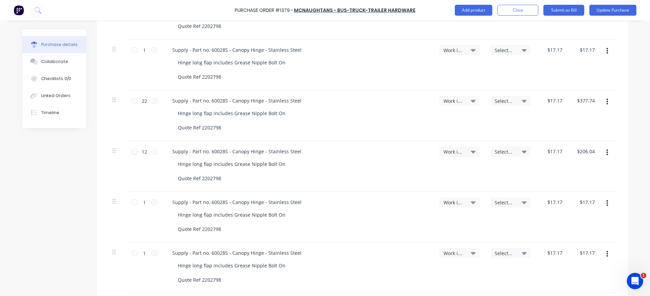
click at [600, 153] on button "button" at bounding box center [607, 152] width 16 height 12
drag, startPoint x: 581, startPoint y: 180, endPoint x: 587, endPoint y: 173, distance: 9.4
click at [581, 179] on button "Duplicate" at bounding box center [586, 184] width 58 height 14
type textarea "x"
type input "$17.17"
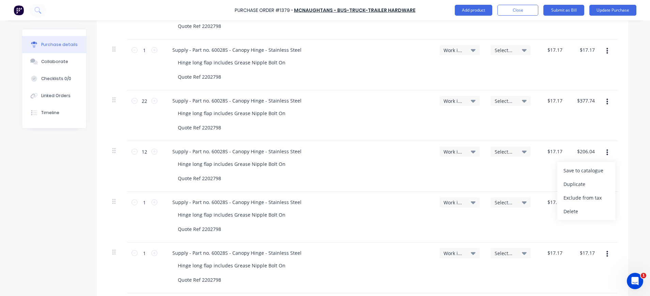
type input "$17.17"
click at [606, 151] on icon "button" at bounding box center [607, 152] width 2 height 6
click at [577, 183] on button "Duplicate" at bounding box center [586, 184] width 58 height 14
type textarea "x"
type input "$17.17"
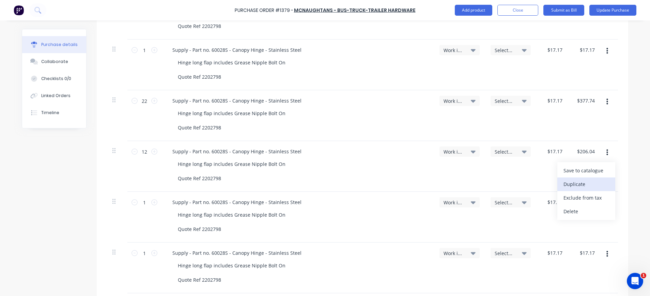
type input "$17.17"
click at [606, 153] on icon "button" at bounding box center [607, 152] width 2 height 6
click at [576, 184] on button "Duplicate" at bounding box center [586, 184] width 58 height 14
type textarea "x"
type input "$17.17"
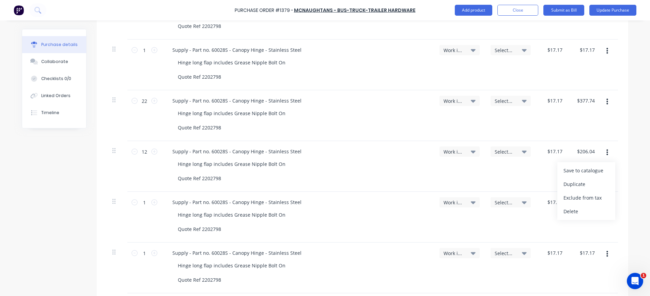
type input "$17.17"
click at [604, 153] on button "button" at bounding box center [607, 152] width 16 height 12
click at [577, 184] on button "Duplicate" at bounding box center [586, 184] width 58 height 14
type textarea "x"
type input "$17.17"
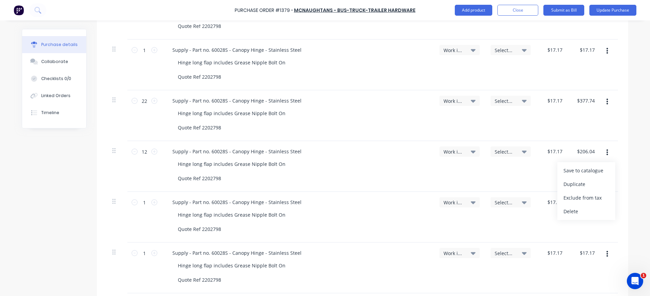
type input "$17.17"
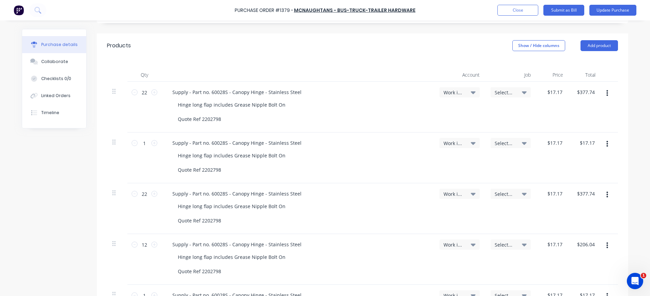
scroll to position [136, 0]
click at [144, 142] on input "1" at bounding box center [145, 143] width 14 height 10
type textarea "x"
type input "2"
type input "$34.34"
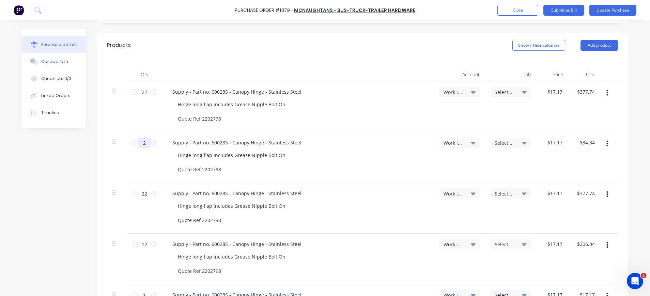
type textarea "x"
type input "22"
type input "$377.74"
type textarea "x"
type input "22"
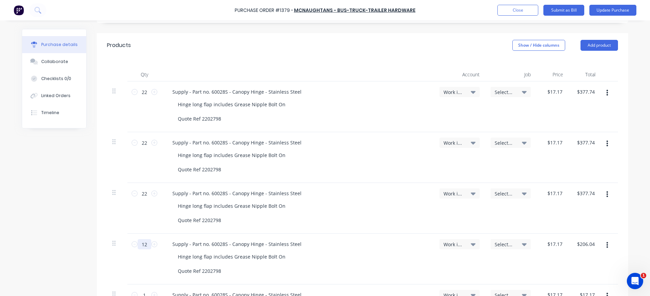
click at [144, 248] on input "12" at bounding box center [145, 244] width 14 height 10
type textarea "x"
type input "2"
type input "$34.34"
type textarea "x"
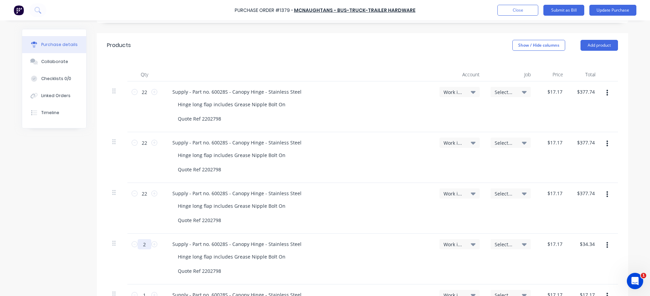
type input "22"
type input "$377.74"
type textarea "x"
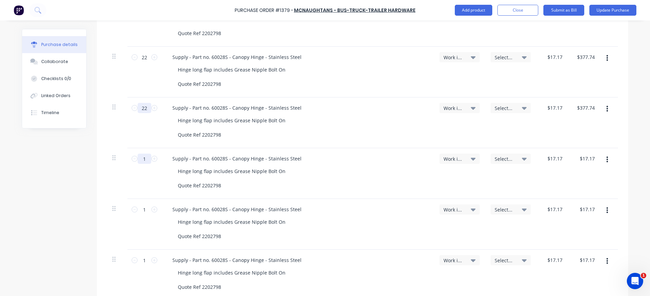
type input "22"
click at [143, 156] on input "1" at bounding box center [145, 159] width 14 height 10
type textarea "x"
type input "2"
type input "$34.34"
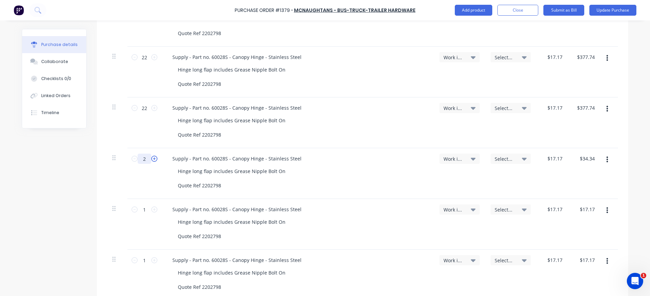
type textarea "x"
type input "22"
type input "$377.74"
type textarea "x"
type input "22"
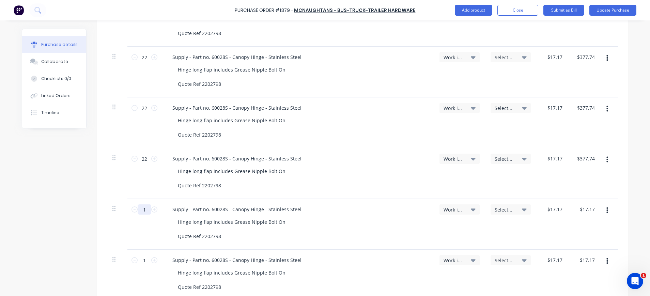
click at [145, 209] on input "1" at bounding box center [145, 209] width 14 height 10
type textarea "x"
type input "2"
type input "$34.34"
type textarea "x"
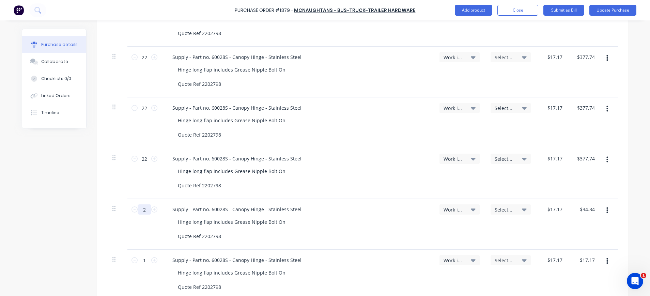
type input "22"
type input "$377.74"
type textarea "x"
type input "22"
click at [144, 262] on input "1" at bounding box center [145, 260] width 14 height 10
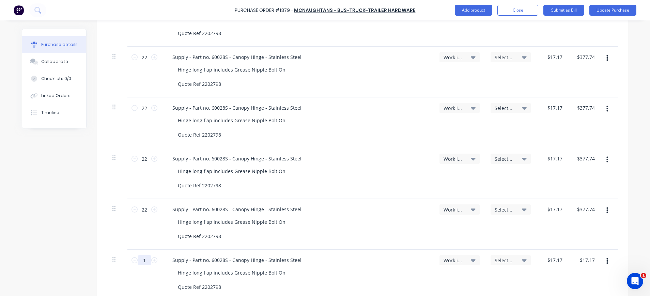
type textarea "x"
type input "2"
type input "$34.34"
type textarea "x"
type input "22"
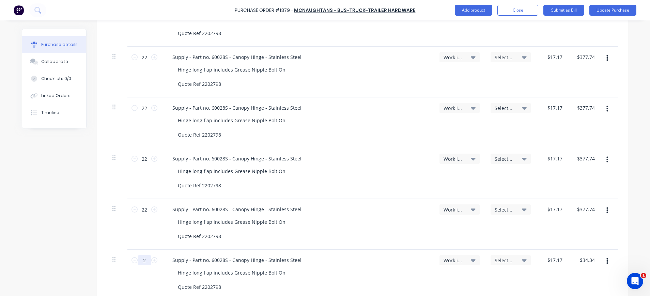
type input "$377.74"
type textarea "x"
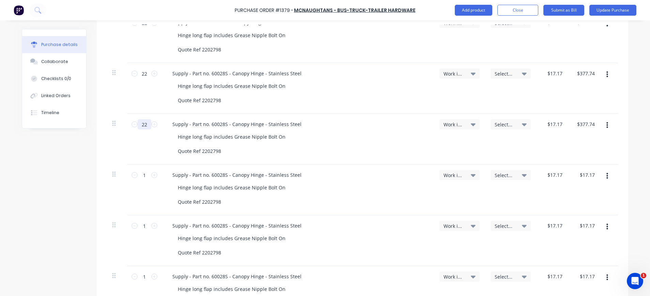
scroll to position [409, 0]
type input "22"
click at [138, 176] on input "1" at bounding box center [145, 175] width 14 height 10
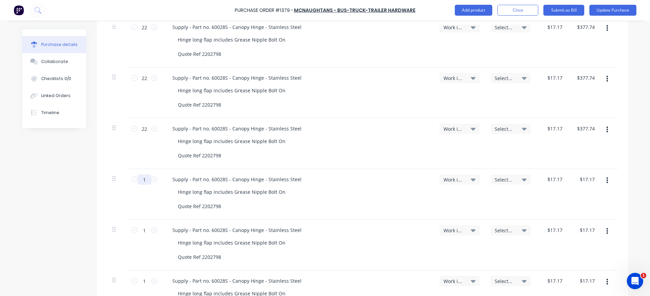
type textarea "x"
type input "12"
click at [145, 231] on input "1" at bounding box center [145, 230] width 14 height 10
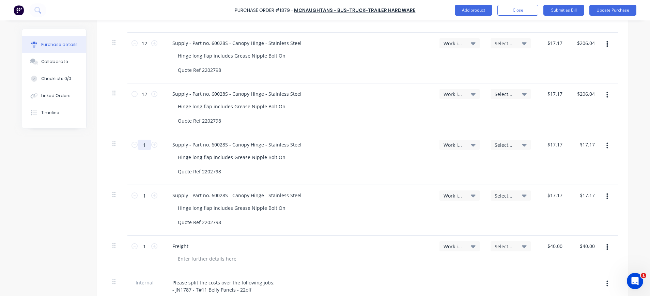
drag, startPoint x: 139, startPoint y: 145, endPoint x: 145, endPoint y: 145, distance: 6.1
click at [145, 145] on input "1" at bounding box center [145, 145] width 14 height 10
click at [140, 193] on input "1" at bounding box center [145, 195] width 14 height 10
click at [138, 244] on input "1" at bounding box center [145, 246] width 14 height 10
click at [606, 195] on icon "button" at bounding box center [607, 196] width 2 height 7
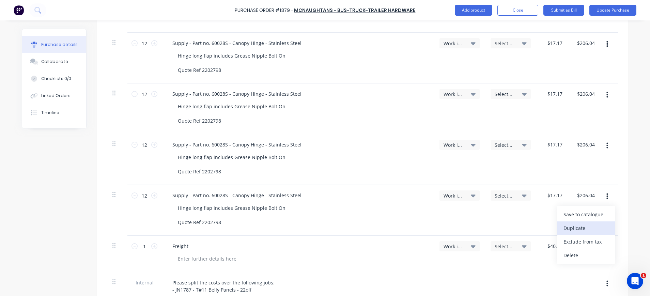
click at [589, 228] on button "Duplicate" at bounding box center [586, 228] width 58 height 14
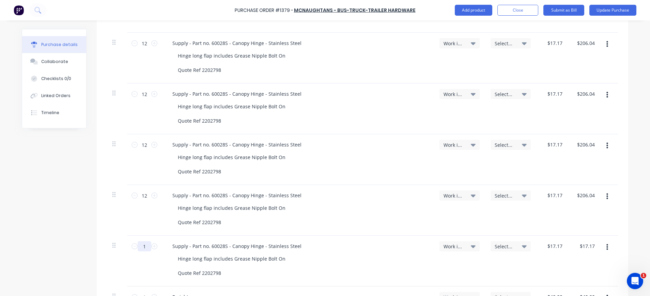
click at [143, 246] on input "1" at bounding box center [145, 246] width 14 height 10
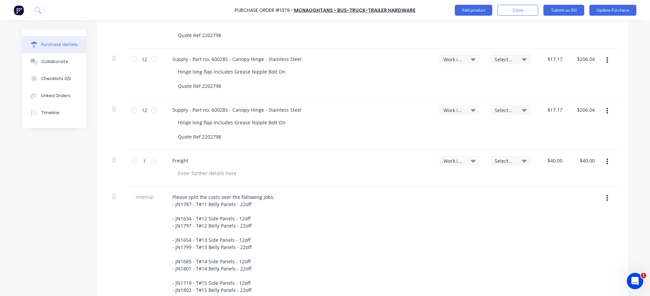
click at [522, 159] on icon at bounding box center [524, 160] width 5 height 7
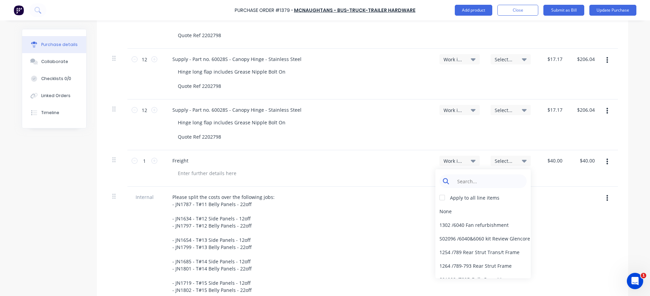
click at [482, 179] on input at bounding box center [488, 181] width 70 height 14
click at [489, 212] on div "1685 / W/Trac-794-Side-Panel-T14" at bounding box center [482, 211] width 95 height 14
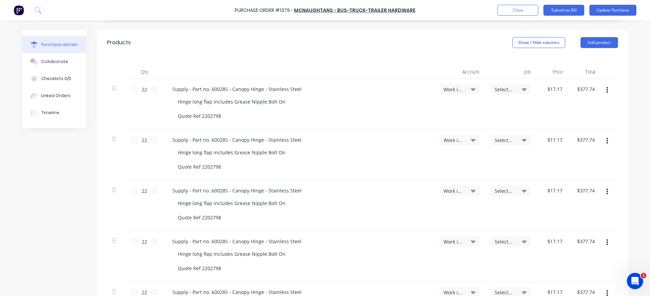
scroll to position [131, 0]
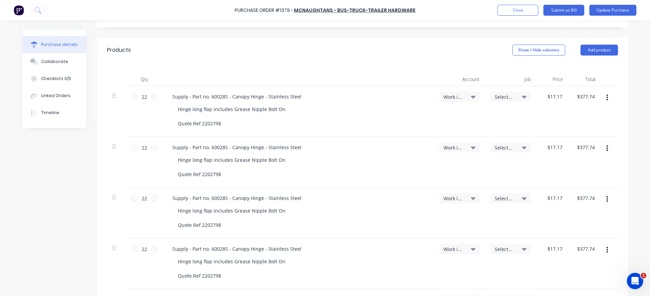
click at [522, 96] on icon at bounding box center [524, 96] width 5 height 7
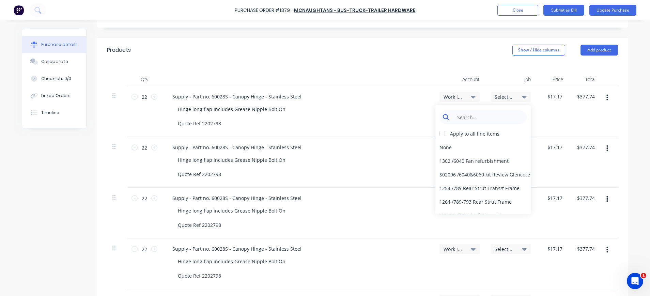
click at [486, 115] on input at bounding box center [488, 117] width 70 height 14
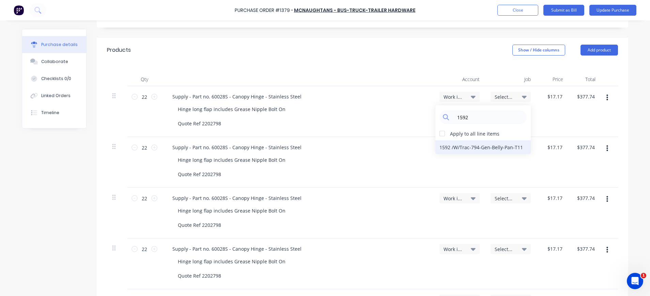
click at [509, 148] on div "1592 / W/Trac-794-Gen-Belly-Pan-T11" at bounding box center [482, 147] width 95 height 14
click at [506, 148] on span "Select..." at bounding box center [504, 147] width 20 height 7
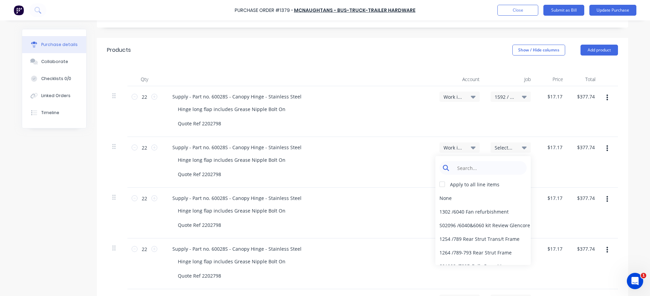
click at [502, 170] on input at bounding box center [488, 168] width 70 height 14
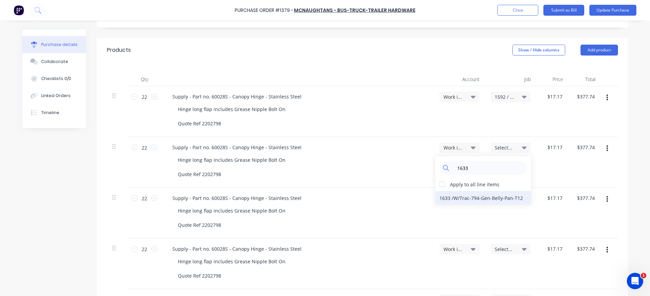
click at [492, 199] on div "1633 / W/Trac-794-Gen-Belly-Pan-T12" at bounding box center [482, 198] width 95 height 14
click at [498, 198] on span "Select..." at bounding box center [504, 198] width 20 height 7
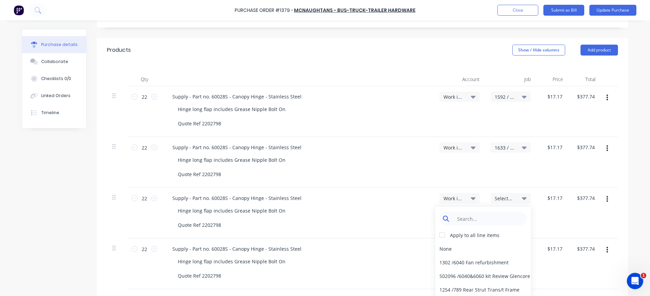
click at [500, 215] on input at bounding box center [488, 219] width 70 height 14
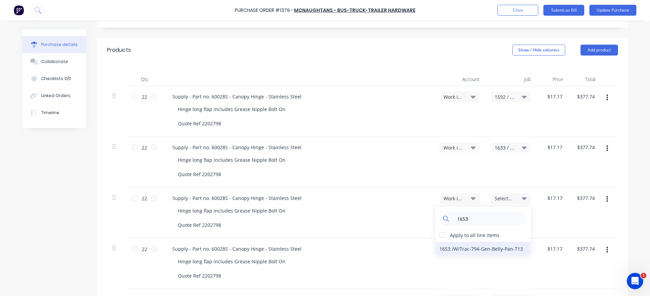
click at [457, 246] on div "1653 / W/Trac-794-Gen-Belly-Pan-T13" at bounding box center [482, 249] width 95 height 14
click at [505, 248] on span "Select..." at bounding box center [504, 248] width 20 height 7
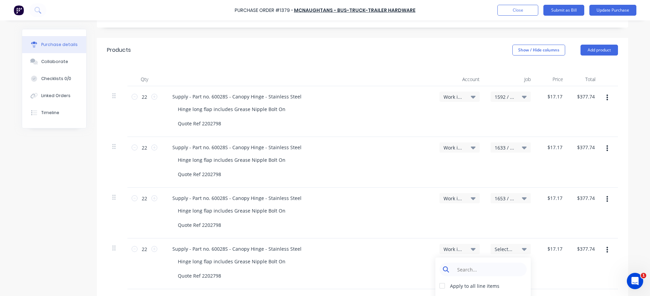
click at [498, 271] on input at bounding box center [488, 270] width 70 height 14
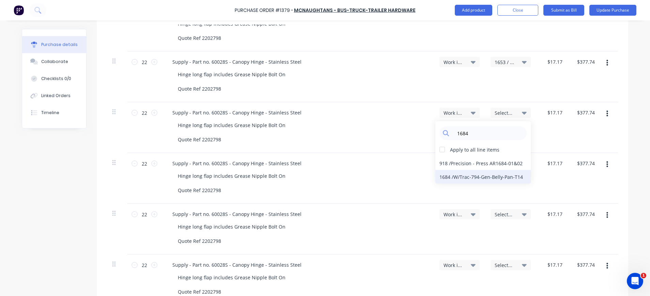
click at [491, 176] on div "1684 / W/Trac-794-Gen-Belly-Pan-T14" at bounding box center [482, 177] width 95 height 14
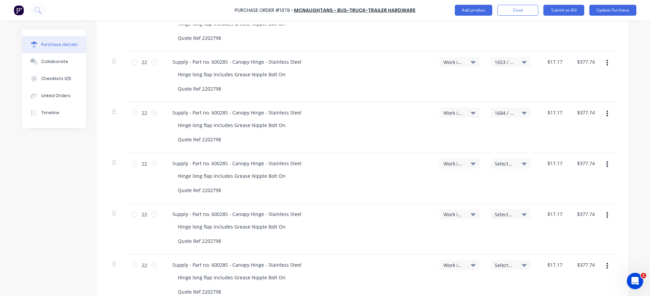
click at [501, 165] on span "Select..." at bounding box center [504, 163] width 20 height 7
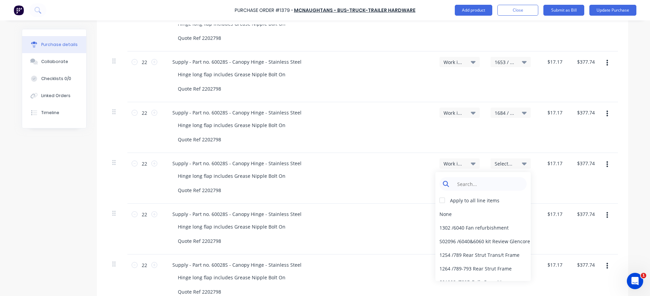
click at [498, 179] on input at bounding box center [488, 184] width 70 height 14
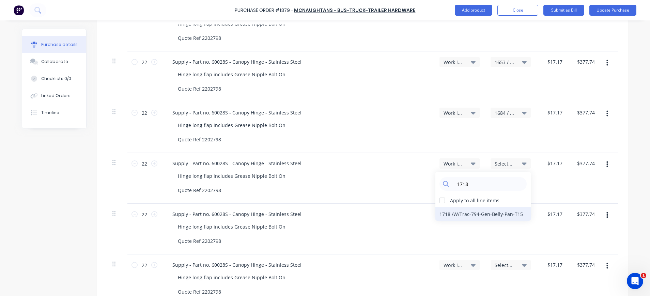
click at [504, 210] on div "1718 / W/Trac-794-Gen-Belly-Pan-T15" at bounding box center [482, 214] width 95 height 14
click at [505, 217] on span "Select..." at bounding box center [504, 214] width 20 height 7
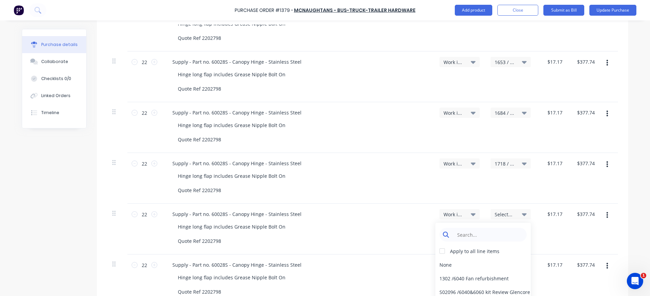
click at [502, 231] on input at bounding box center [488, 235] width 70 height 14
click at [494, 276] on div "1739 / W/Trac-794-Belly-Panel-T16" at bounding box center [482, 278] width 95 height 14
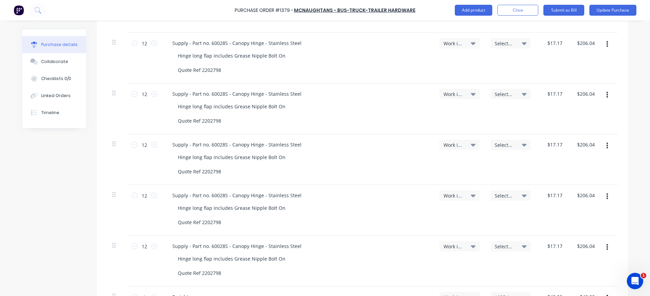
scroll to position [676, 0]
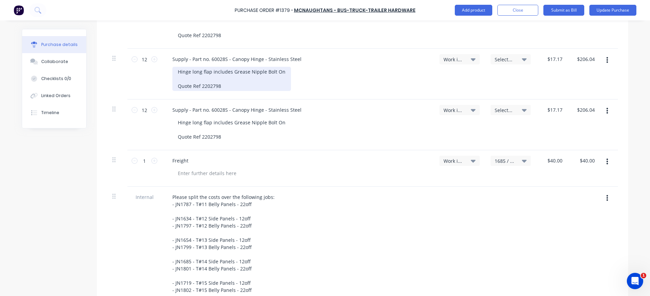
click at [209, 71] on div "Hinge long flap includes Grease Nipple Bolt On Quote Ref 2202798" at bounding box center [231, 79] width 118 height 24
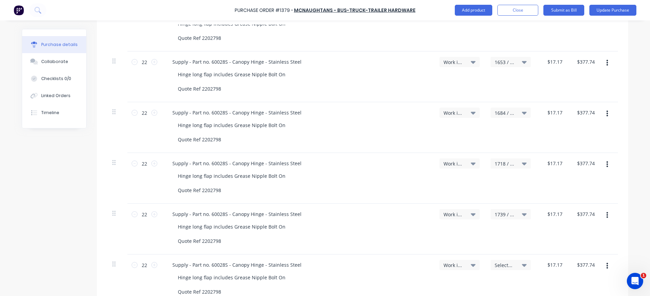
scroll to position [131, 0]
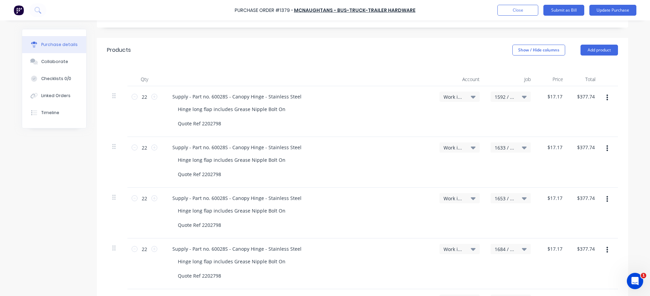
click at [502, 96] on span "1592 / W/Trac-794-Gen-Belly-Pan-T11" at bounding box center [504, 96] width 20 height 7
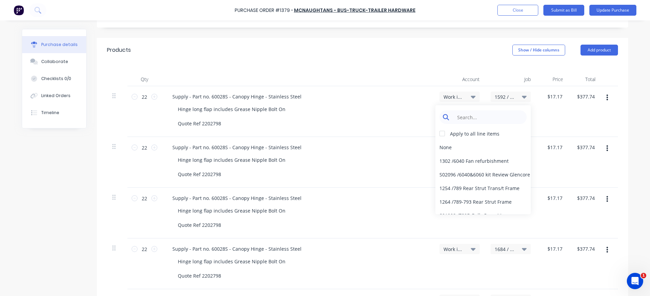
click at [505, 115] on input at bounding box center [488, 117] width 70 height 14
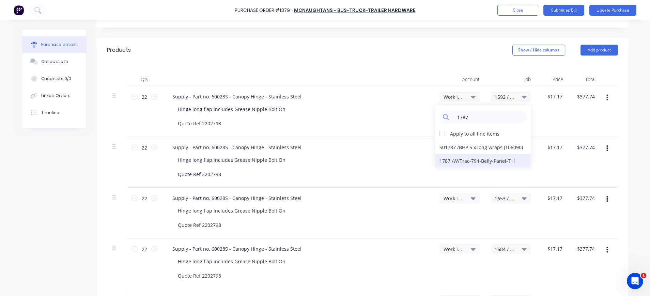
click at [501, 160] on div "1787 / W/Trac-794-Belly-Panel-T11" at bounding box center [482, 161] width 95 height 14
click at [504, 147] on span "1633 / W/Trac-794-Gen-Belly-Pan-T12" at bounding box center [504, 147] width 20 height 7
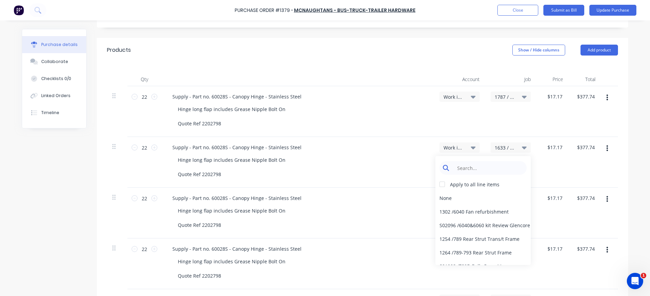
click at [491, 162] on input at bounding box center [488, 168] width 70 height 14
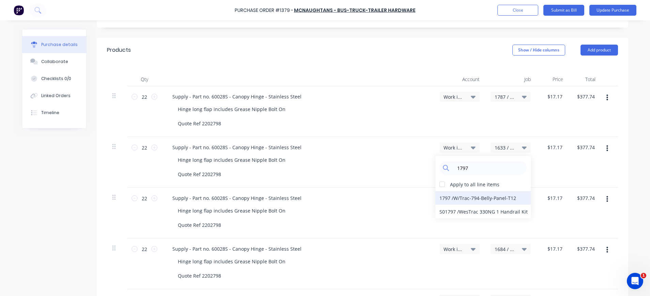
click at [482, 197] on div "1797 / W/Trac-794-Belly-Panel-T12" at bounding box center [482, 198] width 95 height 14
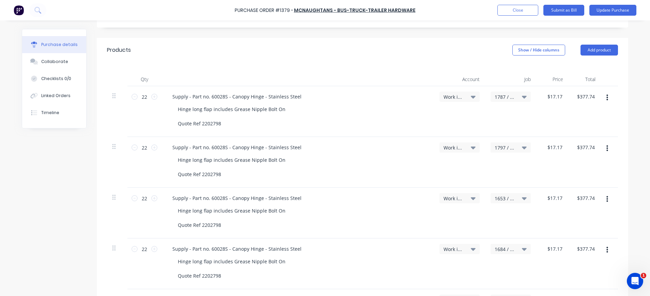
click at [499, 200] on span "1653 / W/Trac-794-Gen-Belly-Pan-T13" at bounding box center [504, 198] width 20 height 7
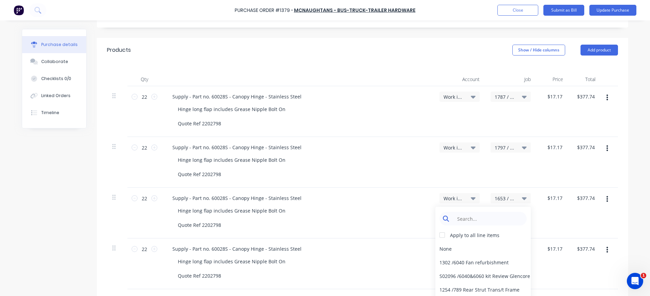
click at [491, 217] on input at bounding box center [488, 219] width 70 height 14
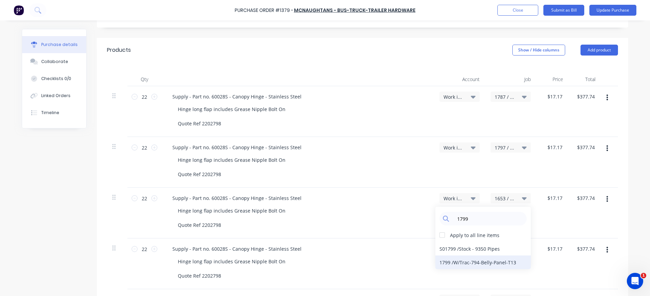
click at [488, 262] on div "1799 / W/Trac-794-Belly-Panel-T13" at bounding box center [482, 262] width 95 height 14
click at [503, 249] on span "1684 / W/Trac-794-Gen-Belly-Pan-T14" at bounding box center [504, 248] width 20 height 7
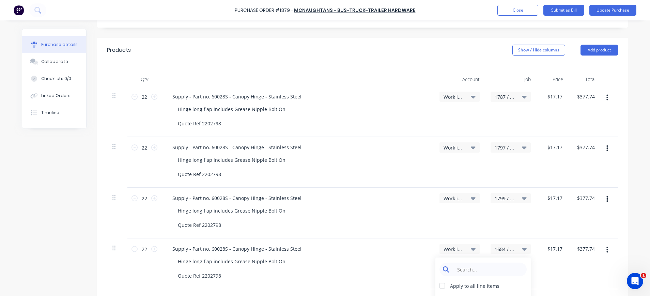
click at [495, 265] on input at bounding box center [488, 270] width 70 height 14
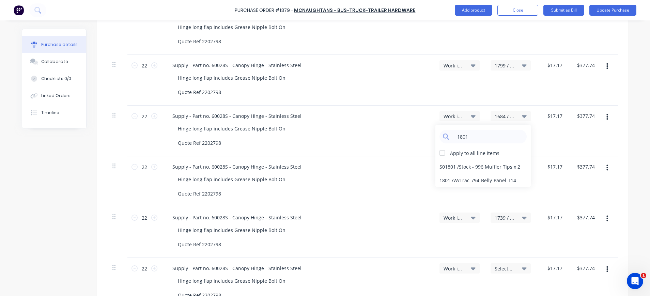
scroll to position [268, 0]
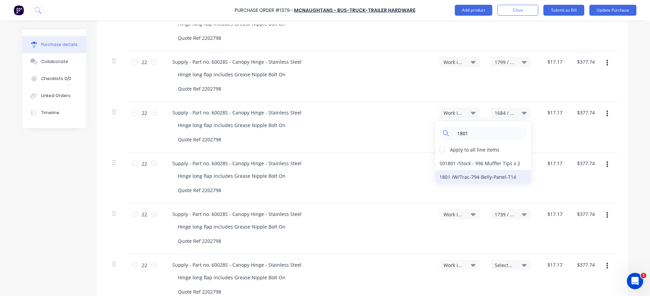
click at [479, 173] on div "1801 / W/Trac-794-Belly-Panel-T14" at bounding box center [482, 177] width 95 height 14
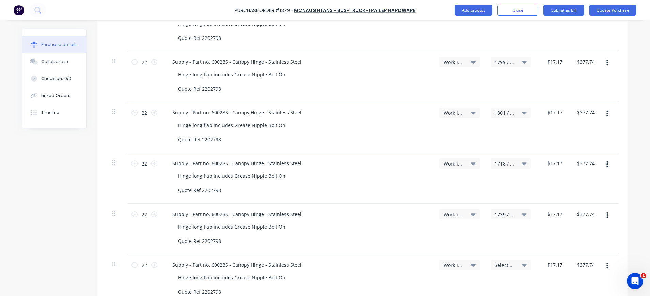
click at [502, 164] on span "1718 / W/Trac-794-Gen-Belly-Pan-T15" at bounding box center [504, 163] width 20 height 7
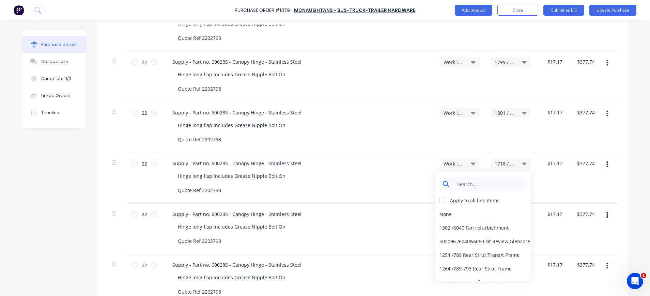
click at [471, 185] on input at bounding box center [488, 184] width 70 height 14
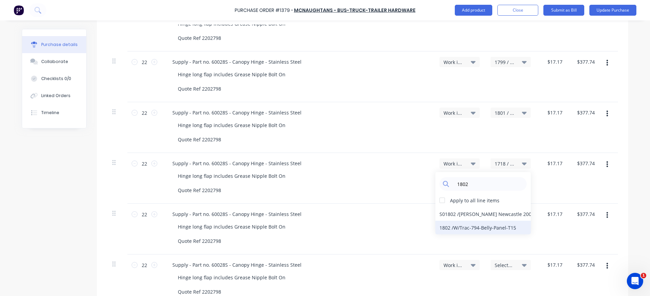
click at [485, 225] on div "1802 / W/Trac-794-Belly-Panel-T15" at bounding box center [482, 228] width 95 height 14
click at [505, 215] on span "1739 / W/Trac-794-Belly-Panel-T16" at bounding box center [504, 214] width 20 height 7
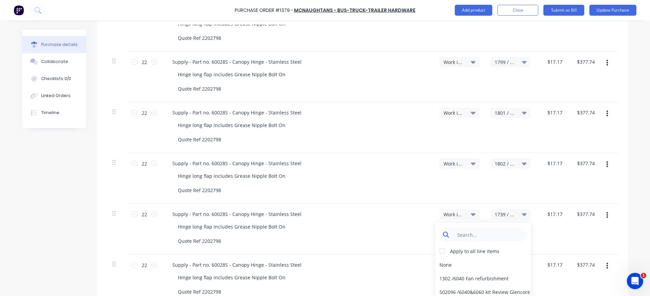
click at [493, 232] on input at bounding box center [488, 235] width 70 height 14
click at [495, 278] on div "1800 / W/Trac-794-Belly-Panel-T16" at bounding box center [482, 278] width 95 height 14
click at [602, 264] on button "button" at bounding box center [607, 266] width 16 height 12
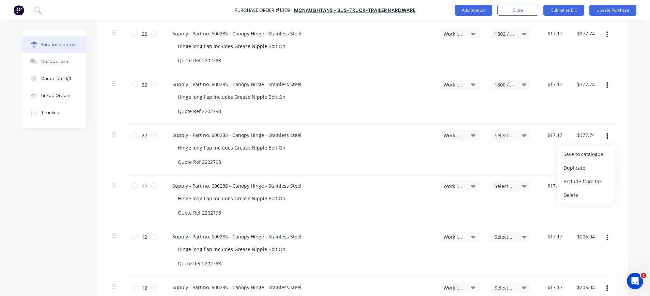
scroll to position [404, 0]
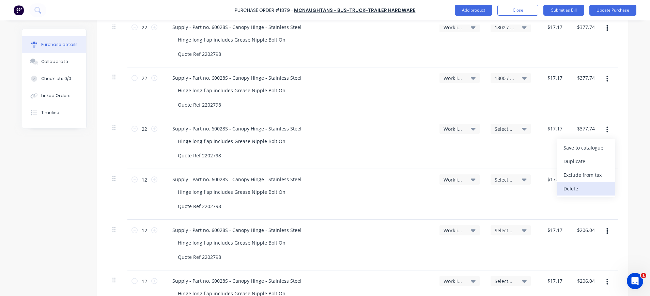
click at [573, 187] on button "Delete" at bounding box center [586, 189] width 58 height 14
click at [505, 179] on span "Select..." at bounding box center [504, 179] width 20 height 7
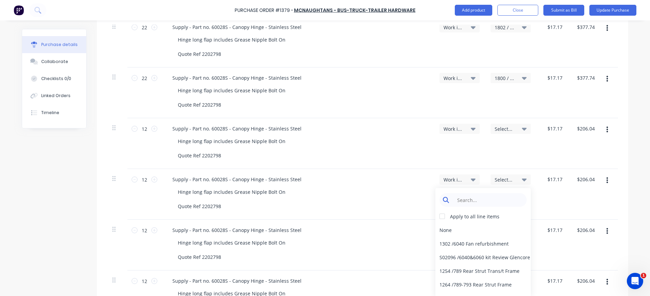
click at [498, 197] on input at bounding box center [488, 200] width 70 height 14
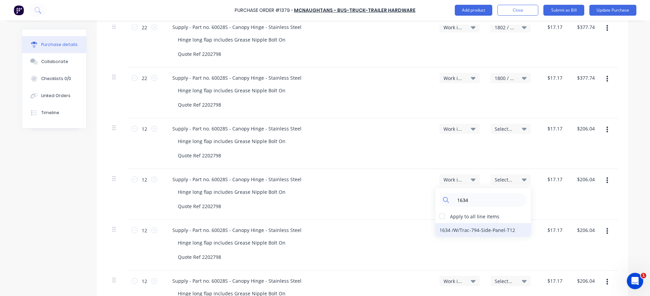
click at [480, 230] on div "1634 / W/Trac-794-Side-Panel-T12" at bounding box center [482, 230] width 95 height 14
click at [504, 229] on span "Select..." at bounding box center [504, 230] width 20 height 7
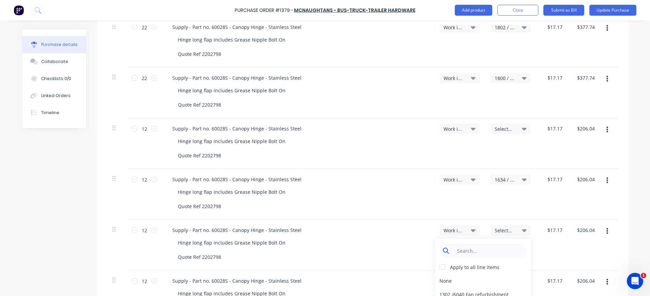
click at [496, 250] on input at bounding box center [488, 251] width 70 height 14
click at [494, 280] on div "1654 / W/Trac-794-Side-Panel-T13" at bounding box center [482, 281] width 95 height 14
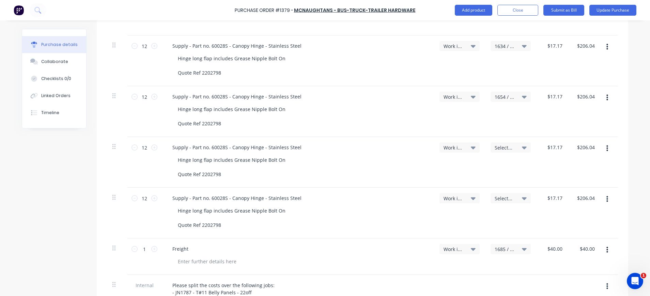
scroll to position [540, 0]
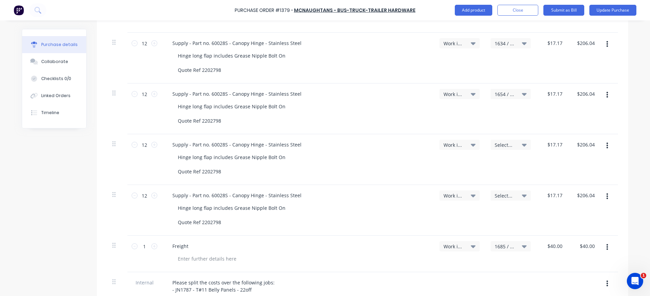
click at [499, 196] on span "Select..." at bounding box center [504, 195] width 20 height 7
click at [497, 139] on div "Select..." at bounding box center [510, 159] width 51 height 51
click at [500, 143] on span "Select..." at bounding box center [504, 144] width 20 height 7
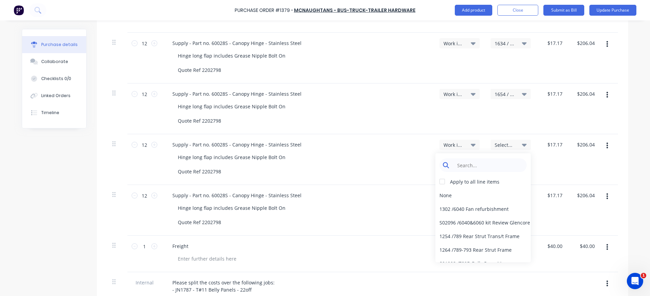
drag, startPoint x: 478, startPoint y: 167, endPoint x: 482, endPoint y: 170, distance: 5.1
click at [480, 168] on input at bounding box center [488, 165] width 70 height 14
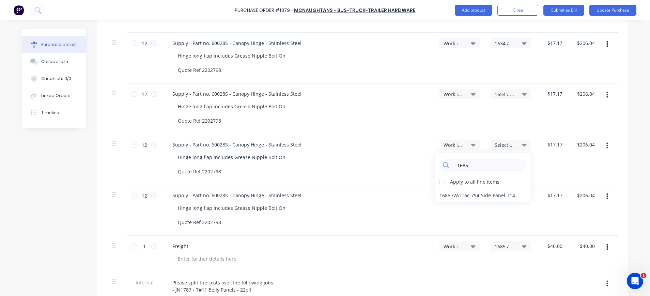
click at [481, 195] on div "1685 / W/Trac-794-Side-Panel-T14" at bounding box center [482, 195] width 95 height 14
click at [505, 196] on span "Select..." at bounding box center [504, 195] width 20 height 7
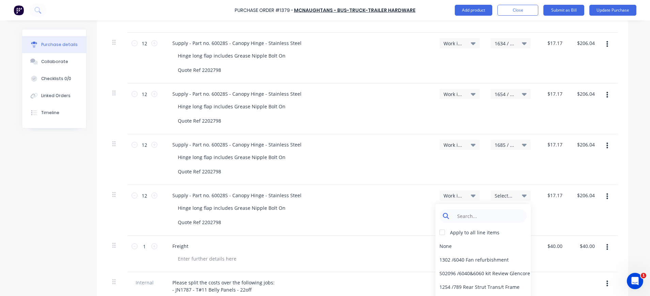
click at [499, 216] on input at bounding box center [488, 216] width 70 height 14
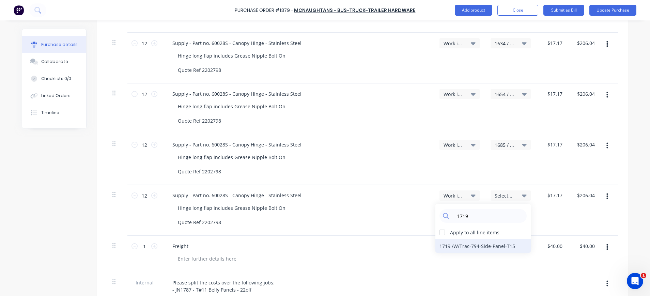
click at [496, 247] on div "1719 / W/Trac-794-Side-Panel-T15" at bounding box center [482, 246] width 95 height 14
click at [496, 247] on span "1685 / W/Trac-794-Side-Panel-T14" at bounding box center [504, 246] width 20 height 7
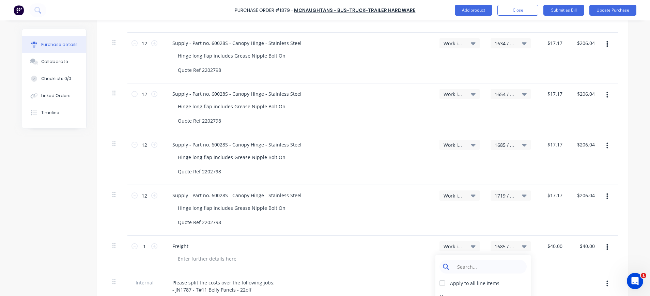
click at [492, 263] on input at bounding box center [488, 267] width 70 height 14
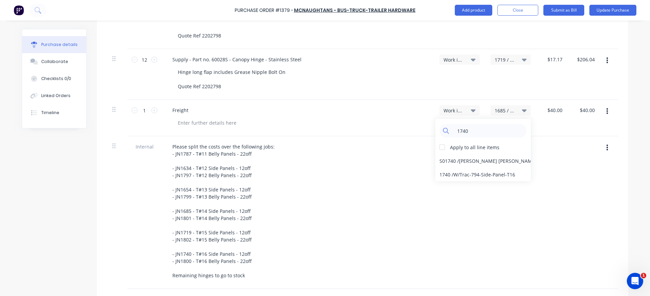
scroll to position [676, 0]
click at [470, 173] on div "1740 / W/Trac-794-Side-Panel-T16" at bounding box center [482, 174] width 95 height 14
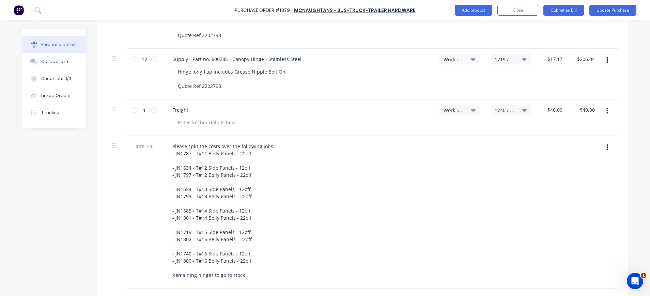
click at [604, 60] on button "button" at bounding box center [607, 60] width 16 height 12
click at [586, 89] on button "Duplicate" at bounding box center [586, 92] width 58 height 14
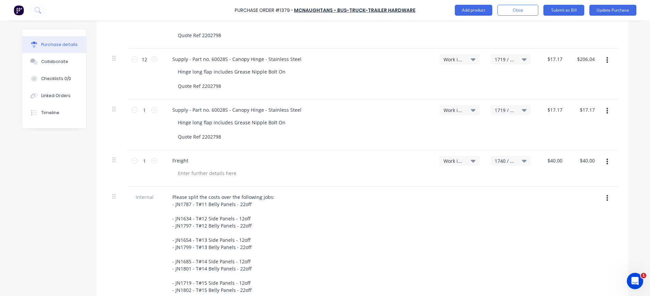
click at [501, 109] on span "1719 / W/Trac-794-Side-Panel-T15" at bounding box center [504, 110] width 20 height 7
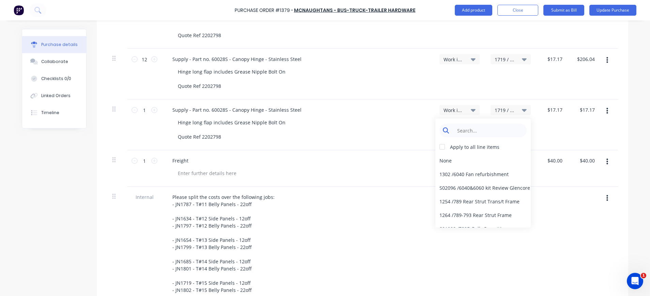
click at [501, 127] on input at bounding box center [488, 131] width 70 height 14
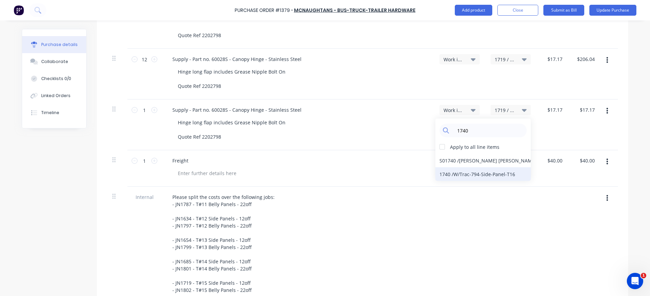
click at [497, 173] on div "1740 / W/Trac-794-Side-Panel-T16" at bounding box center [482, 174] width 95 height 14
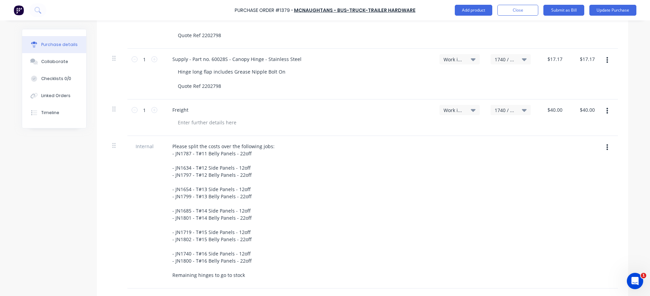
scroll to position [591, 0]
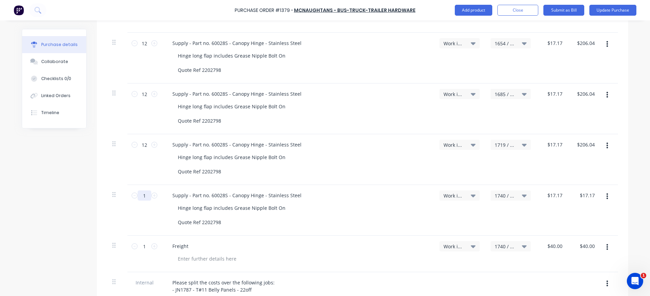
click at [138, 195] on input "1" at bounding box center [145, 195] width 14 height 10
click at [404, 202] on div "Supply - Part no. 60028S - Canopy Hinge - Stainless Steel Hinge long flap inclu…" at bounding box center [297, 210] width 272 height 51
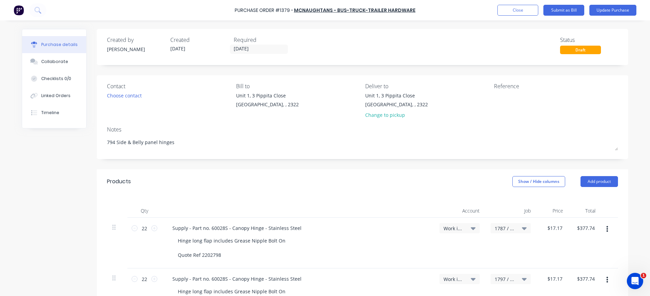
scroll to position [136, 0]
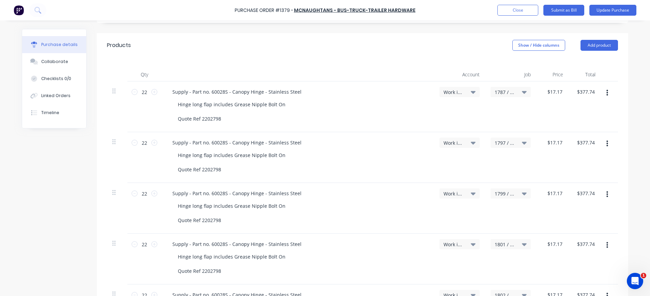
click at [247, 250] on div "Supply - Part no. 60028S - Canopy Hinge - Stainless Steel Hinge long flap inclu…" at bounding box center [297, 259] width 272 height 51
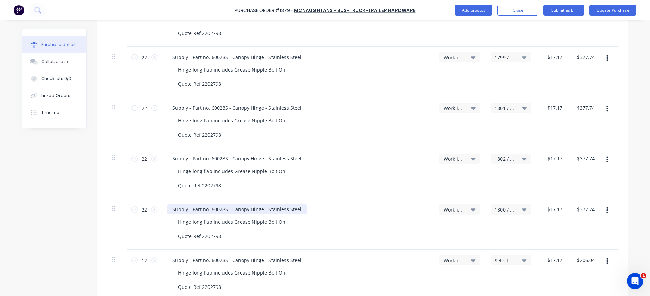
click at [195, 213] on div "Supply - Part no. 60028S - Canopy Hinge - Stainless Steel" at bounding box center [237, 209] width 140 height 10
click at [167, 162] on div "Supply - Part no. 60028S - Canopy Hinge - Stainless Steel" at bounding box center [237, 159] width 140 height 10
click at [161, 99] on div "Supply - Part no. 60028S - Canopy Hinge - Stainless Steel Hinge long flap inclu…" at bounding box center [297, 122] width 272 height 51
click at [167, 58] on div "Supply - Part no. 60028S - Canopy Hinge - Stainless Steel" at bounding box center [237, 57] width 140 height 10
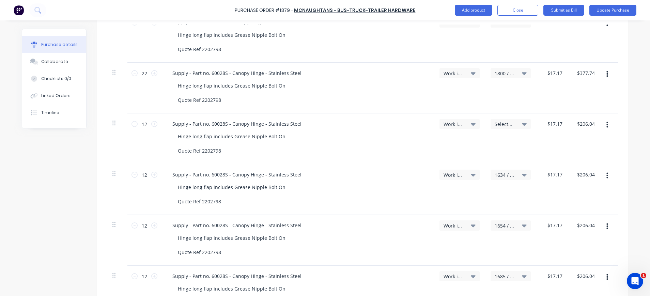
click at [249, 231] on div "Supply - Part no. 60028S - Canopy Hinge - Stainless Steel Hinge long flap inclu…" at bounding box center [297, 240] width 272 height 51
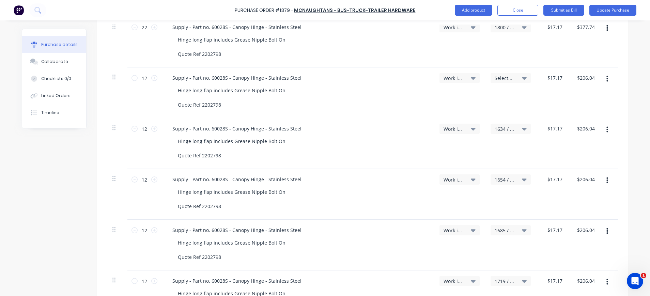
scroll to position [591, 0]
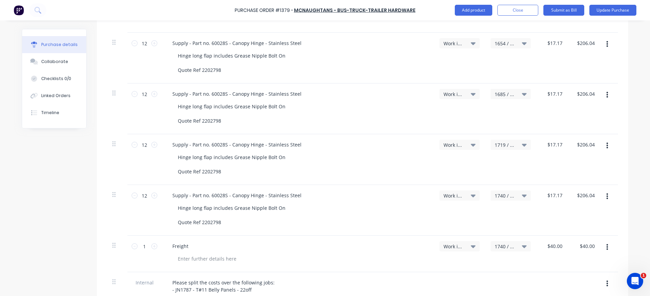
click at [606, 198] on icon "button" at bounding box center [607, 196] width 2 height 6
click at [591, 227] on button "Duplicate" at bounding box center [586, 228] width 58 height 14
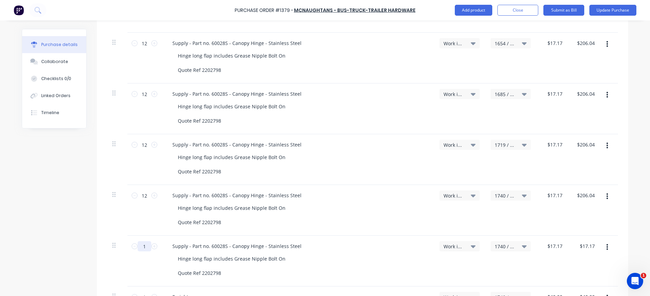
drag, startPoint x: 144, startPoint y: 246, endPoint x: 139, endPoint y: 246, distance: 5.4
click at [139, 246] on input "1" at bounding box center [145, 246] width 14 height 10
click at [539, 247] on div "$17.17 $17.17" at bounding box center [552, 261] width 32 height 51
click at [551, 246] on input "17.17" at bounding box center [554, 246] width 18 height 10
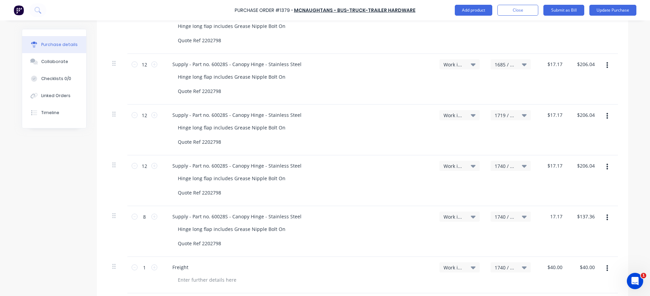
scroll to position [641, 0]
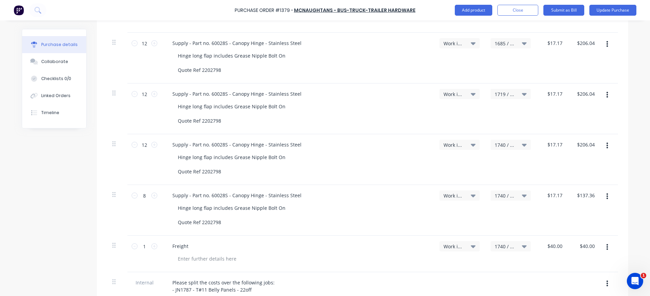
click at [606, 145] on icon "button" at bounding box center [607, 145] width 2 height 7
click at [585, 203] on button "Delete" at bounding box center [586, 205] width 58 height 14
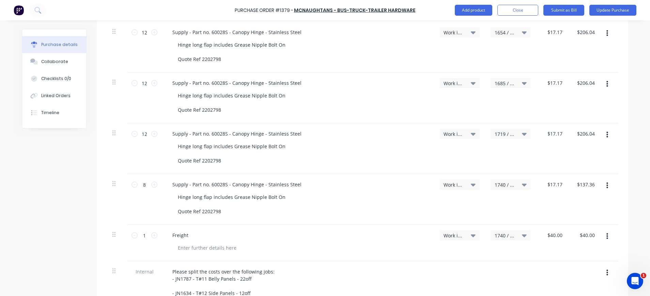
scroll to position [591, 0]
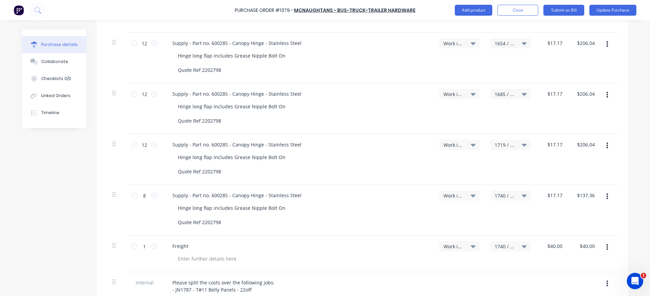
click at [456, 195] on span "Work in Progress - Materials" at bounding box center [453, 195] width 20 height 7
click at [457, 217] on input at bounding box center [437, 216] width 70 height 14
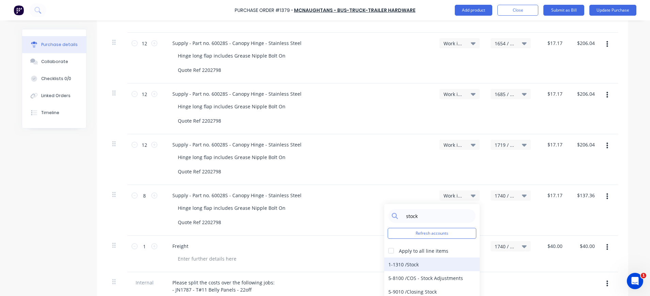
drag, startPoint x: 416, startPoint y: 267, endPoint x: 474, endPoint y: 247, distance: 61.3
click at [416, 266] on div "1-1310 / Stock" at bounding box center [431, 264] width 95 height 14
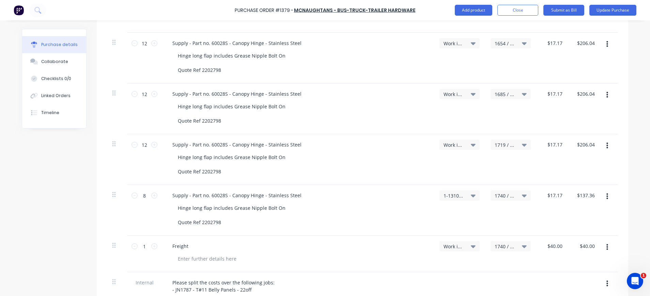
click at [516, 195] on div "1740 / W/Trac-794-Side-Panel-T16" at bounding box center [510, 195] width 32 height 6
click at [495, 212] on input at bounding box center [488, 216] width 70 height 14
drag, startPoint x: 461, startPoint y: 289, endPoint x: 480, endPoint y: 282, distance: 20.5
click at [462, 289] on div "Stock / Stock" at bounding box center [482, 287] width 95 height 14
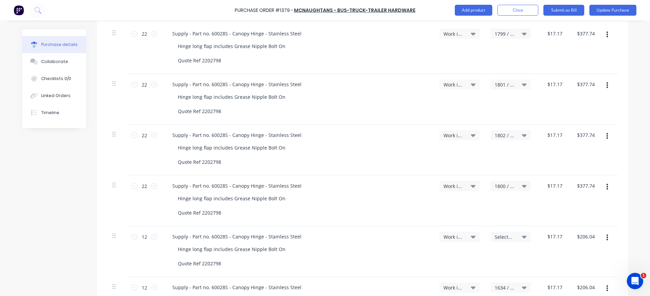
scroll to position [0, 0]
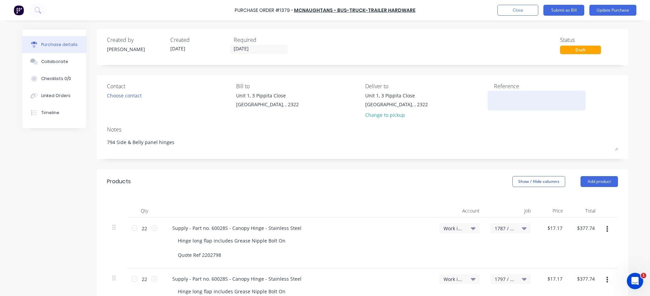
click at [512, 101] on textarea at bounding box center [536, 99] width 85 height 15
click at [608, 12] on button "Update Purchase" at bounding box center [612, 10] width 47 height 11
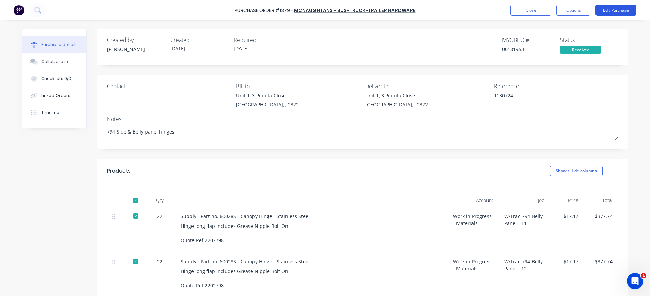
click at [610, 6] on button "Edit Purchase" at bounding box center [615, 10] width 41 height 11
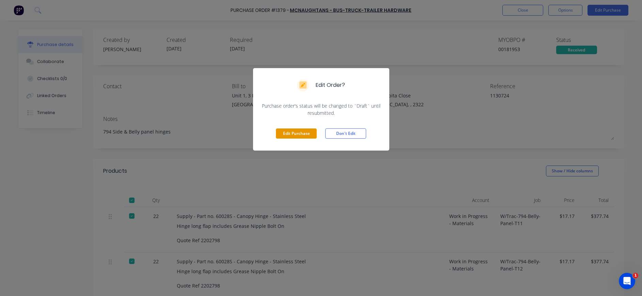
click at [294, 135] on button "Edit Purchase" at bounding box center [296, 133] width 41 height 10
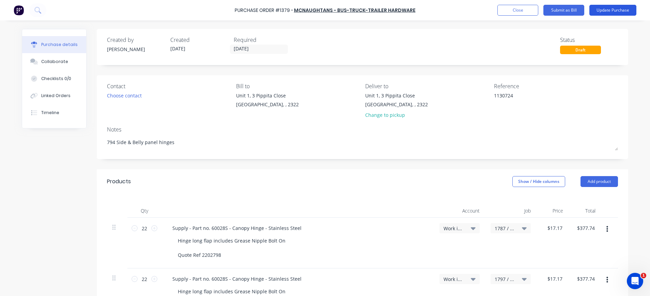
drag, startPoint x: 601, startPoint y: 9, endPoint x: 601, endPoint y: 13, distance: 4.4
click at [601, 13] on button "Update Purchase" at bounding box center [612, 10] width 47 height 11
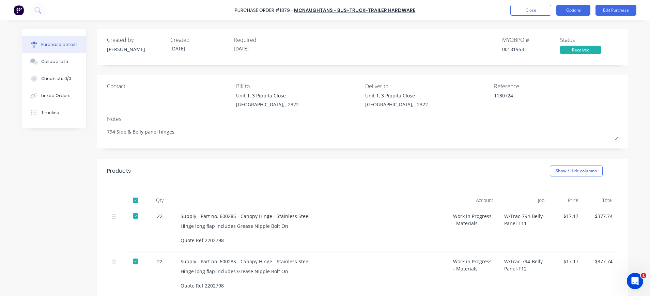
drag, startPoint x: 564, startPoint y: 7, endPoint x: 566, endPoint y: 15, distance: 7.8
click at [566, 13] on button "Options" at bounding box center [573, 10] width 34 height 11
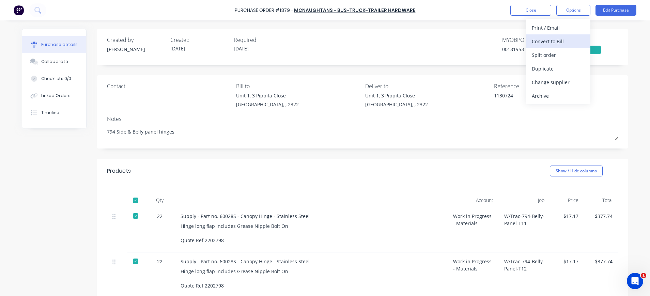
click at [561, 37] on div "Convert to Bill" at bounding box center [558, 41] width 52 height 10
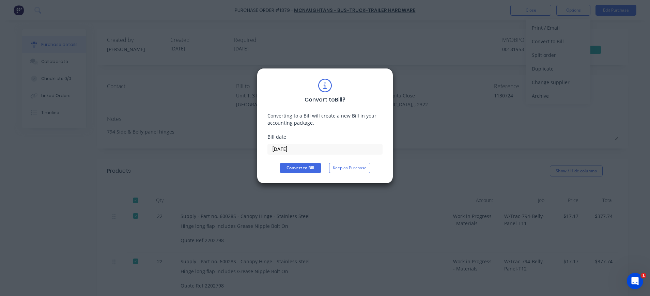
click at [296, 149] on input "[DATE]" at bounding box center [325, 149] width 114 height 10
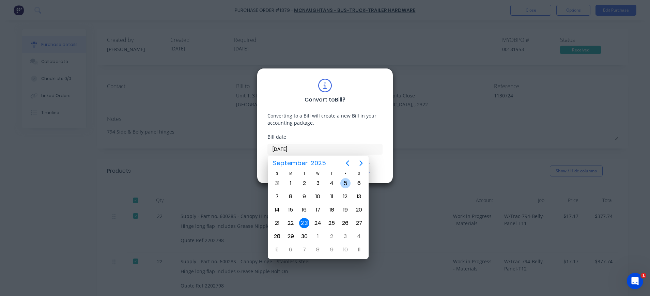
click at [342, 183] on div "5" at bounding box center [345, 183] width 10 height 10
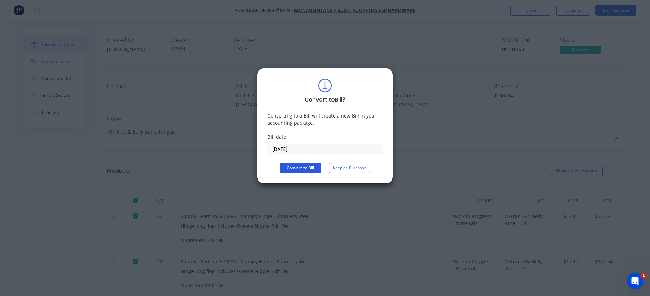
click at [297, 165] on button "Convert to Bill" at bounding box center [300, 168] width 41 height 10
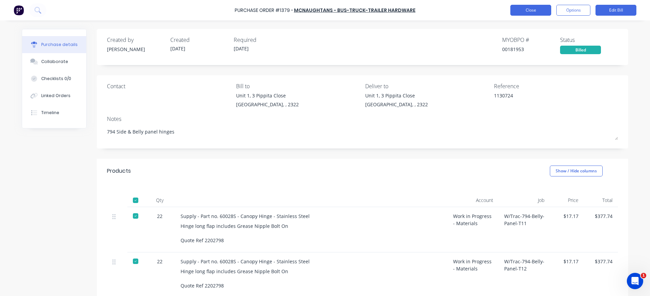
click at [526, 11] on button "Close" at bounding box center [530, 10] width 41 height 11
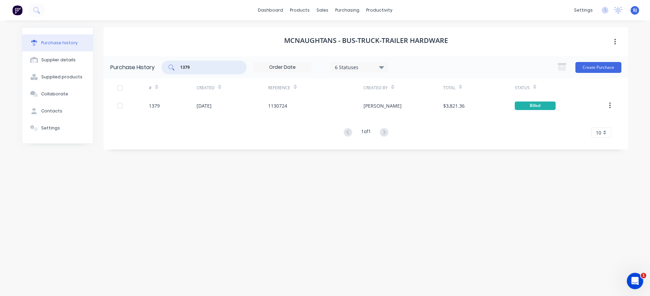
drag, startPoint x: 212, startPoint y: 69, endPoint x: 173, endPoint y: 67, distance: 39.2
click at [173, 67] on div "1379" at bounding box center [203, 68] width 85 height 14
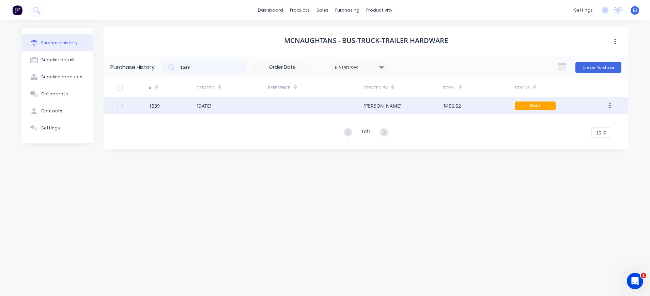
click at [211, 104] on div "[DATE]" at bounding box center [203, 105] width 15 height 7
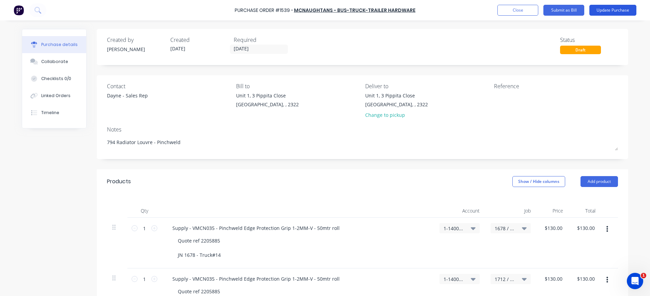
click at [604, 9] on button "Update Purchase" at bounding box center [612, 10] width 47 height 11
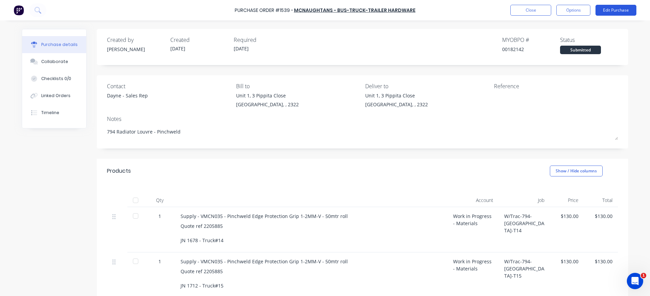
click at [611, 12] on button "Edit Purchase" at bounding box center [615, 10] width 41 height 11
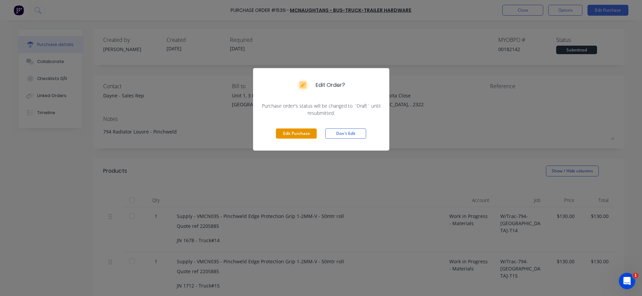
click at [311, 132] on button "Edit Purchase" at bounding box center [296, 133] width 41 height 10
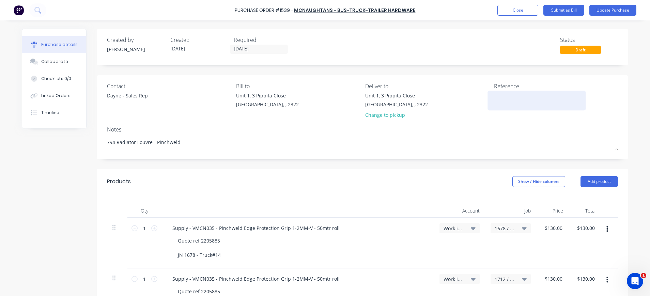
click at [494, 99] on textarea at bounding box center [536, 99] width 85 height 15
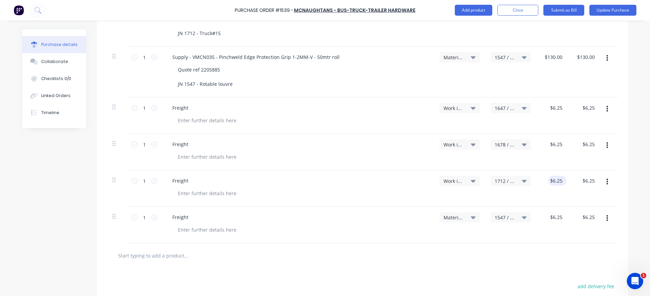
scroll to position [136, 0]
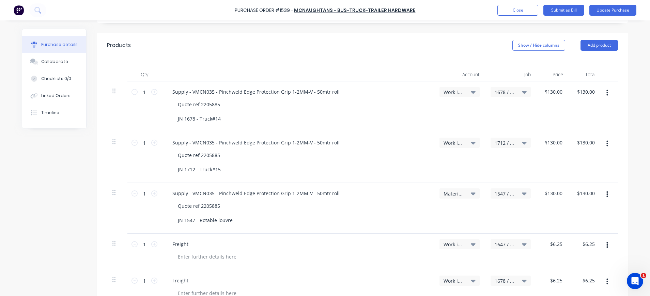
click at [606, 247] on icon "button" at bounding box center [607, 244] width 2 height 7
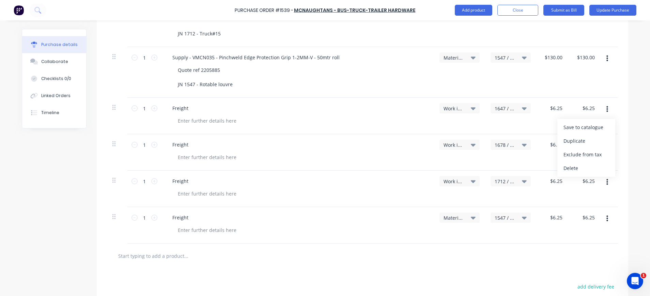
scroll to position [272, 0]
drag, startPoint x: 565, startPoint y: 167, endPoint x: 569, endPoint y: 175, distance: 9.2
click at [565, 168] on button "Delete" at bounding box center [586, 168] width 58 height 14
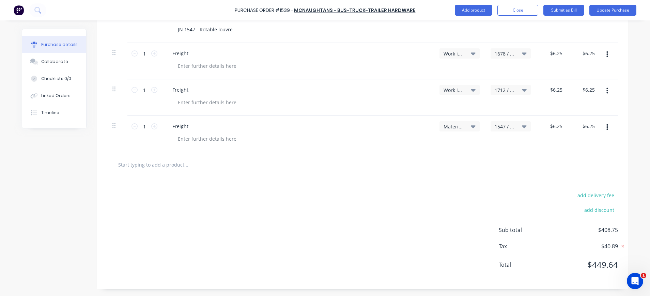
scroll to position [191, 0]
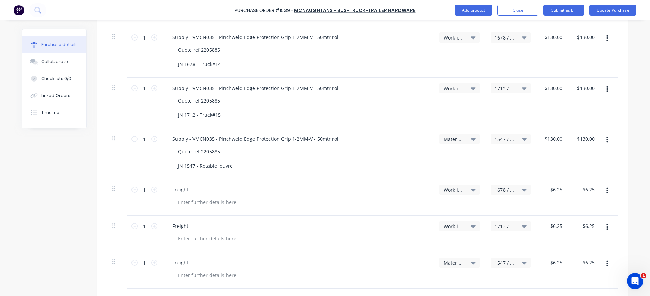
click at [606, 191] on icon "button" at bounding box center [607, 190] width 2 height 7
click at [596, 220] on button "Duplicate" at bounding box center [586, 223] width 58 height 14
click at [522, 225] on icon at bounding box center [524, 225] width 5 height 7
click at [488, 244] on input at bounding box center [488, 247] width 70 height 14
click at [505, 275] on div "1647 / W/Trac-794-Louvre-T13" at bounding box center [482, 277] width 95 height 14
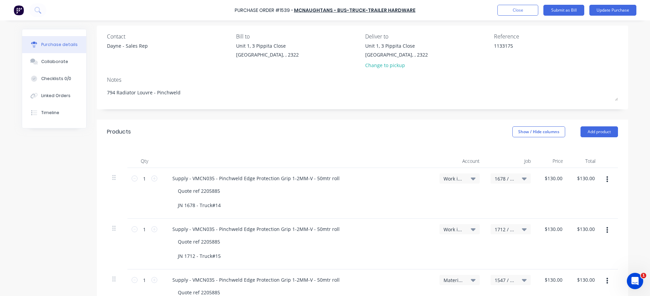
scroll to position [0, 0]
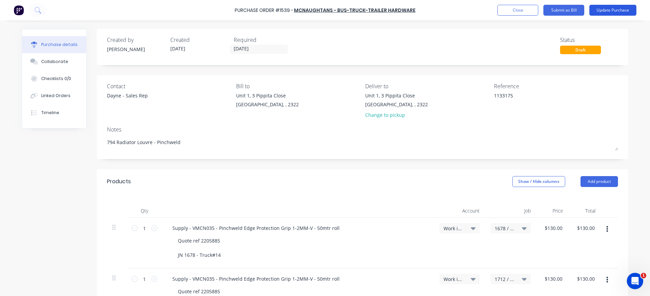
click at [608, 8] on button "Update Purchase" at bounding box center [612, 10] width 47 height 11
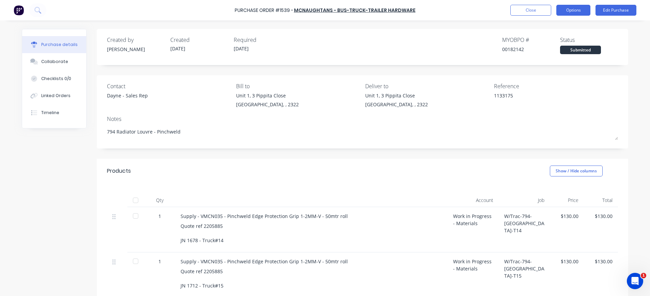
click at [570, 12] on button "Options" at bounding box center [573, 10] width 34 height 11
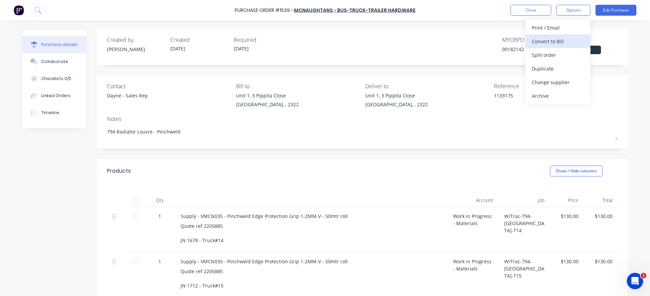
click at [559, 37] on div "Convert to Bill" at bounding box center [558, 41] width 52 height 10
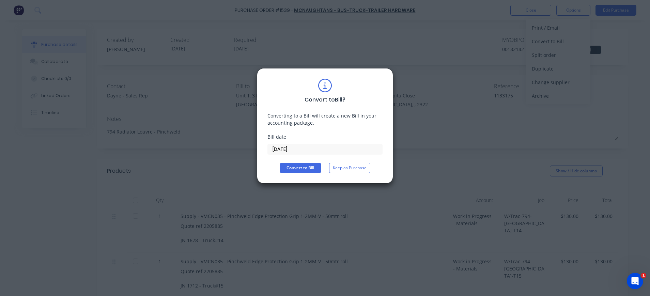
click at [296, 147] on input "[DATE]" at bounding box center [325, 149] width 114 height 10
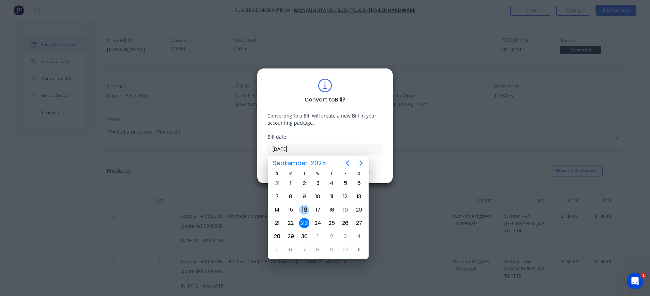
click at [305, 209] on div "16" at bounding box center [304, 210] width 10 height 10
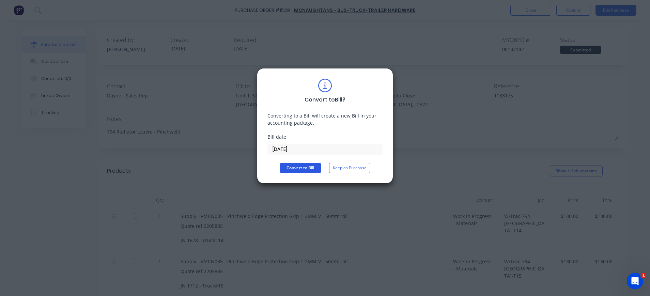
click at [313, 169] on button "Convert to Bill" at bounding box center [300, 168] width 41 height 10
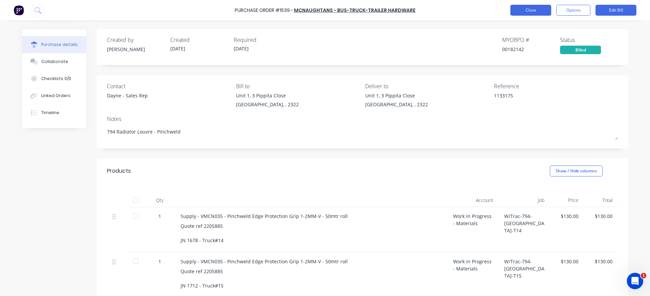
click at [515, 13] on button "Close" at bounding box center [530, 10] width 41 height 11
